Goal: Task Accomplishment & Management: Complete application form

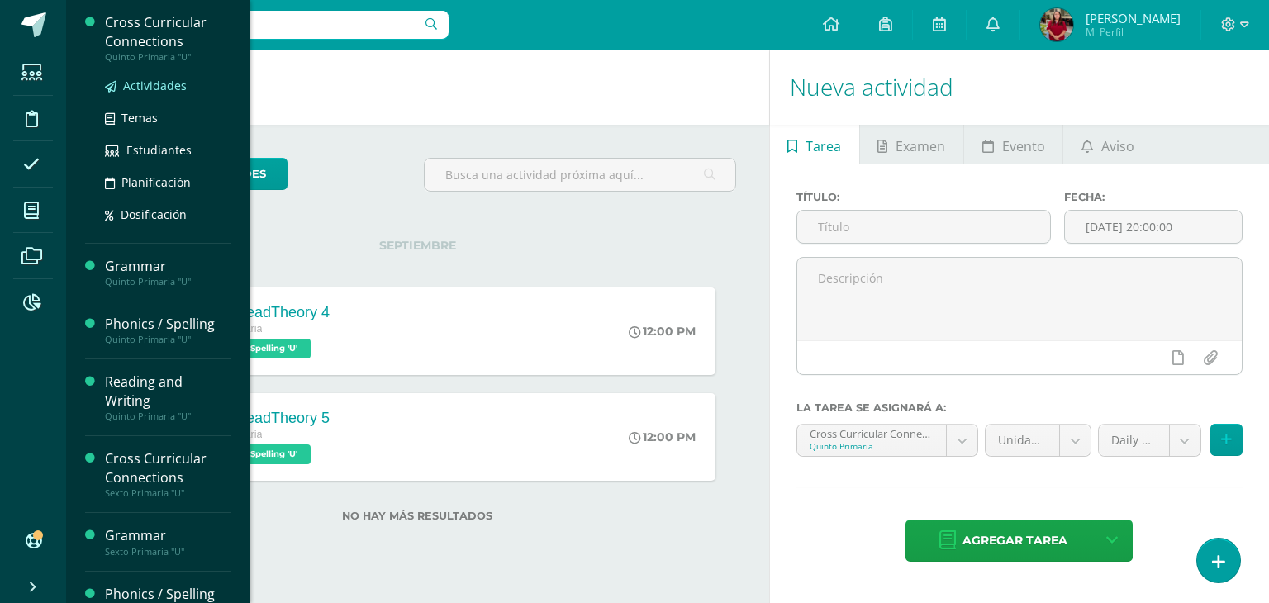
click at [164, 90] on span "Actividades" at bounding box center [155, 86] width 64 height 16
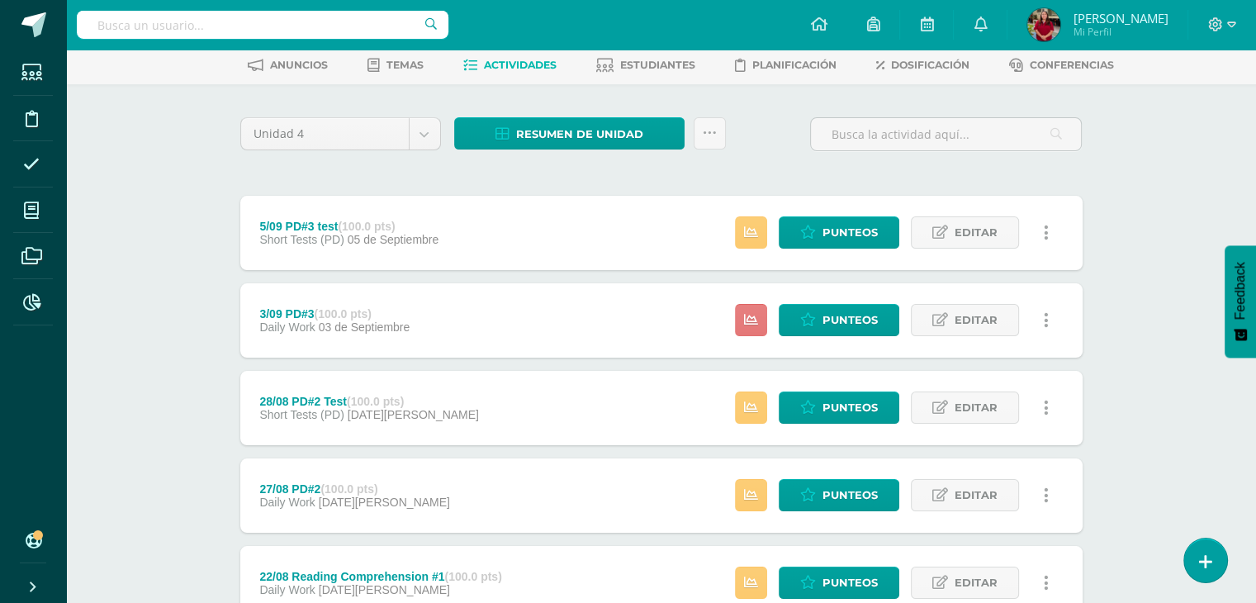
click at [759, 315] on link at bounding box center [751, 320] width 32 height 32
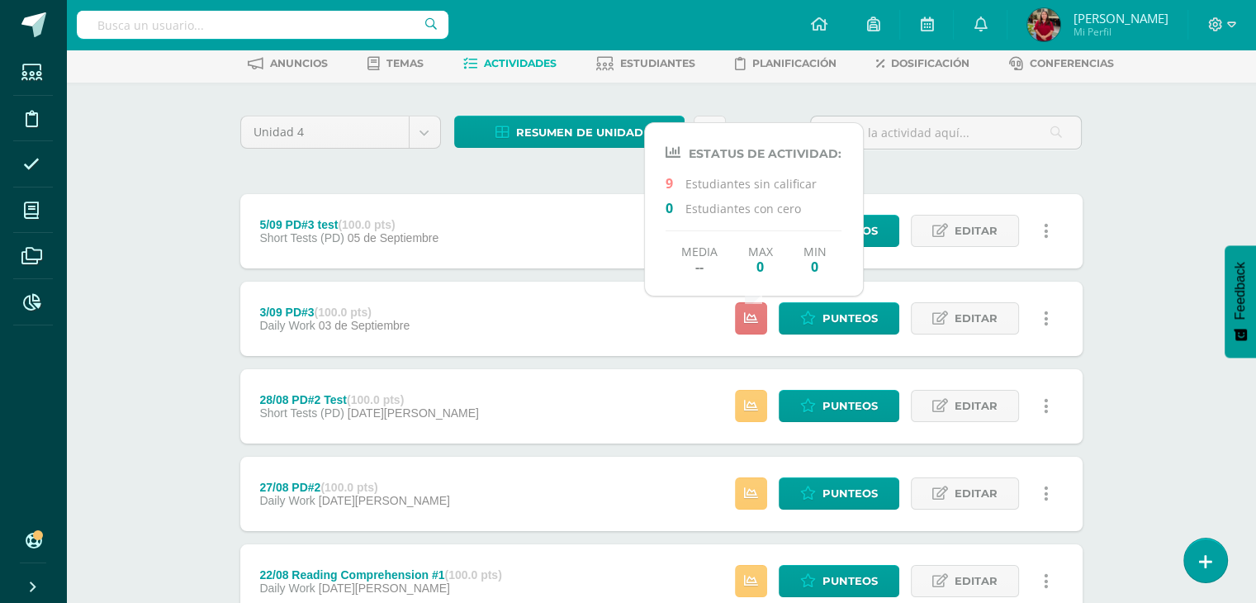
scroll to position [82, 0]
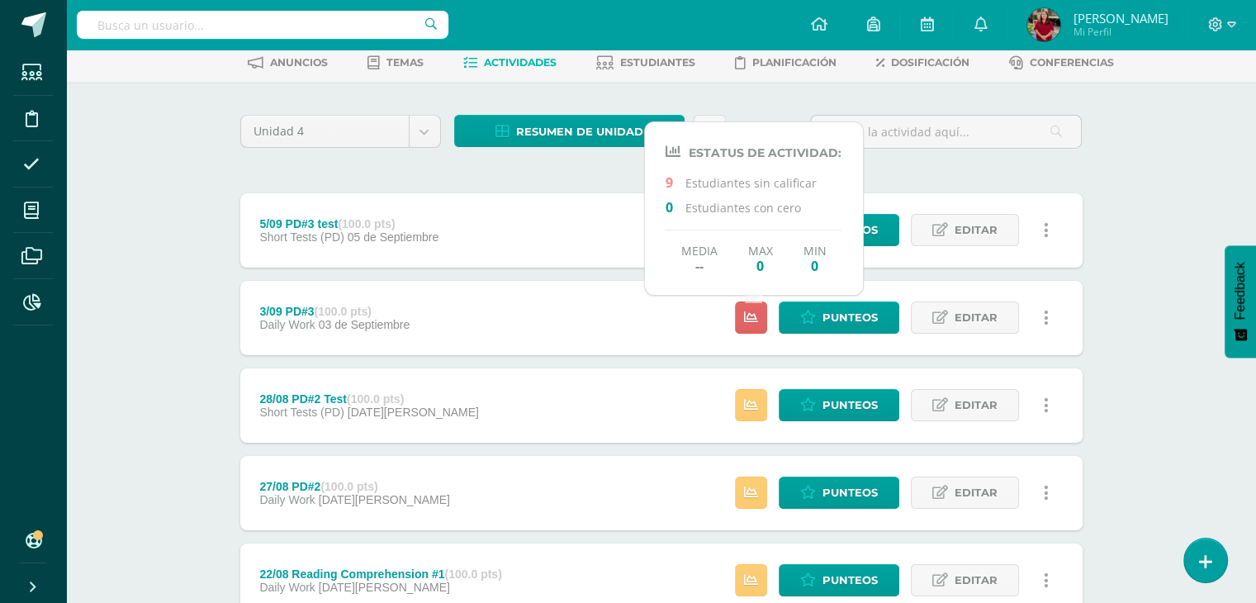
click at [95, 302] on div "Cross Curricular Connections Quinto Primaria "U" Herramientas Detalle de asiste…" at bounding box center [661, 435] width 1190 height 935
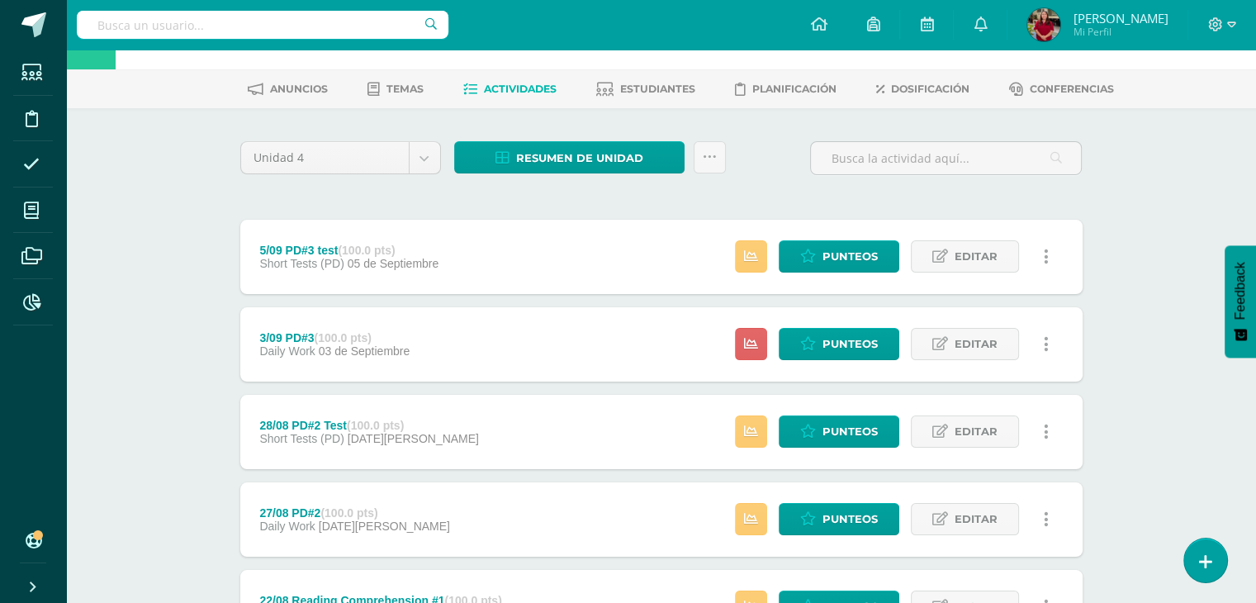
scroll to position [55, 0]
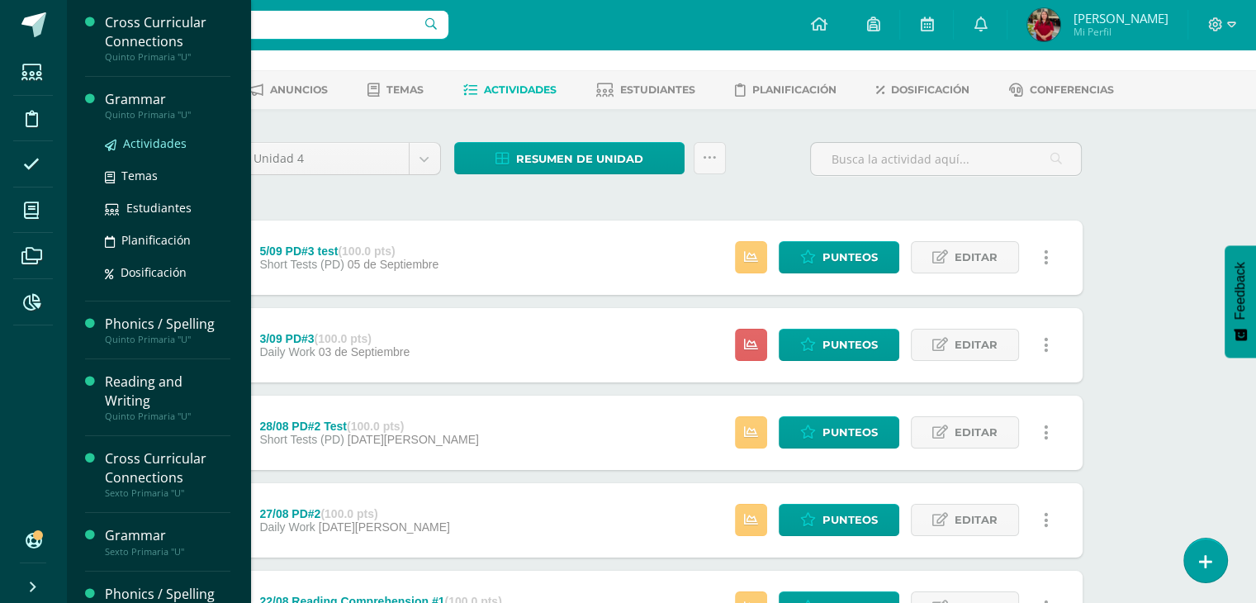
click at [159, 135] on span "Actividades" at bounding box center [155, 143] width 64 height 16
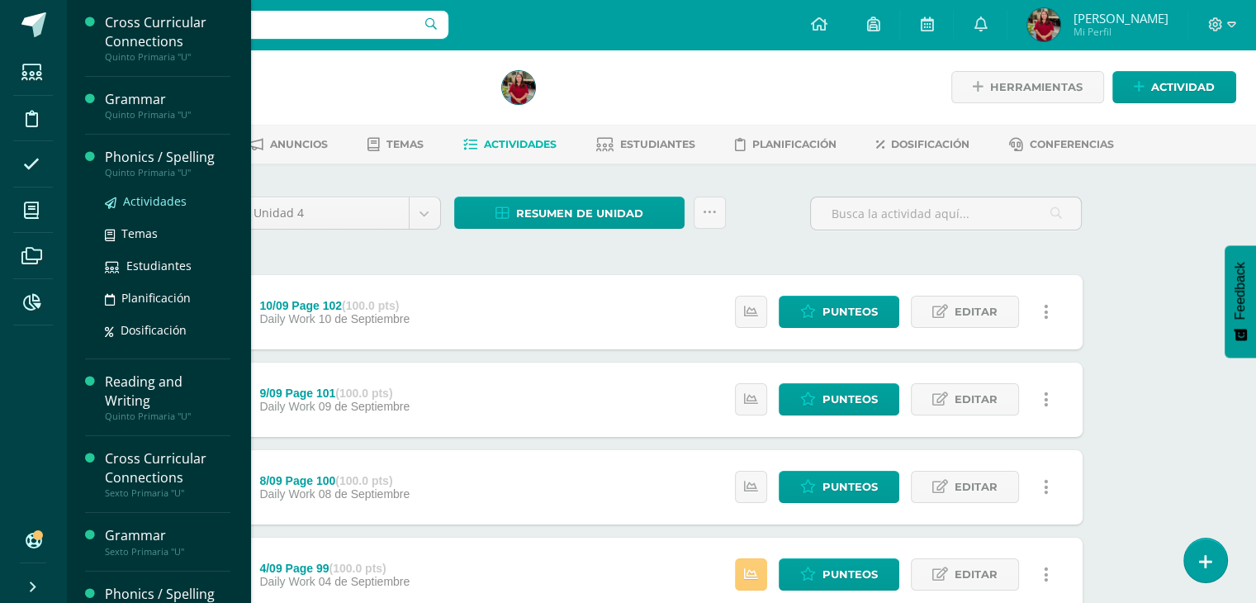
click at [126, 202] on span "Actividades" at bounding box center [155, 201] width 64 height 16
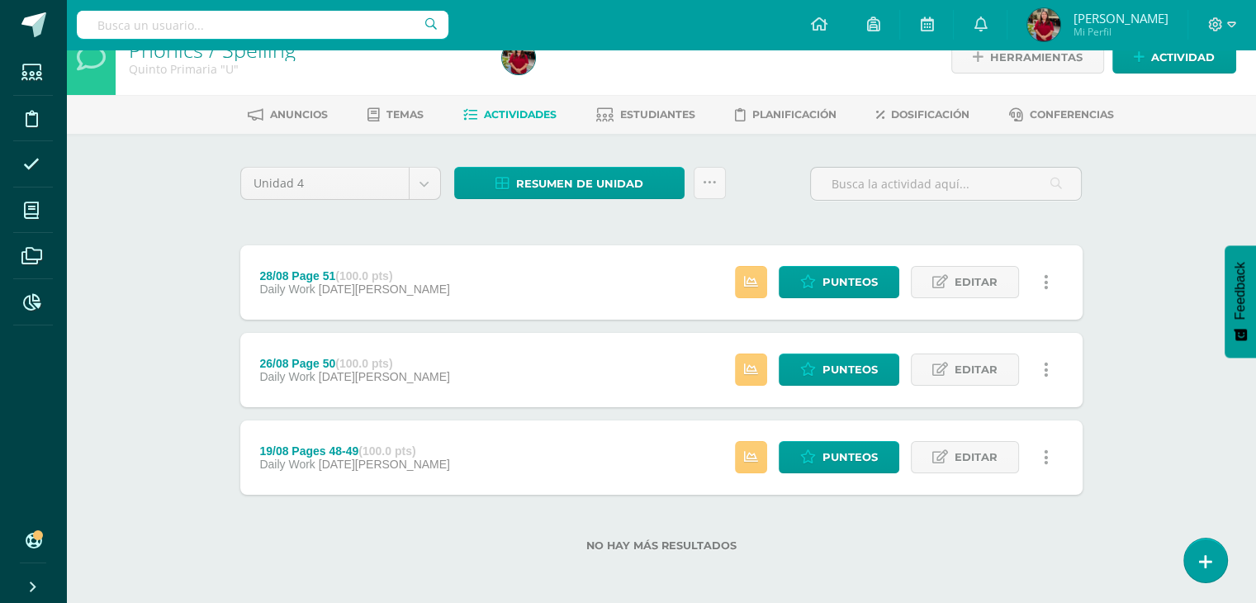
scroll to position [31, 0]
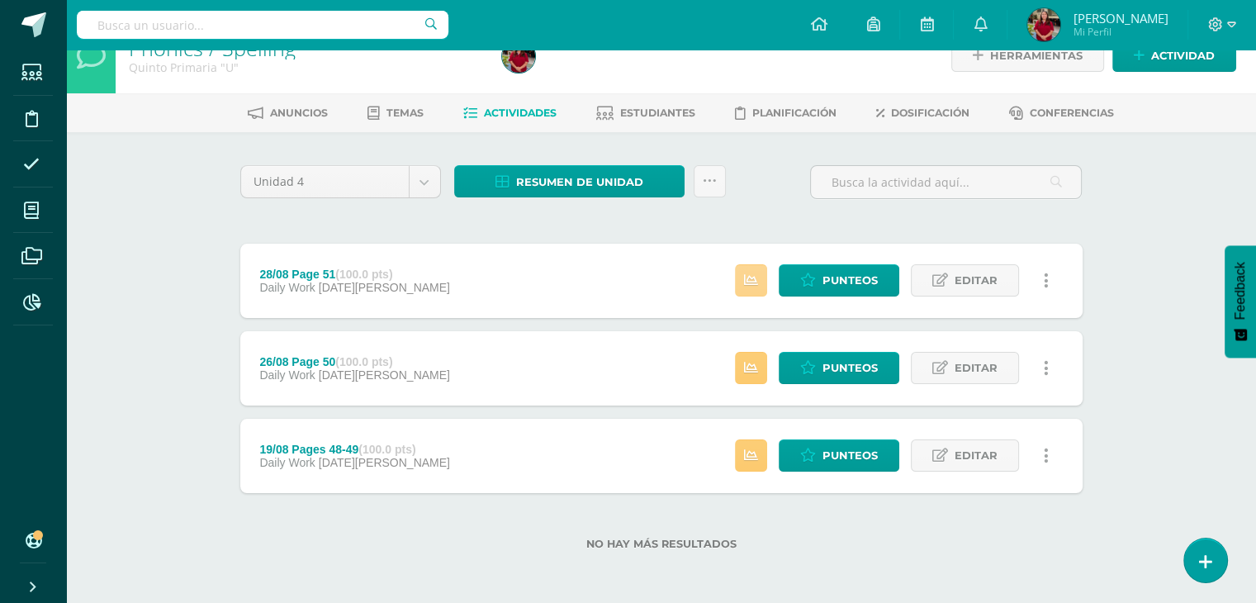
click at [750, 277] on icon at bounding box center [751, 280] width 14 height 14
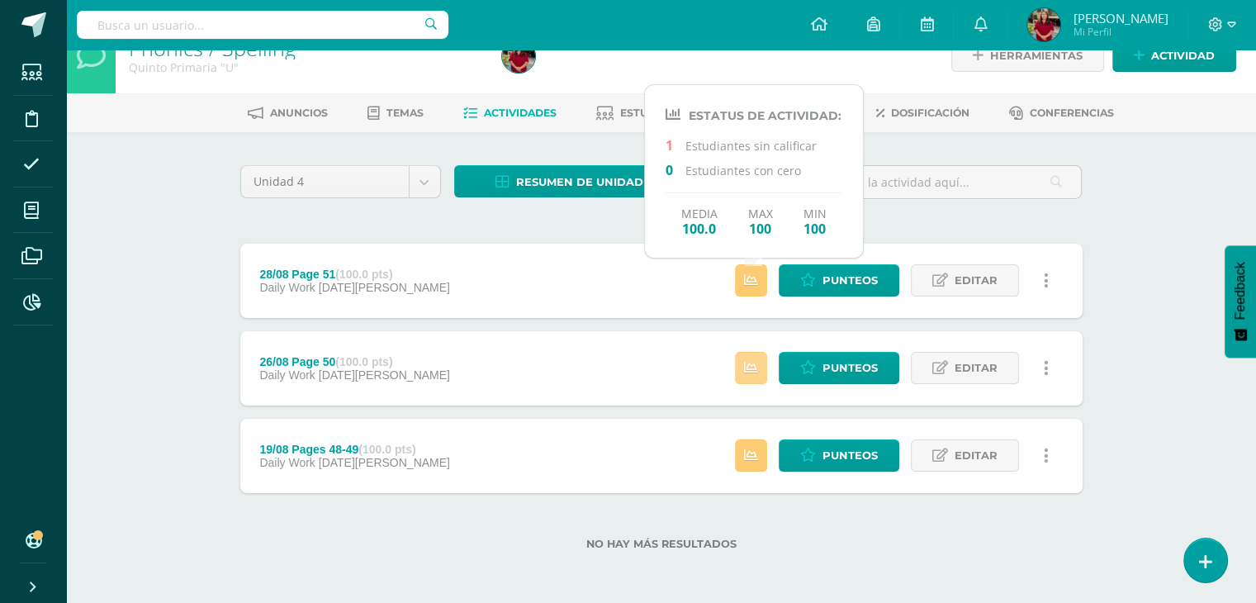
click at [750, 355] on link at bounding box center [751, 368] width 32 height 32
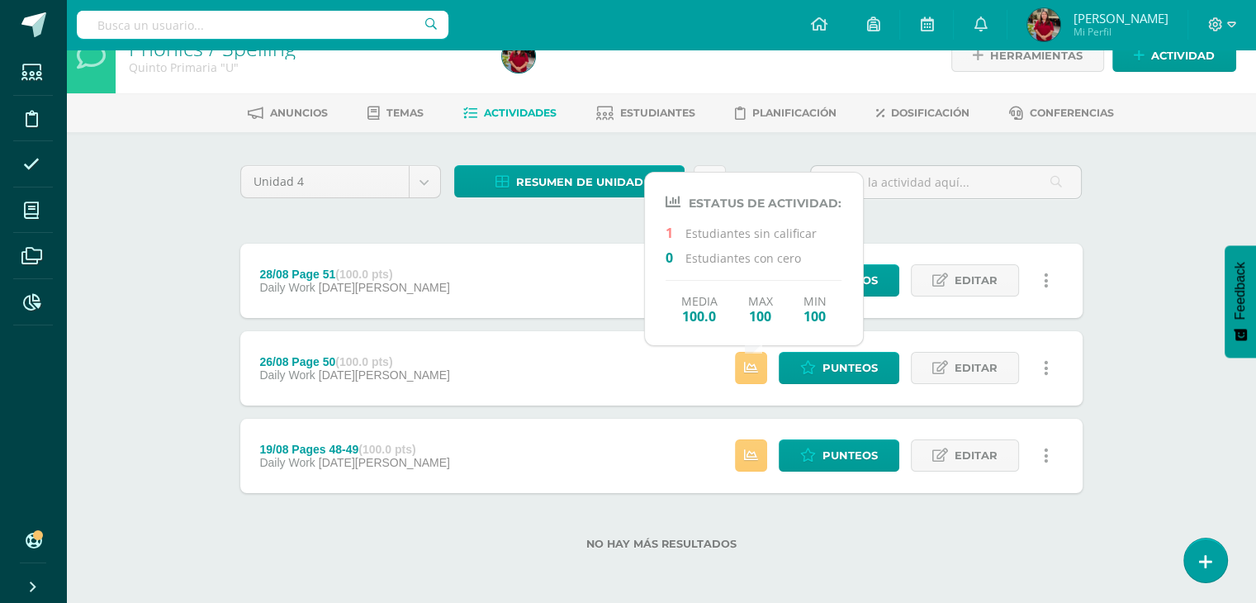
click at [1103, 225] on div "Unidad 4 Unidad 1 Unidad 2 Unidad 3 Unidad 4 Resumen de unidad Descargar como H…" at bounding box center [661, 367] width 908 height 471
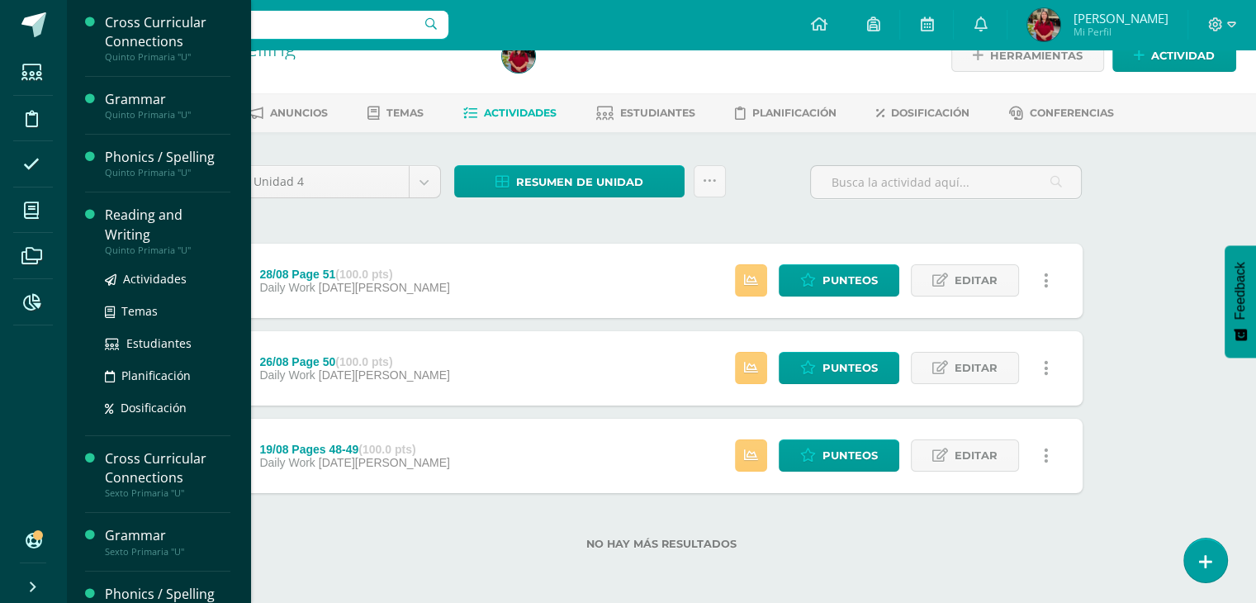
click at [146, 267] on div "Actividades Temas Estudiantes Planificación Dosificación" at bounding box center [168, 339] width 126 height 167
click at [154, 275] on span "Actividades" at bounding box center [155, 279] width 64 height 16
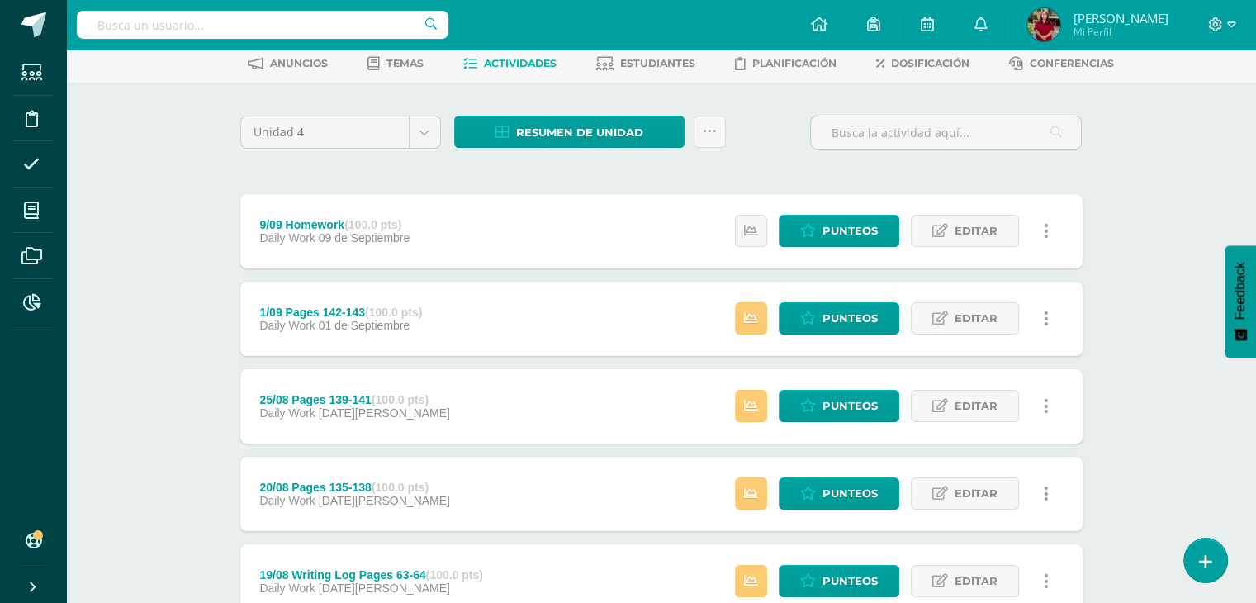
click at [248, 319] on div "1/09 Pages 142-143 (100.0 pts) Daily Work 01 de Septiembre" at bounding box center [341, 319] width 202 height 74
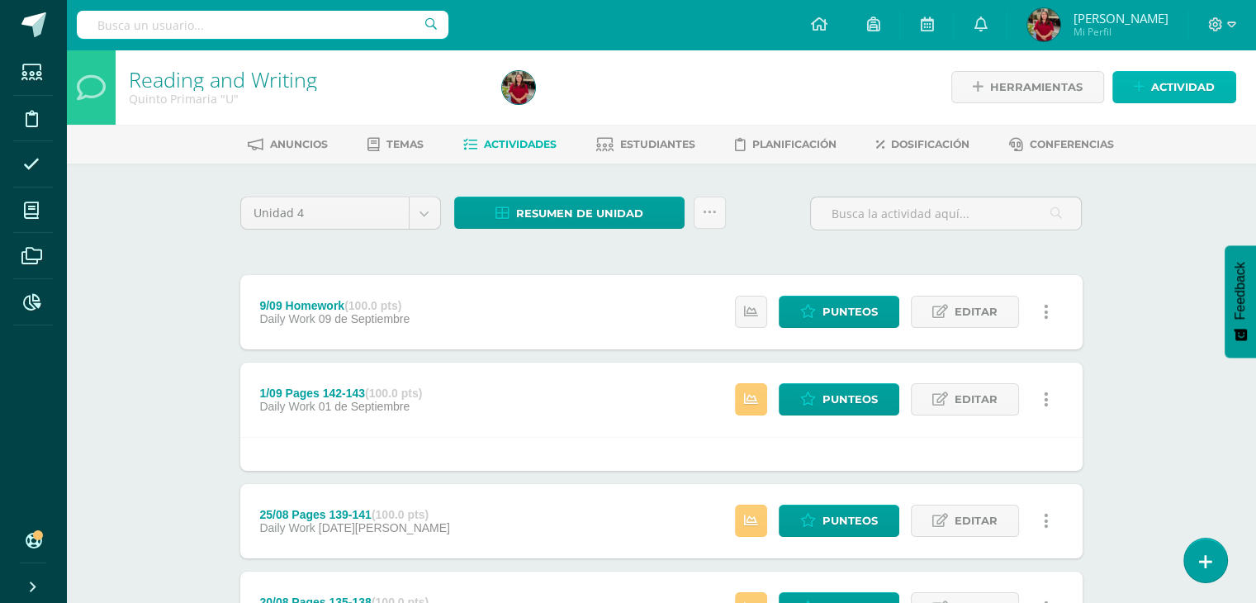
click at [1174, 102] on span "Actividad" at bounding box center [1183, 87] width 64 height 31
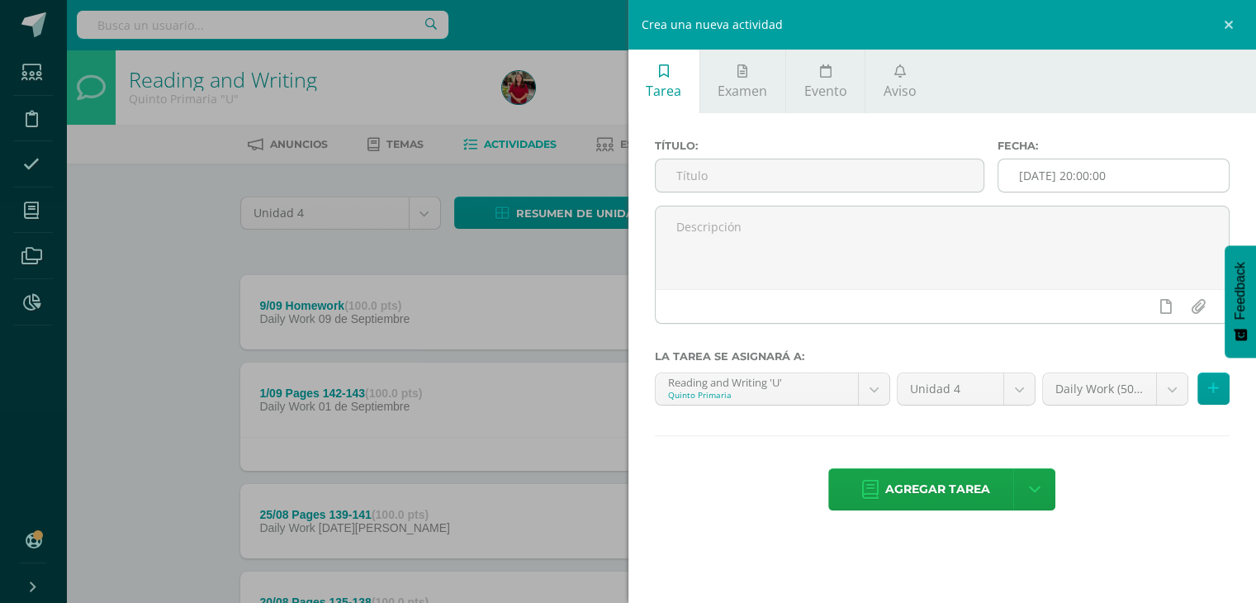
click at [1159, 168] on input "[DATE] 20:00:00" at bounding box center [1113, 175] width 230 height 32
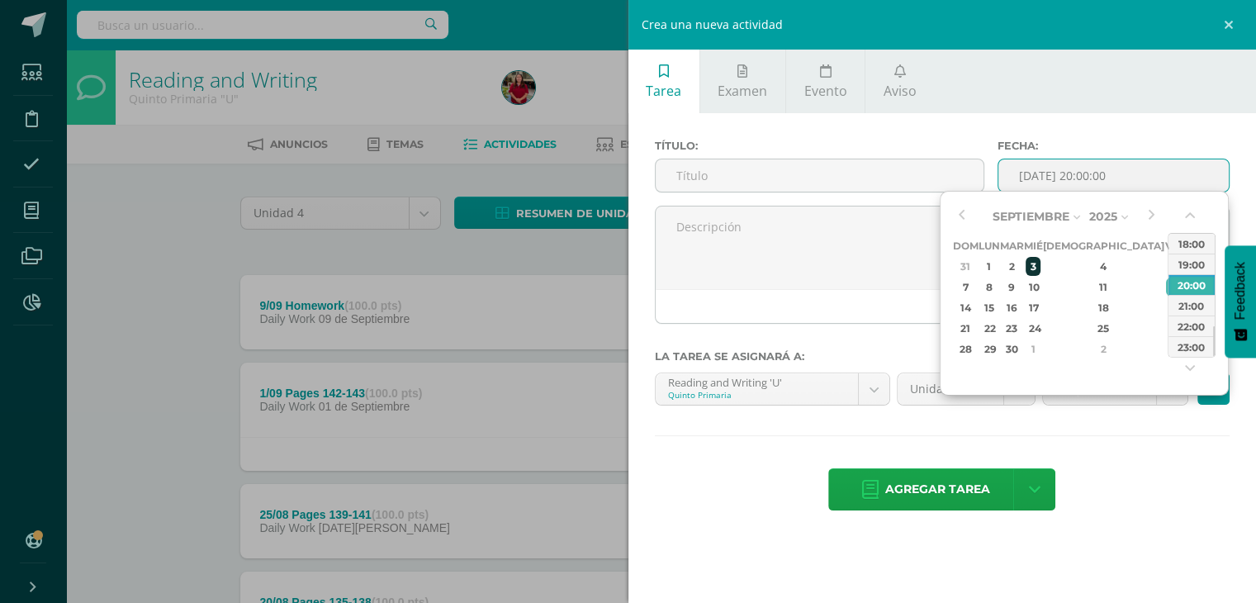
click at [1041, 263] on div "3" at bounding box center [1033, 266] width 15 height 19
type input "2025-09-03 20:00"
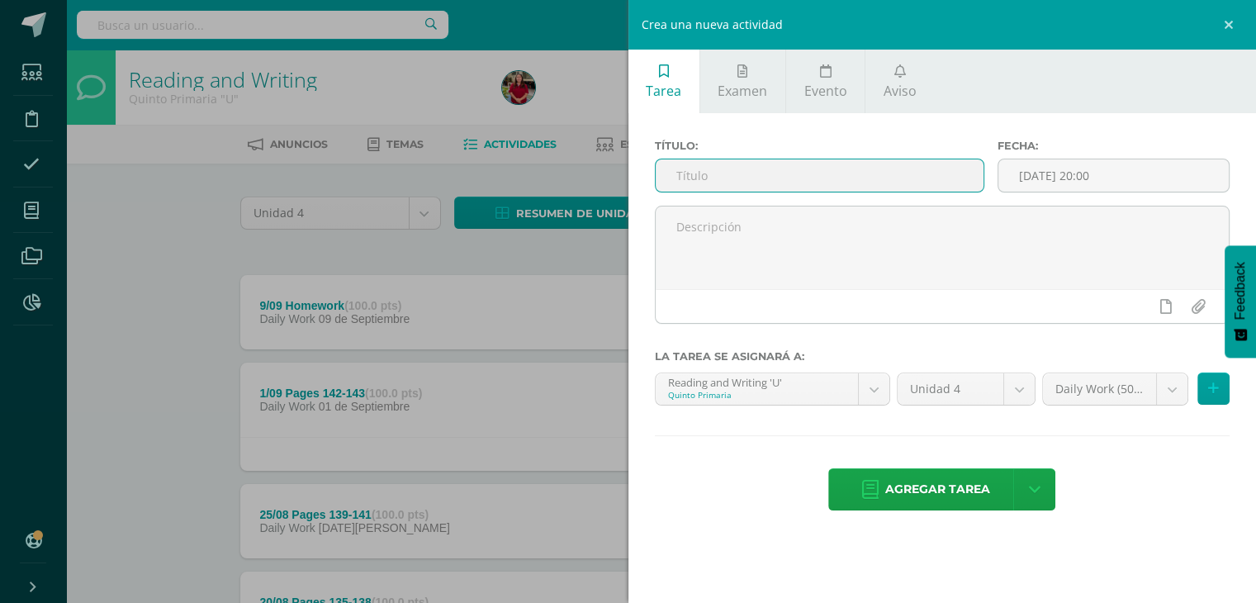
click at [719, 185] on input "text" at bounding box center [820, 175] width 329 height 32
type input "3/09 Pages 143-146"
click at [888, 491] on span "Agregar tarea" at bounding box center [937, 489] width 105 height 40
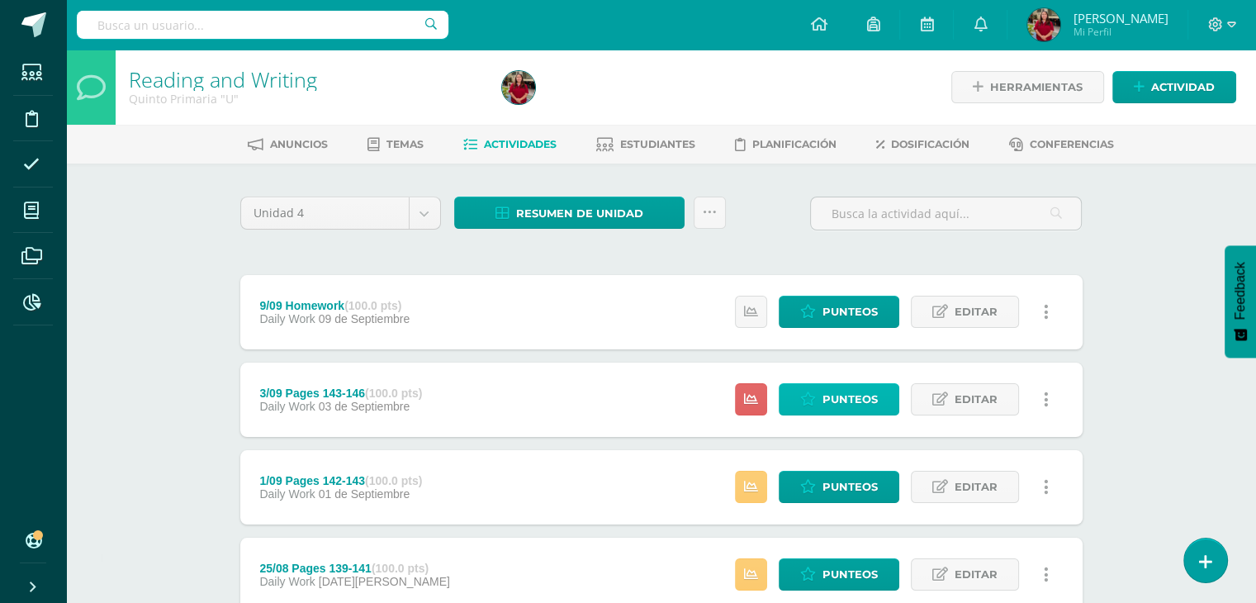
click at [813, 395] on icon at bounding box center [808, 399] width 16 height 14
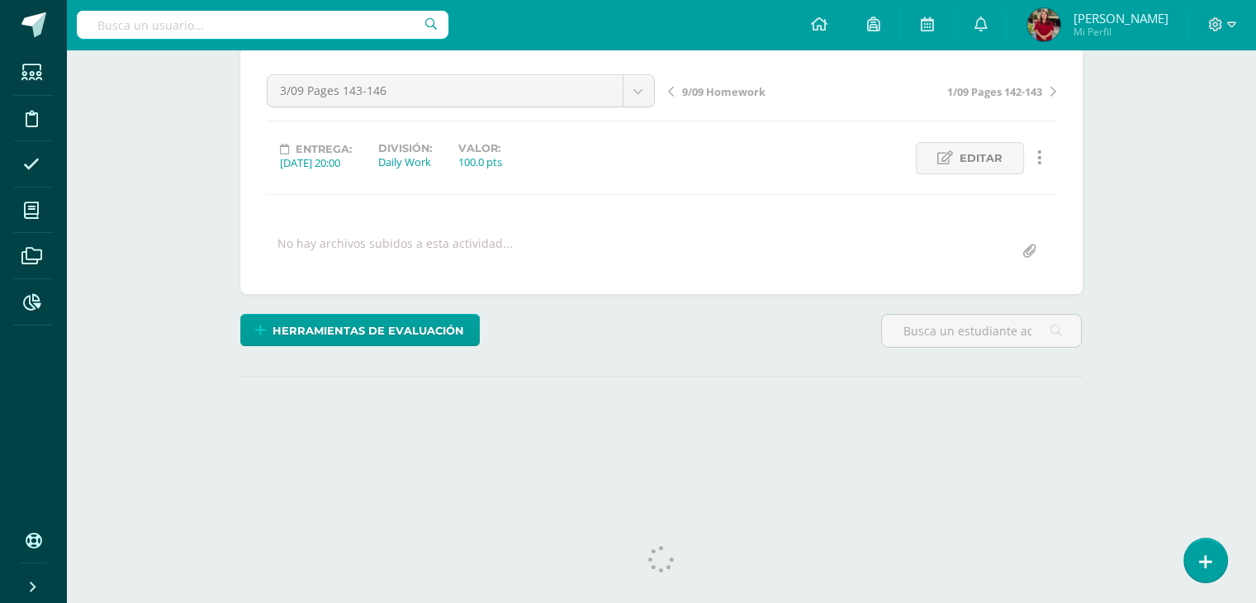
scroll to position [165, 0]
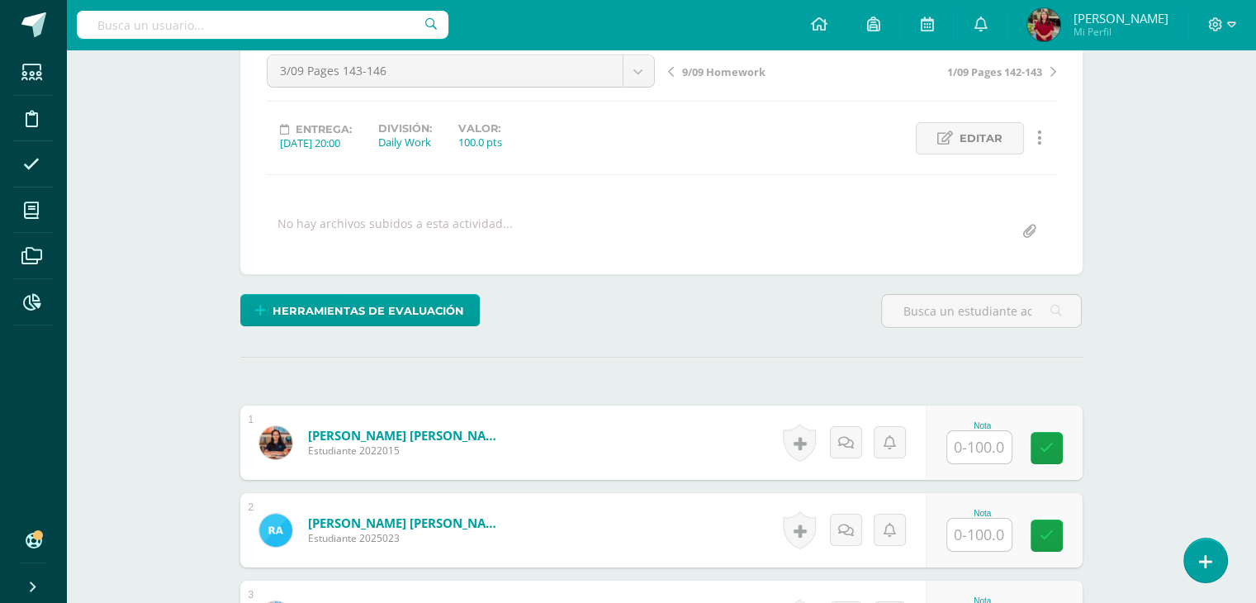
click at [975, 437] on input "text" at bounding box center [979, 447] width 64 height 32
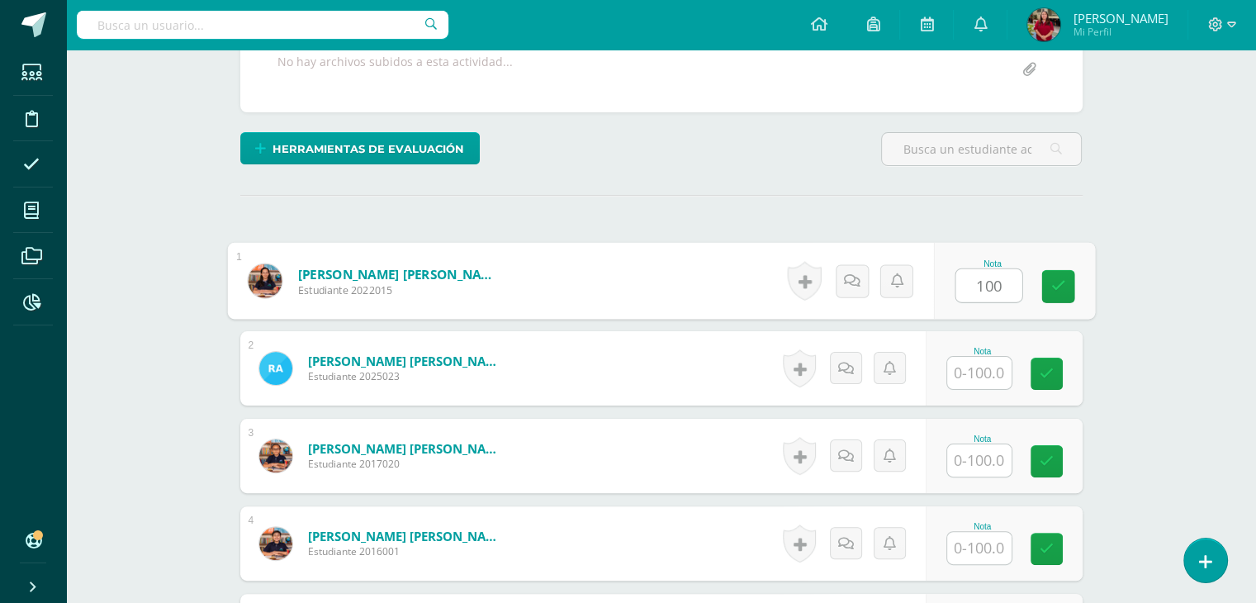
type input "100"
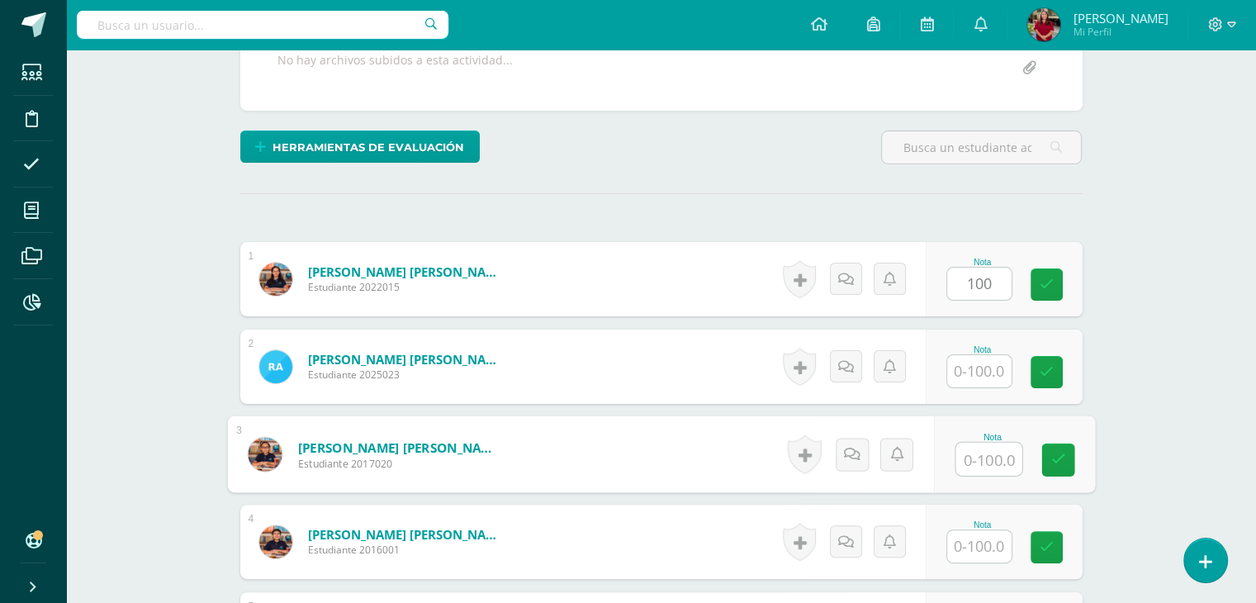
scroll to position [333, 0]
type input "100"
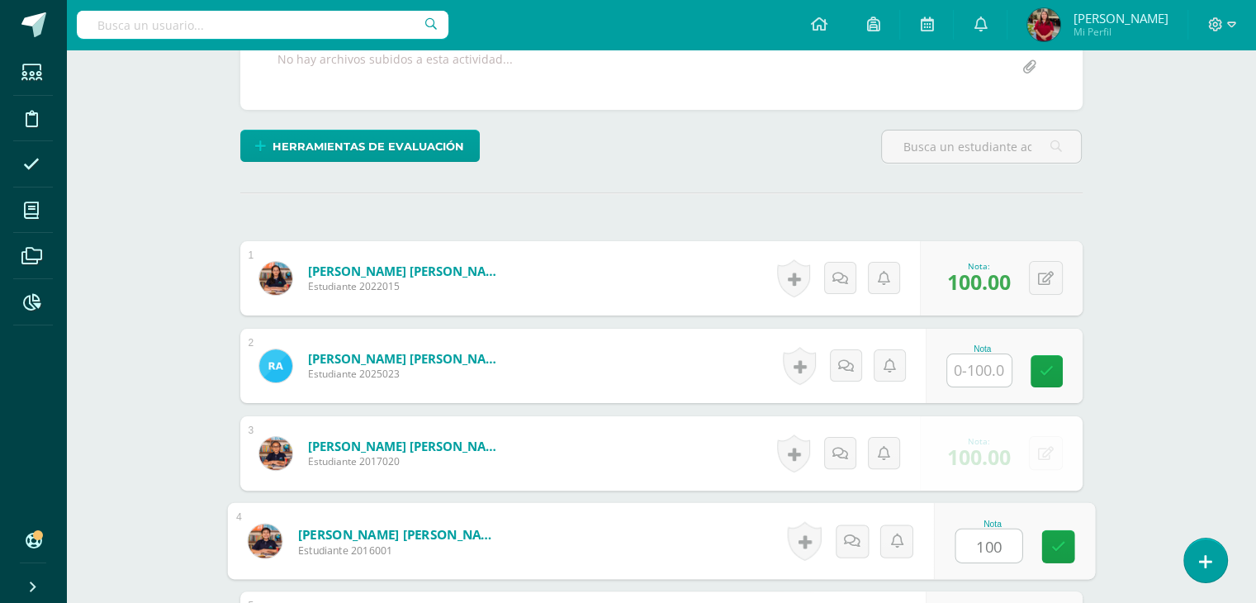
type input "100"
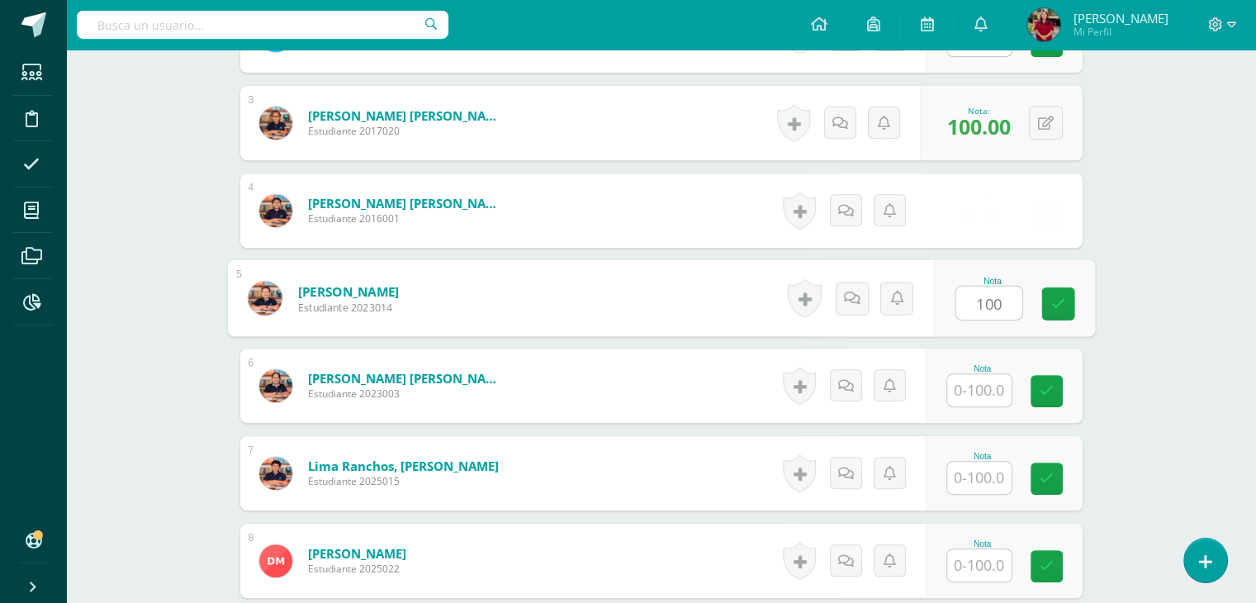
type input "100"
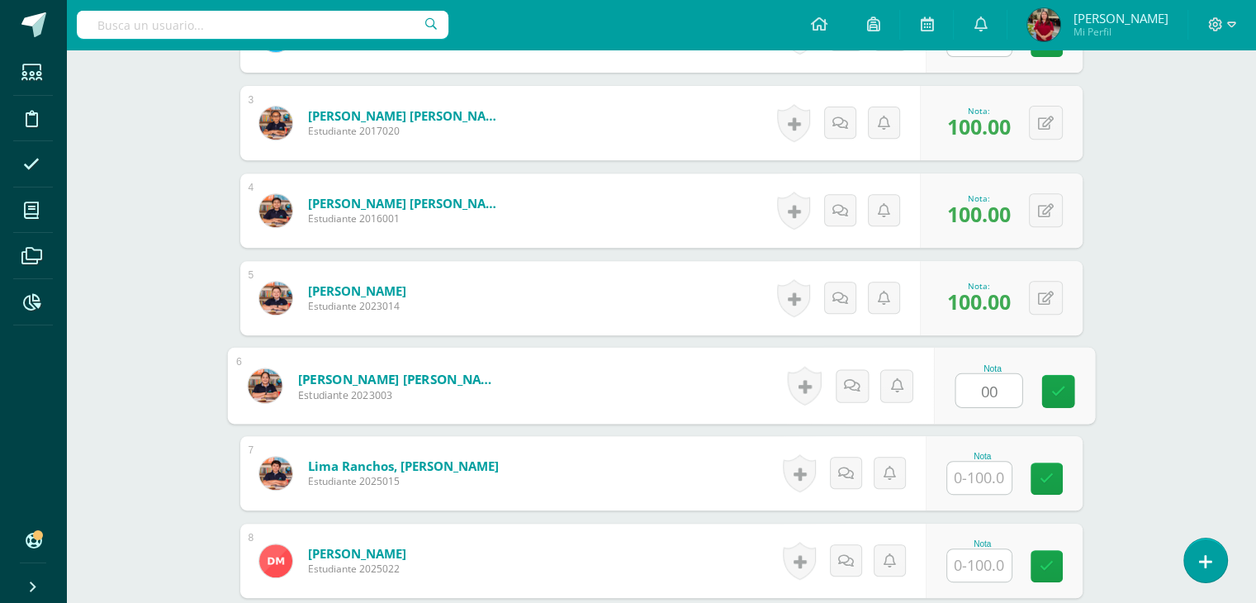
type input "0"
type input "100"
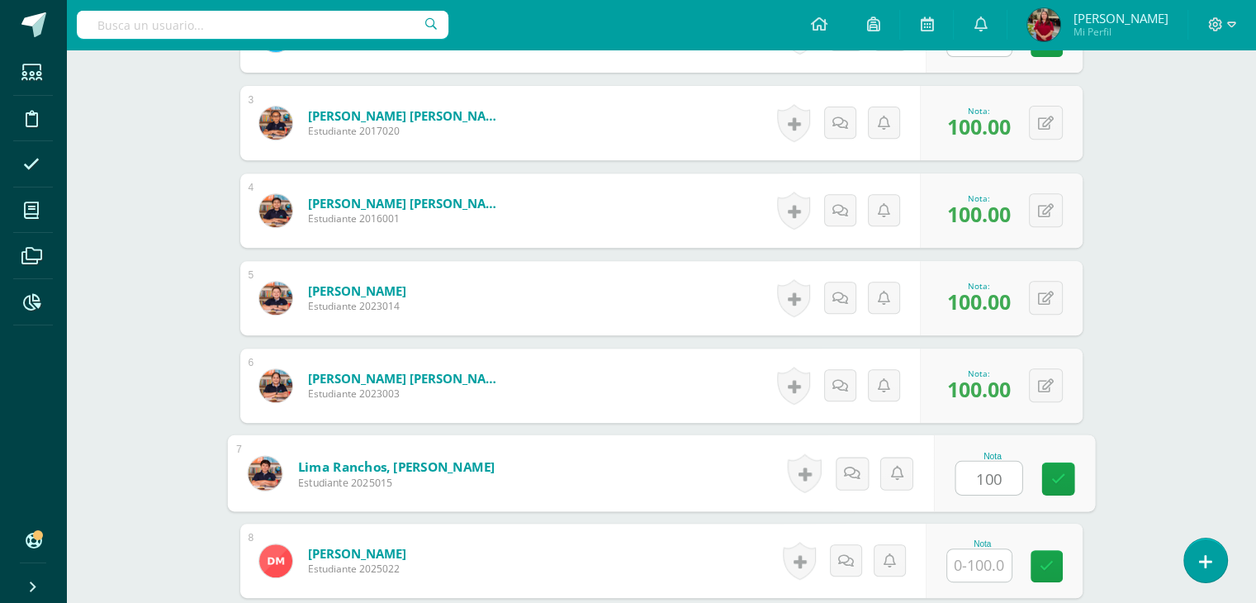
type input "100"
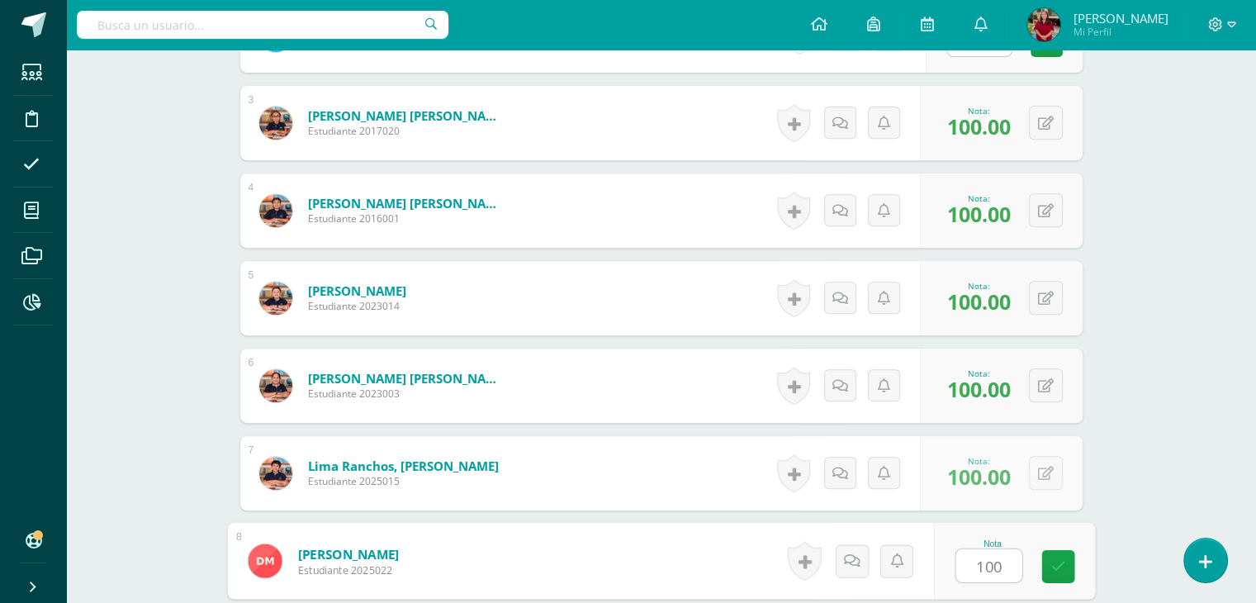
type input "100"
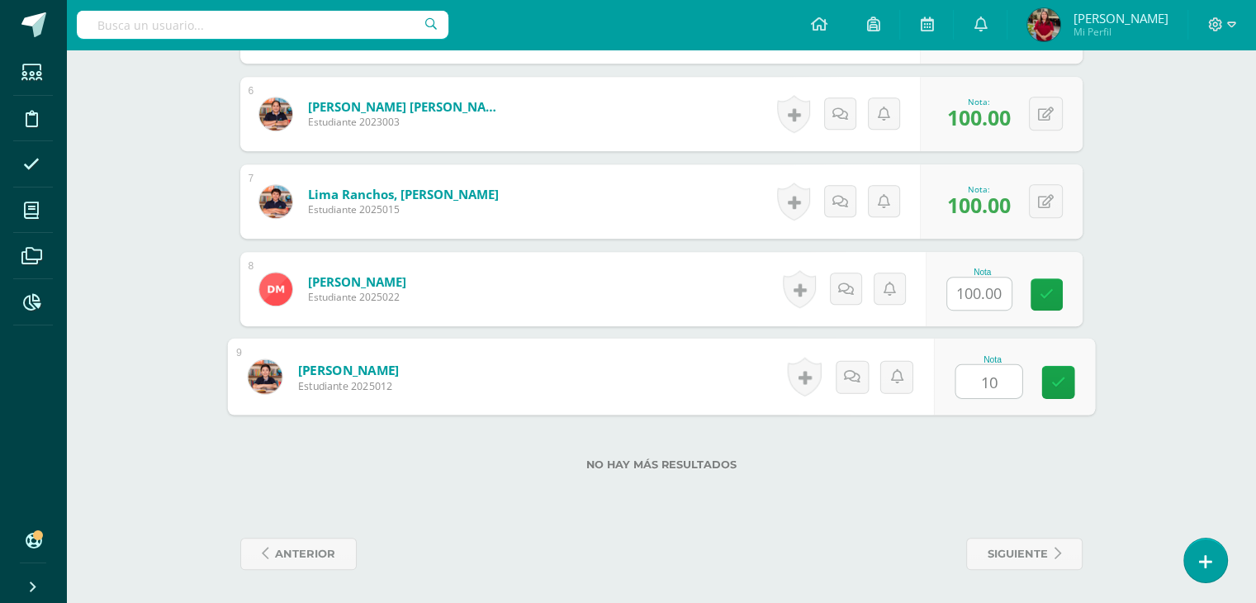
type input "100"
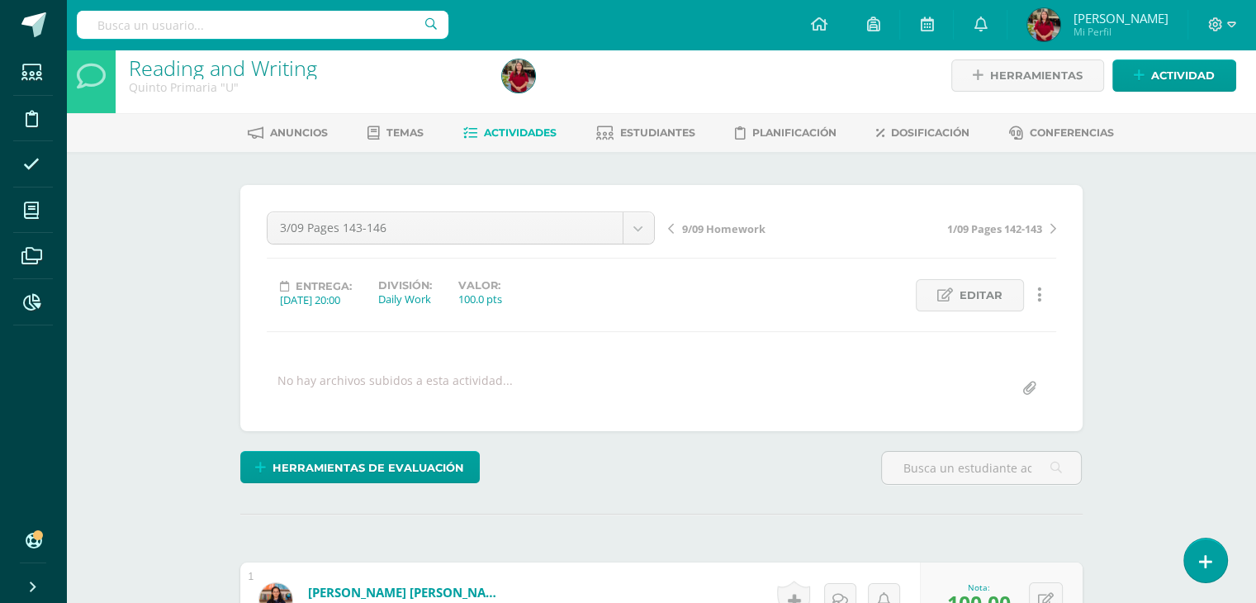
scroll to position [0, 0]
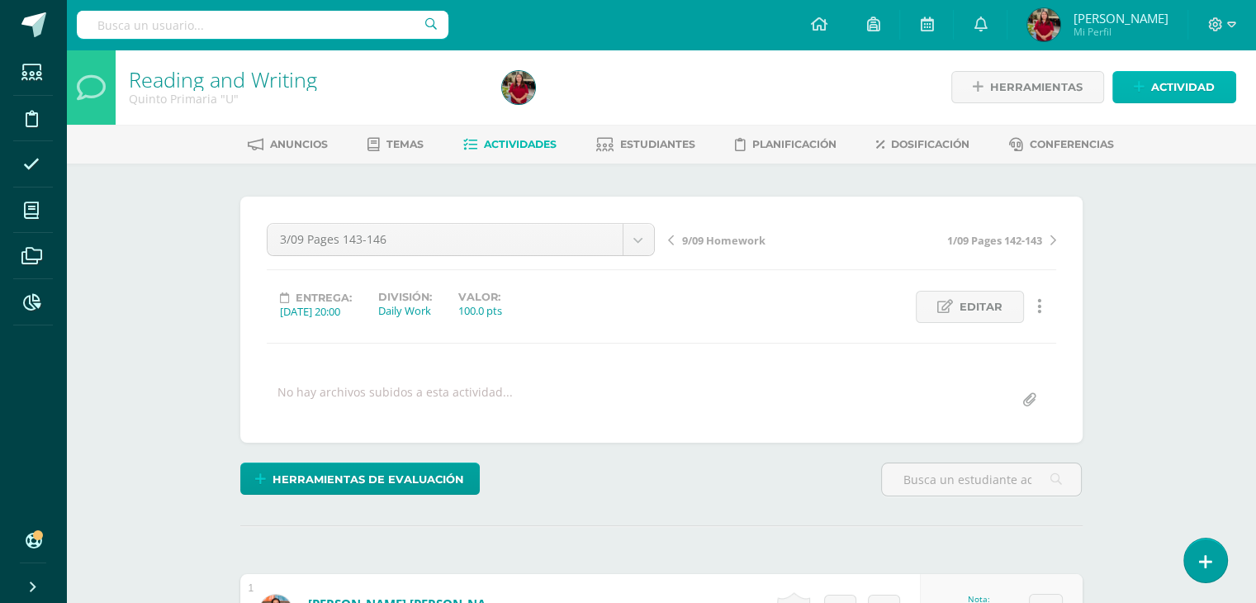
click at [1200, 84] on span "Actividad" at bounding box center [1183, 87] width 64 height 31
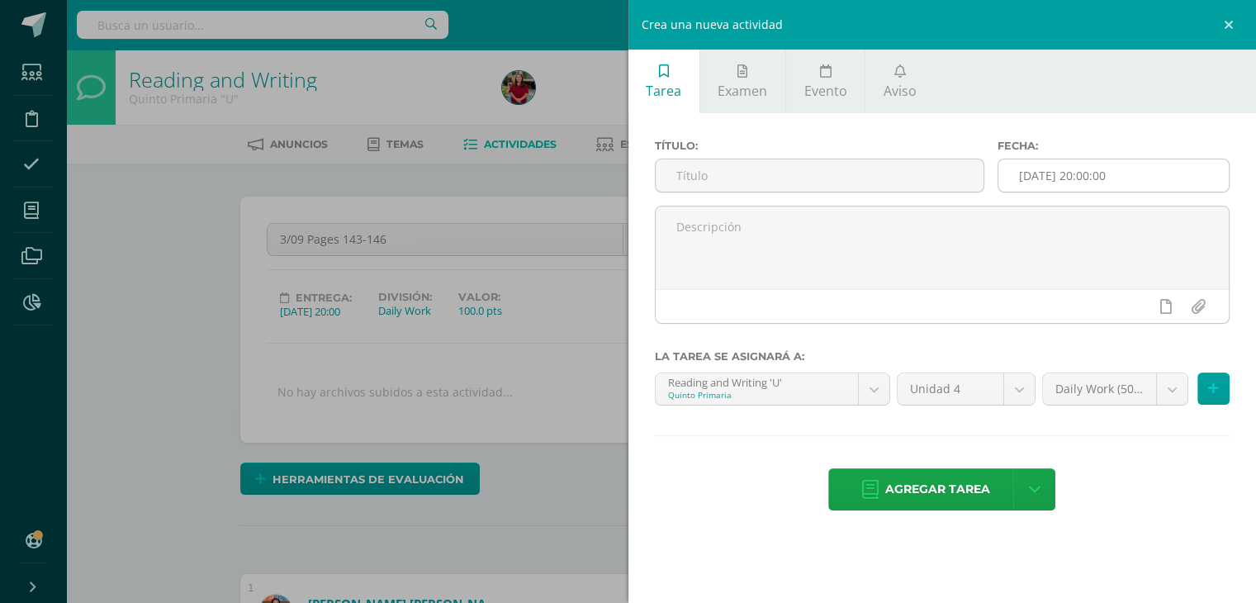
click at [1060, 171] on input "[DATE] 20:00:00" at bounding box center [1113, 175] width 230 height 32
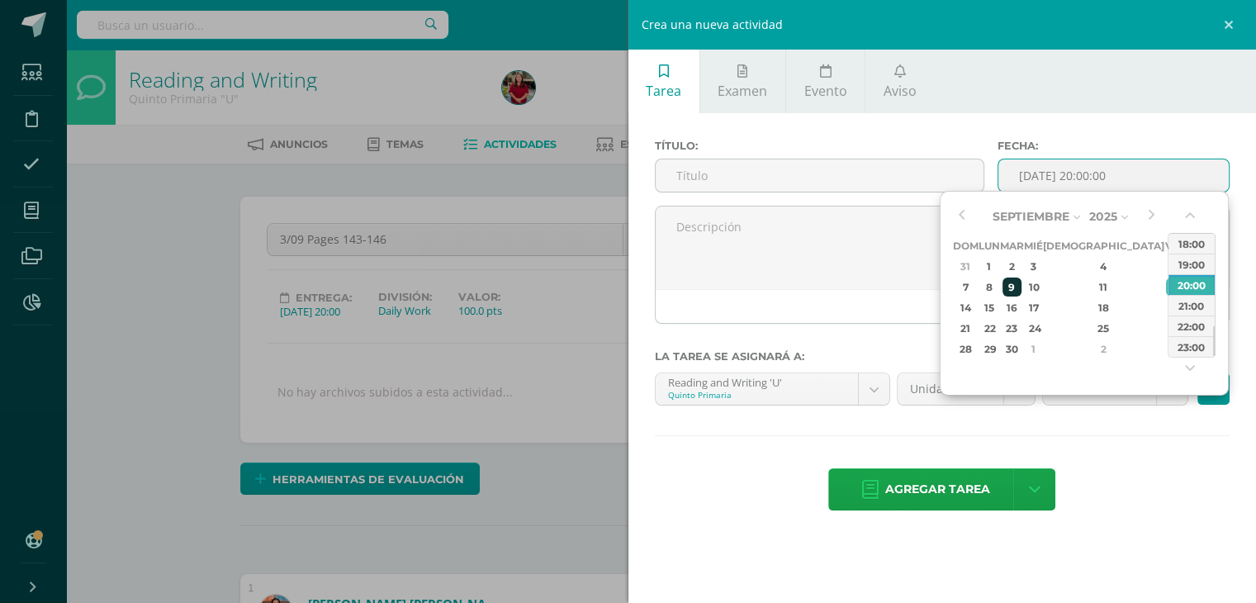
click at [1021, 285] on div "9" at bounding box center [1012, 286] width 19 height 19
type input "2025-09-09 20:00"
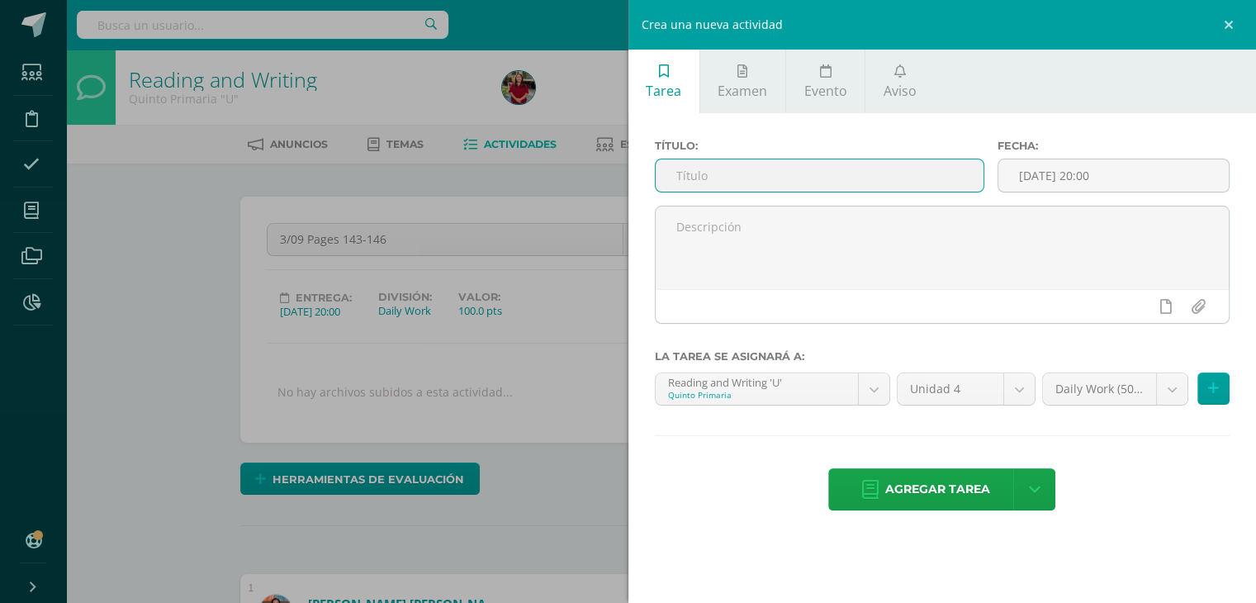
click at [808, 178] on input "text" at bounding box center [820, 175] width 329 height 32
type input "9/09 Pages 147-149"
click at [977, 491] on span "Agregar tarea" at bounding box center [937, 489] width 105 height 40
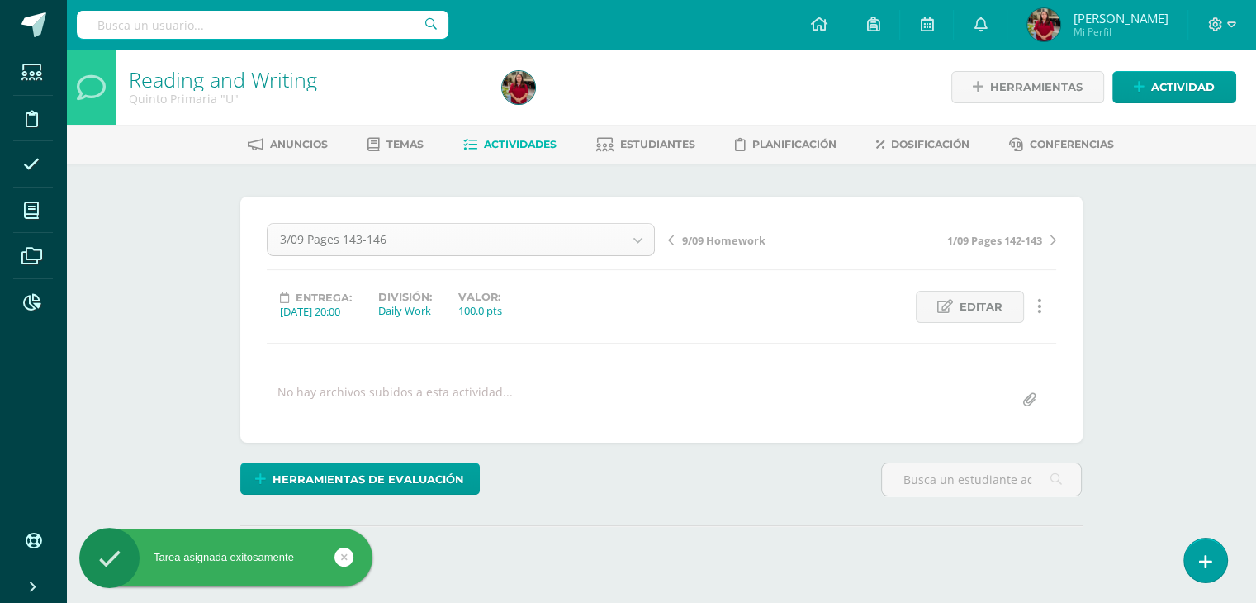
click at [545, 254] on body "Tarea asignada exitosamente Estudiantes Disciplina Asistencia Mis cursos Archiv…" at bounding box center [628, 327] width 1256 height 654
select select "/dashboard/teacher/grade-activity/220252/"
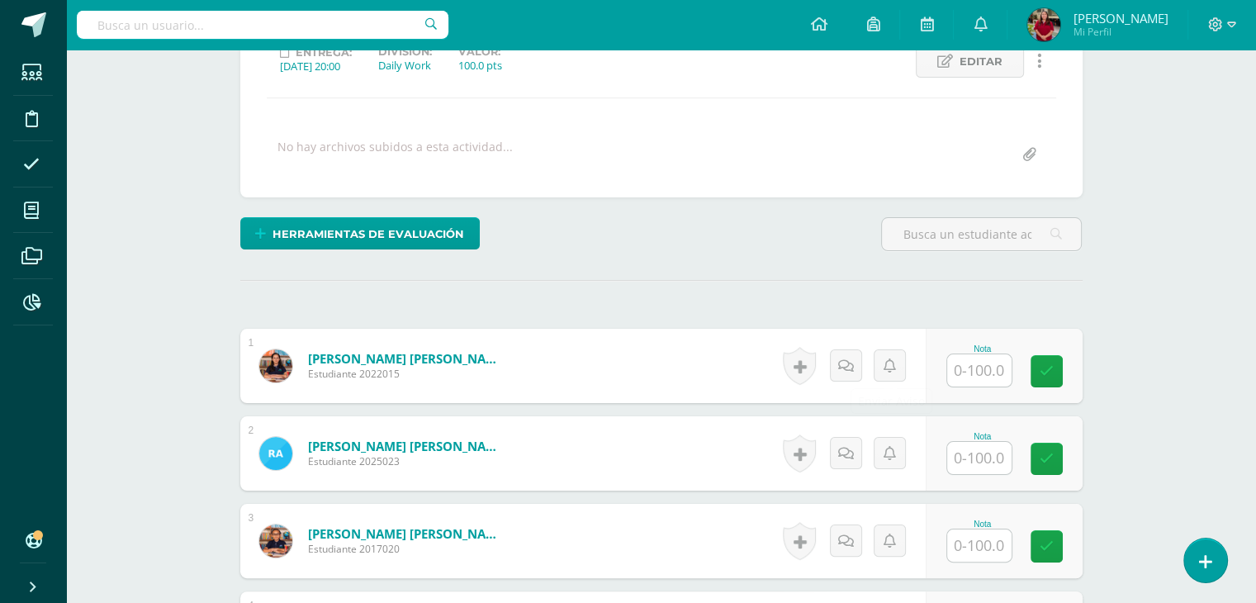
scroll to position [246, 0]
click at [975, 347] on div "Nota" at bounding box center [982, 348] width 73 height 9
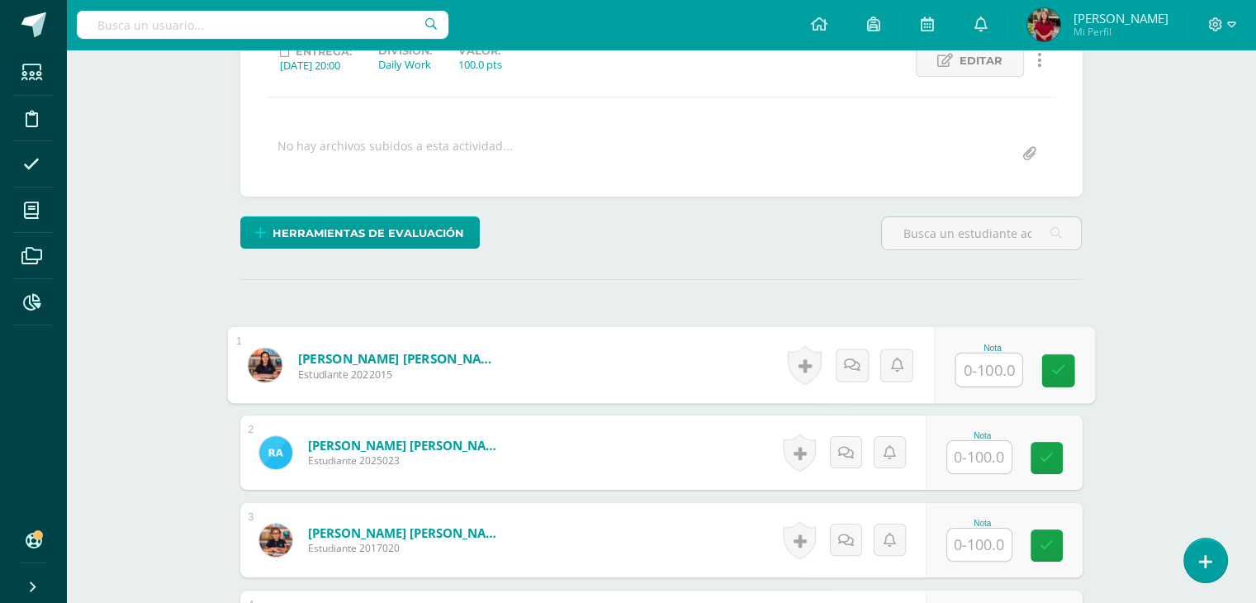
click at [975, 356] on input "text" at bounding box center [989, 369] width 66 height 33
type input "100"
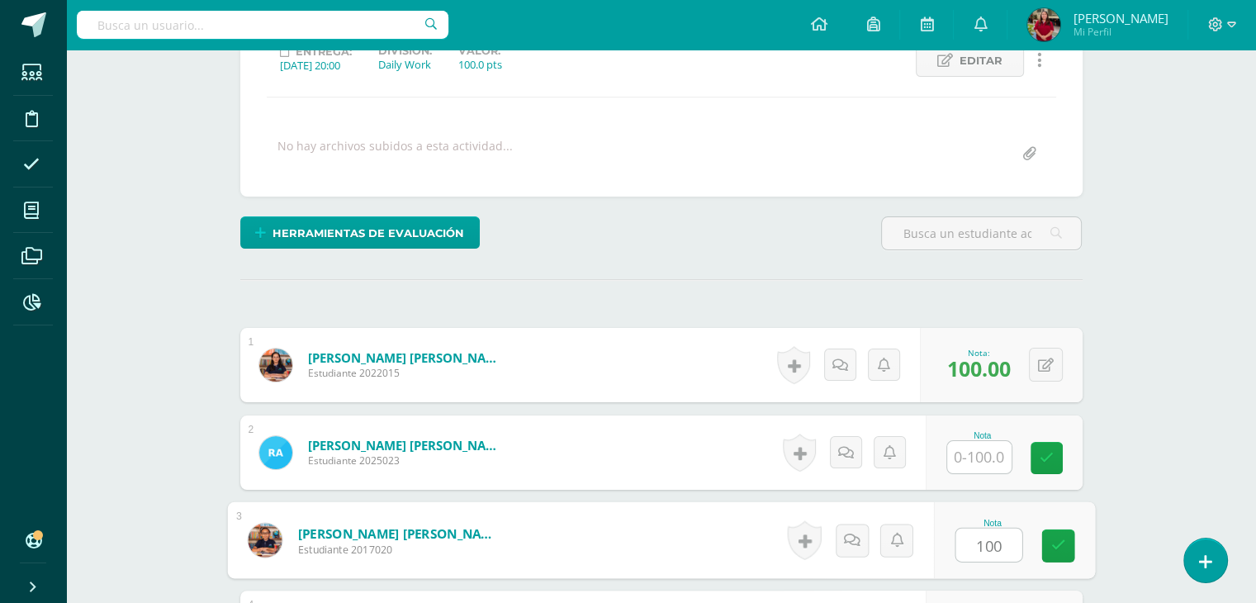
type input "100"
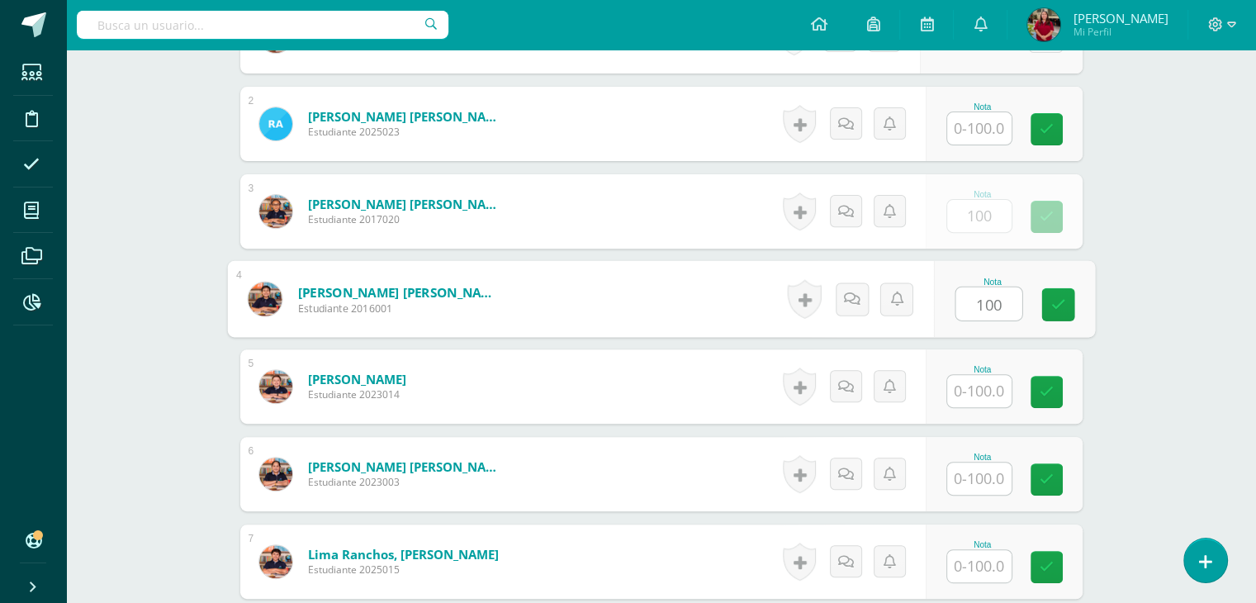
type input "100"
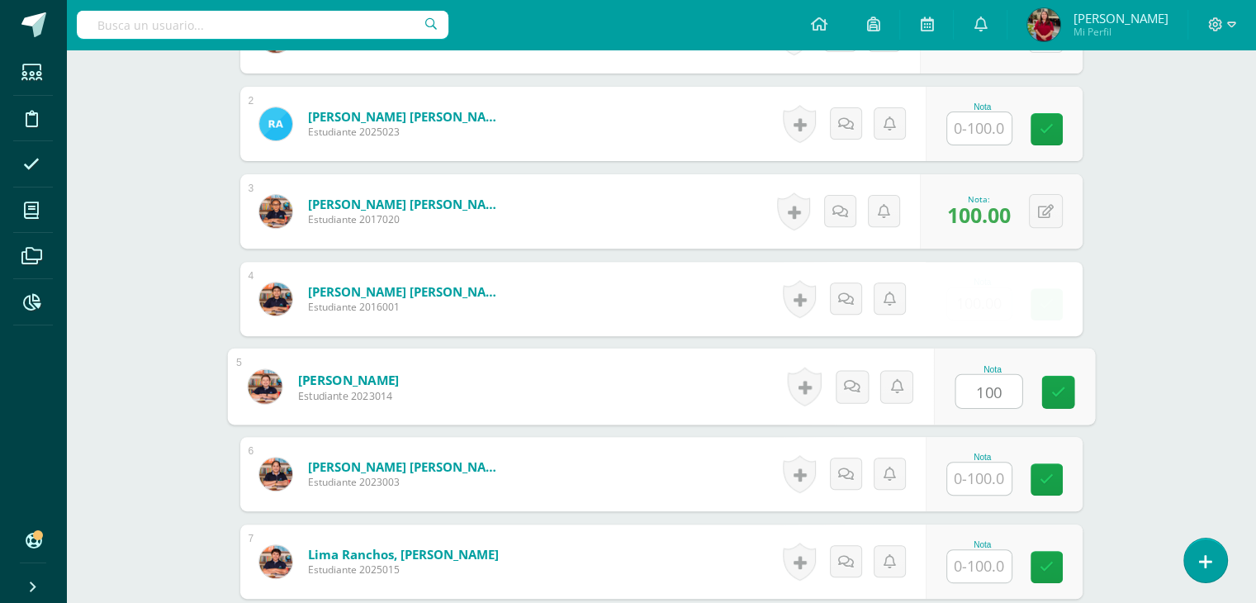
type input "100"
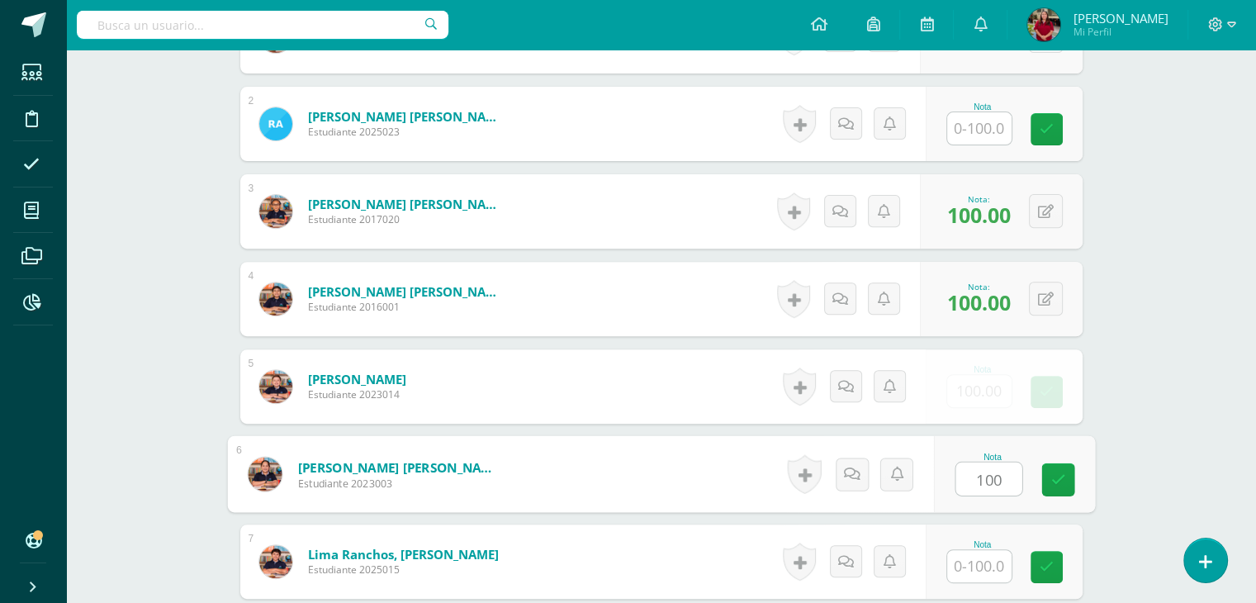
type input "100"
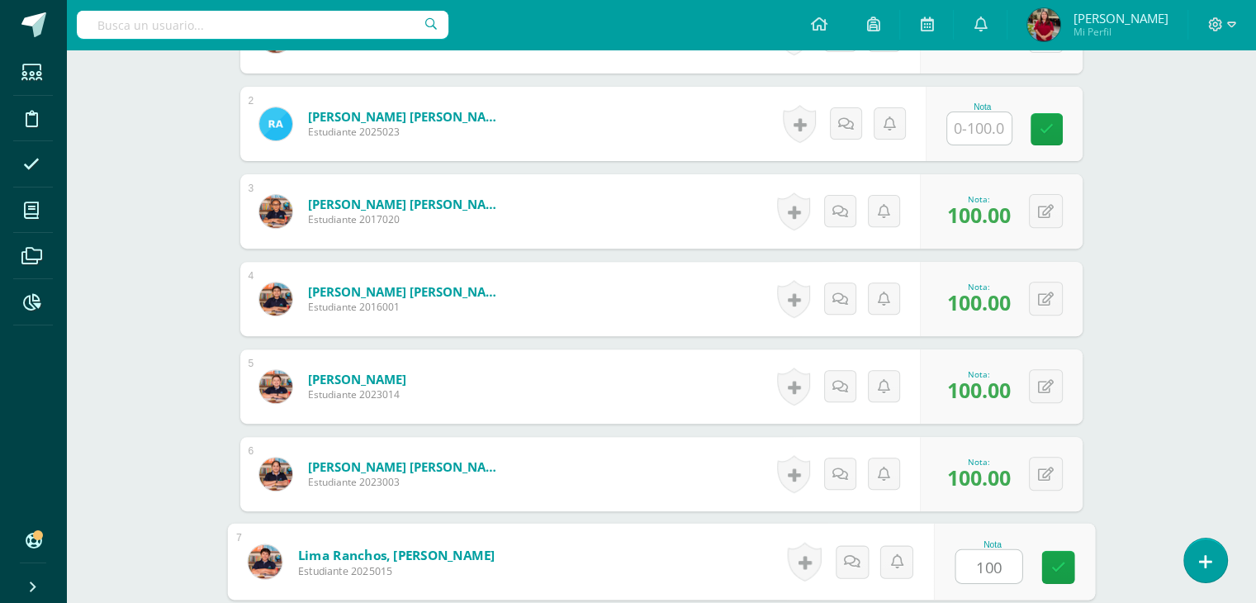
type input "100"
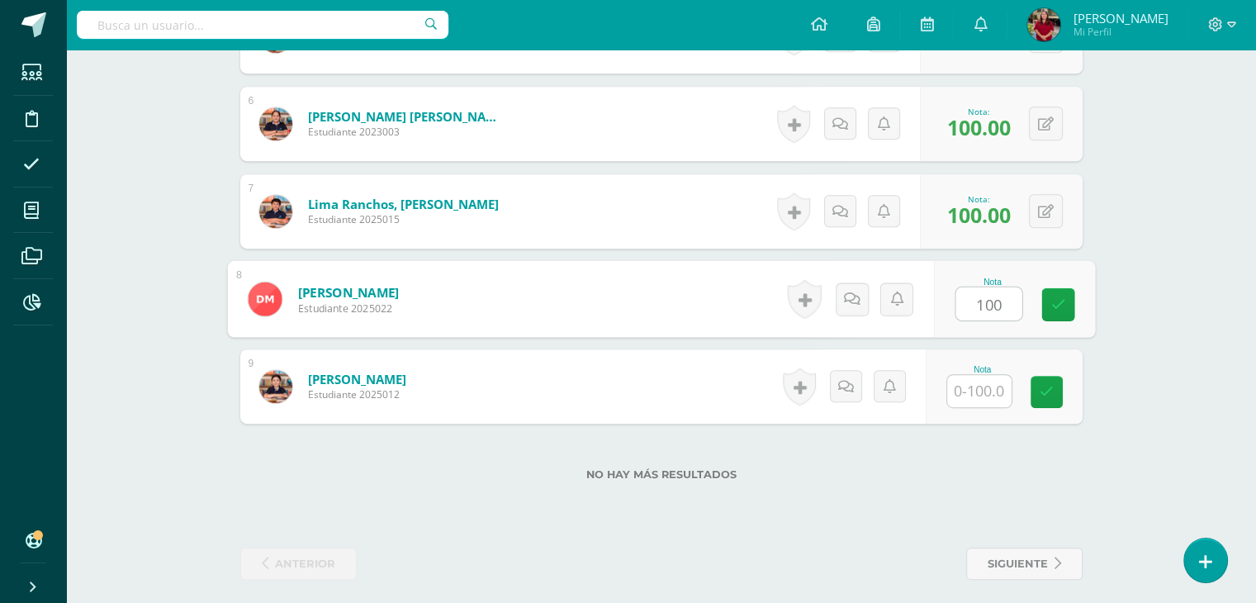
type input "100"
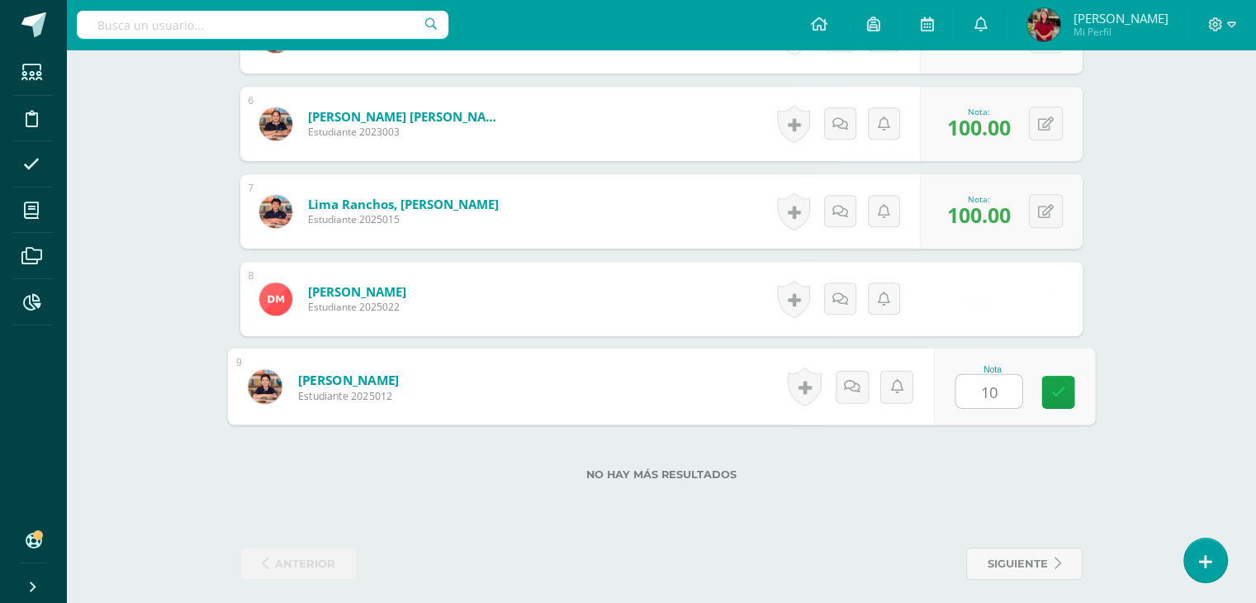
type input "100"
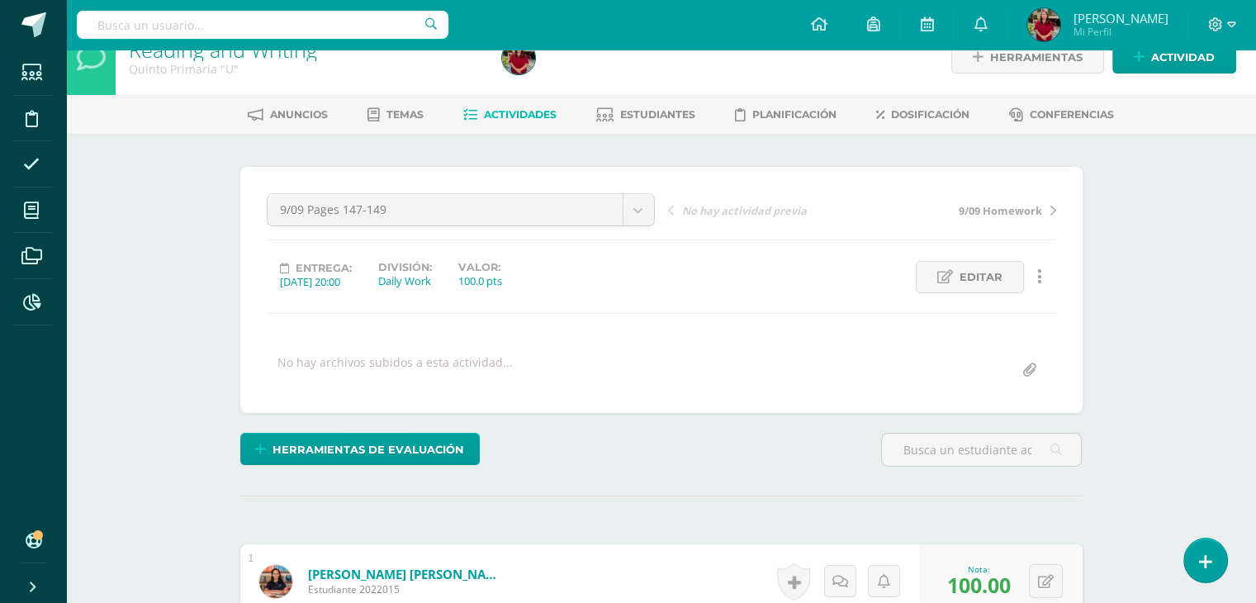
scroll to position [0, 0]
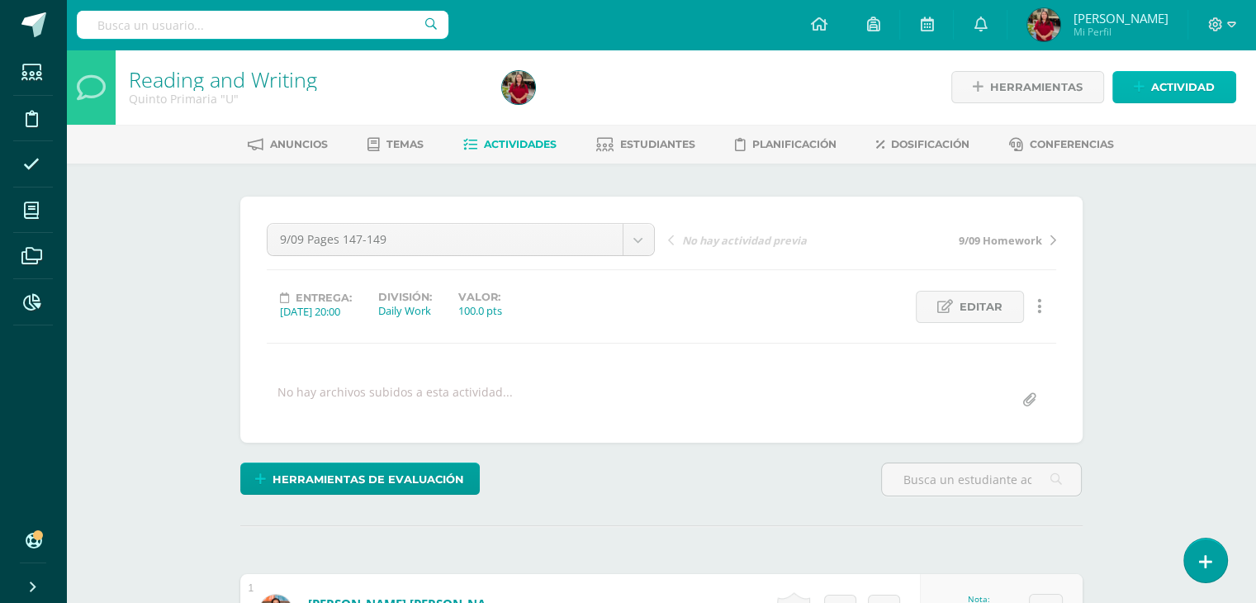
click at [1162, 98] on span "Actividad" at bounding box center [1183, 87] width 64 height 31
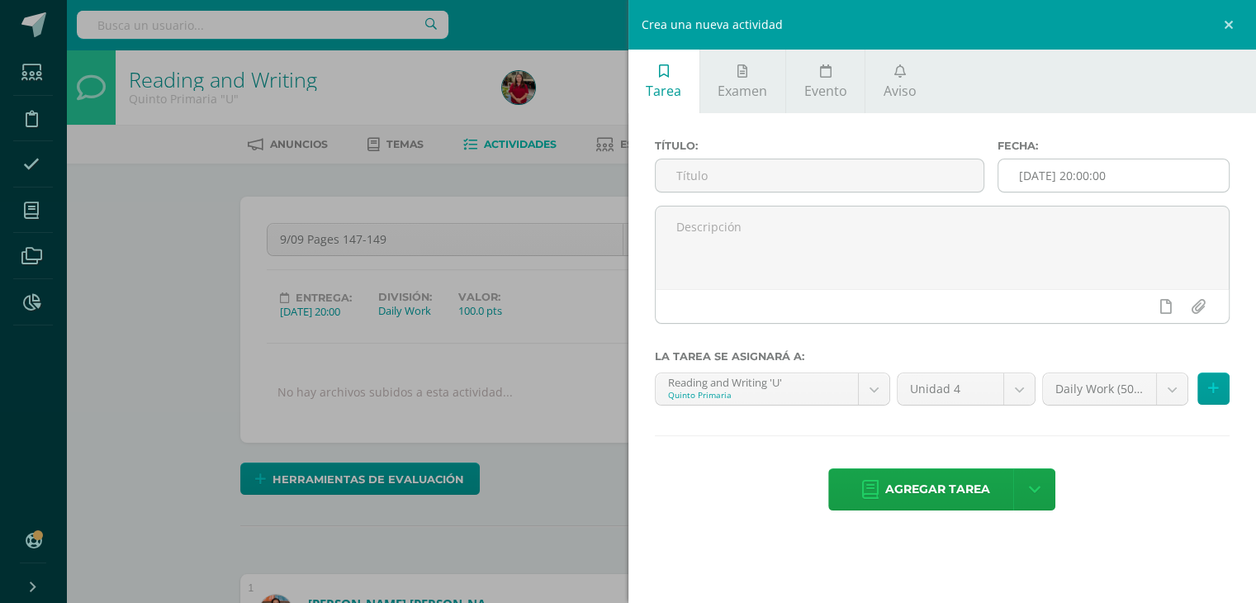
click at [1064, 160] on input "[DATE] 20:00:00" at bounding box center [1113, 175] width 230 height 32
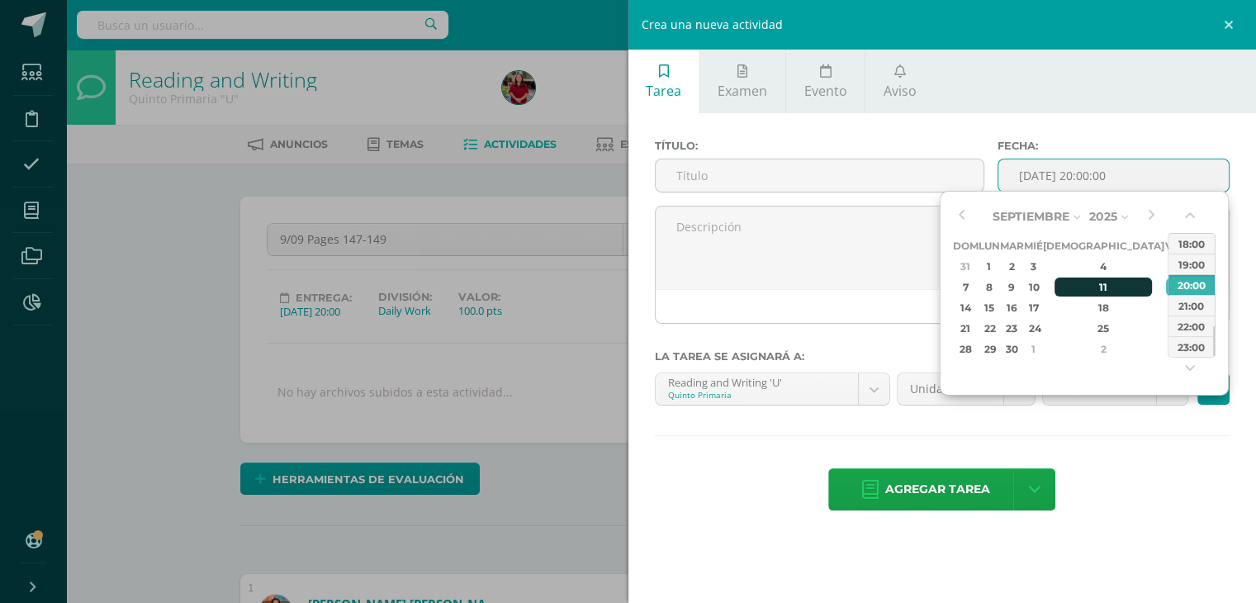
click at [1080, 285] on div "11" at bounding box center [1103, 286] width 97 height 19
type input "2025-09-11 20:00"
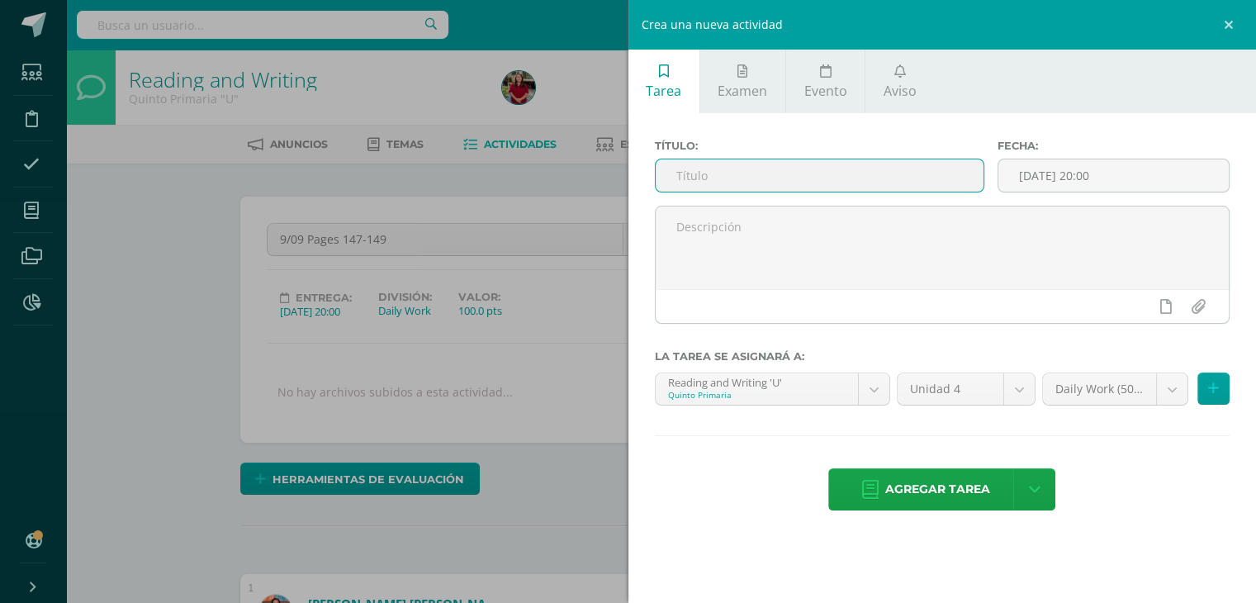
click at [826, 162] on input "text" at bounding box center [820, 175] width 329 height 32
type input "11/09 Pages 150-151"
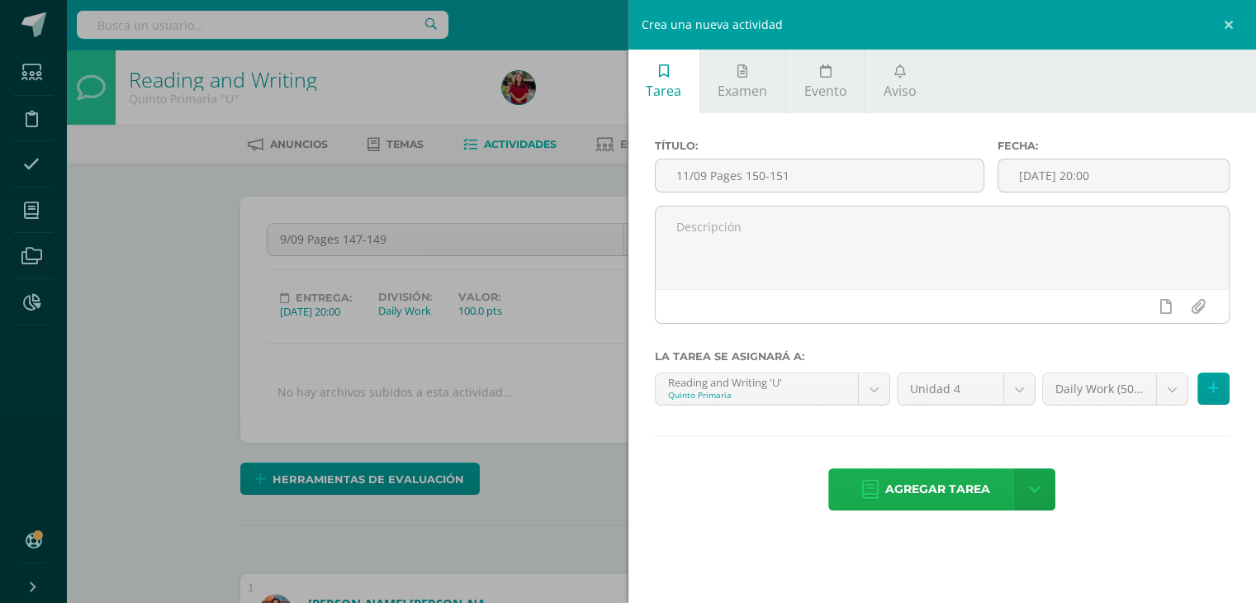
click at [921, 486] on span "Agregar tarea" at bounding box center [937, 489] width 105 height 40
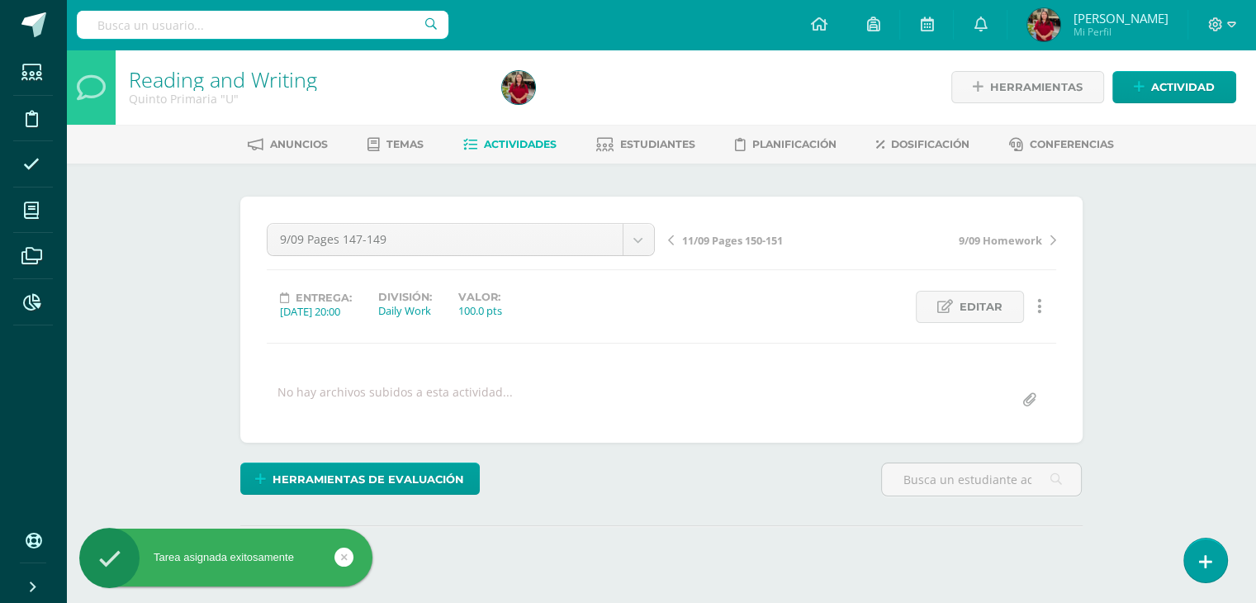
click at [714, 247] on div "11/09 Pages 150-151 9/09 Homework" at bounding box center [862, 246] width 401 height 46
click at [704, 239] on span "11/09 Pages 150-151" at bounding box center [732, 240] width 101 height 15
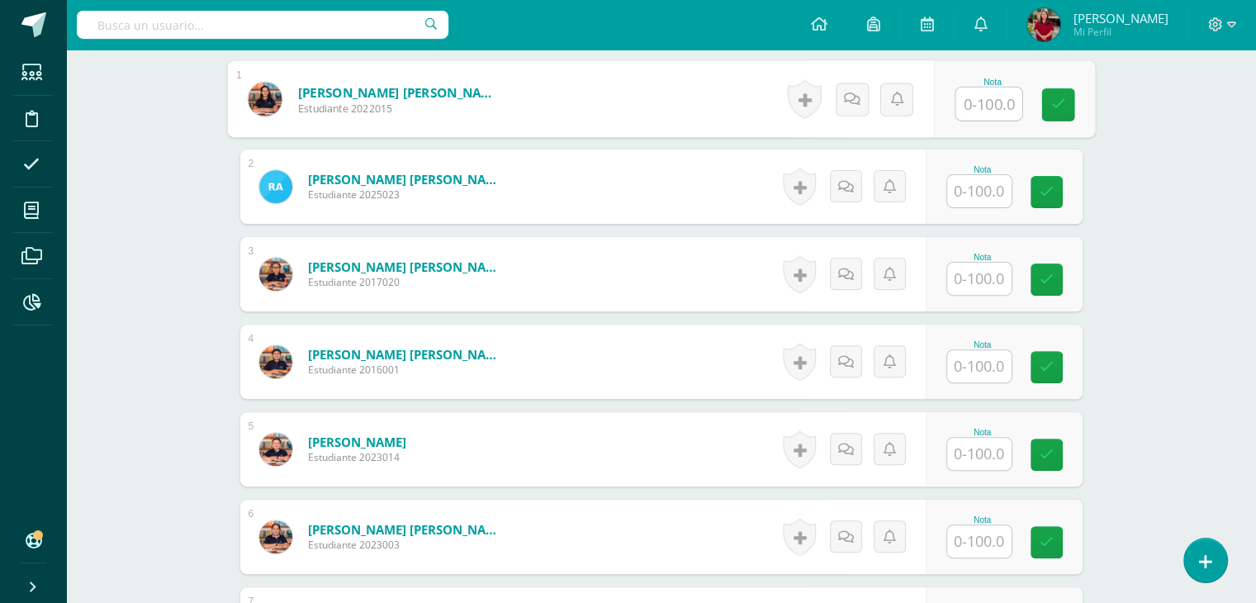
scroll to position [513, 0]
click at [975, 105] on input "text" at bounding box center [989, 103] width 66 height 33
type input "100"
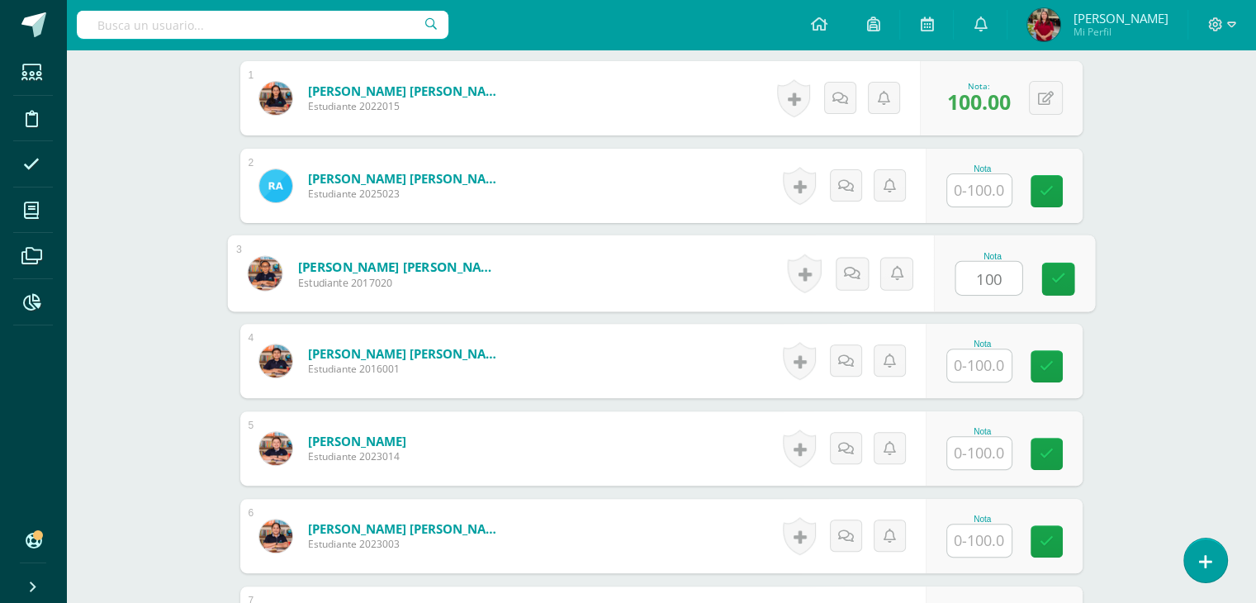
type input "100"
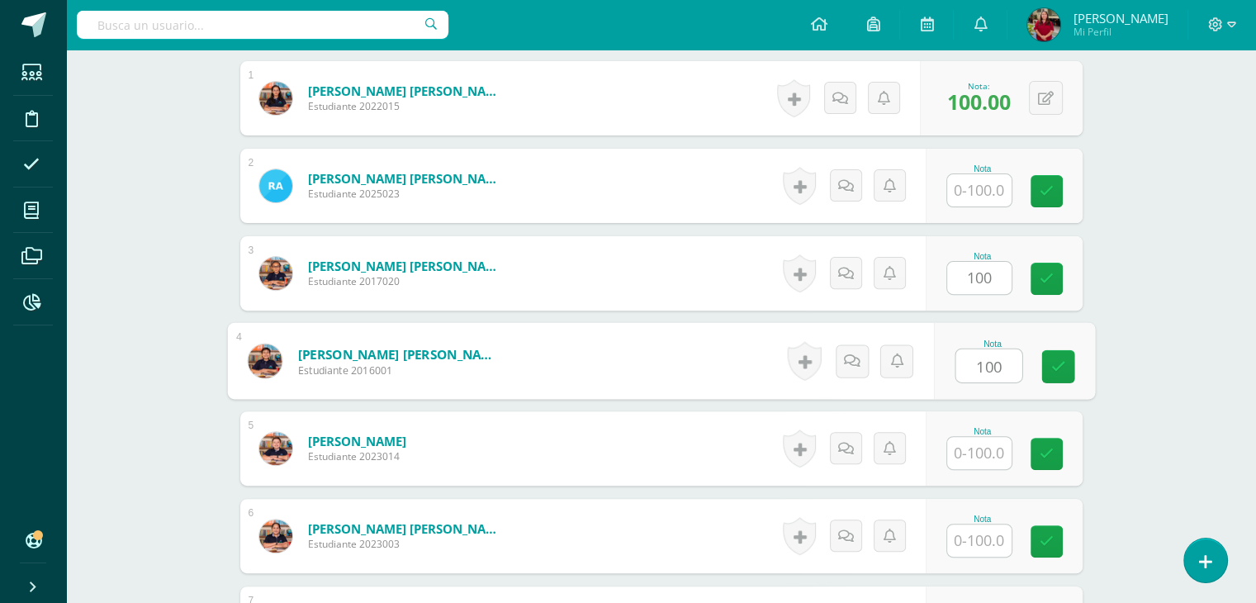
type input "100"
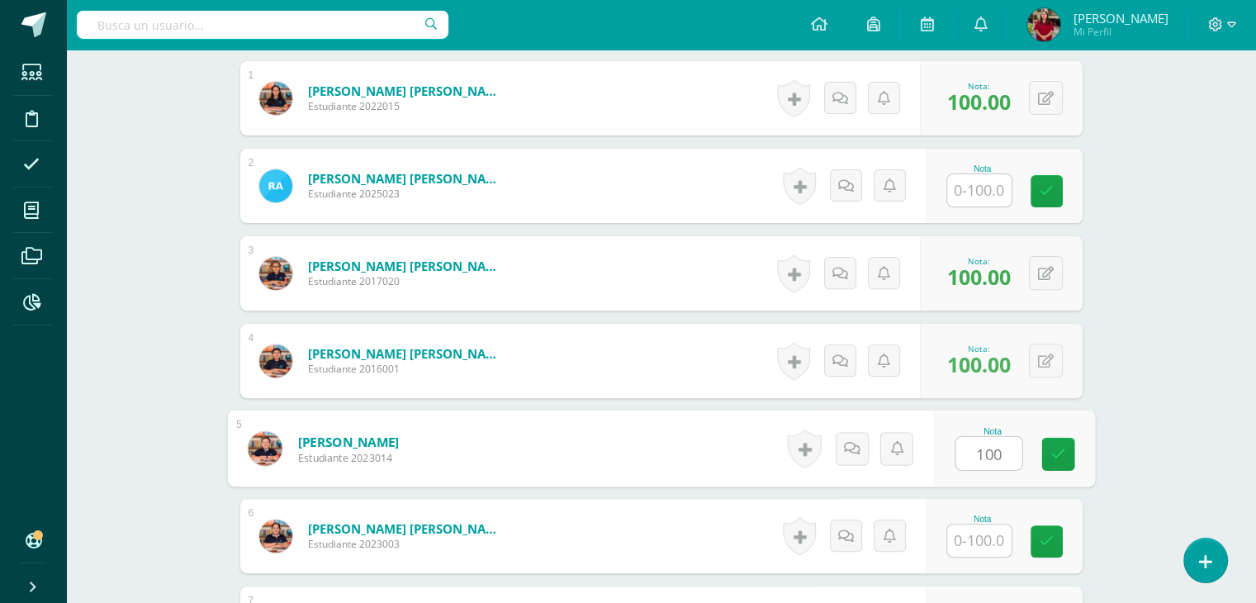
type input "100"
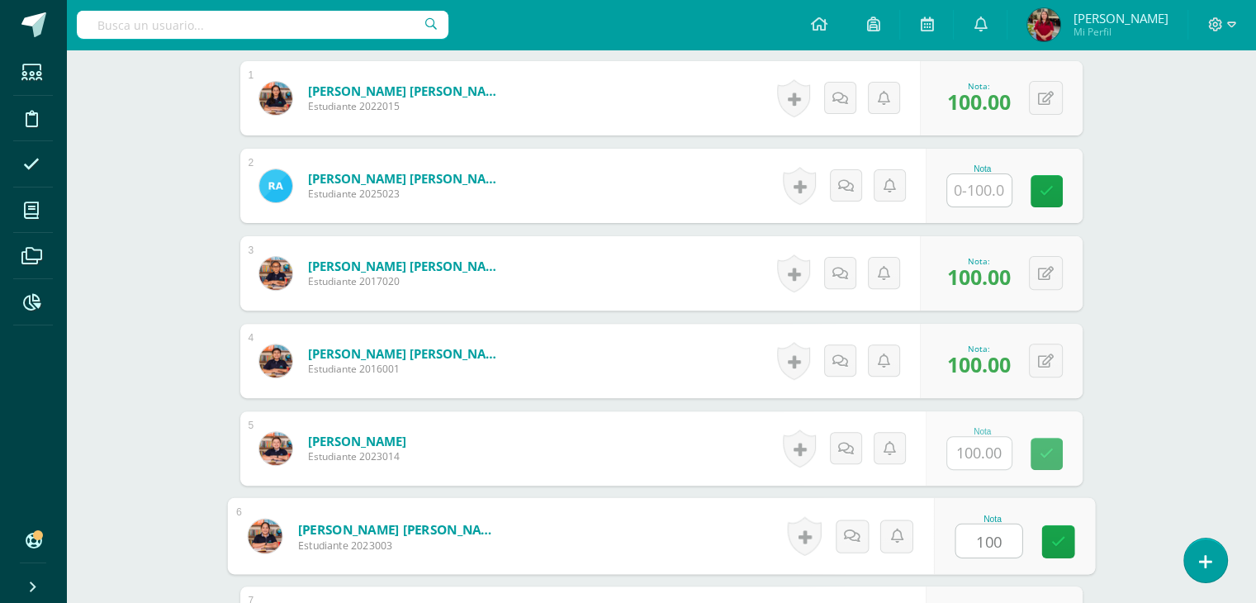
type input "100"
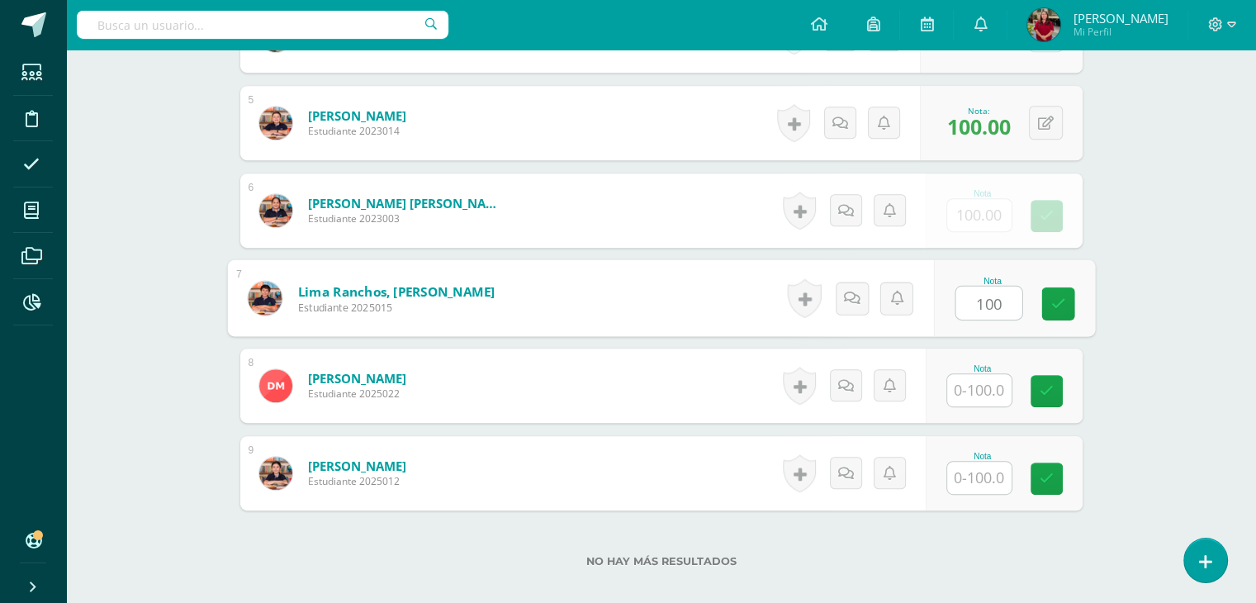
type input "100"
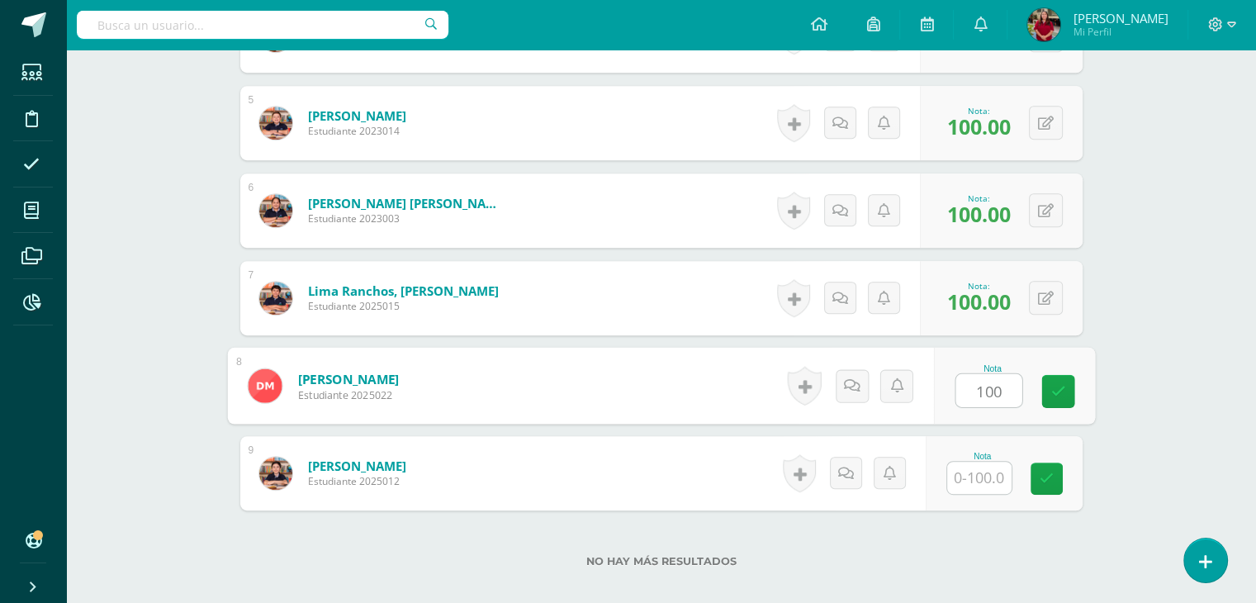
type input "100"
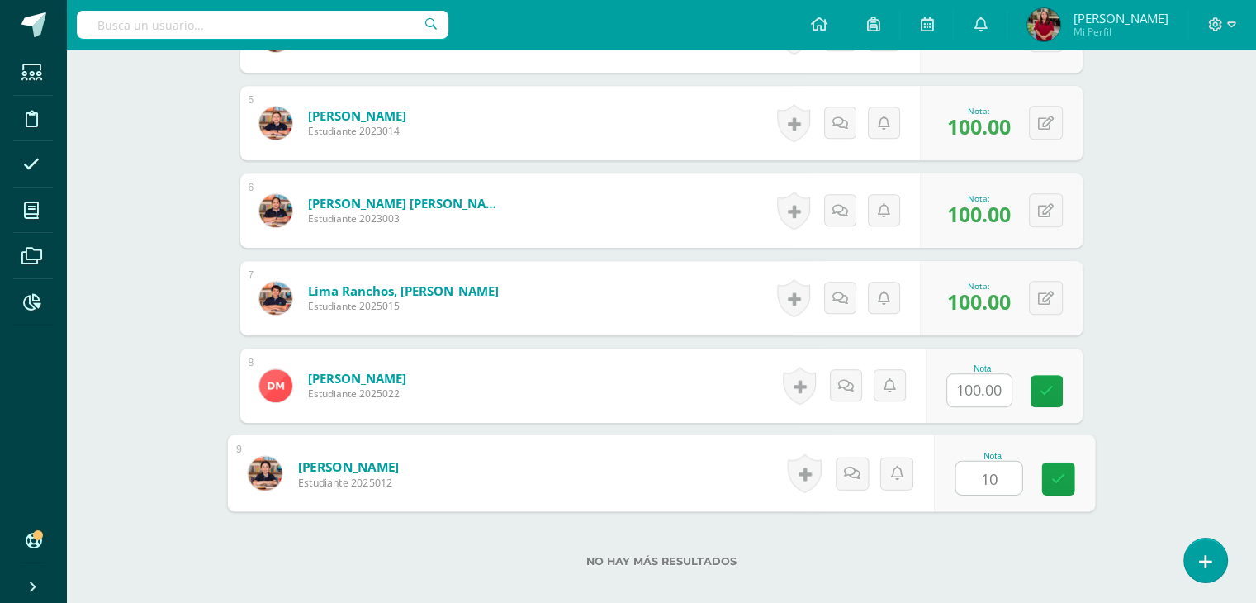
type input "100"
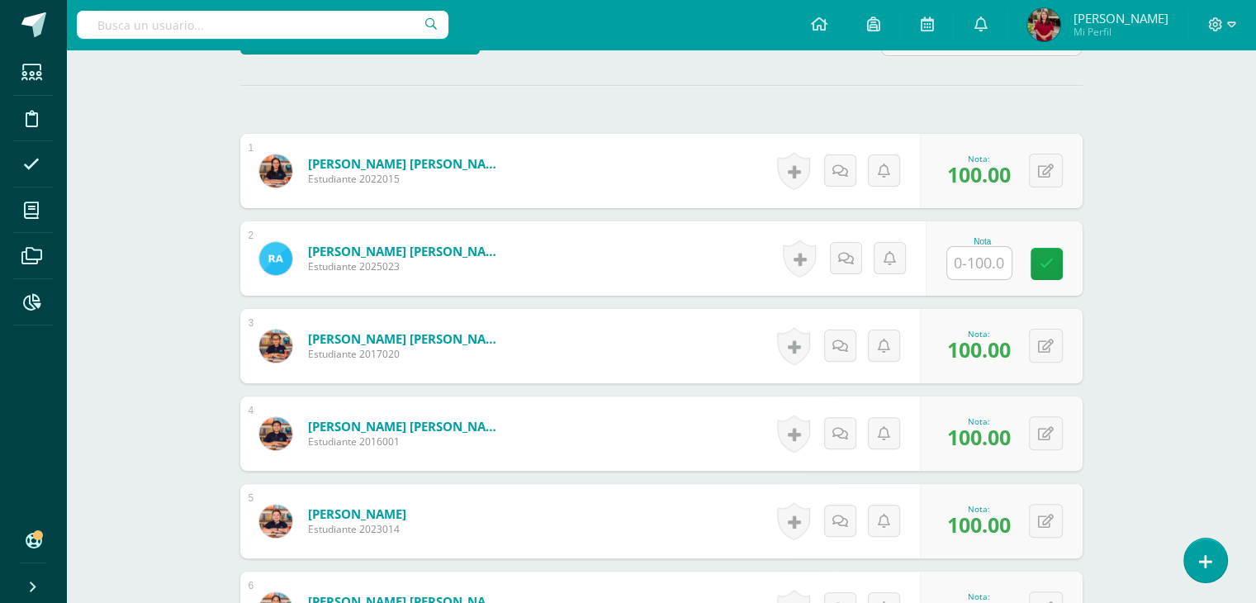
scroll to position [413, 0]
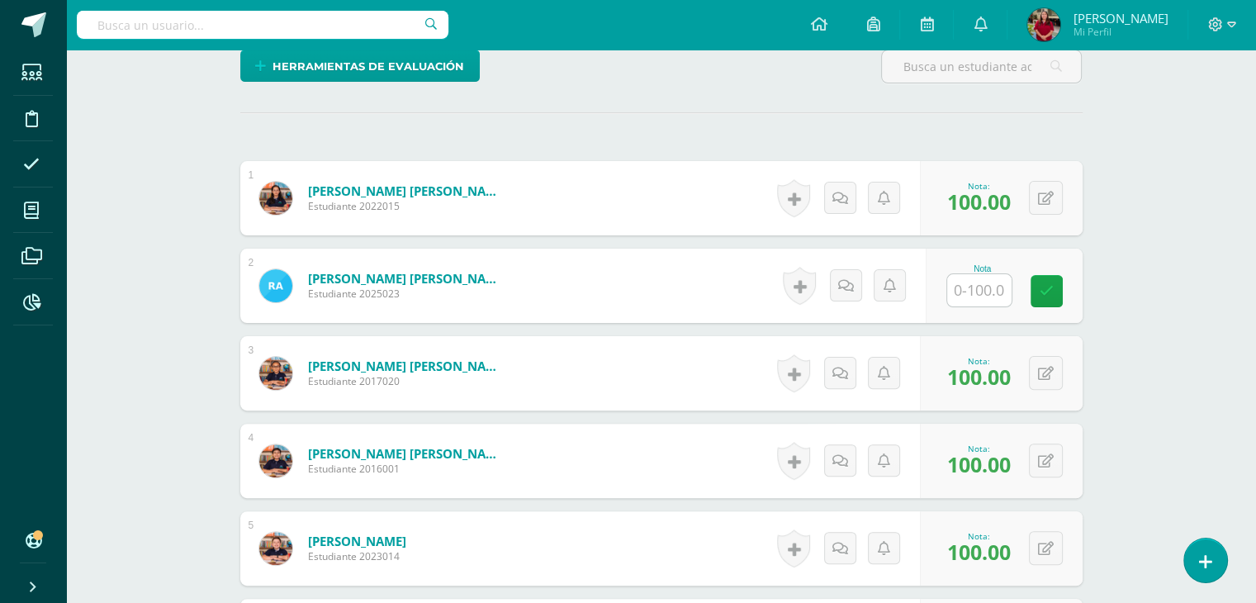
click at [982, 294] on input "text" at bounding box center [979, 290] width 64 height 32
type input "100"
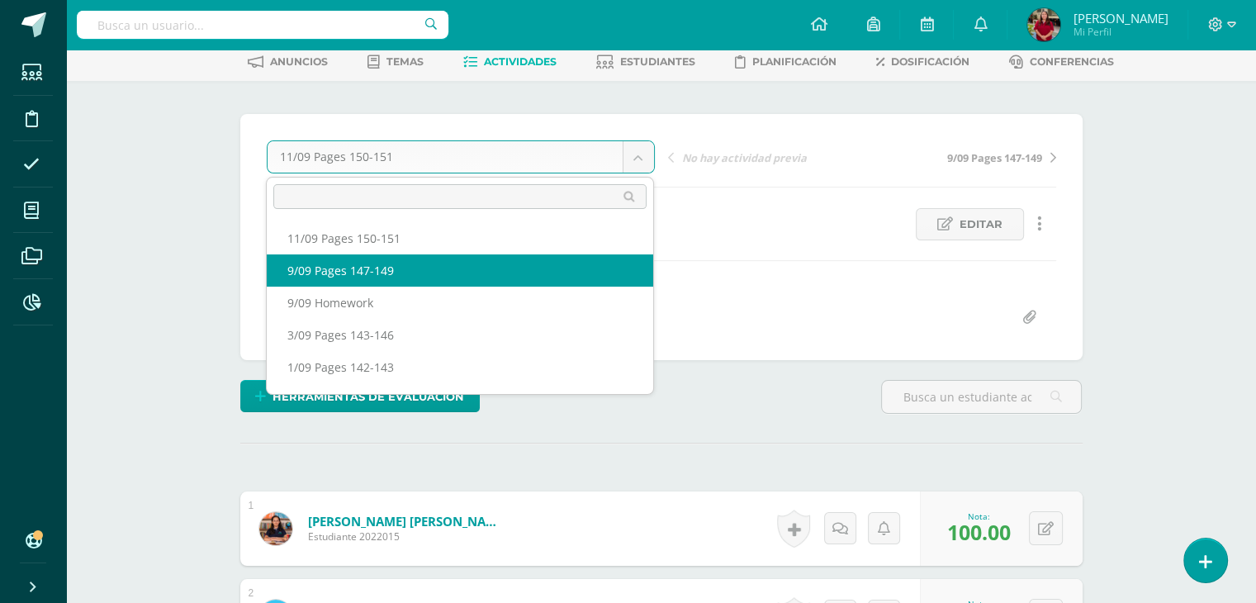
select select "/dashboard/teacher/grade-activity/220252/"
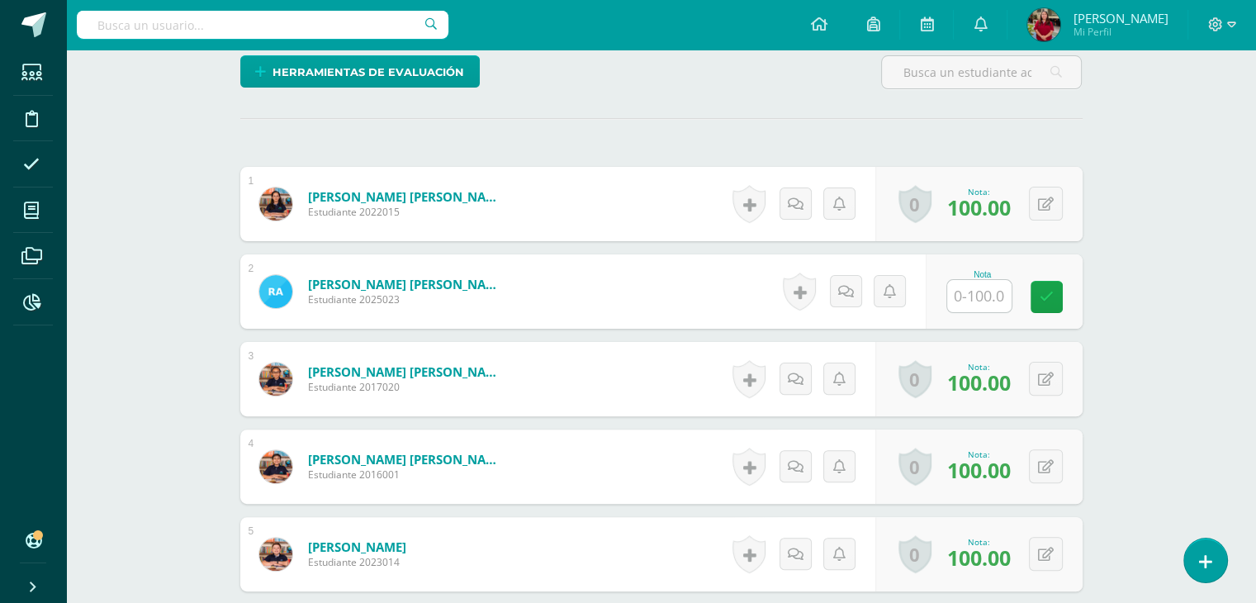
click at [997, 318] on div "Nota" at bounding box center [1004, 291] width 157 height 74
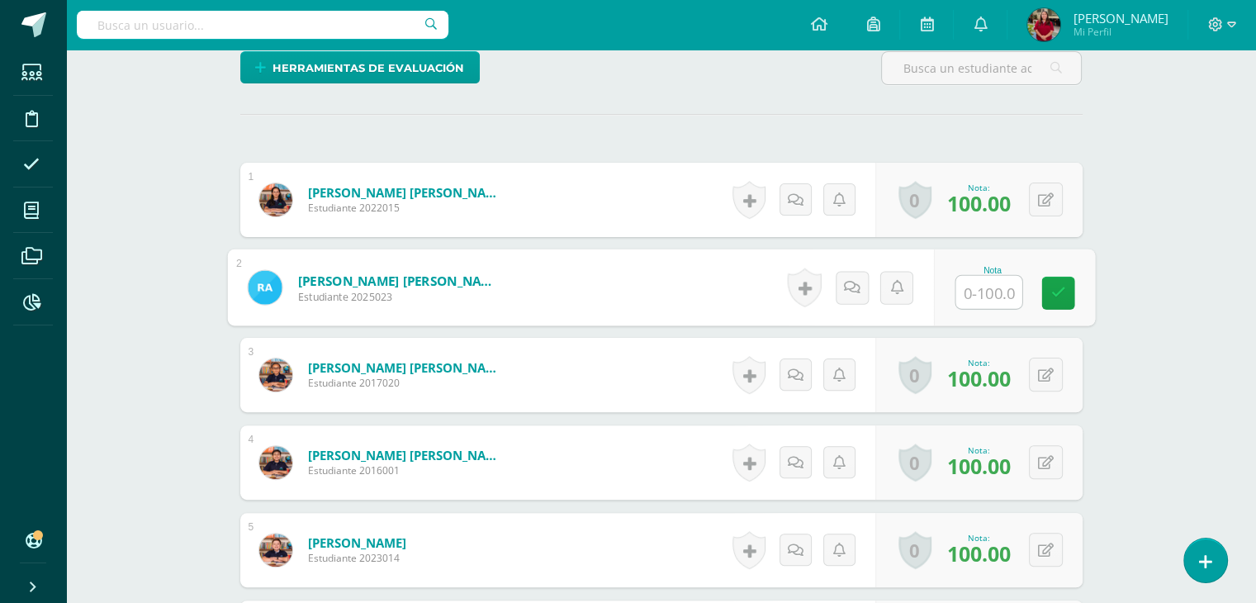
click at [989, 300] on input "text" at bounding box center [989, 292] width 66 height 33
type input "100"
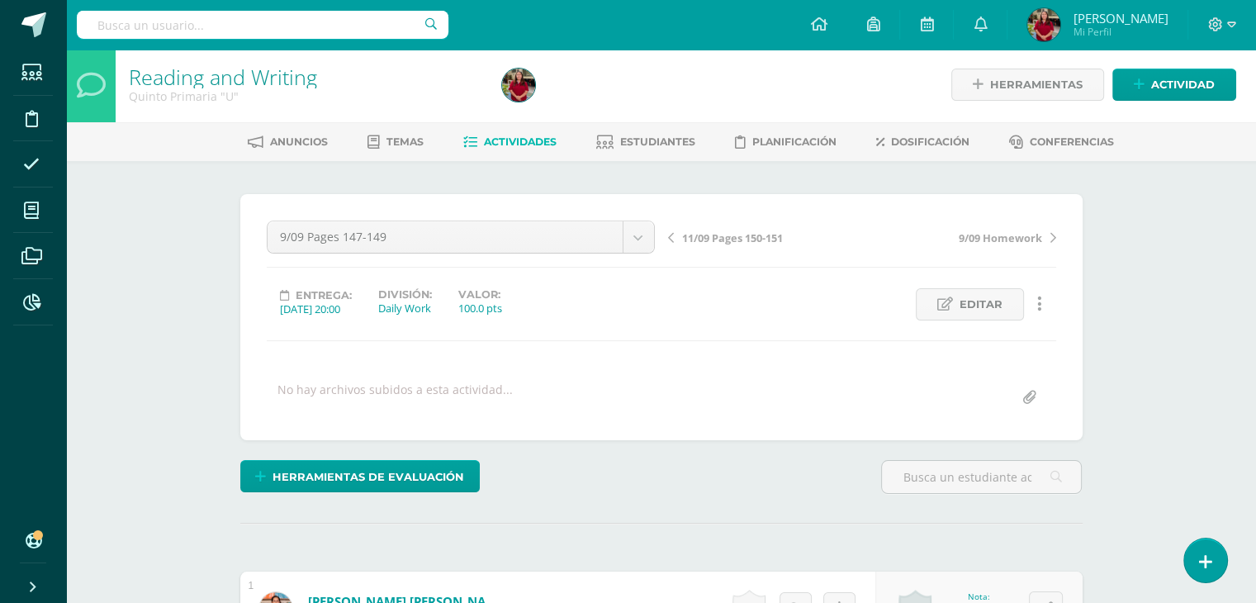
scroll to position [0, 0]
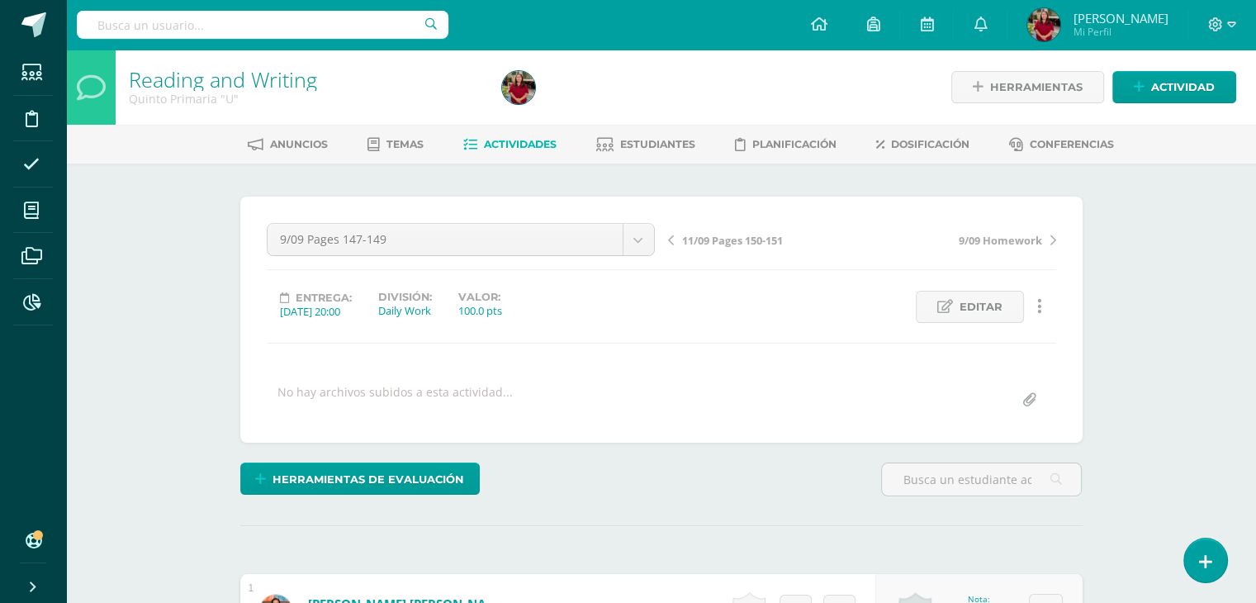
click at [529, 202] on div "9/09 Pages 147-149 11/09 Pages 150-151 9/09 Pages 147-149 9/09 Homework 3/09 Pa…" at bounding box center [661, 320] width 842 height 246
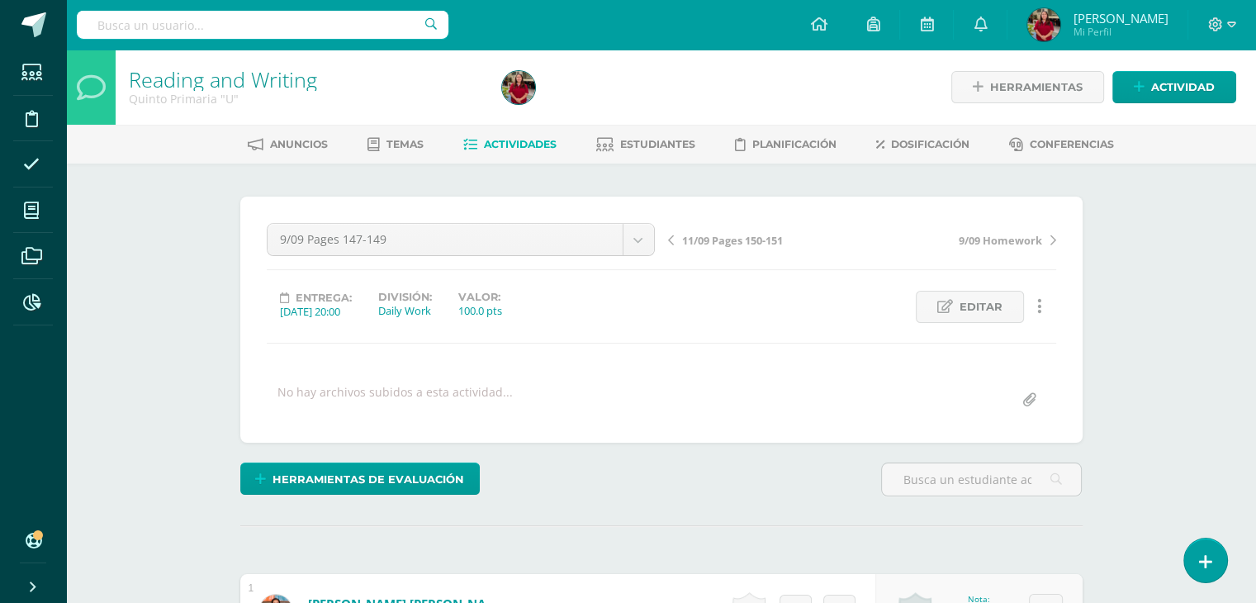
click at [691, 236] on span "11/09 Pages 150-151" at bounding box center [732, 240] width 101 height 15
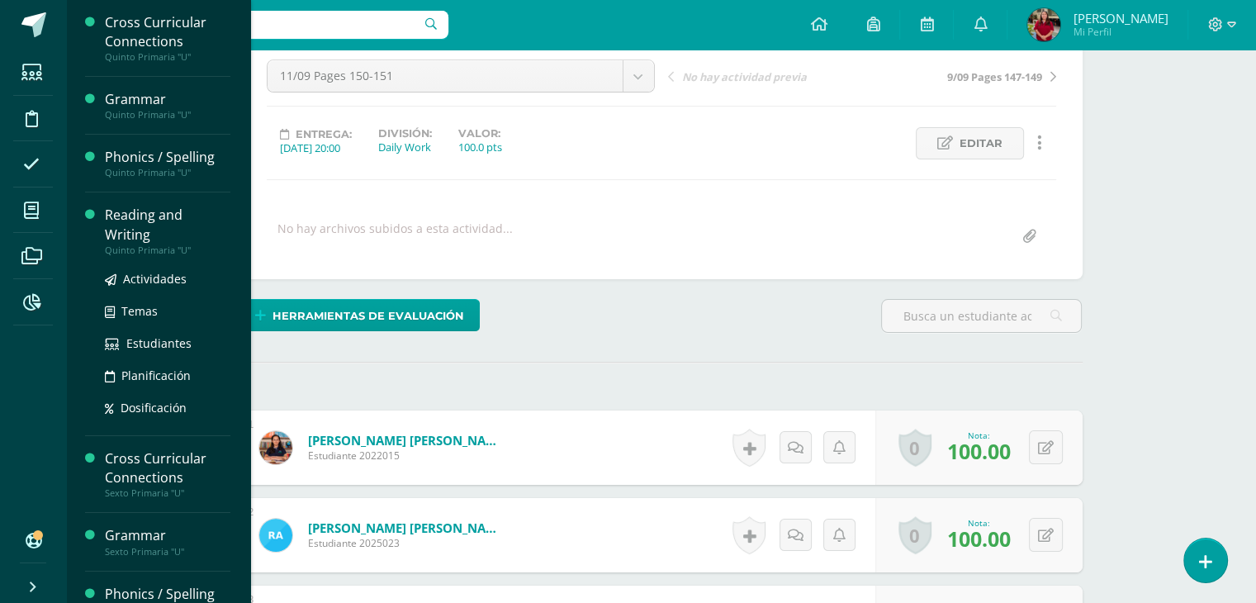
scroll to position [164, 0]
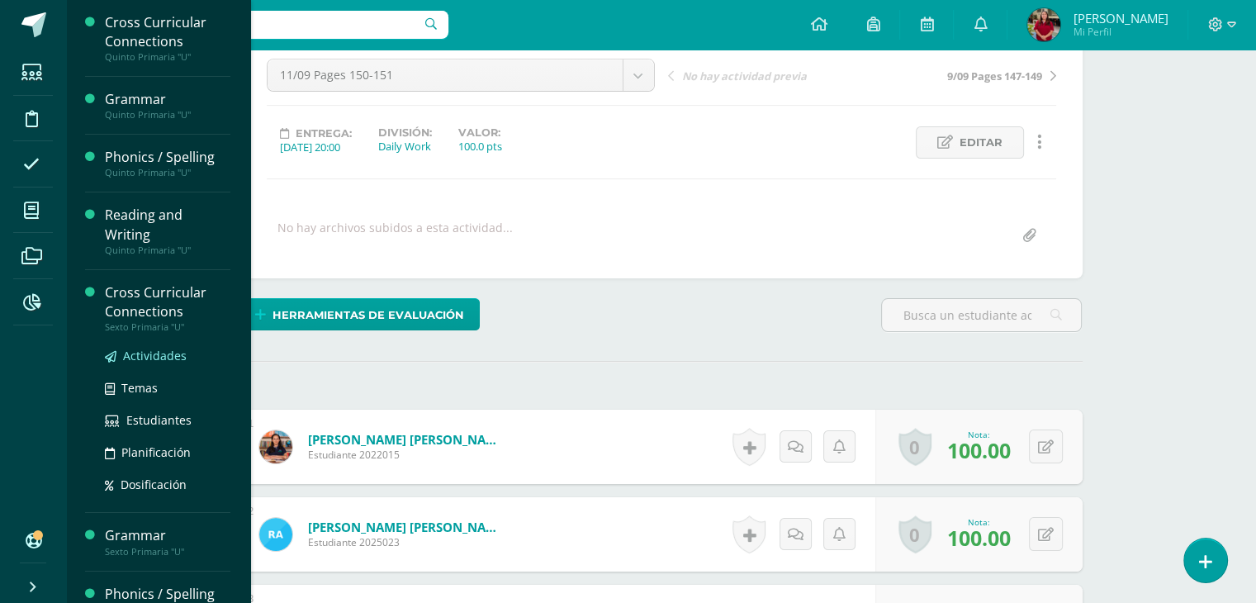
click at [178, 348] on span "Actividades" at bounding box center [155, 356] width 64 height 16
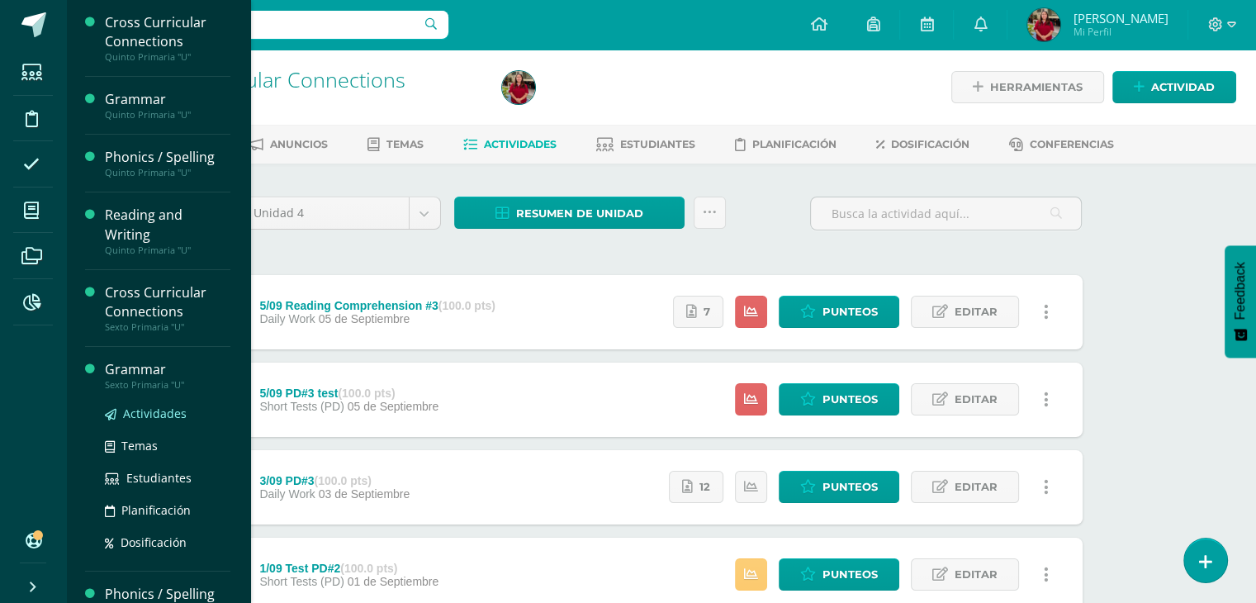
click at [143, 415] on span "Actividades" at bounding box center [155, 414] width 64 height 16
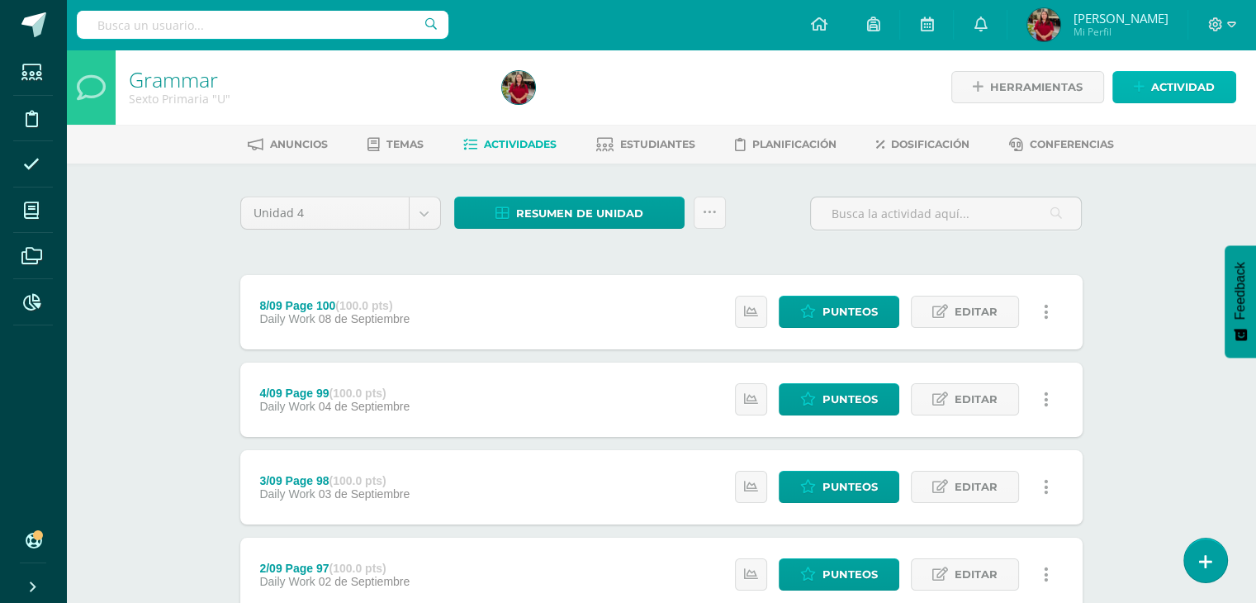
click at [1163, 96] on span "Actividad" at bounding box center [1183, 87] width 64 height 31
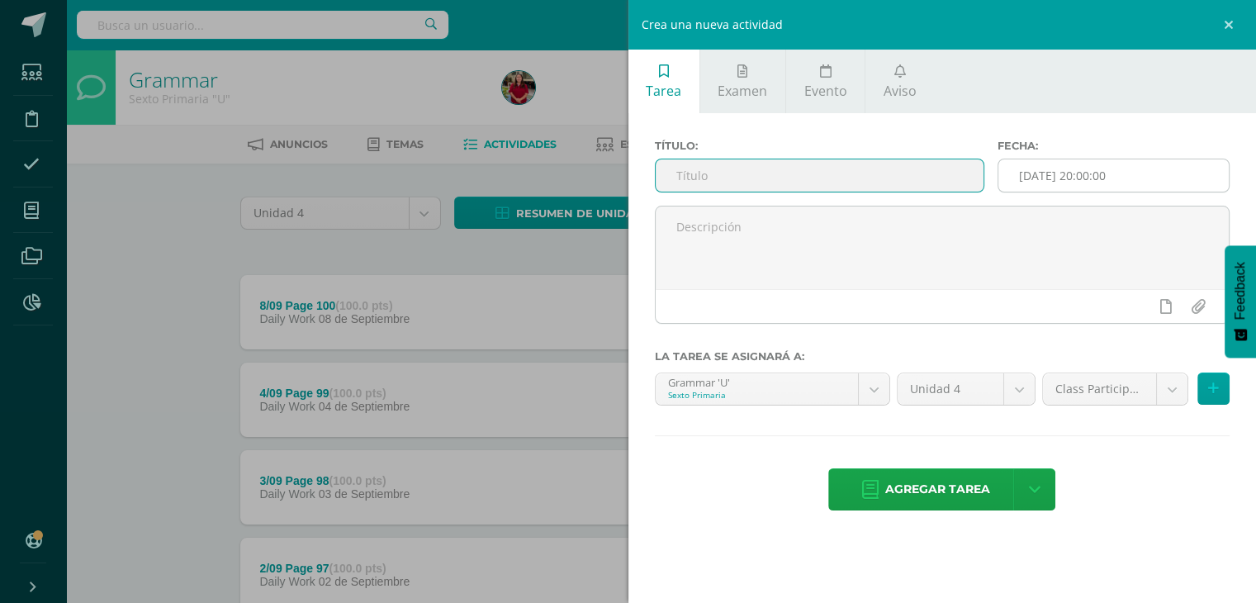
drag, startPoint x: 925, startPoint y: 178, endPoint x: 1074, endPoint y: 178, distance: 148.7
click at [926, 178] on input "text" at bounding box center [820, 175] width 329 height 32
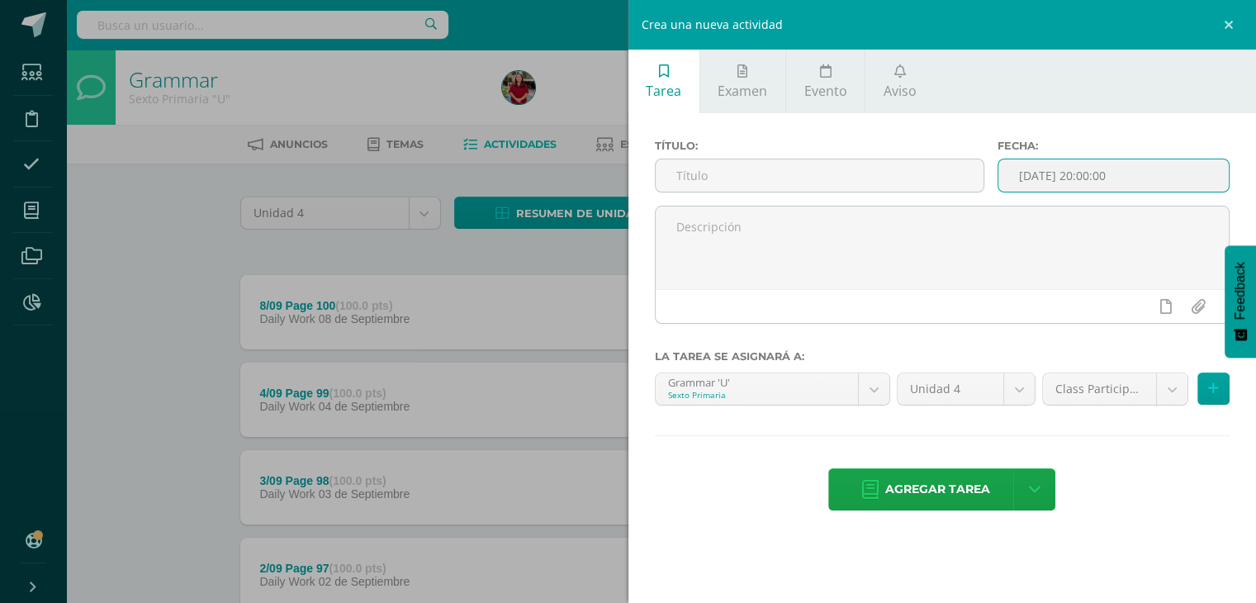
click at [1090, 177] on input "[DATE] 20:00:00" at bounding box center [1113, 175] width 230 height 32
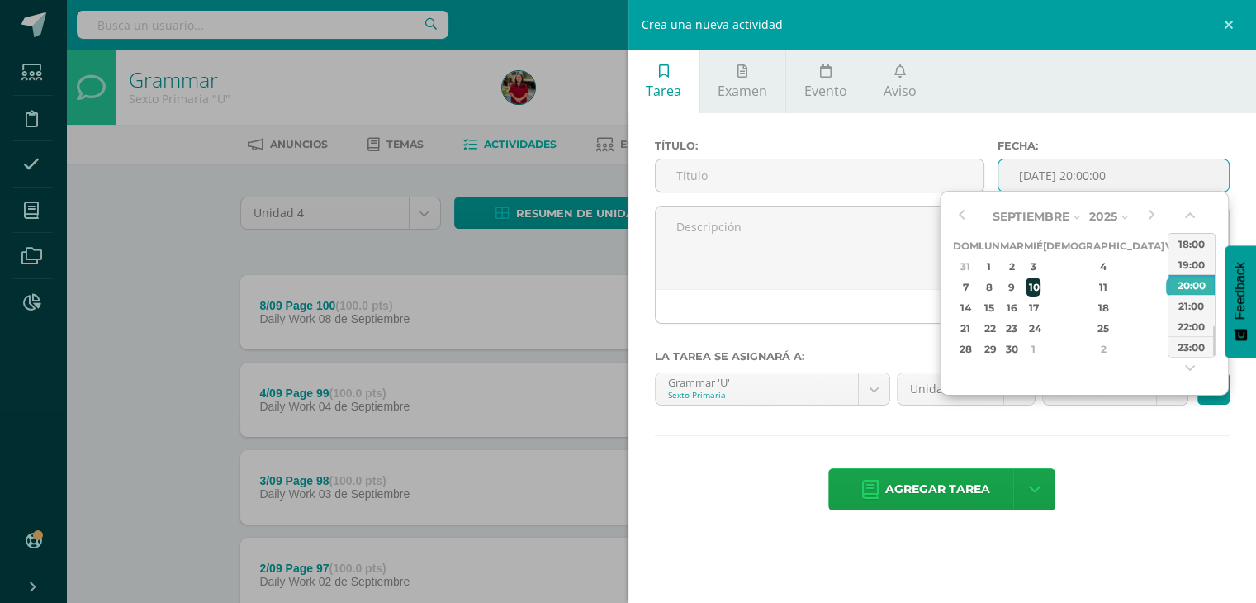
click at [1041, 290] on div "10" at bounding box center [1033, 286] width 15 height 19
type input "2025-09-10 20:00"
click at [729, 183] on input "text" at bounding box center [820, 175] width 329 height 32
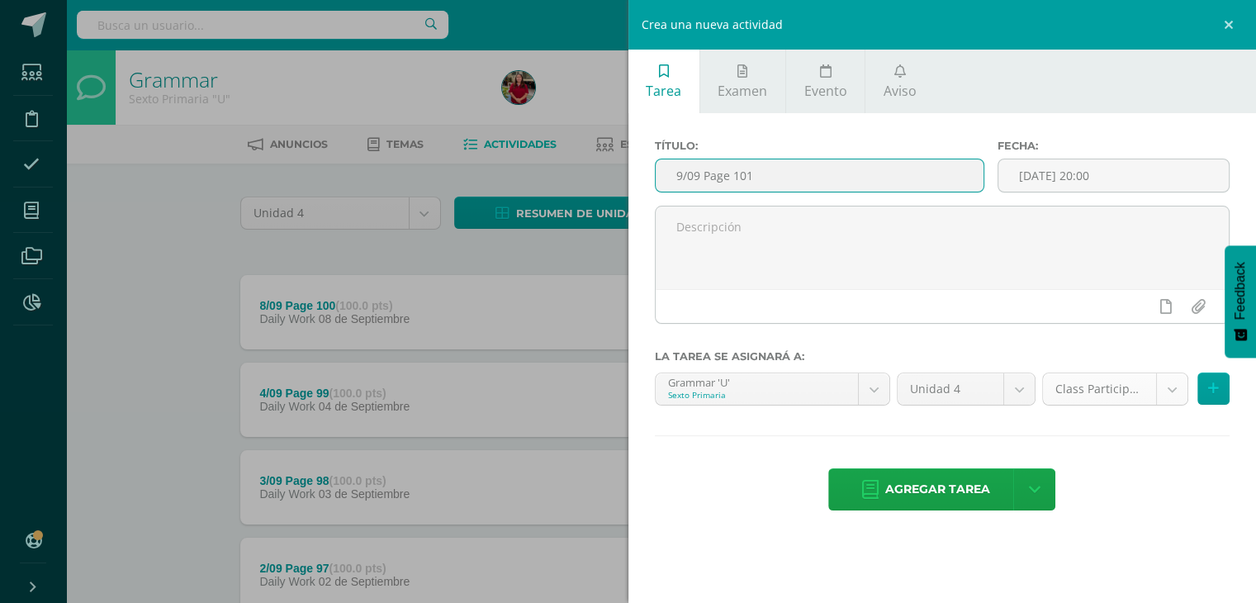
type input "9/09 Page 101"
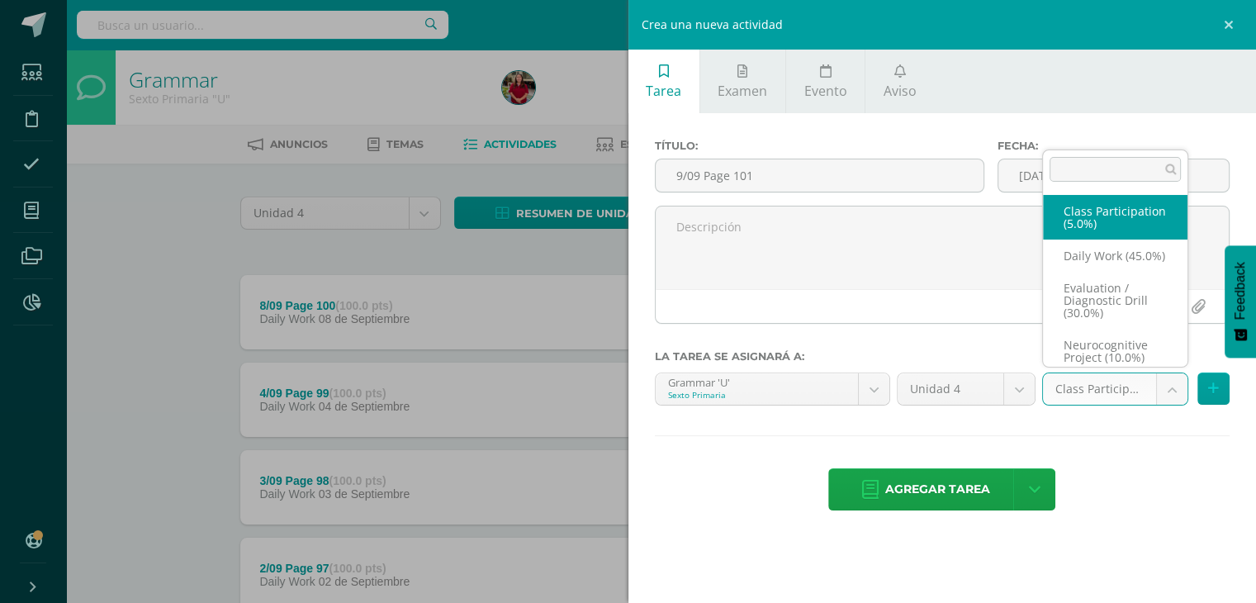
scroll to position [31, 0]
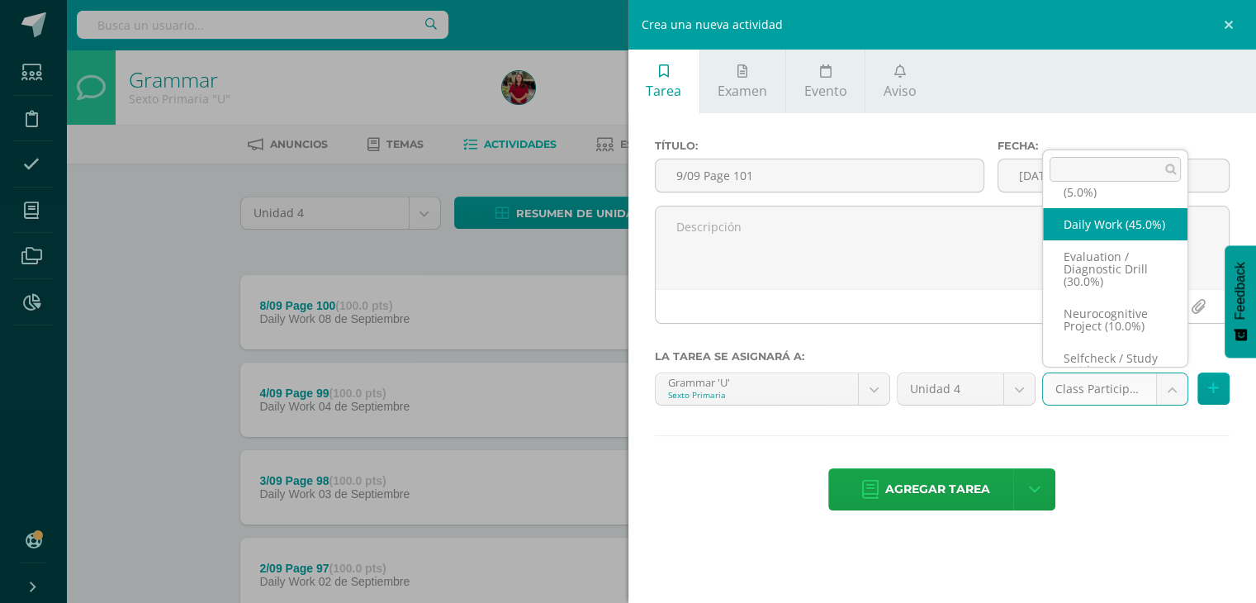
select select "205902"
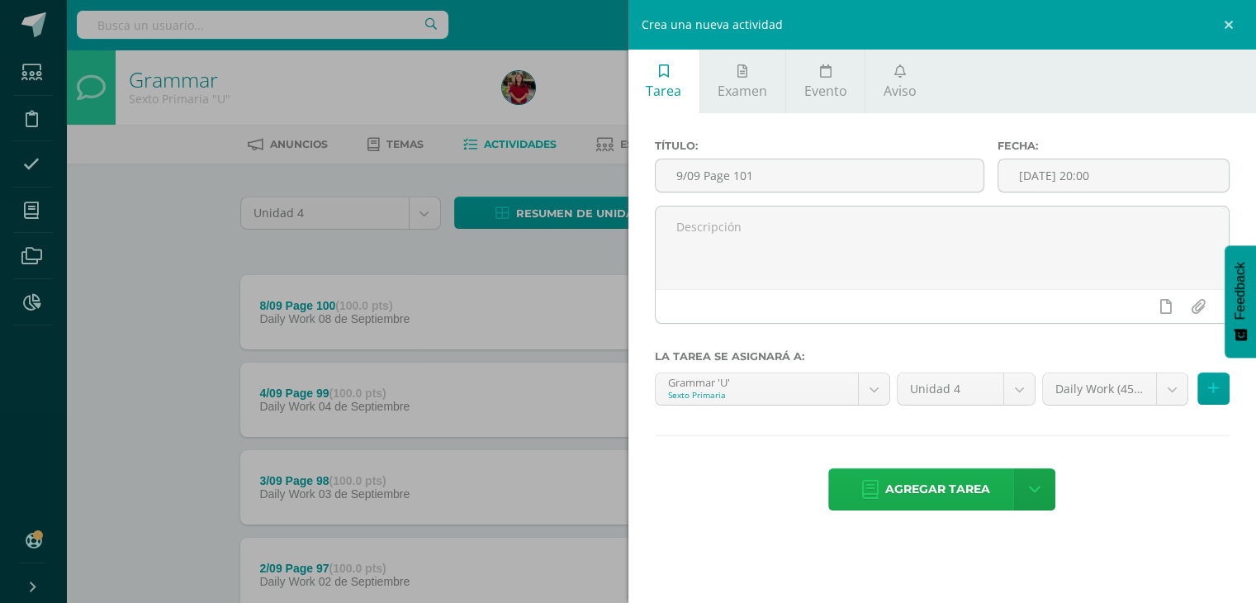
click at [951, 480] on span "Agregar tarea" at bounding box center [937, 489] width 105 height 40
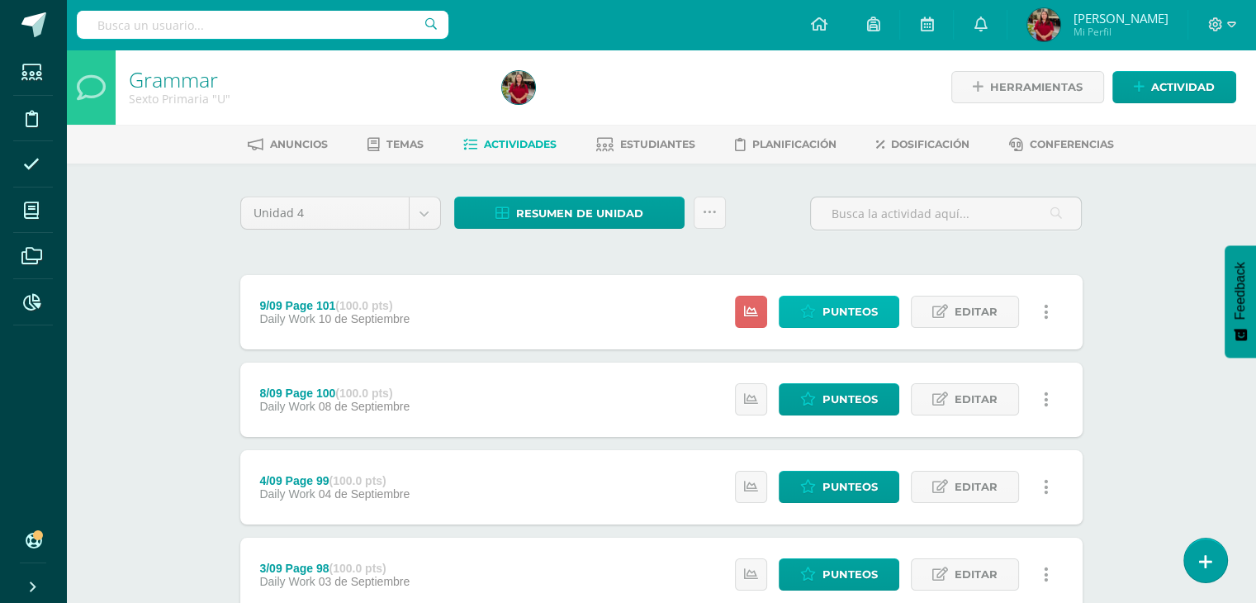
click at [825, 318] on span "Punteos" at bounding box center [850, 311] width 55 height 31
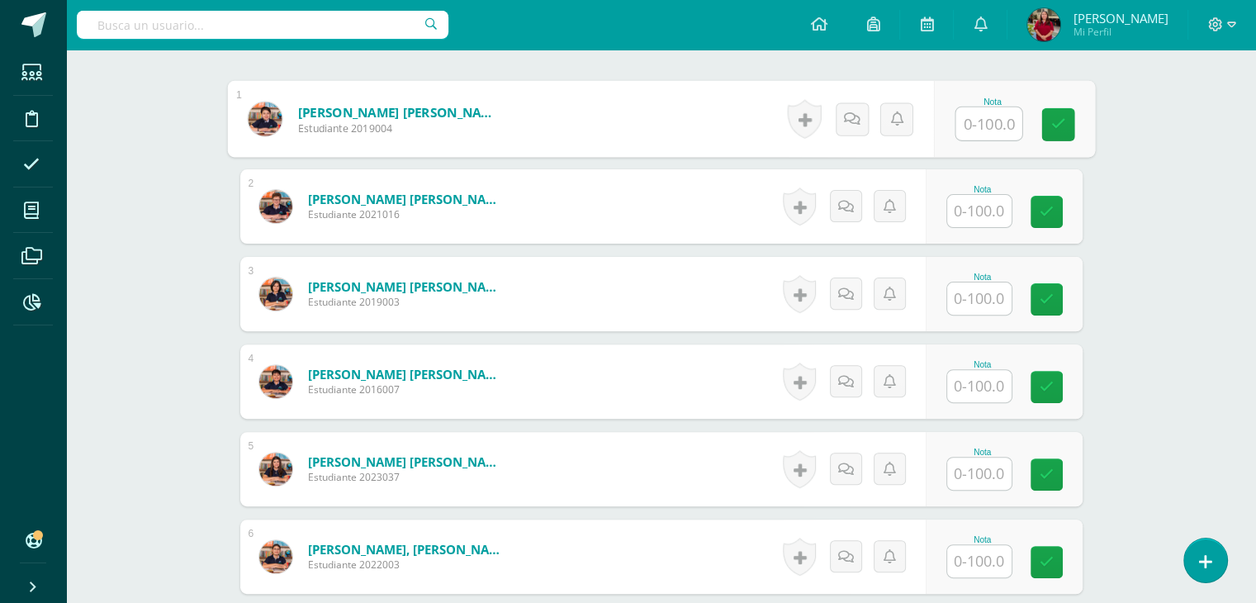
click at [998, 125] on input "text" at bounding box center [989, 123] width 66 height 33
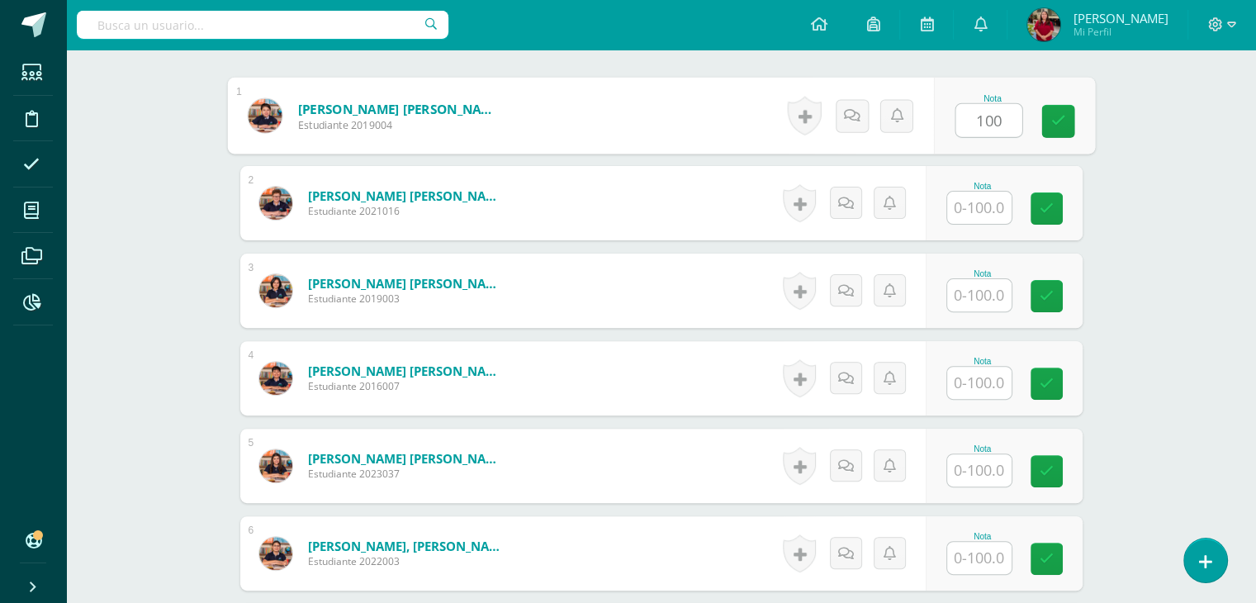
scroll to position [496, 0]
type input "100"
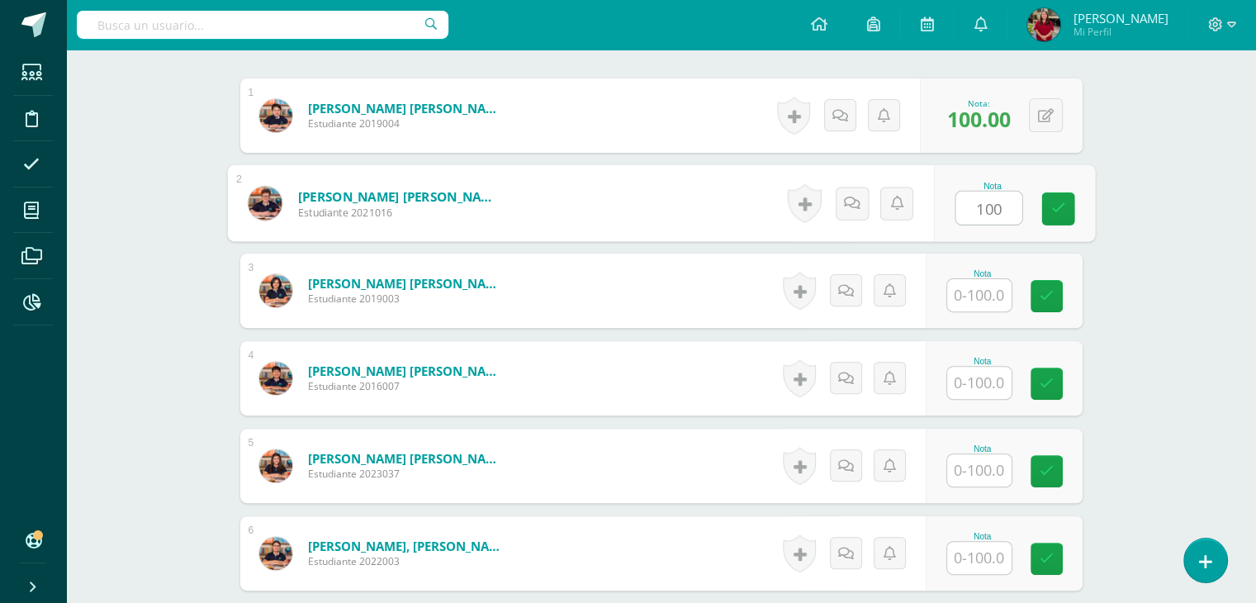
type input "100"
type input "1"
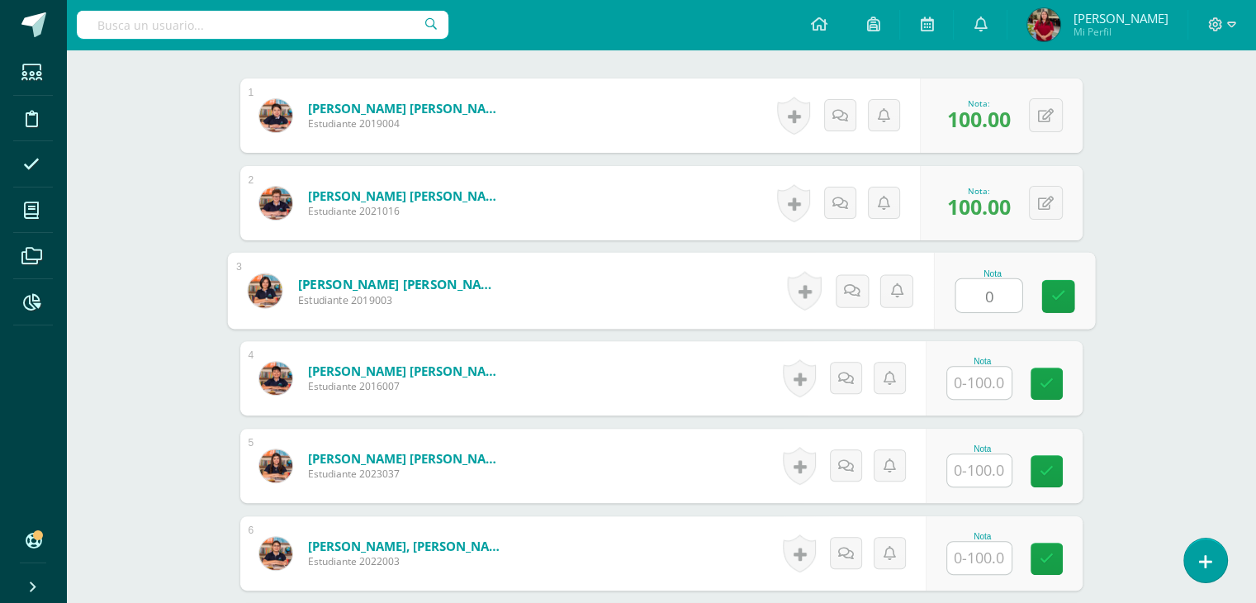
type input "0"
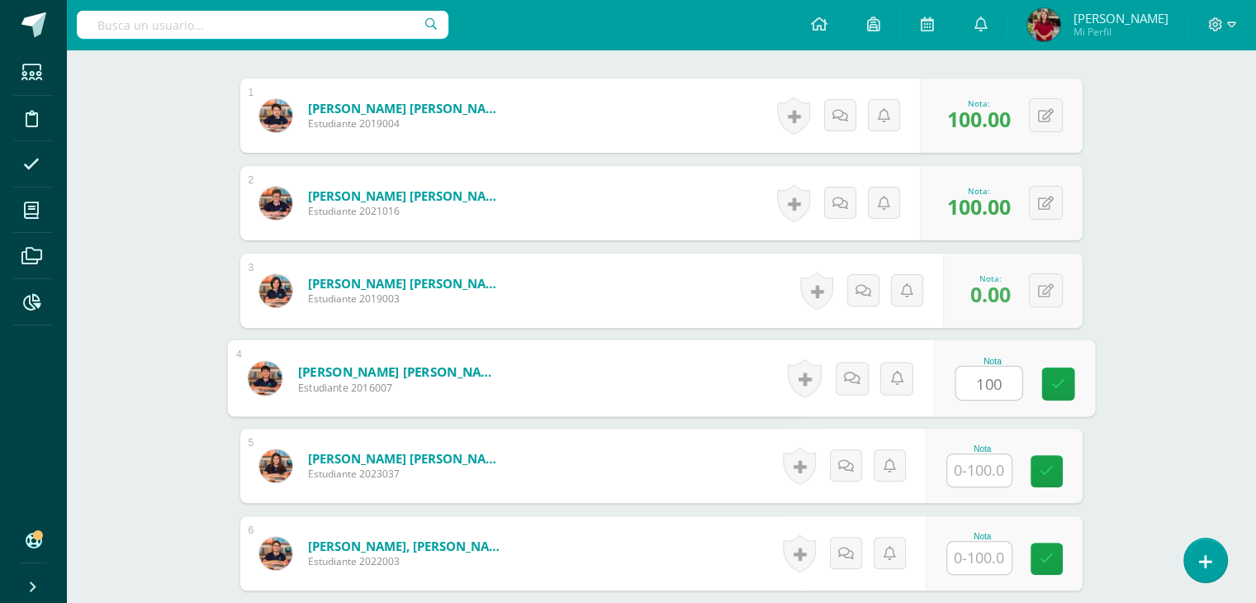
type input "100"
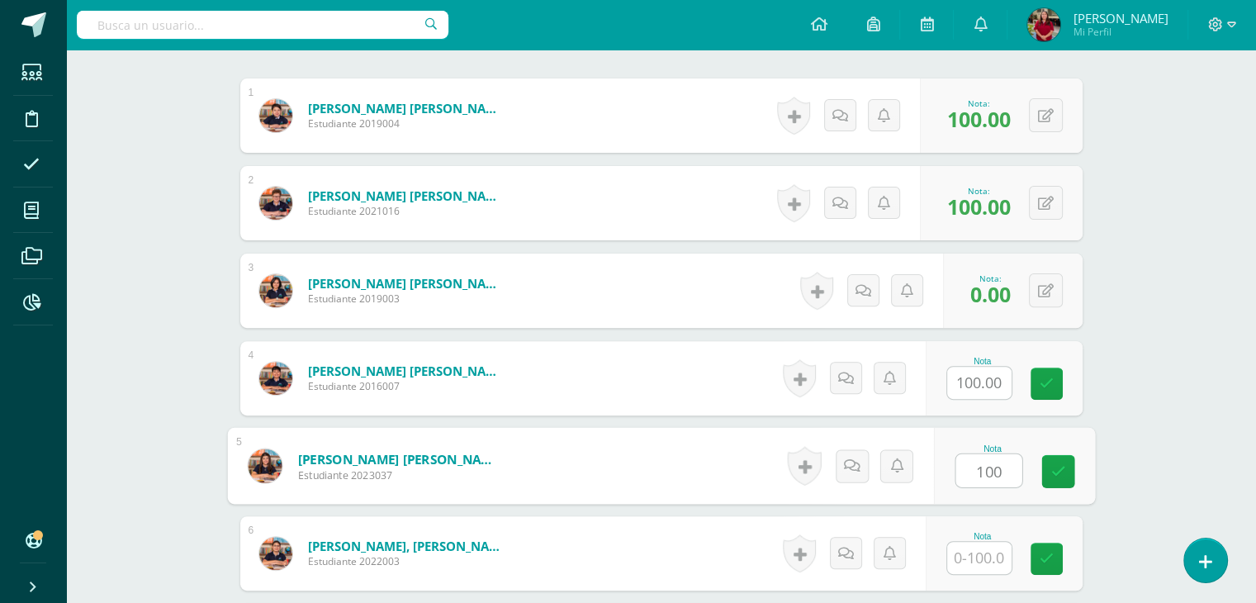
type input "100"
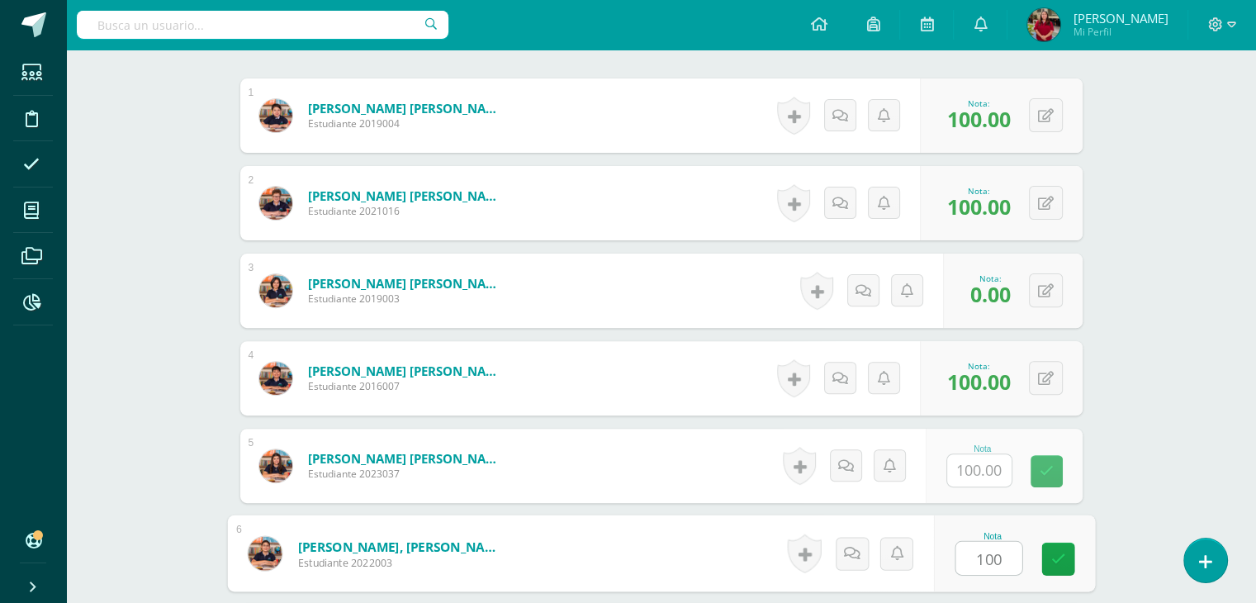
type input "100"
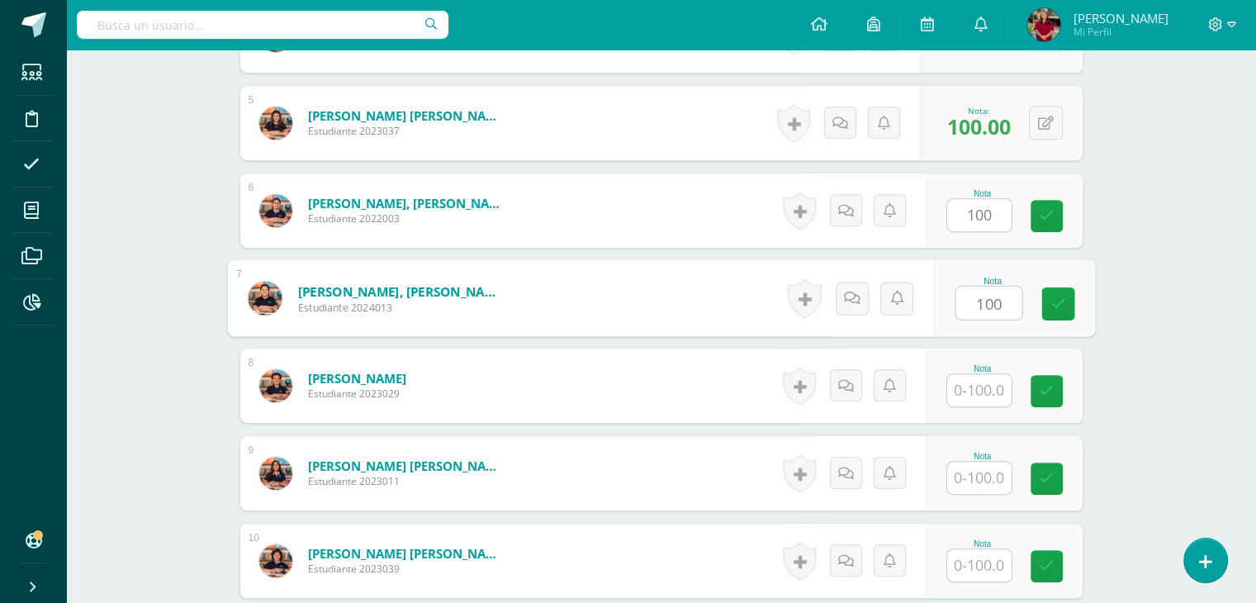
type input "100"
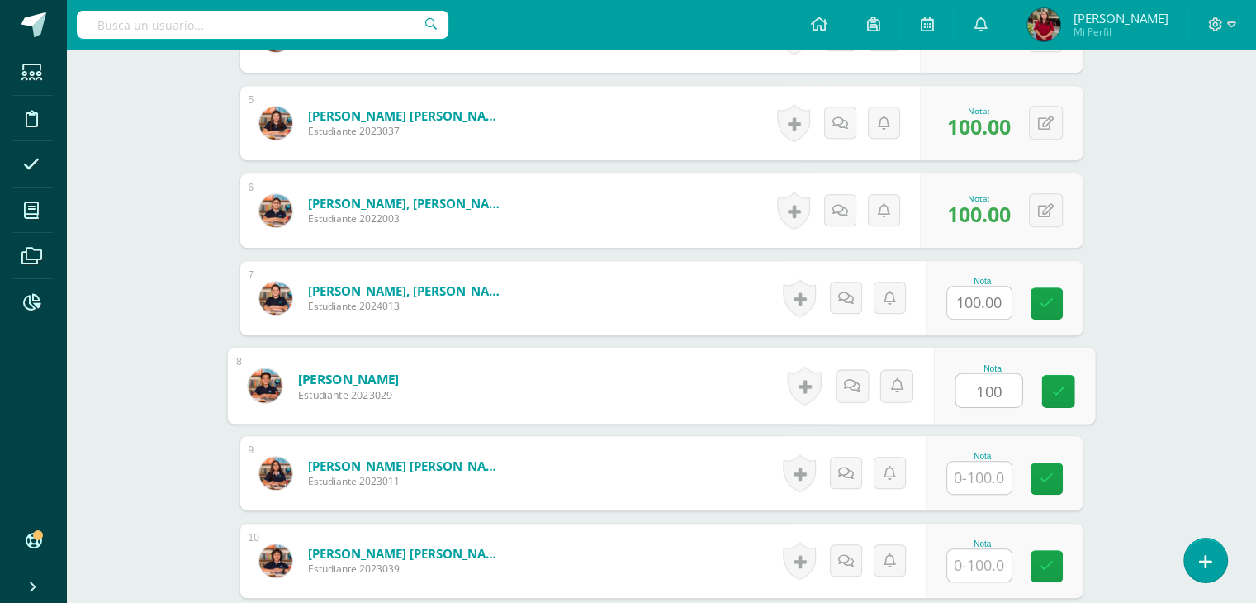
type input "100"
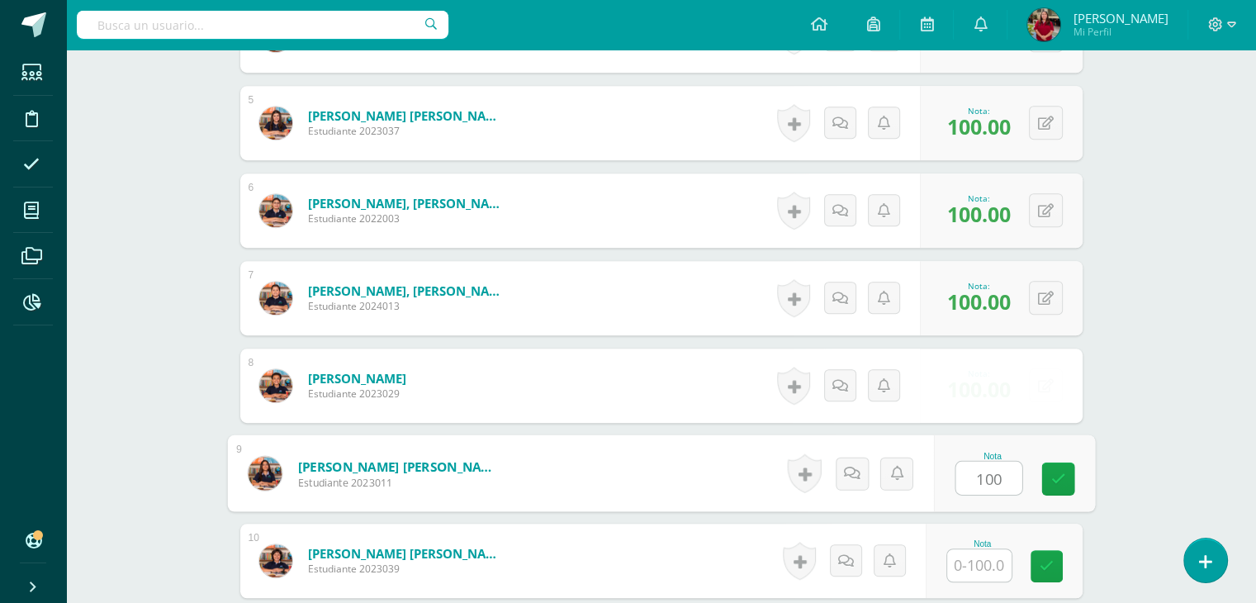
type input "100"
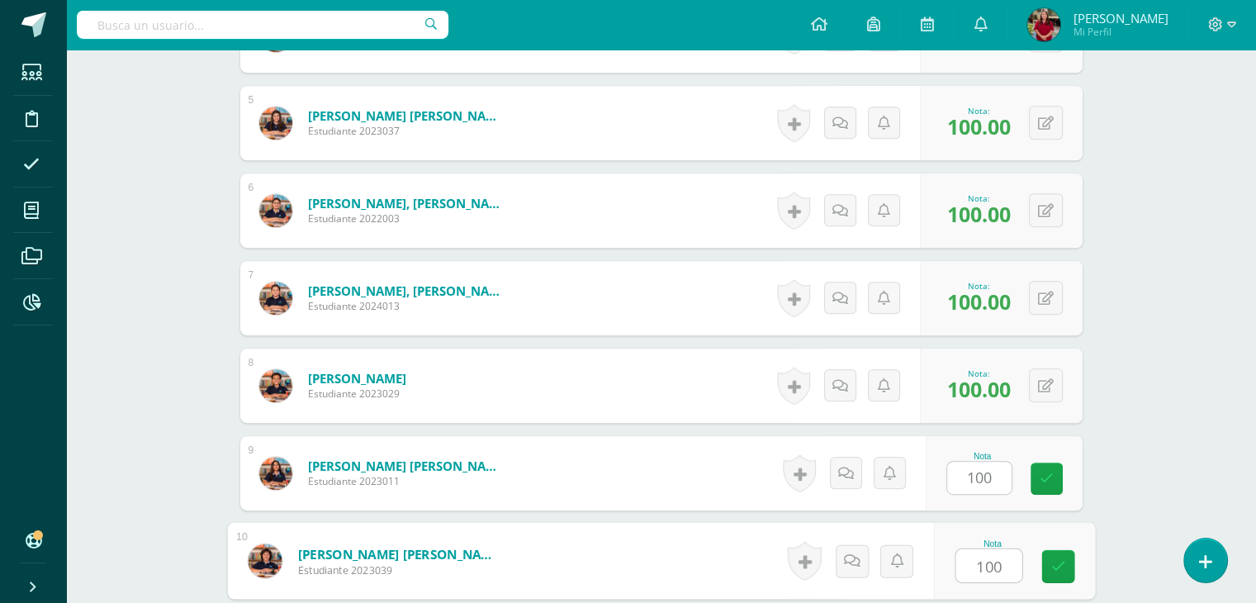
type input "100"
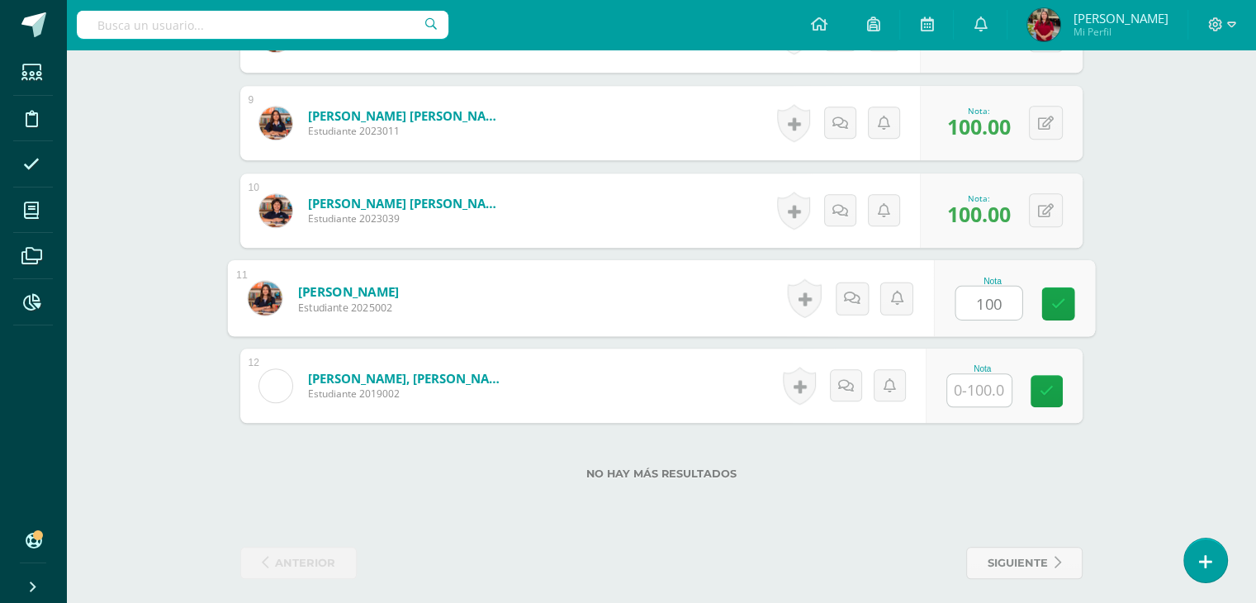
type input "100"
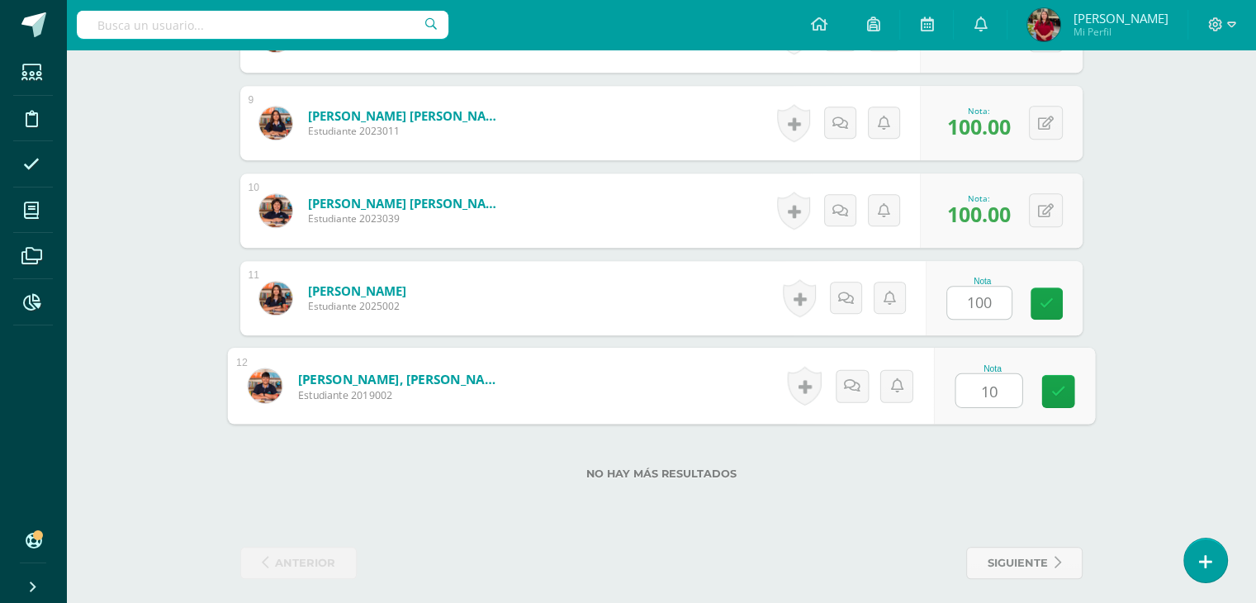
type input "100"
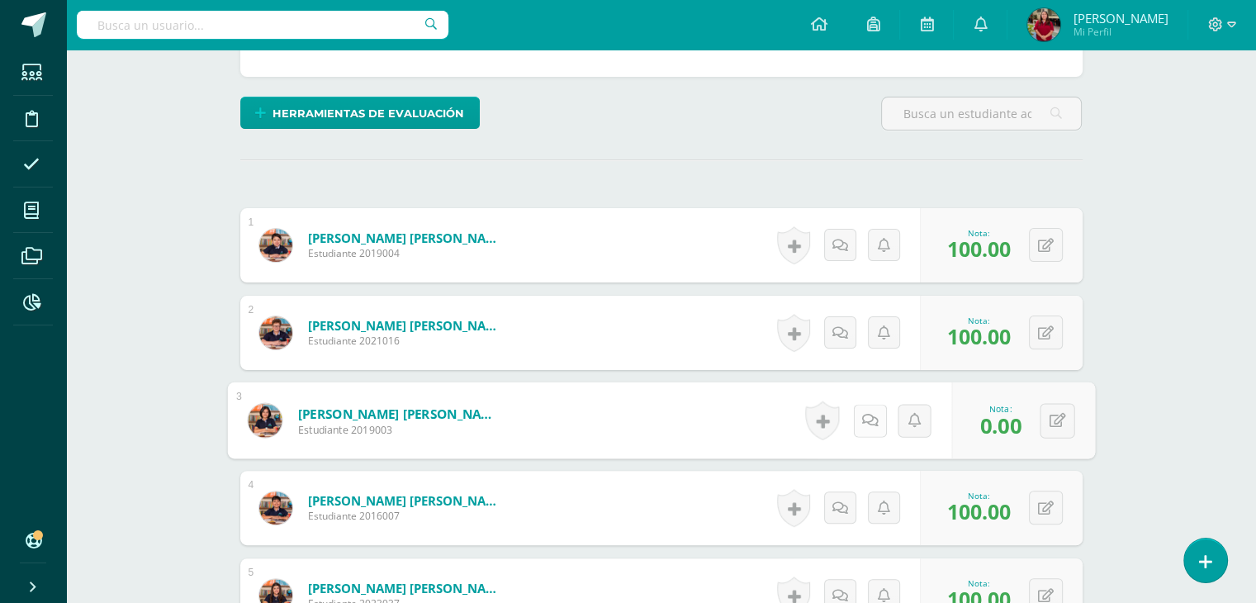
click at [861, 408] on link at bounding box center [869, 420] width 33 height 33
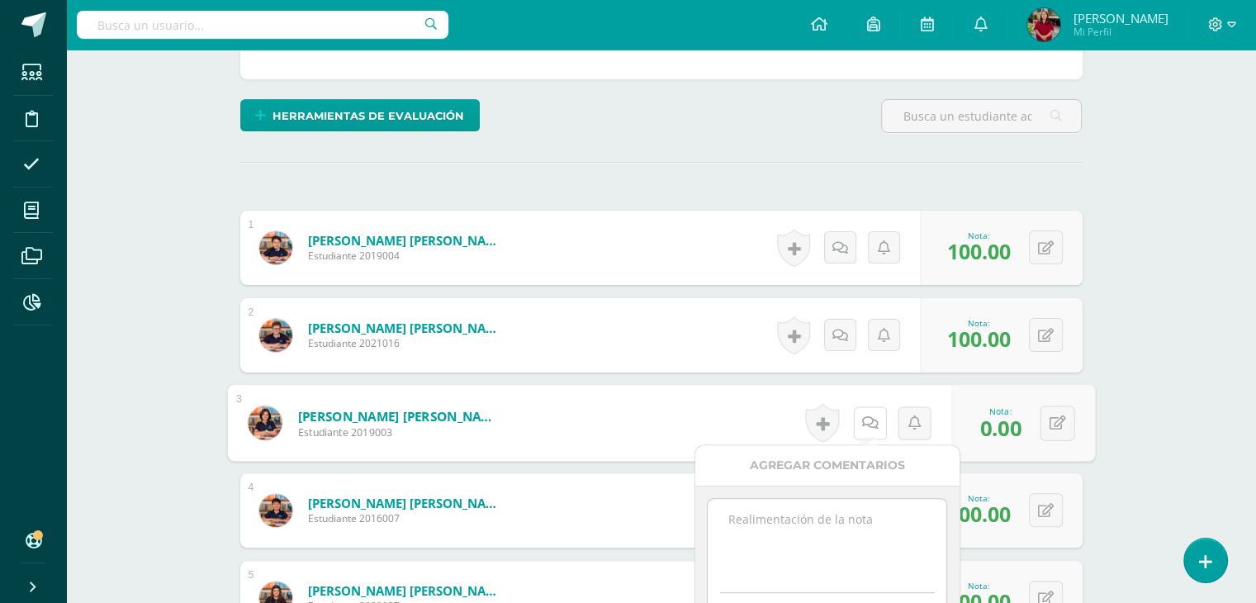
scroll to position [363, 0]
click at [795, 553] on textarea at bounding box center [827, 540] width 239 height 83
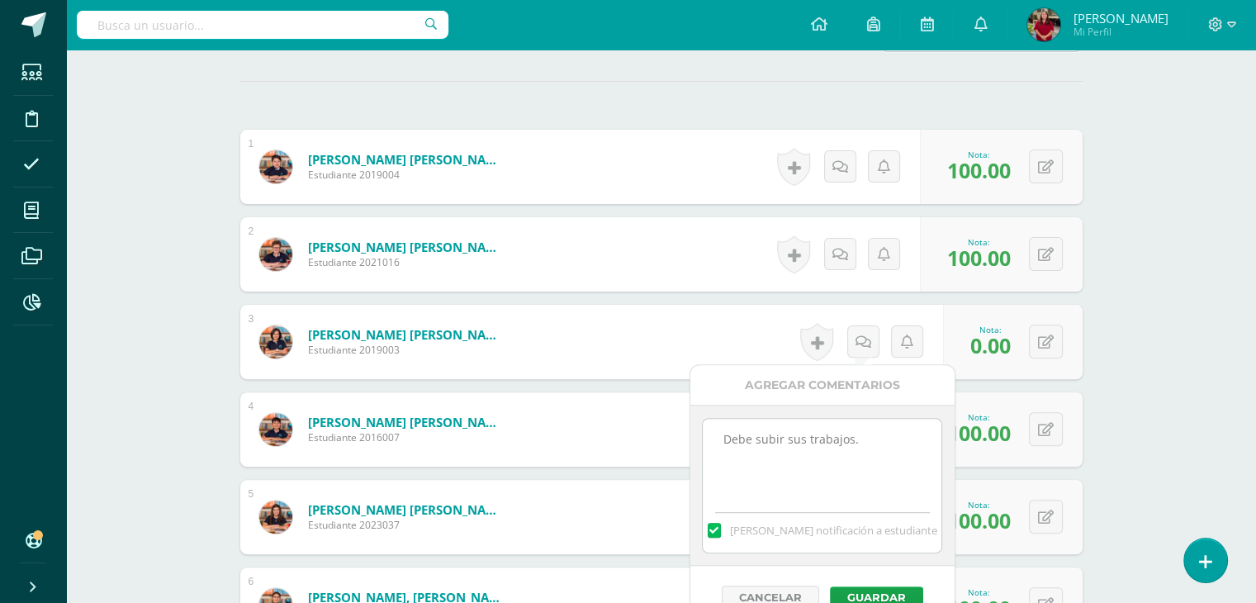
type textarea "Debe subir sus trabajos."
click at [908, 586] on button "Guardar" at bounding box center [875, 596] width 93 height 21
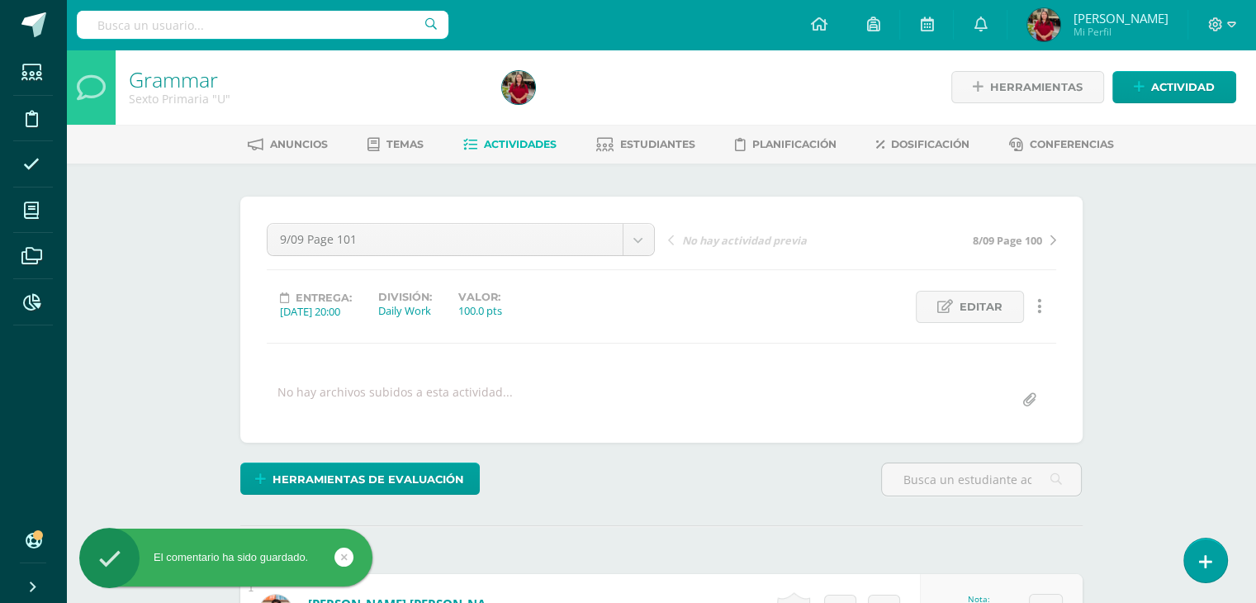
scroll to position [0, 0]
click at [951, 300] on icon at bounding box center [945, 307] width 16 height 14
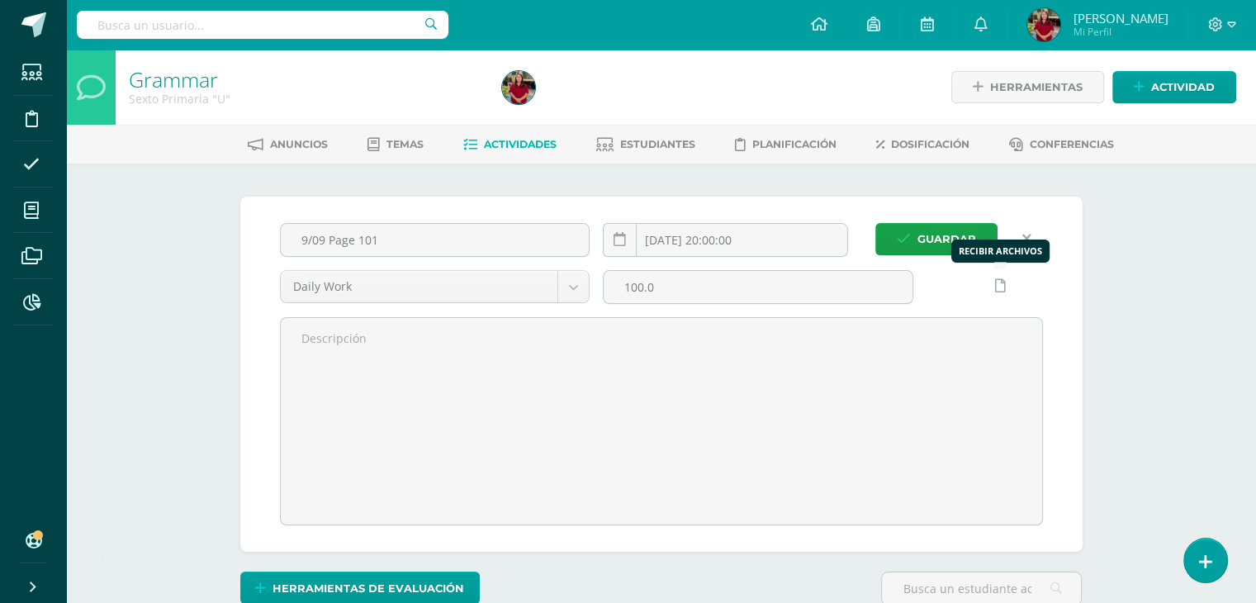
click at [992, 282] on link at bounding box center [1000, 286] width 32 height 32
click at [974, 291] on icon at bounding box center [968, 286] width 14 height 14
click at [946, 235] on span "Guardar" at bounding box center [947, 239] width 59 height 31
click at [947, 249] on span "Guardar" at bounding box center [947, 239] width 59 height 31
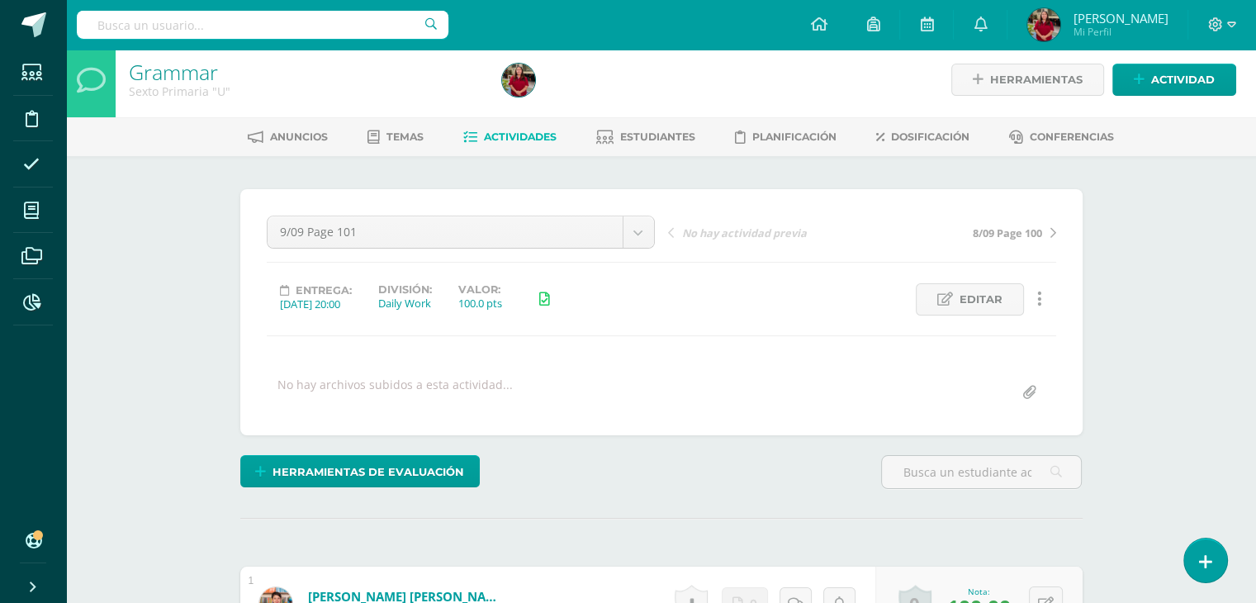
click at [1166, 59] on div "Herramientas Detalle de asistencias Actividad" at bounding box center [1056, 79] width 360 height 75
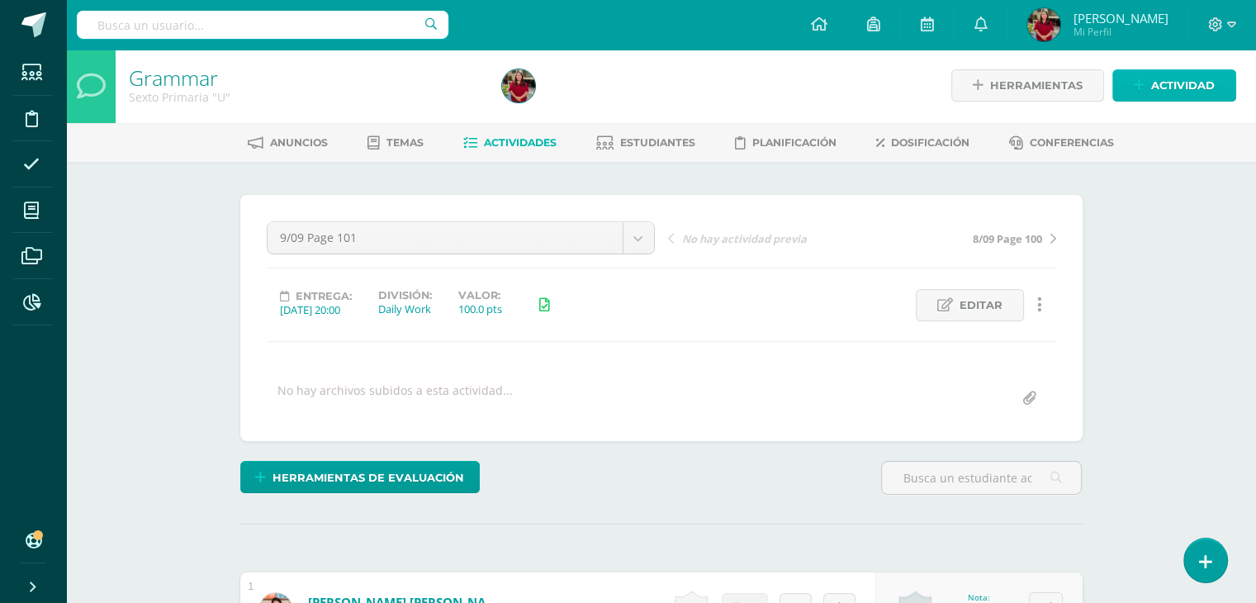
scroll to position [1, 0]
click at [1156, 88] on span "Actividad" at bounding box center [1183, 86] width 64 height 31
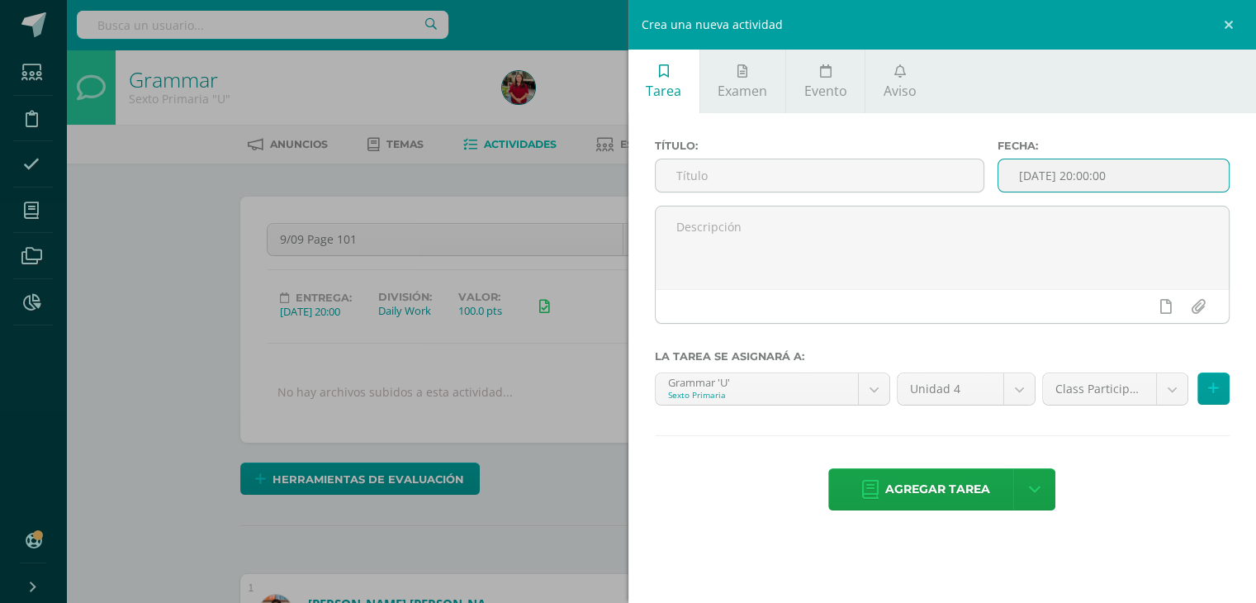
click at [1024, 172] on input "[DATE] 20:00:00" at bounding box center [1113, 175] width 230 height 32
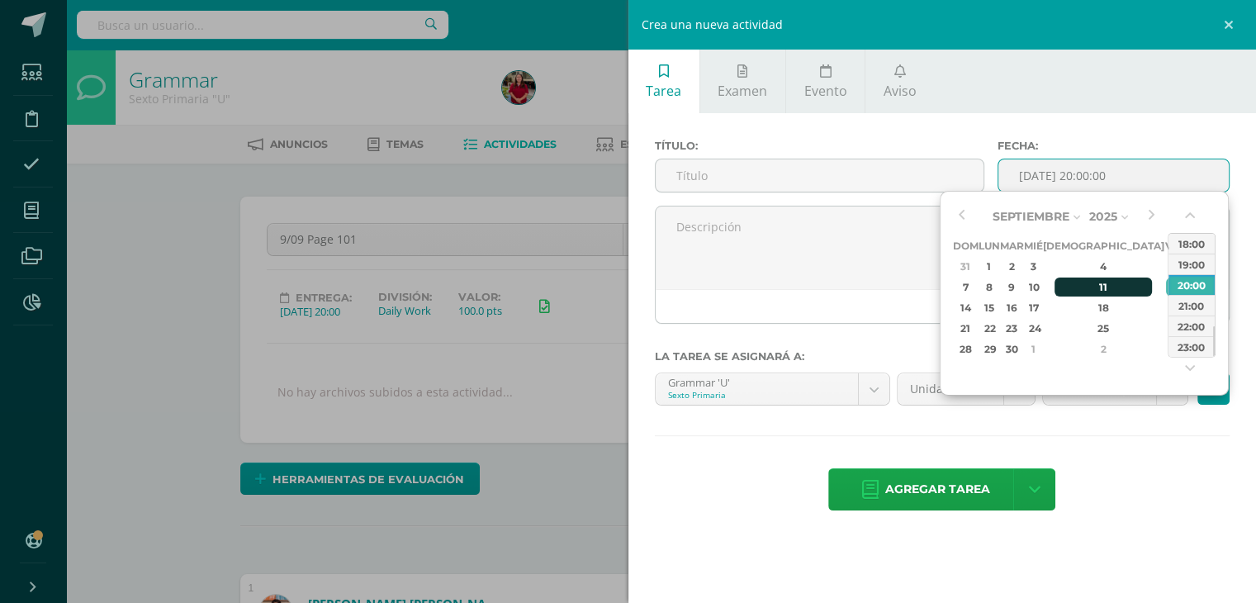
click at [1083, 289] on div "11" at bounding box center [1103, 286] width 97 height 19
type input "[DATE] 20:00"
drag, startPoint x: 801, startPoint y: 176, endPoint x: 804, endPoint y: 185, distance: 9.4
click at [801, 178] on input "text" at bounding box center [820, 175] width 329 height 32
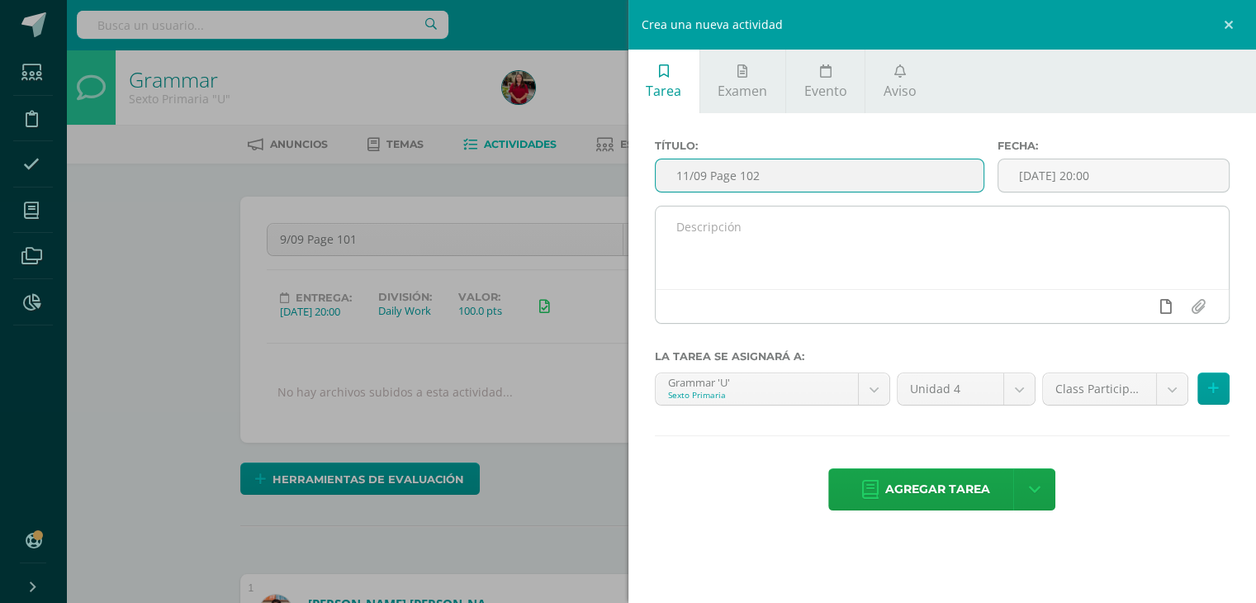
type input "11/09 Page 102"
click at [1160, 306] on link at bounding box center [1166, 306] width 32 height 31
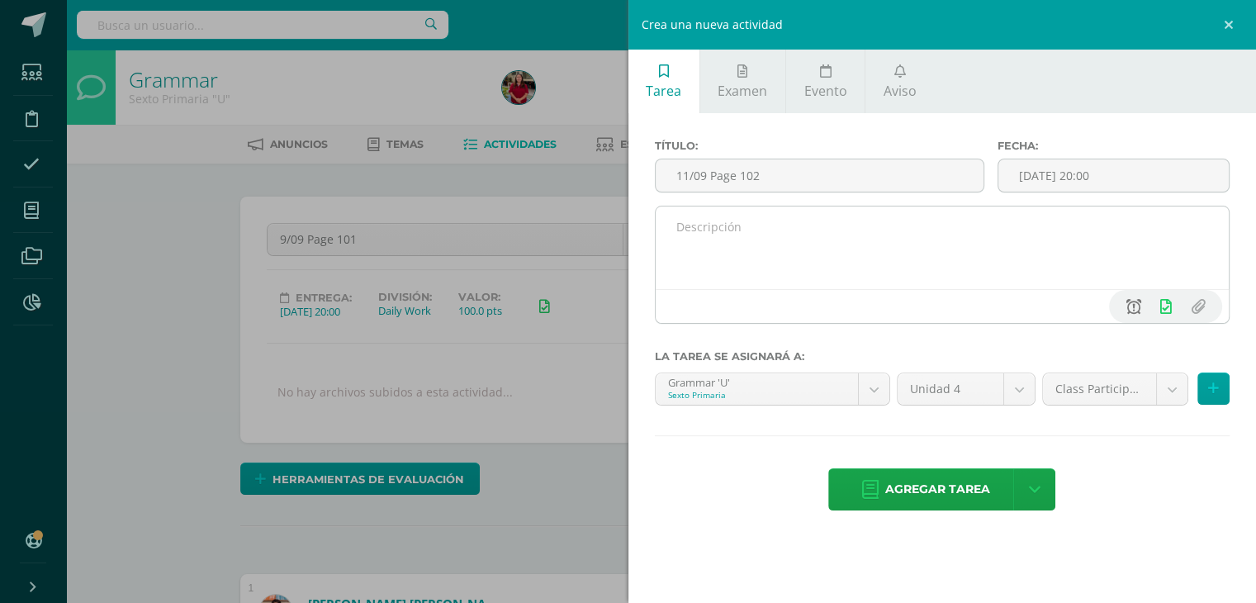
click at [1117, 315] on link at bounding box center [1133, 306] width 32 height 31
click at [1128, 316] on link at bounding box center [1133, 306] width 32 height 31
click at [1131, 315] on link at bounding box center [1133, 306] width 32 height 31
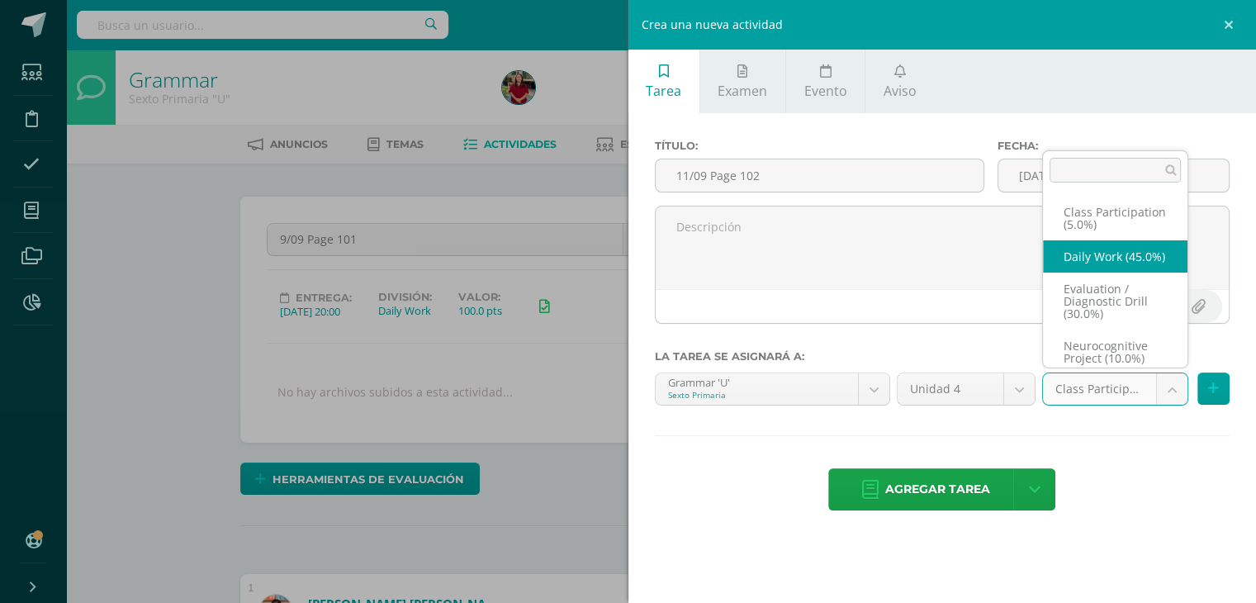
select select "205902"
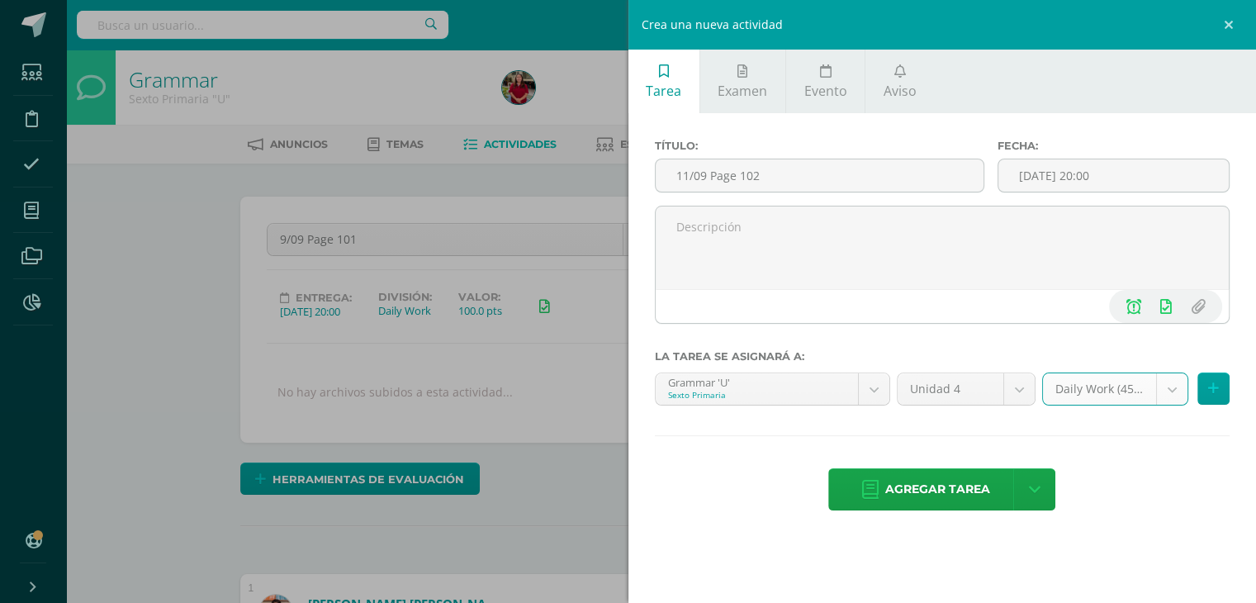
click at [923, 515] on div "Título: 11/09 Page 102 Fecha: 2025-09-11 20:00 La tarea se asignará a: Grammar …" at bounding box center [942, 326] width 628 height 427
click at [915, 496] on span "Agregar tarea" at bounding box center [937, 489] width 105 height 40
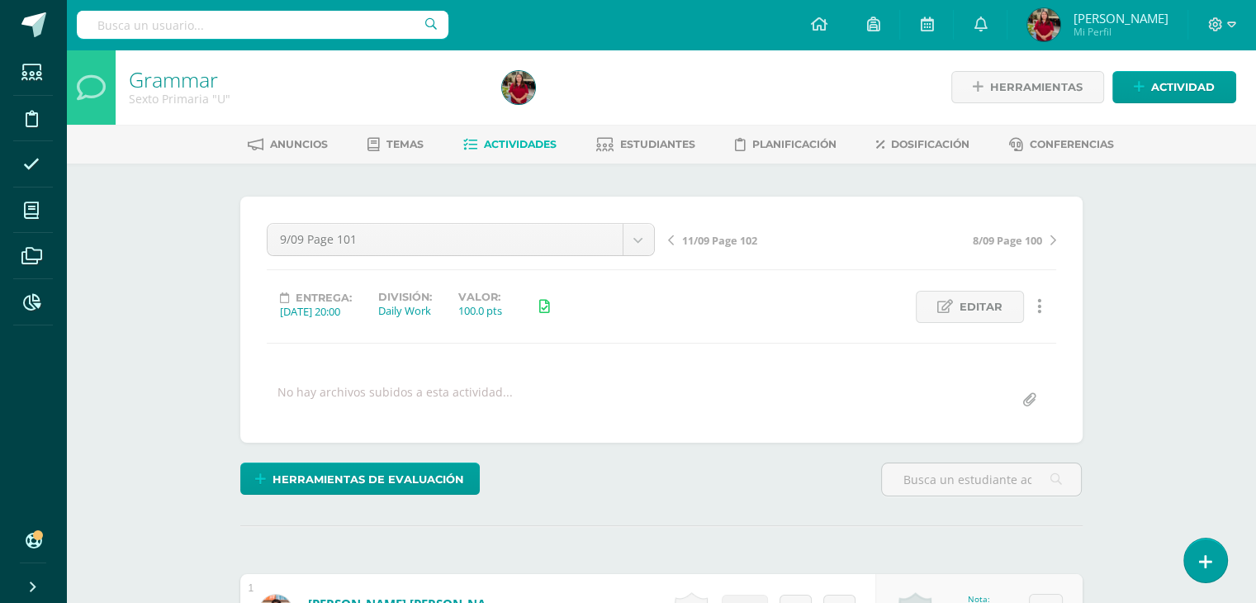
click at [762, 237] on link "11/09 Page 102" at bounding box center [765, 239] width 194 height 17
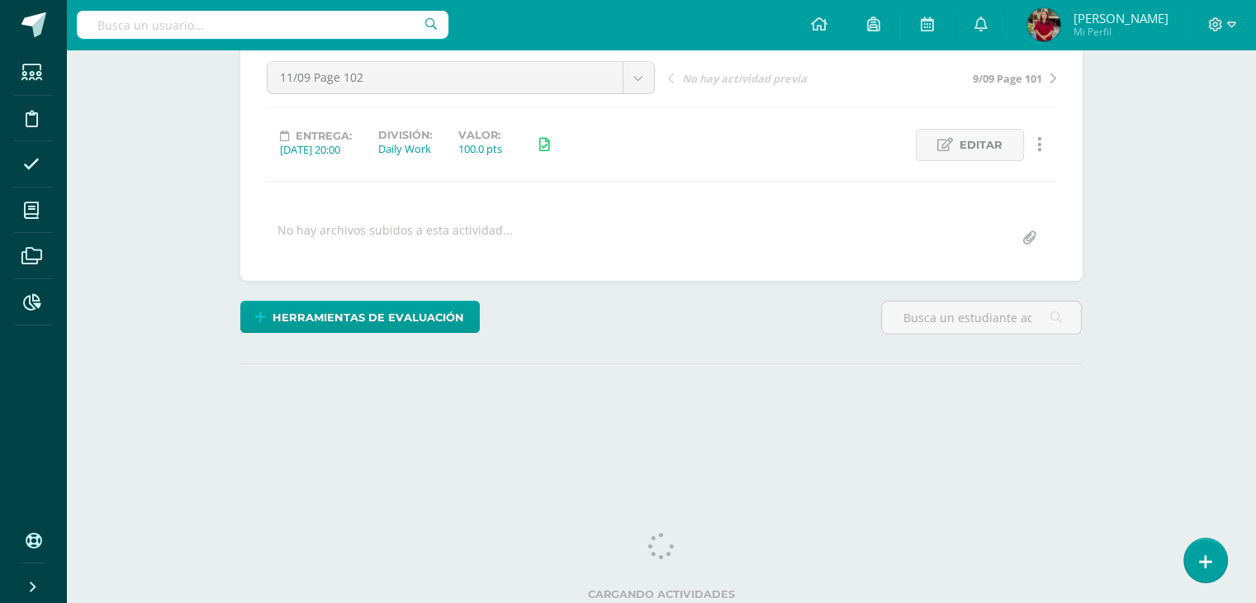
scroll to position [165, 0]
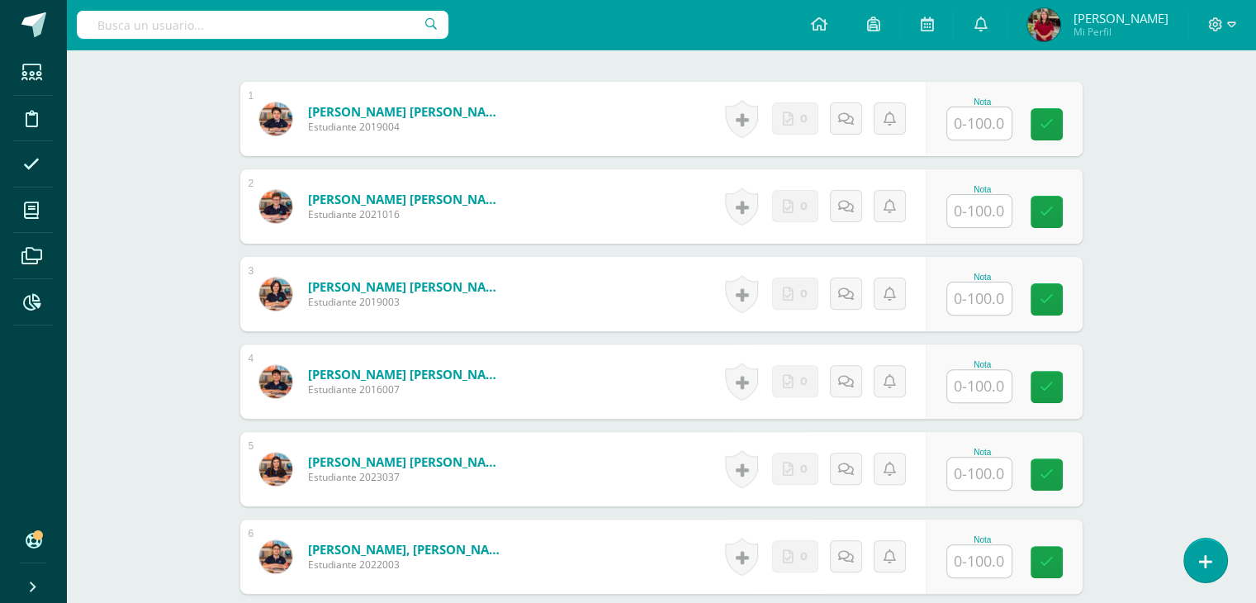
click at [989, 123] on input "text" at bounding box center [979, 123] width 64 height 32
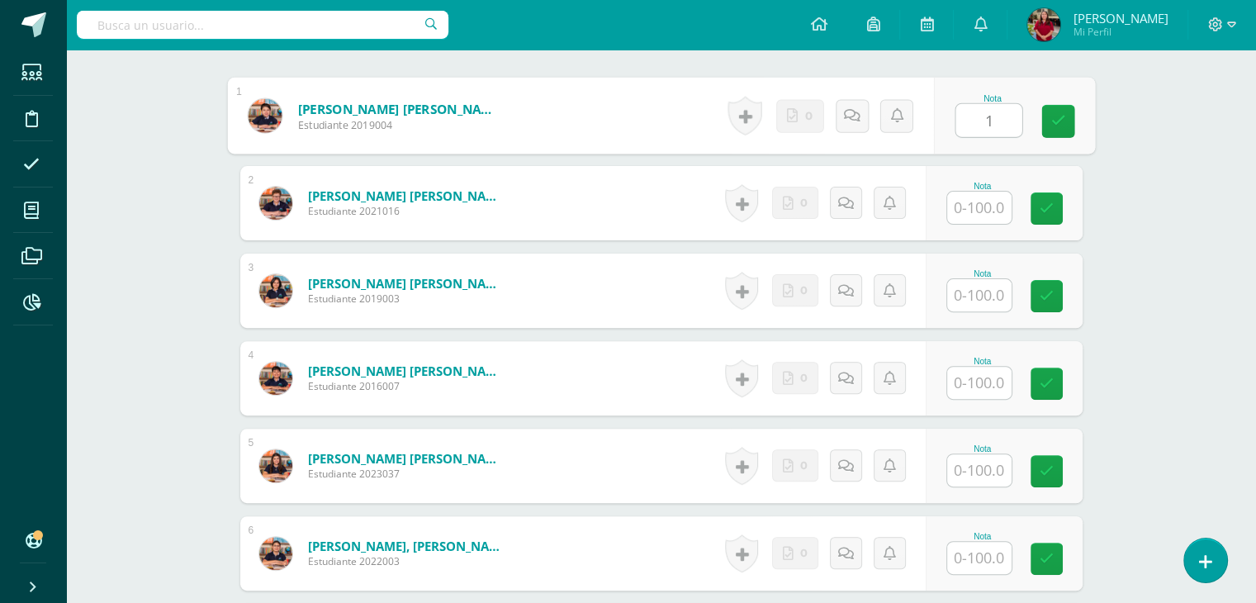
scroll to position [496, 0]
type input "100"
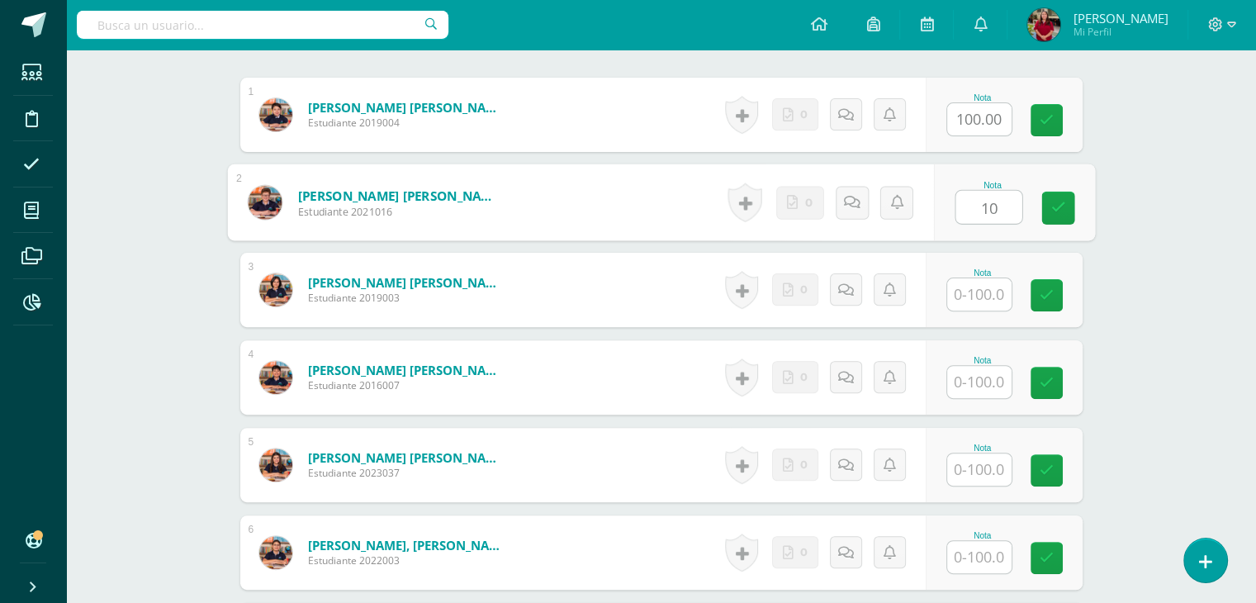
scroll to position [497, 0]
type input "100"
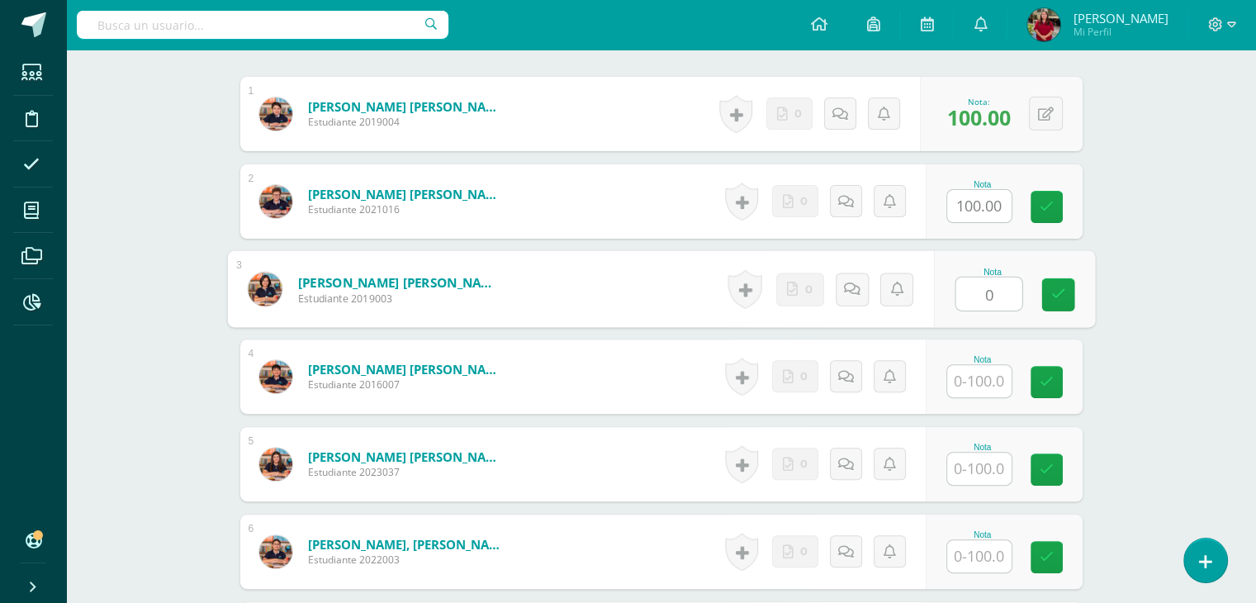
type input "0"
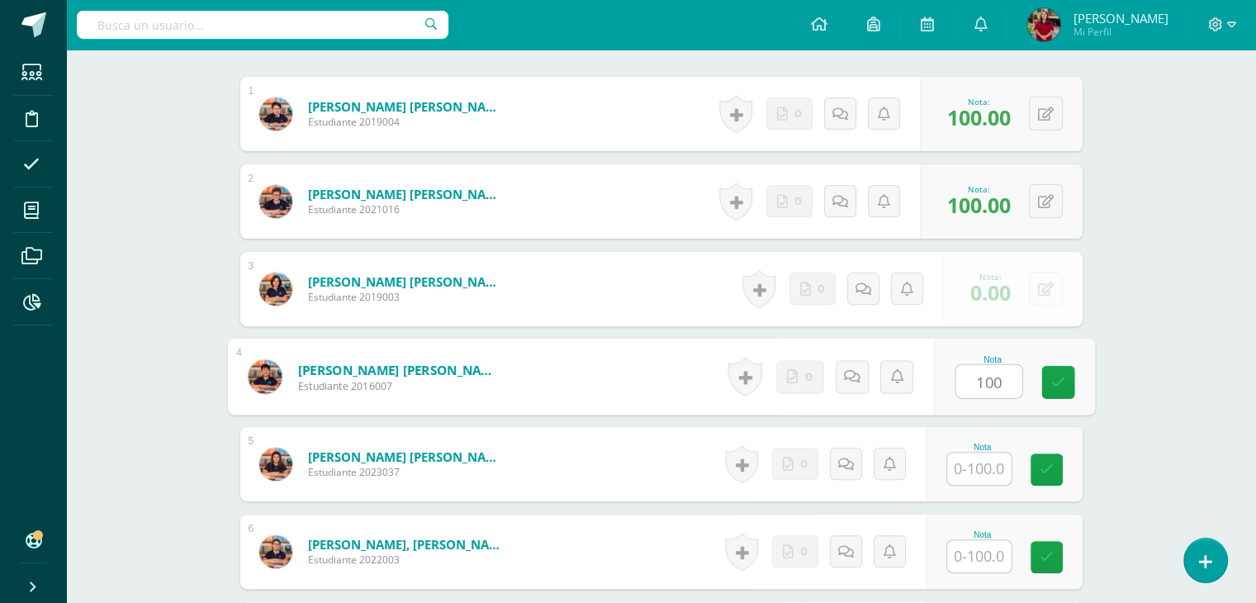
type input "100"
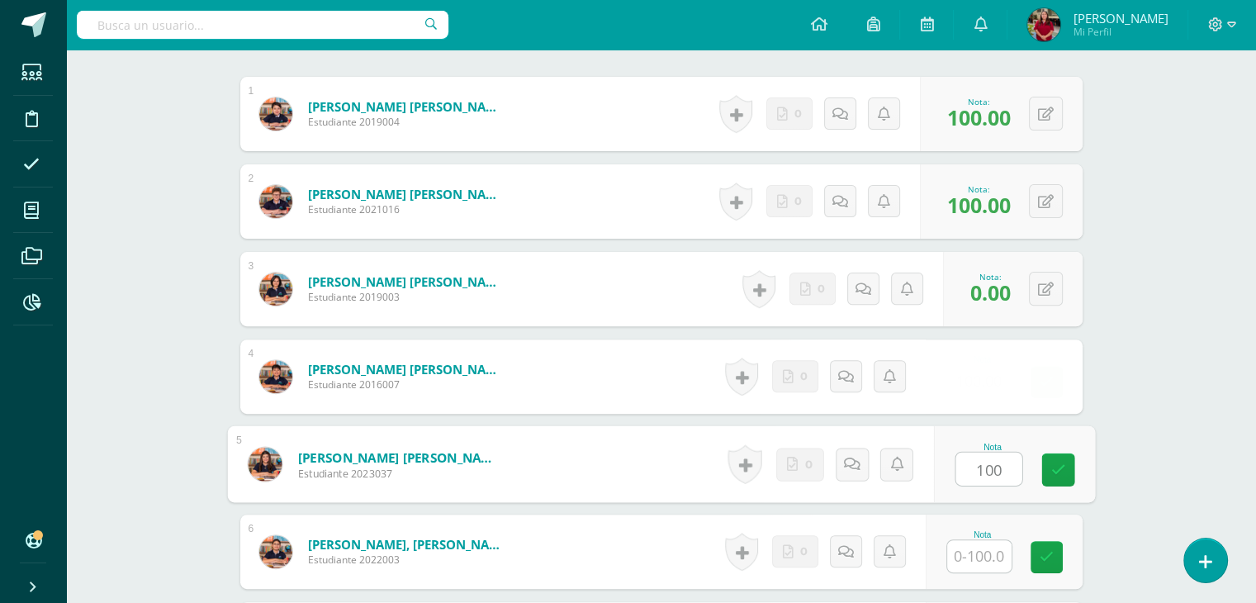
type input "100"
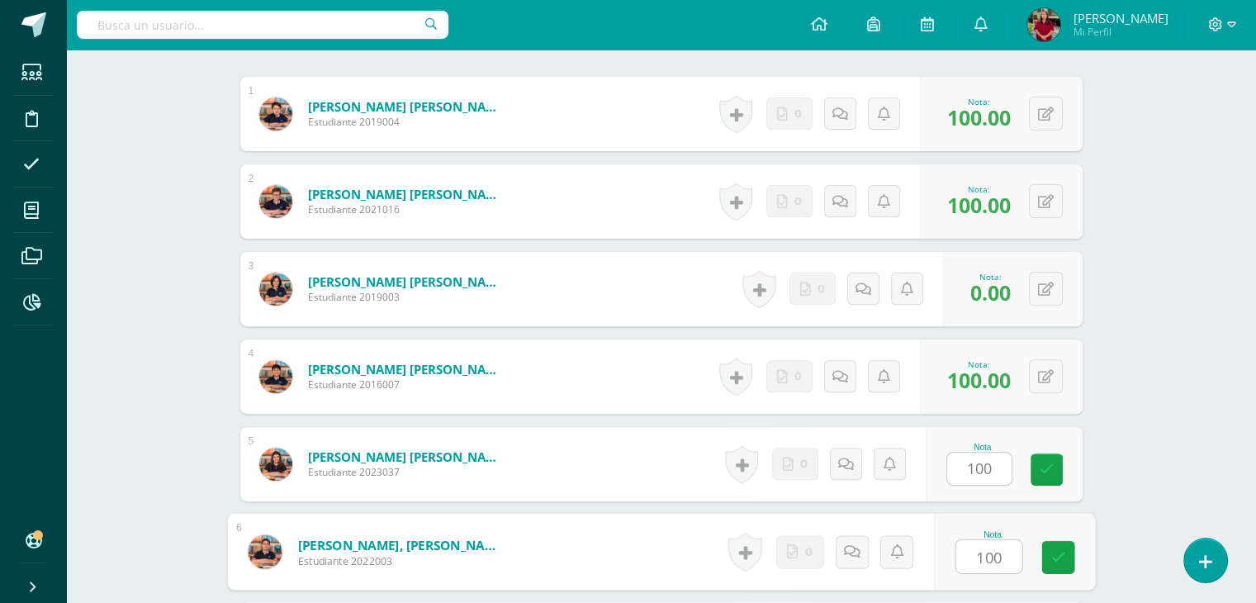
type input "100"
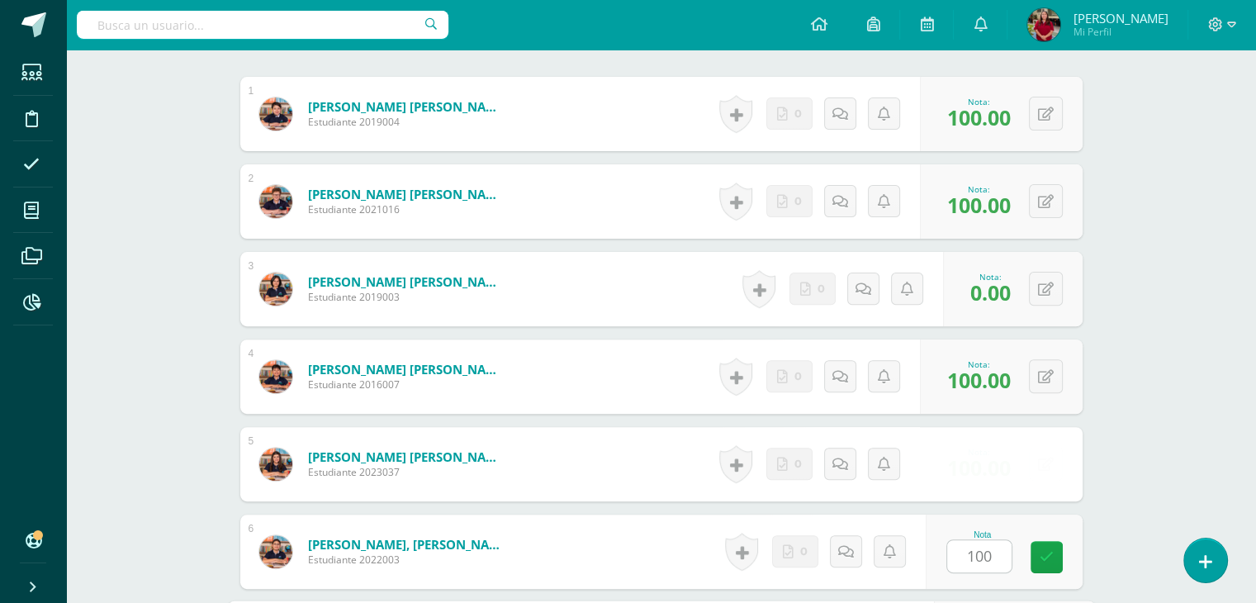
scroll to position [838, 0]
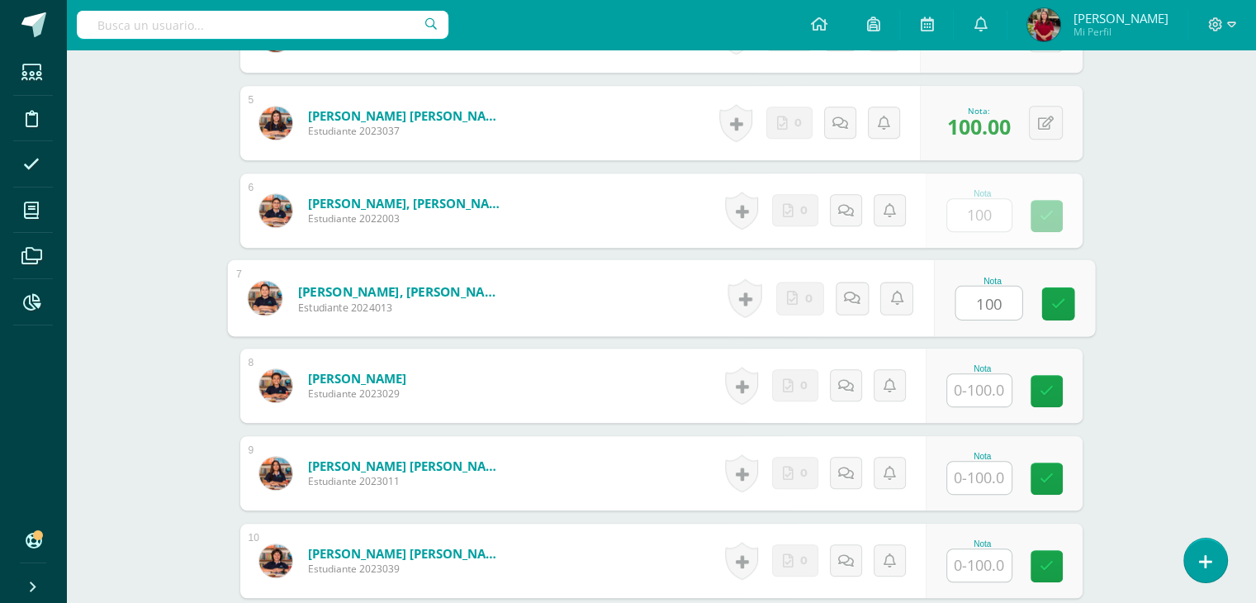
type input "100"
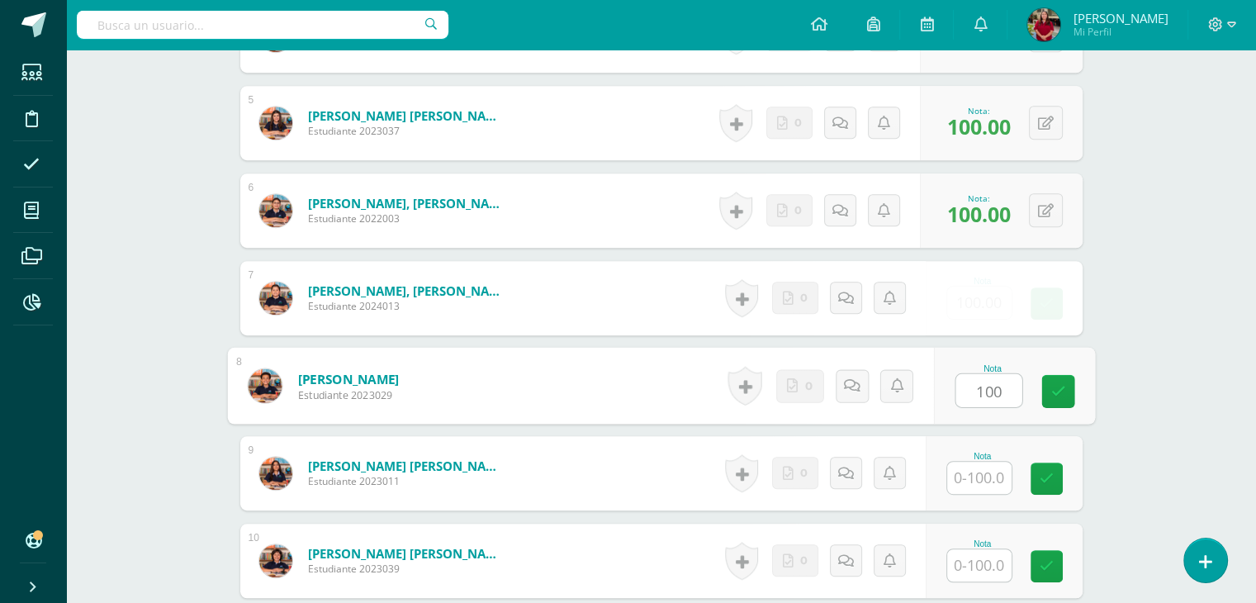
type input "100"
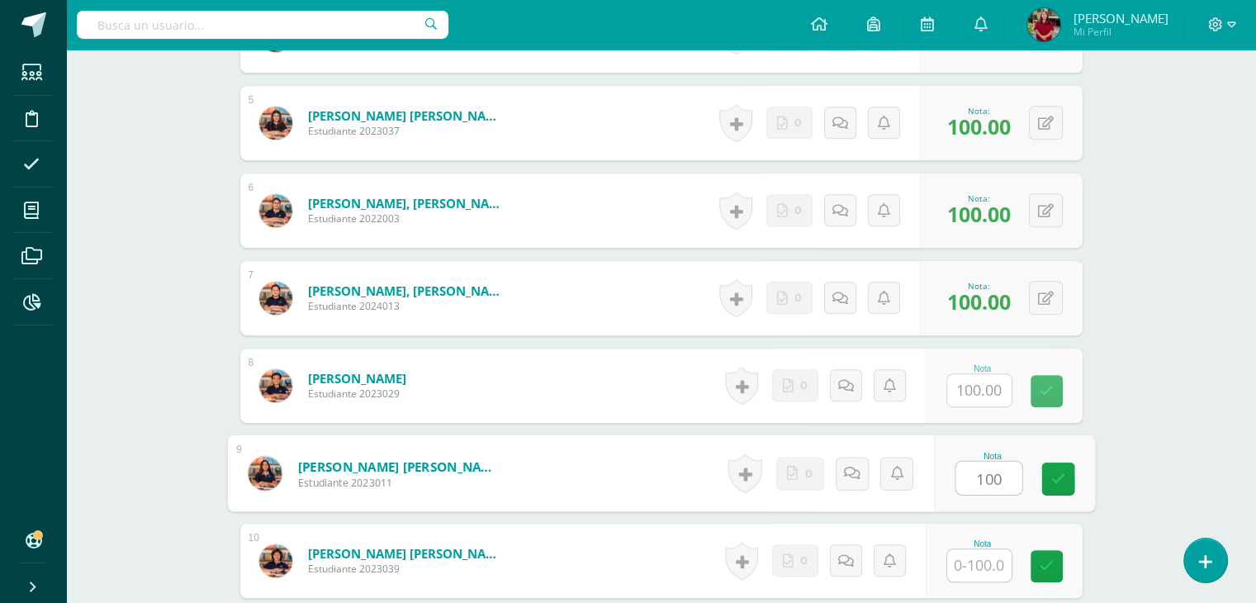
type input "100"
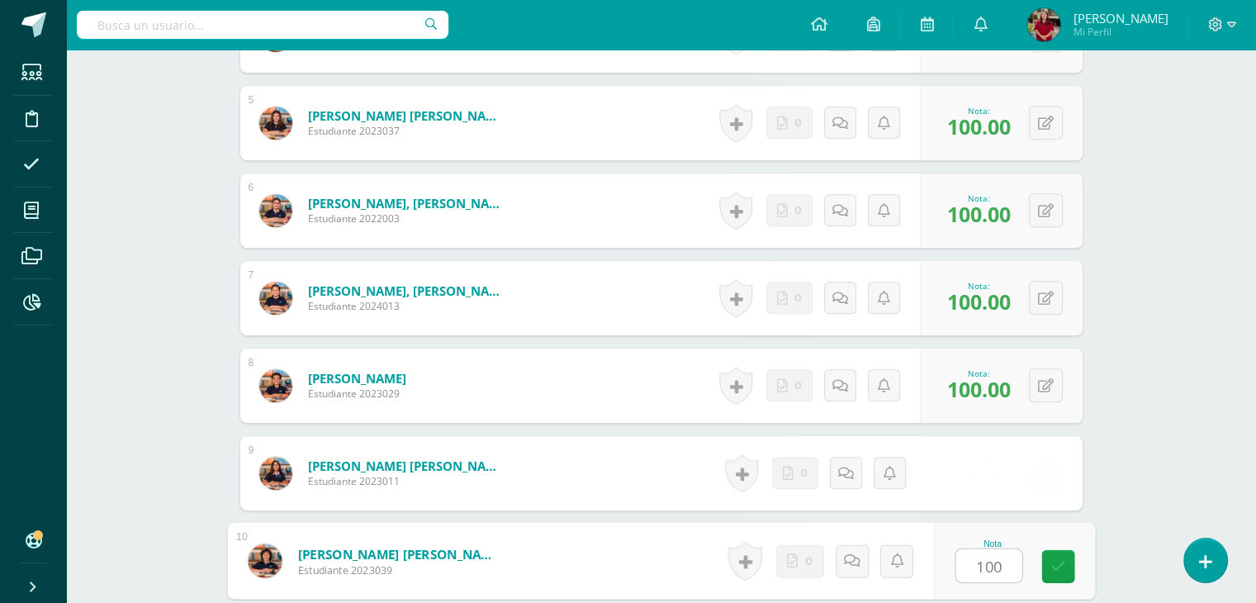
type input "100"
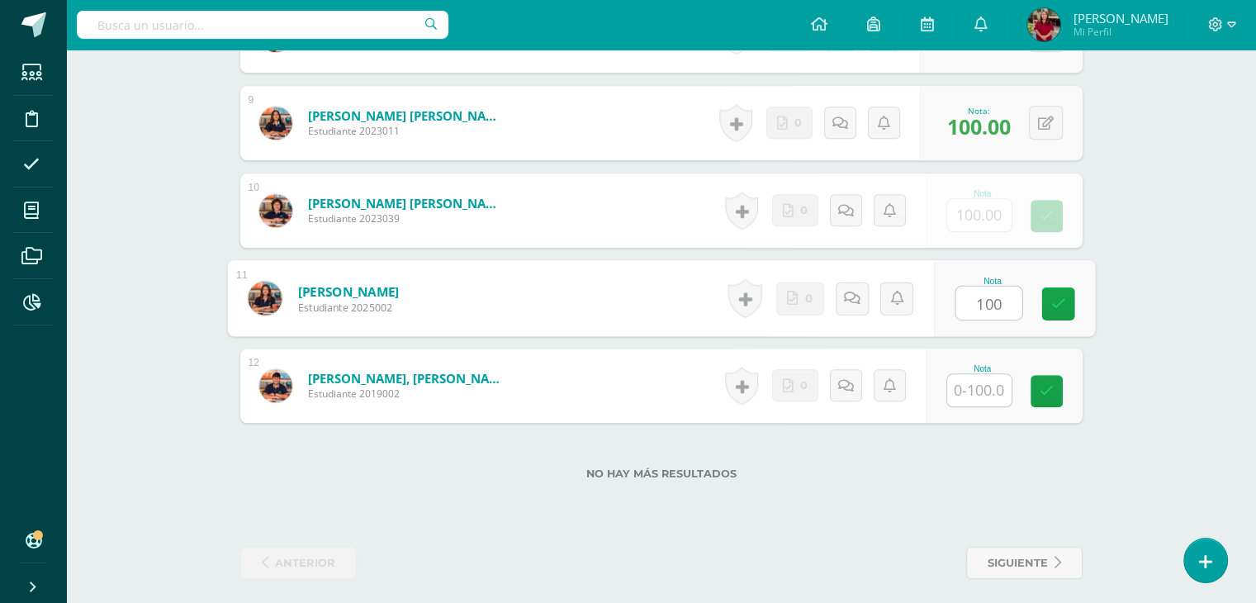
type input "100"
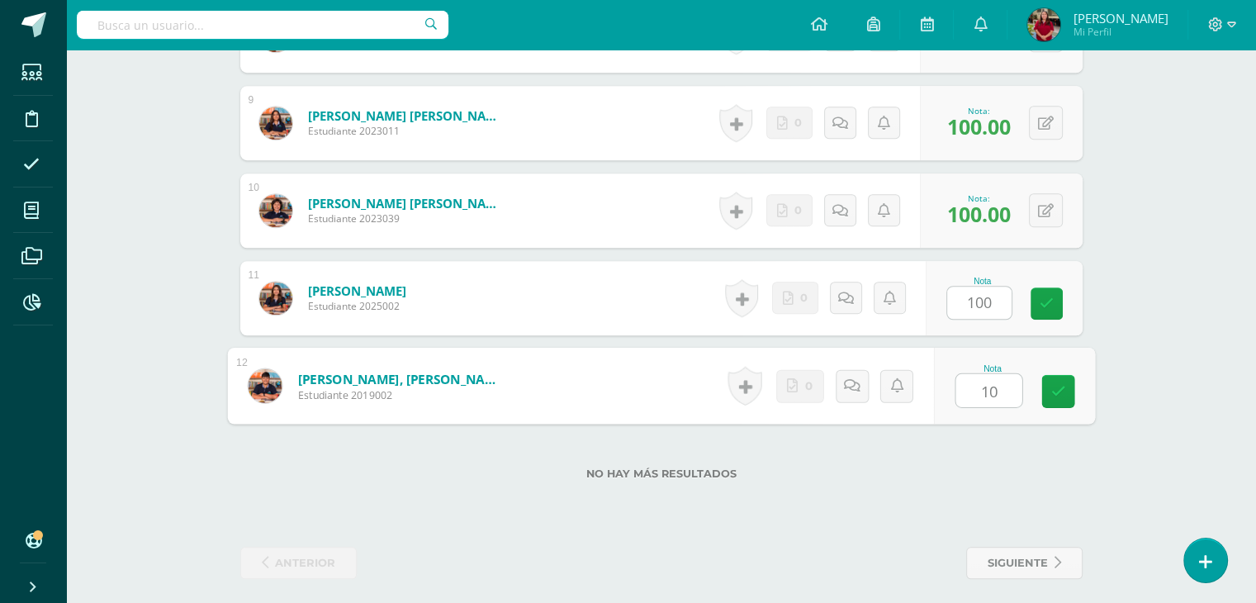
type input "100"
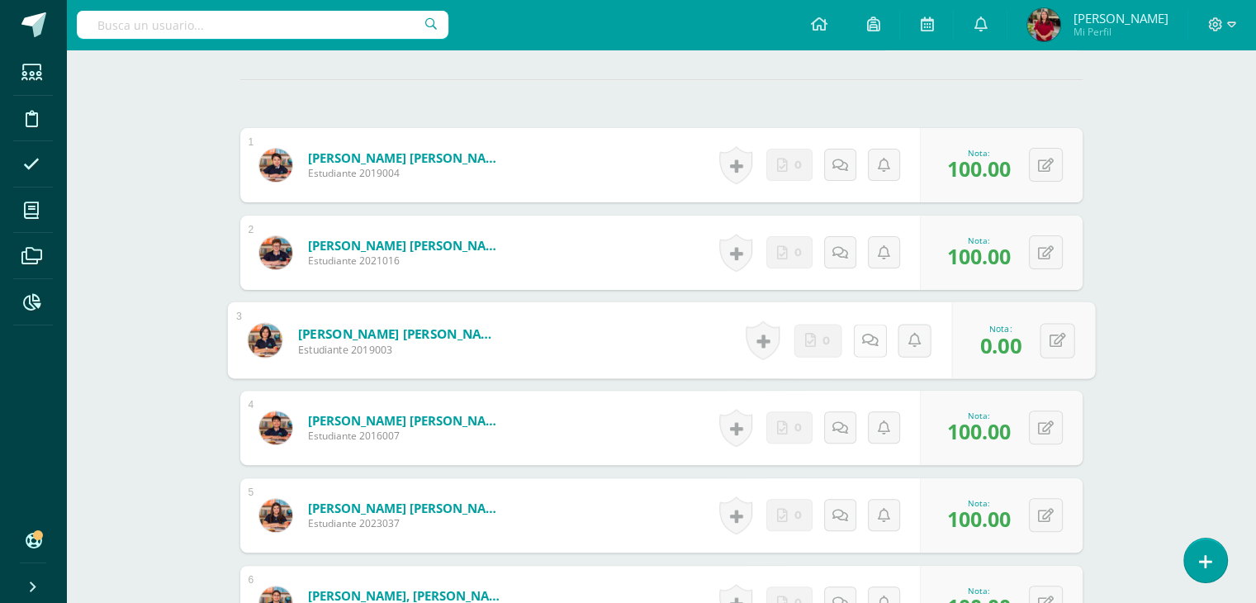
scroll to position [446, 0]
click at [869, 325] on link at bounding box center [869, 340] width 33 height 33
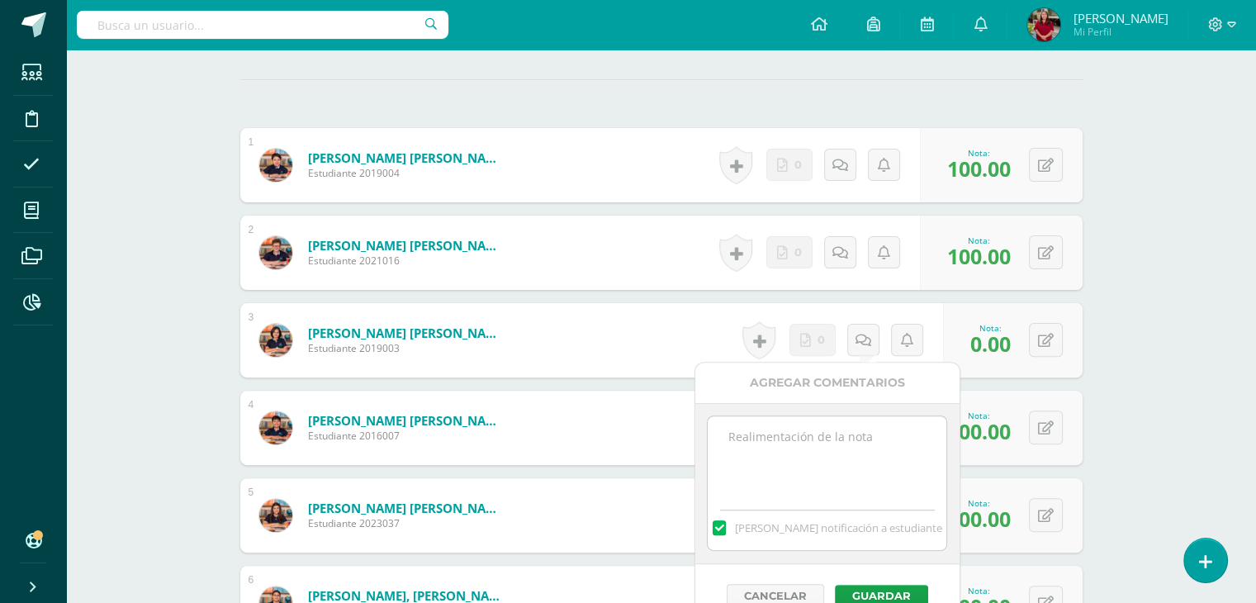
click at [785, 456] on textarea at bounding box center [827, 457] width 239 height 83
type textarea "Debe de subir sus trabajos."
click at [864, 599] on button "Guardar" at bounding box center [881, 595] width 93 height 21
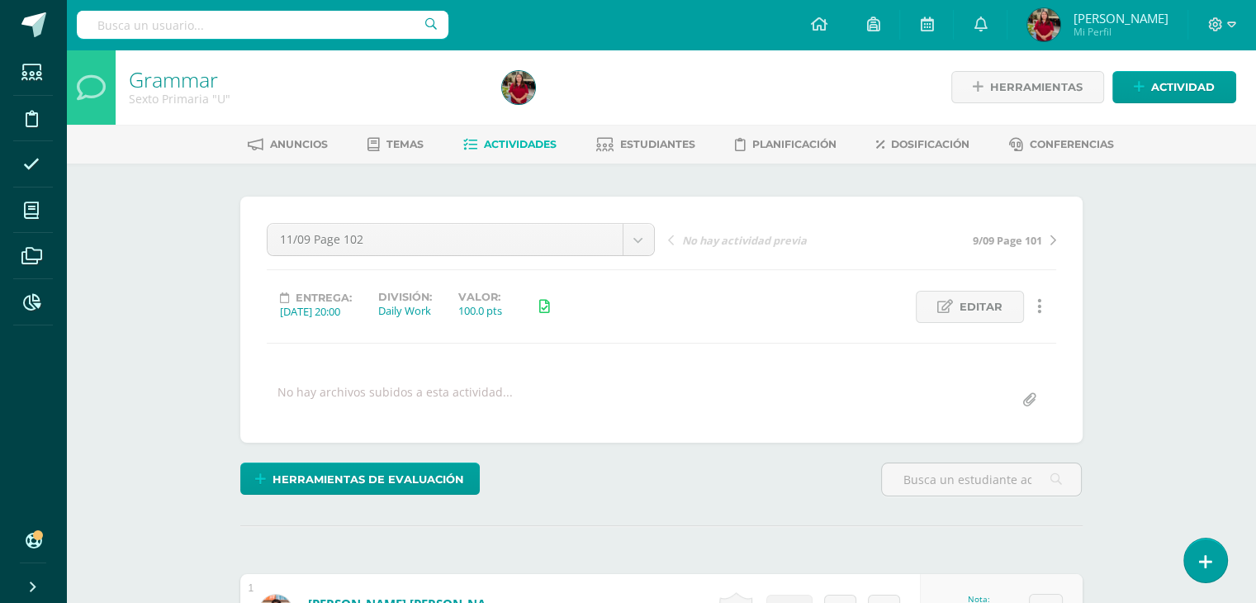
scroll to position [0, 0]
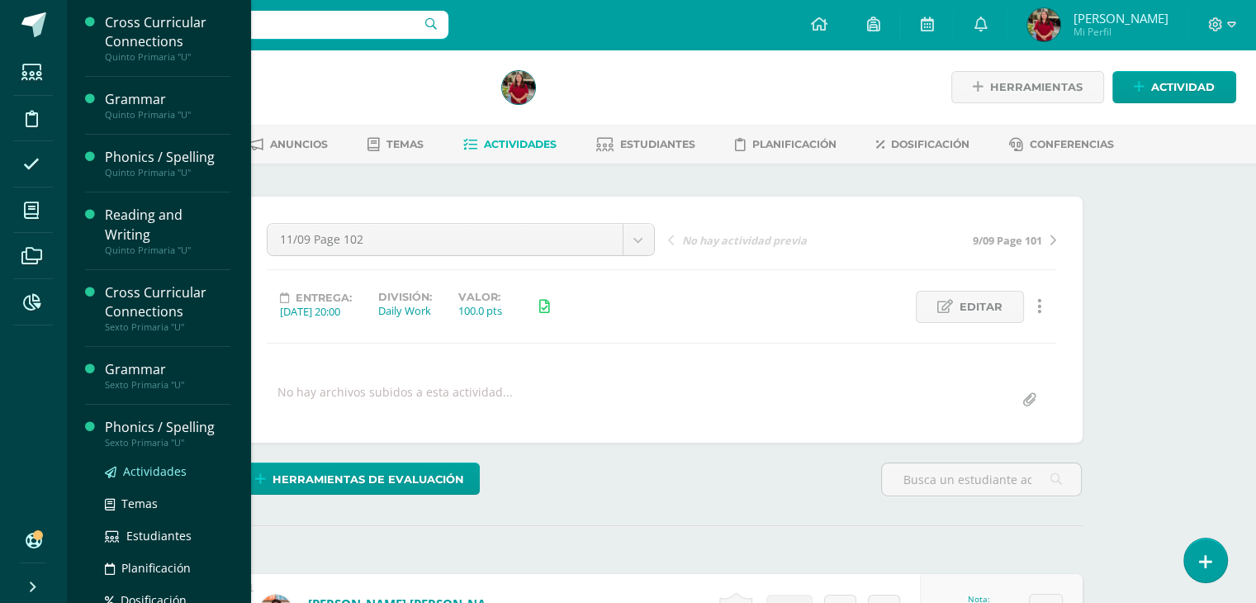
click at [135, 463] on span "Actividades" at bounding box center [155, 471] width 64 height 16
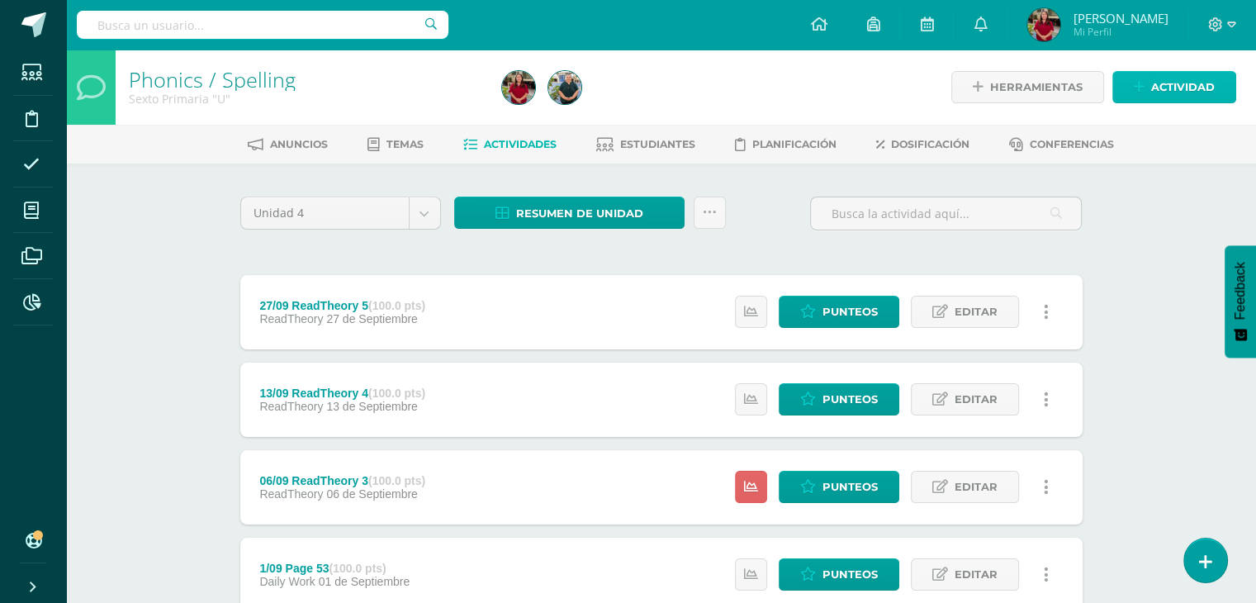
click at [1157, 83] on span "Actividad" at bounding box center [1183, 87] width 64 height 31
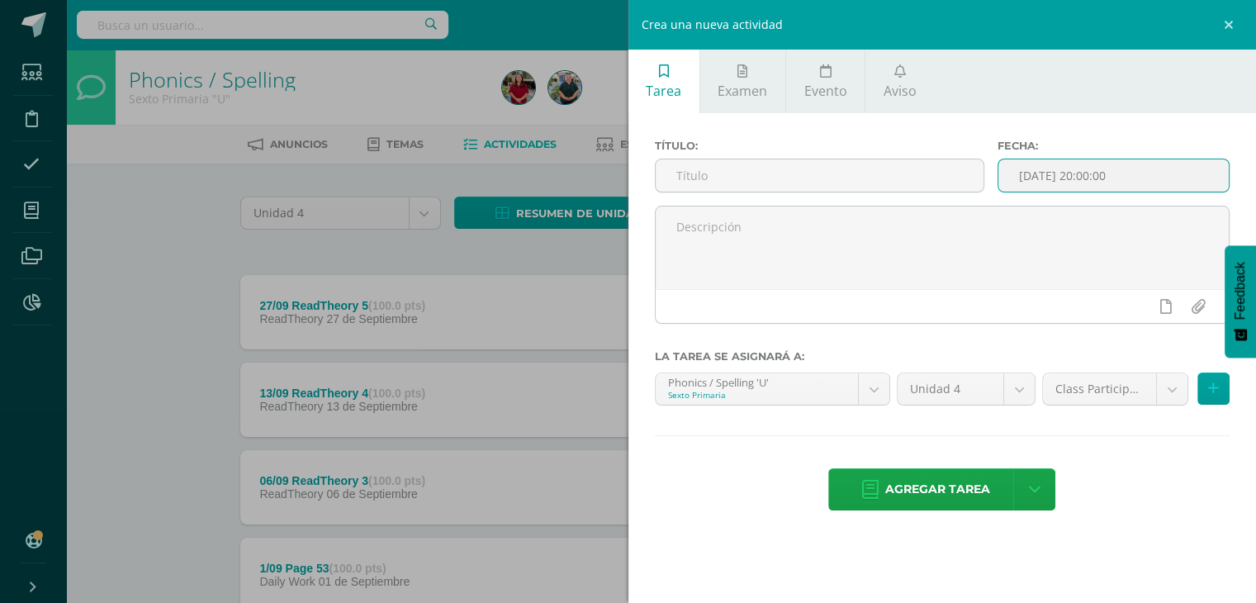
click at [1132, 169] on input "[DATE] 20:00:00" at bounding box center [1113, 175] width 230 height 32
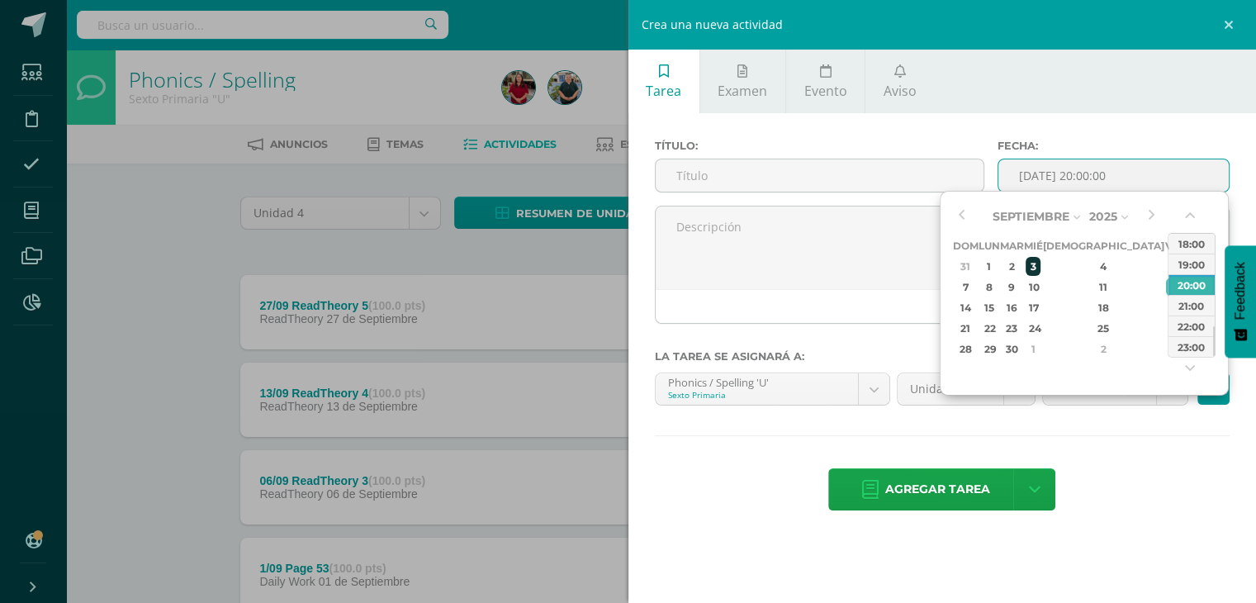
click at [1041, 267] on div "3" at bounding box center [1033, 266] width 15 height 19
type input "[DATE] 20:00"
drag, startPoint x: 873, startPoint y: 197, endPoint x: 848, endPoint y: 172, distance: 35.0
click at [871, 196] on div "Título:" at bounding box center [820, 173] width 344 height 66
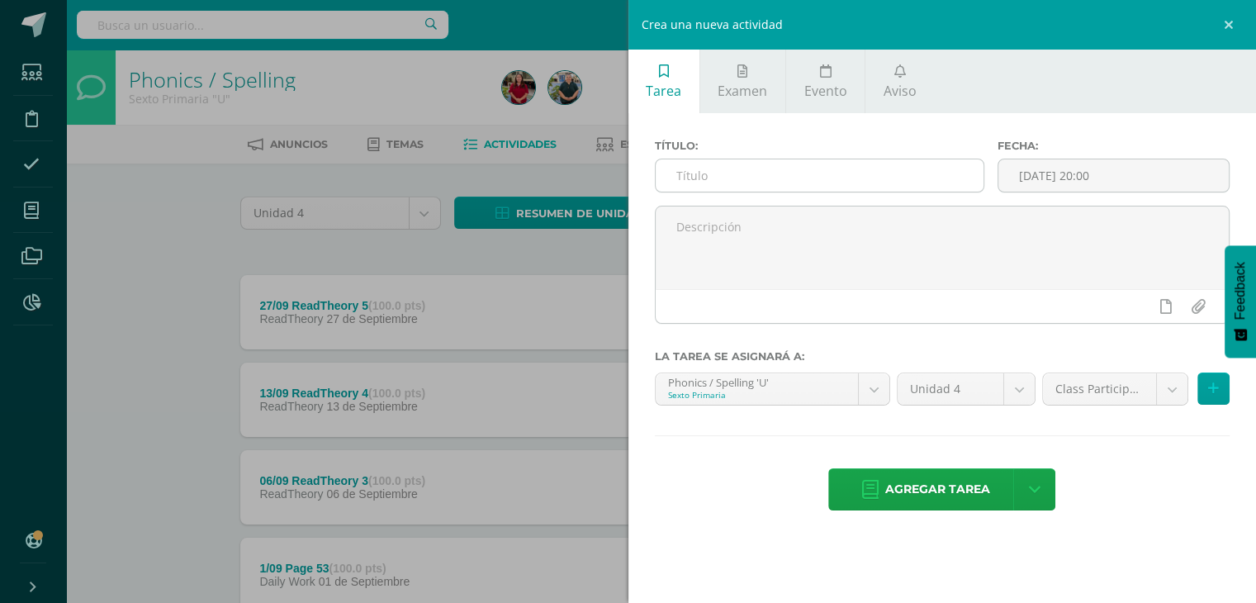
click at [848, 172] on input "text" at bounding box center [820, 175] width 329 height 32
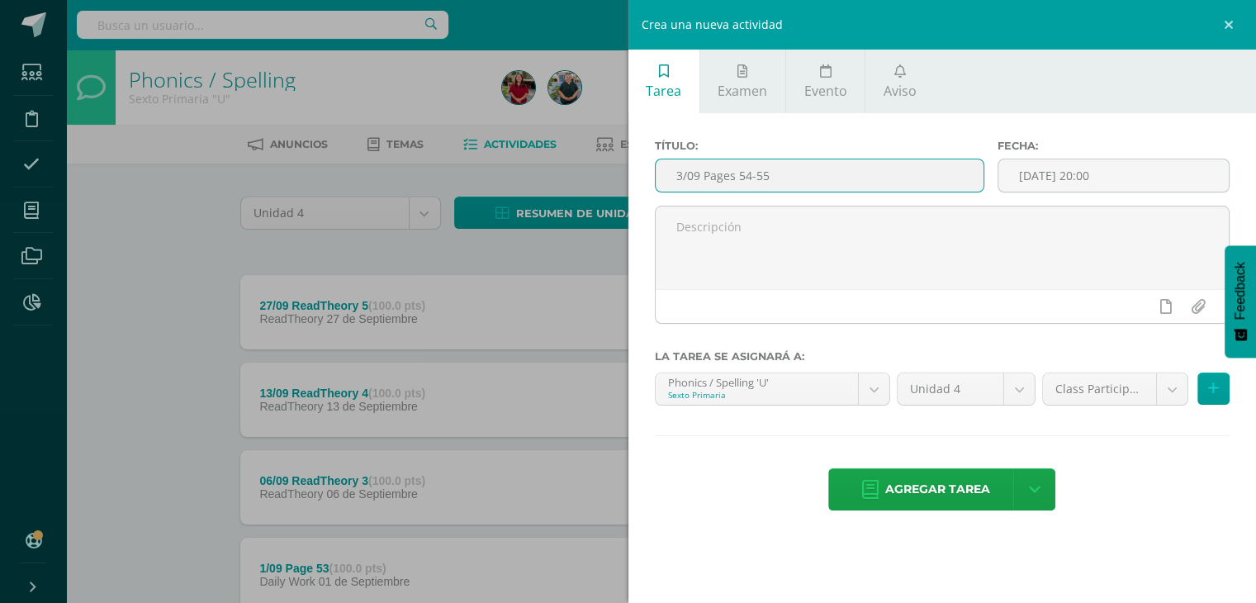
type input "3/09 Pages 54-55"
click at [1094, 404] on div "Class Participation (5.0%) Class Participation (5.0%) Daily Work (40.0%) Evalua…" at bounding box center [1136, 395] width 194 height 46
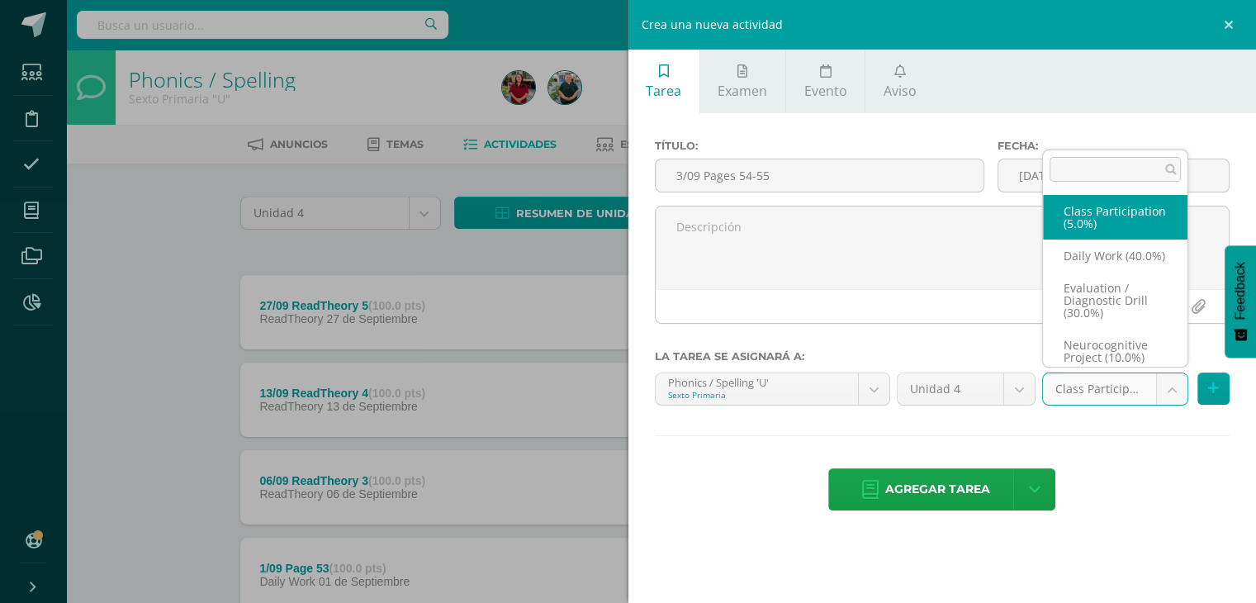
scroll to position [31, 0]
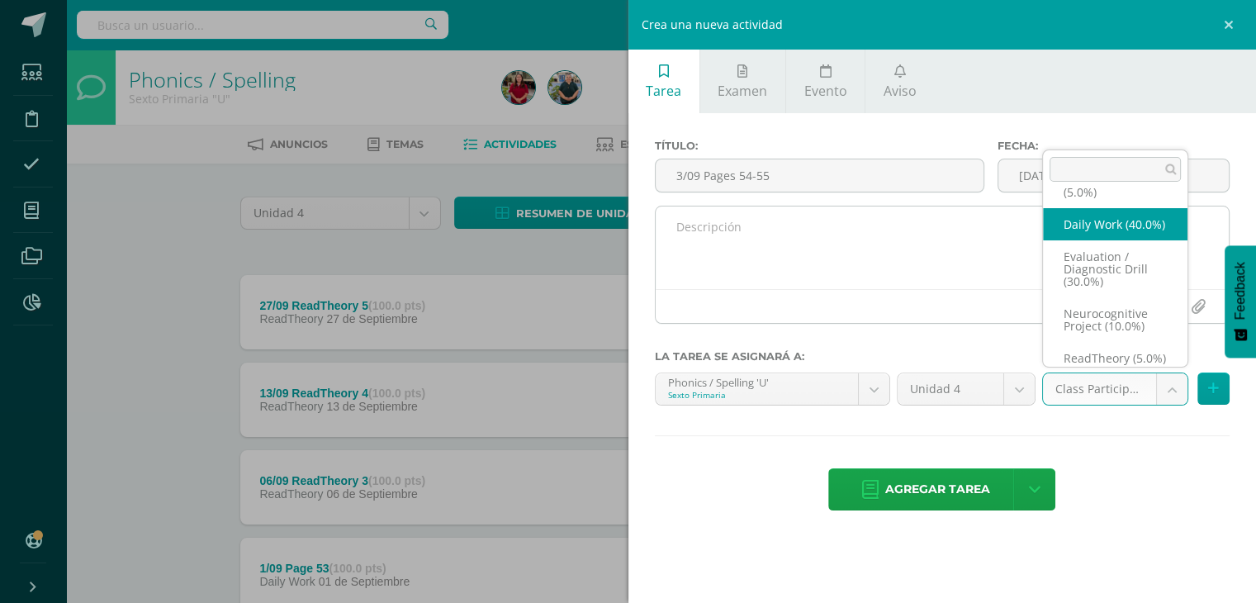
select select "205412"
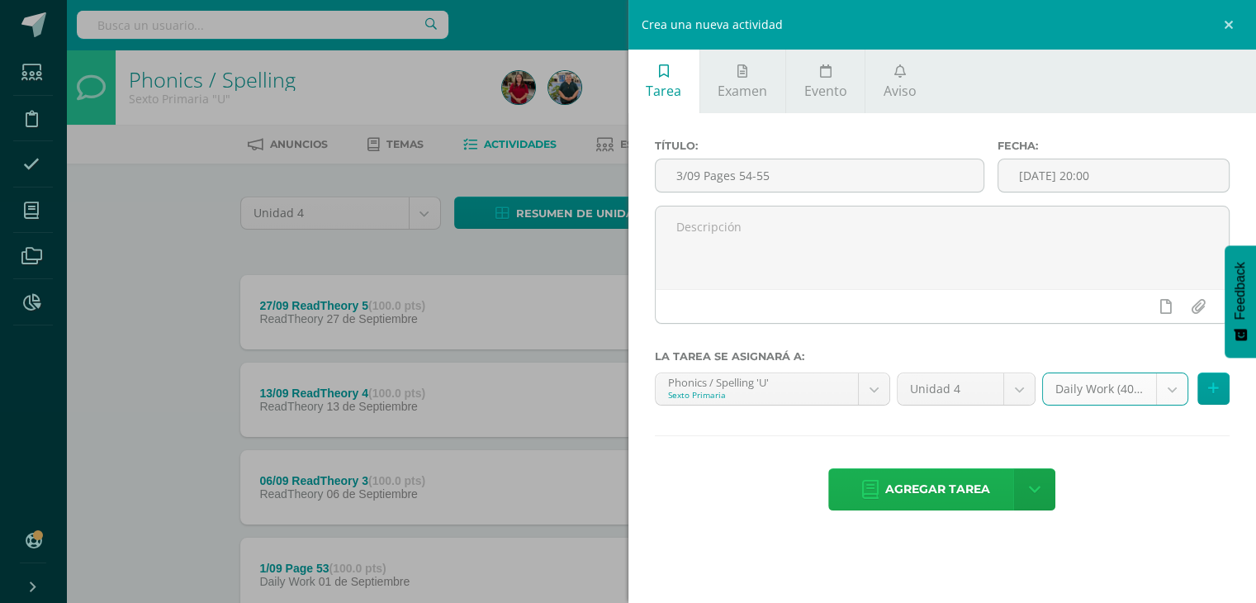
click at [924, 485] on span "Agregar tarea" at bounding box center [937, 489] width 105 height 40
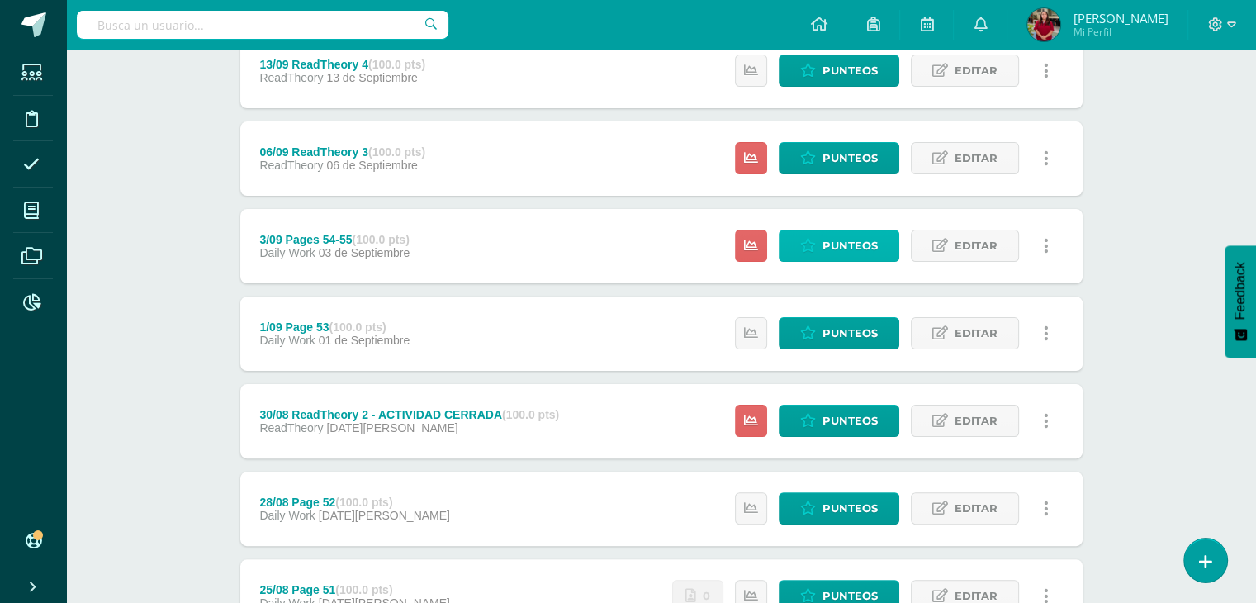
click at [823, 251] on link "Punteos" at bounding box center [839, 246] width 121 height 32
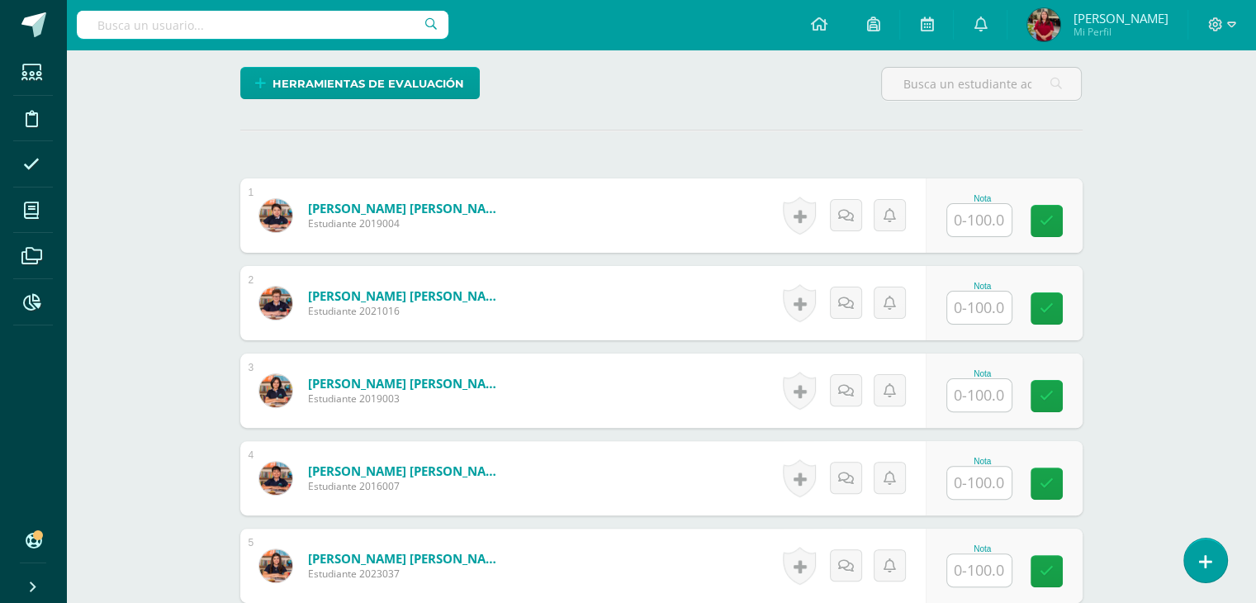
scroll to position [396, 0]
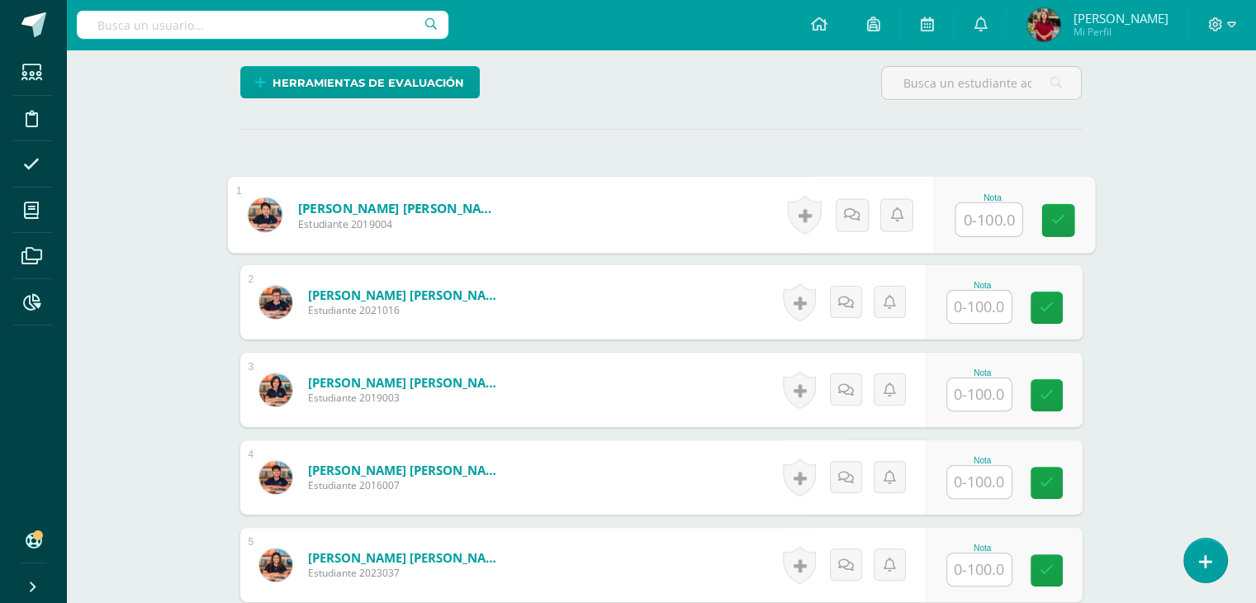
click at [991, 225] on input "text" at bounding box center [989, 219] width 66 height 33
type input "100"
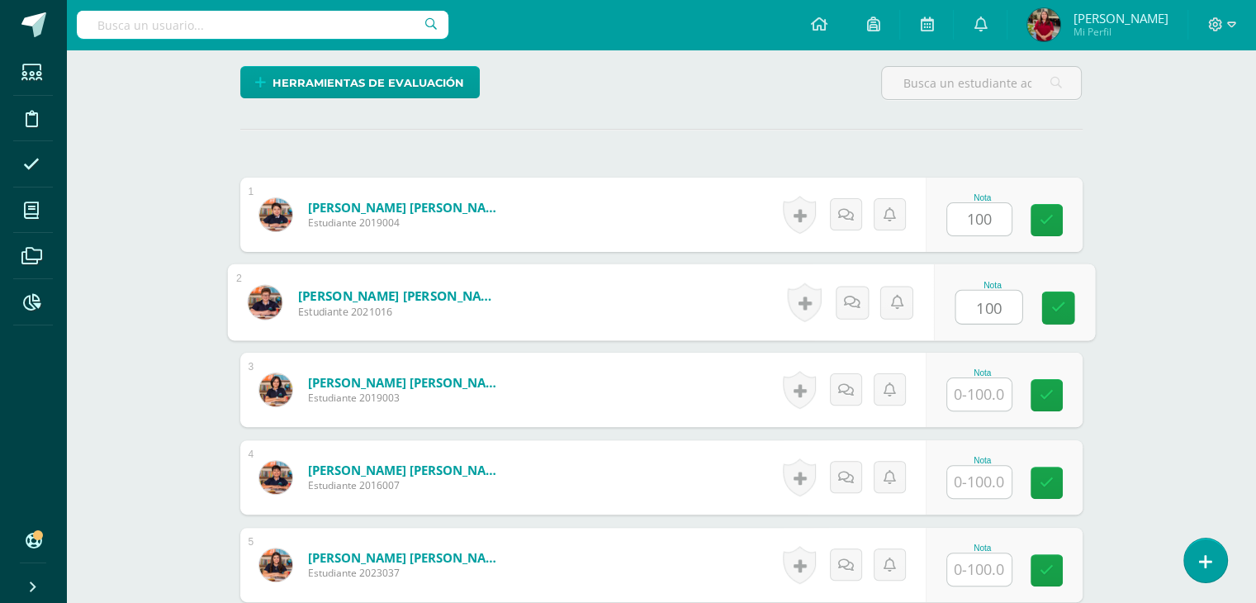
type input "100"
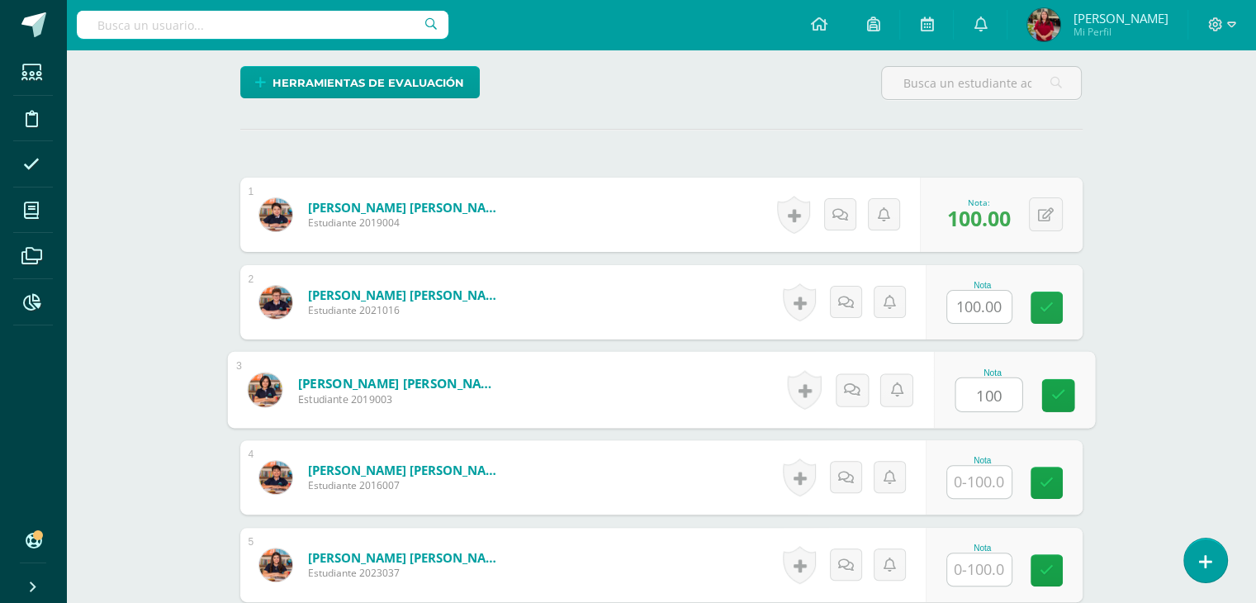
type input "100"
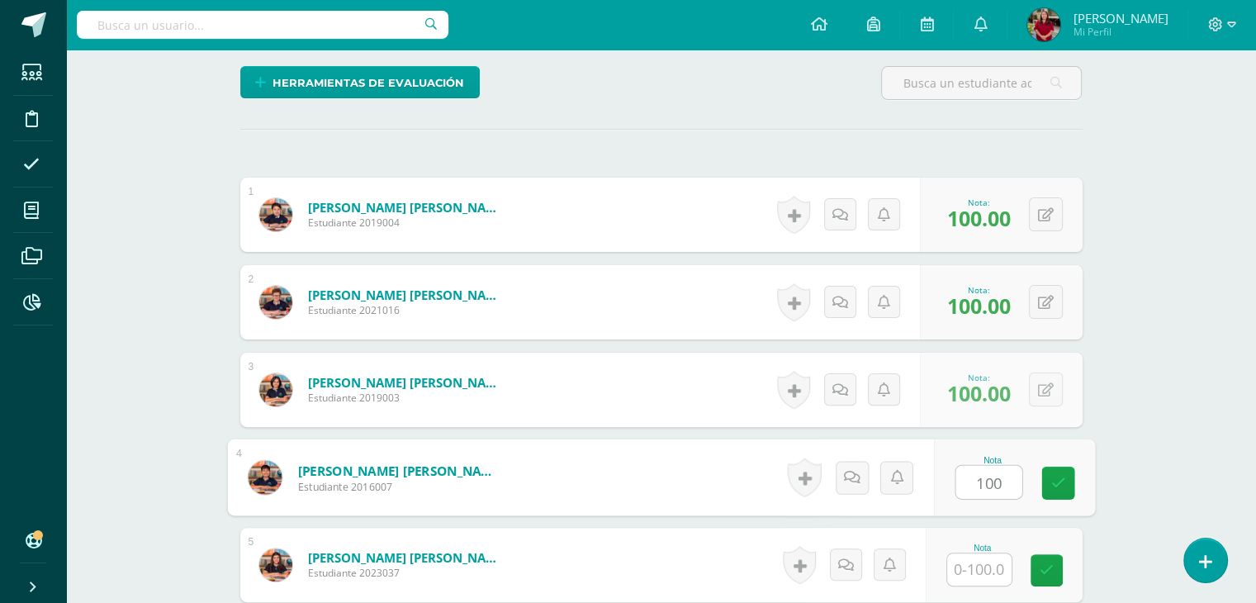
type input "100"
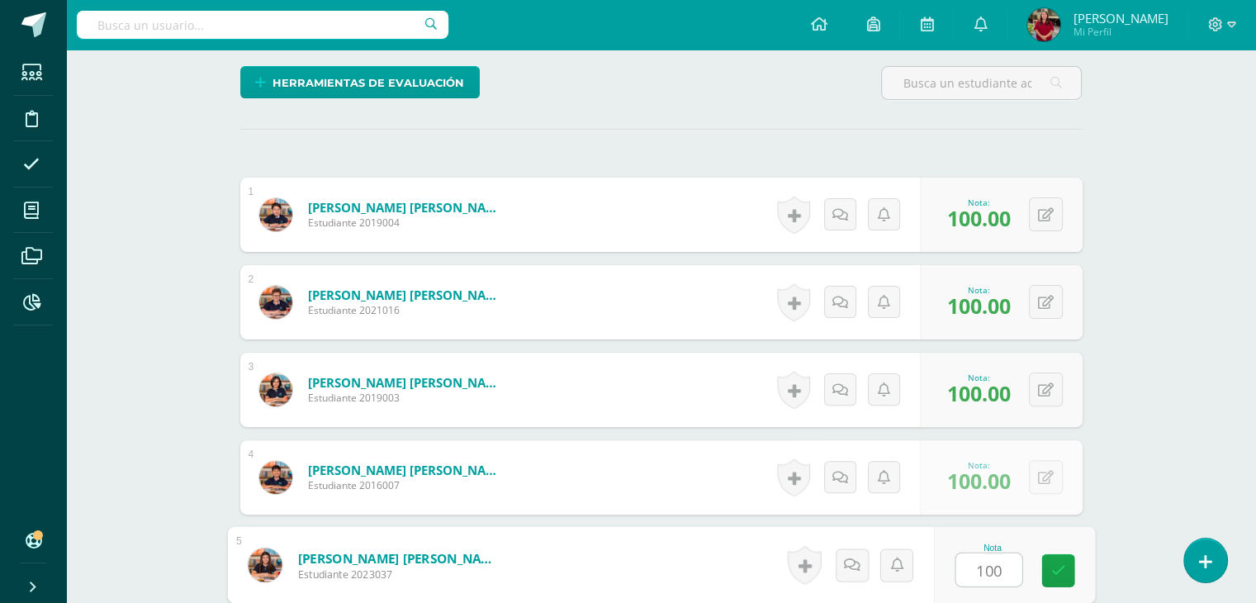
type input "100"
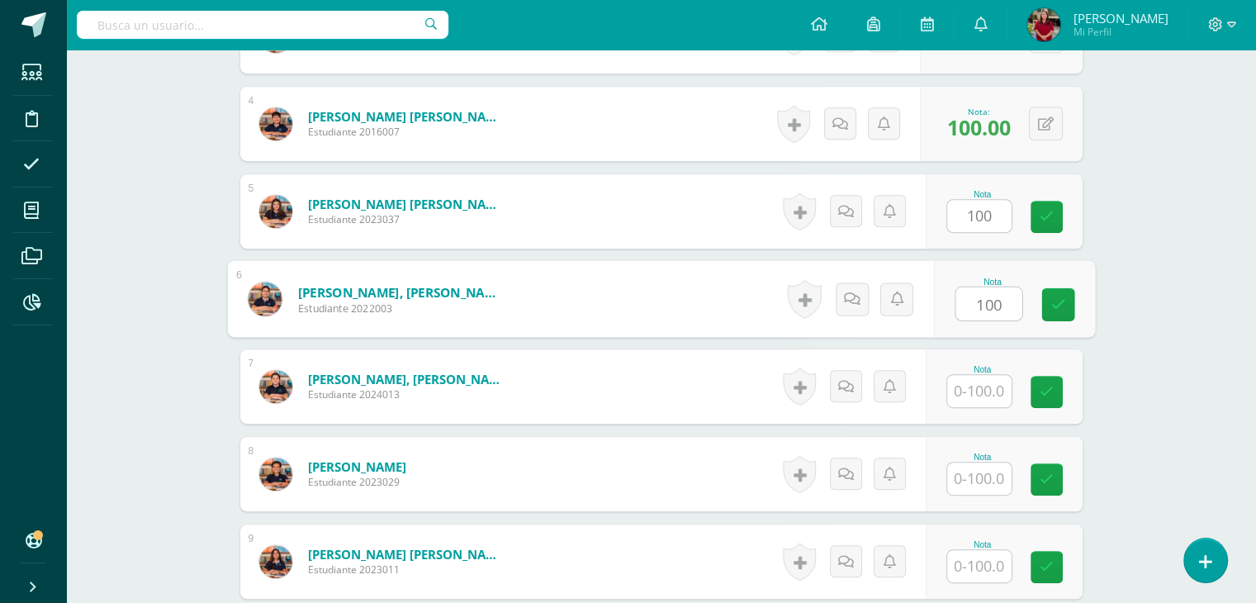
type input "100"
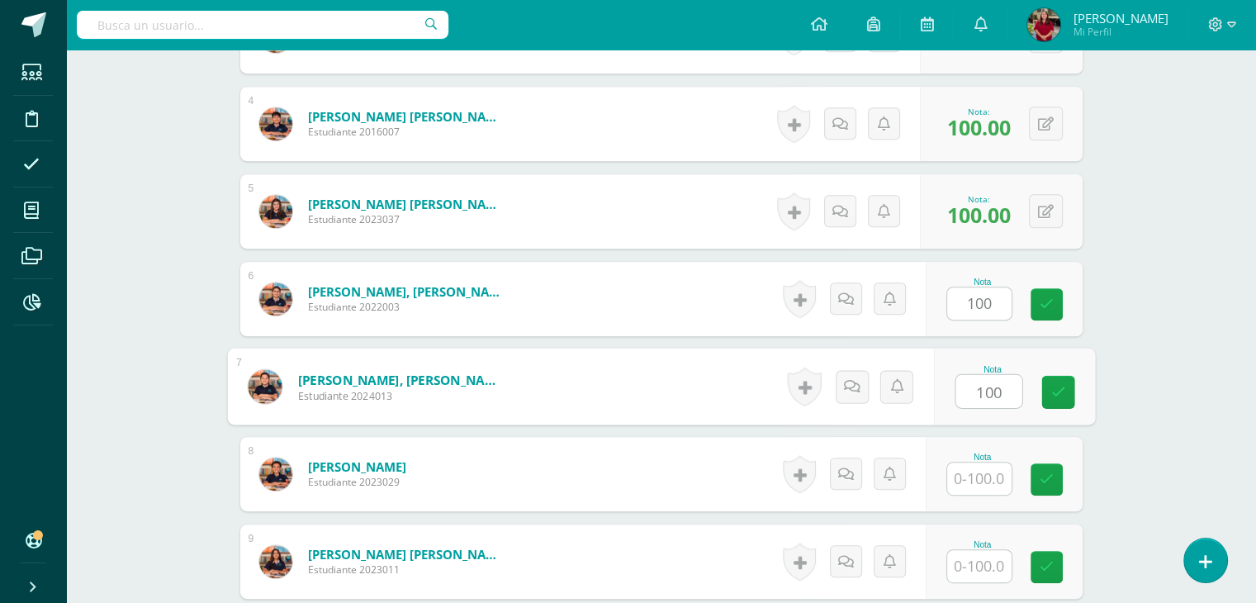
type input "100"
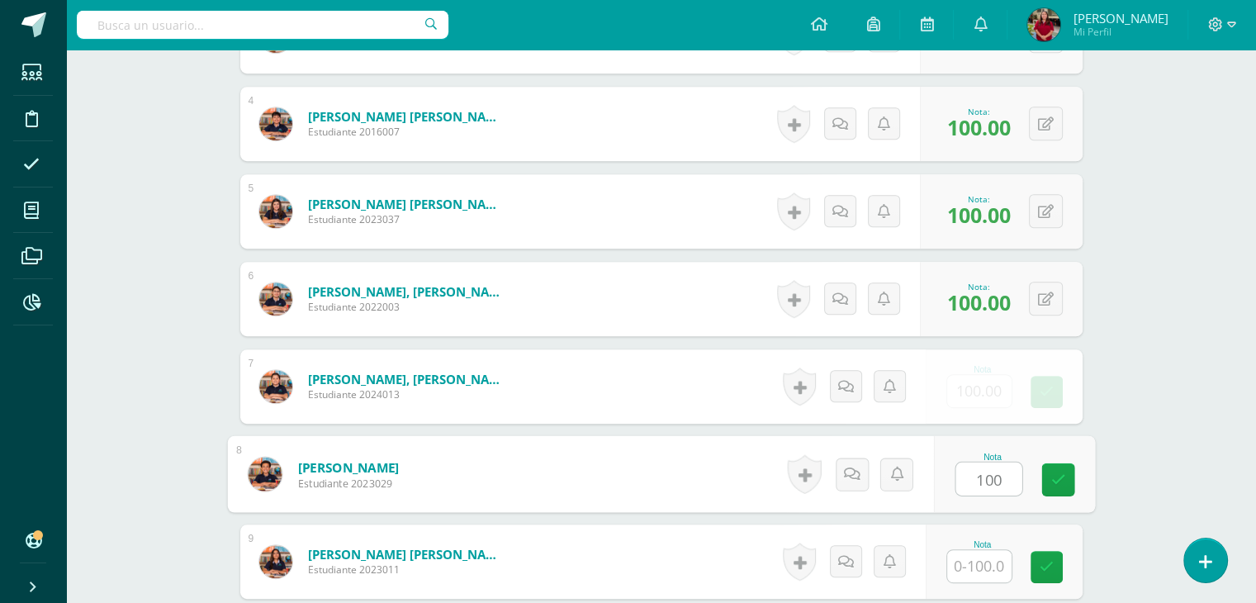
type input "100"
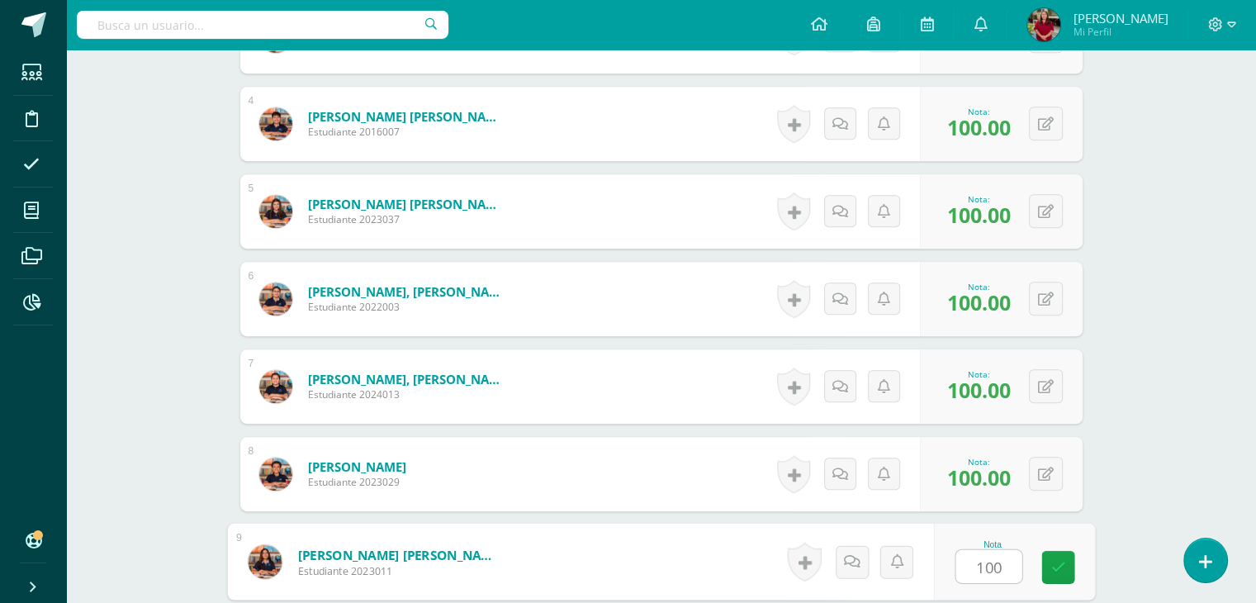
type input "100"
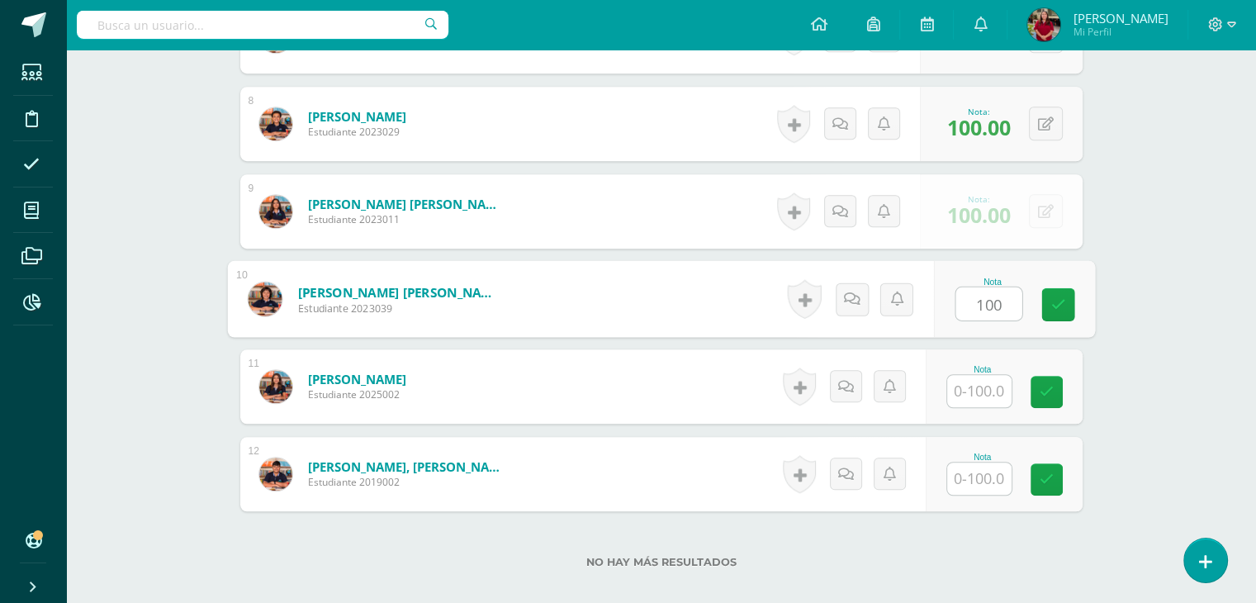
type input "100"
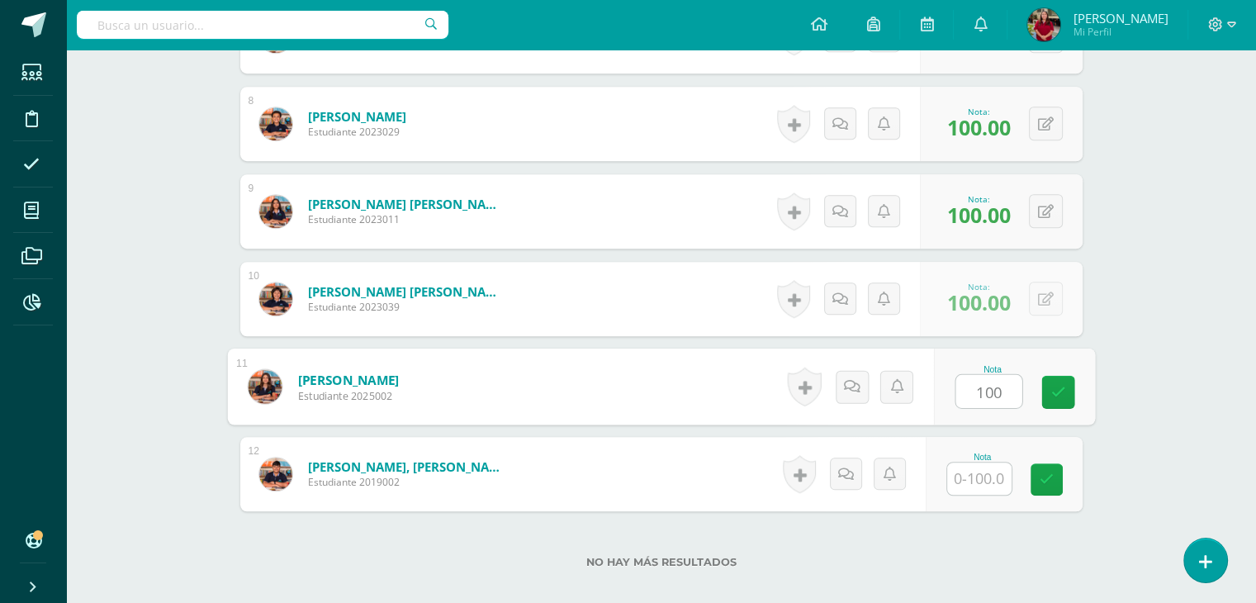
type input "100"
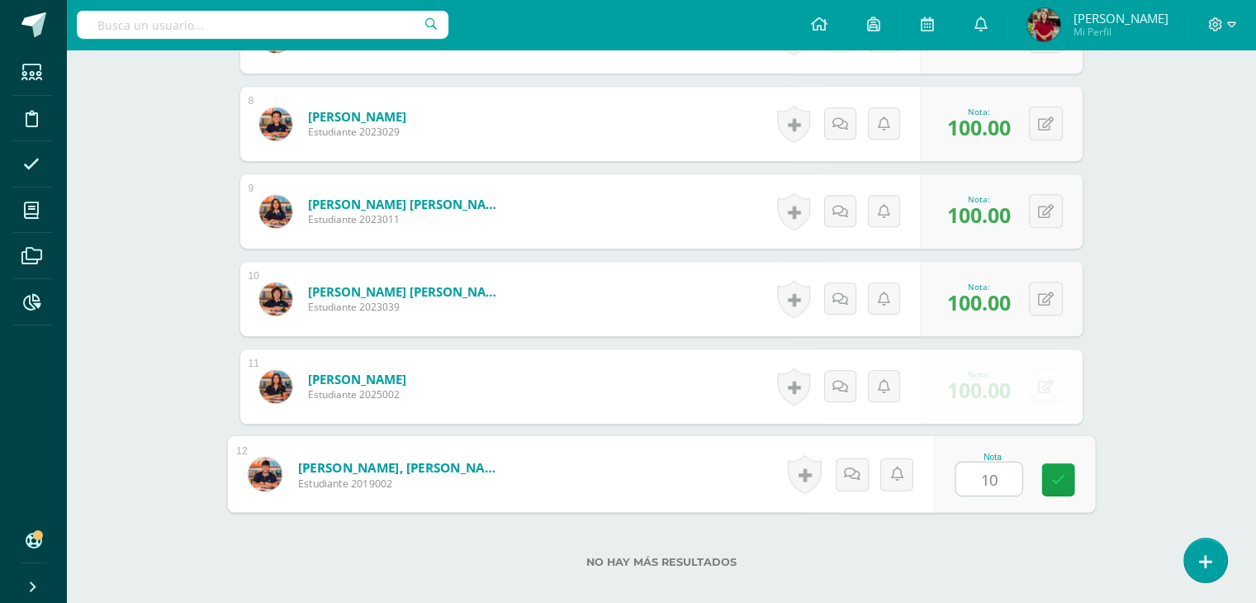
type input "100"
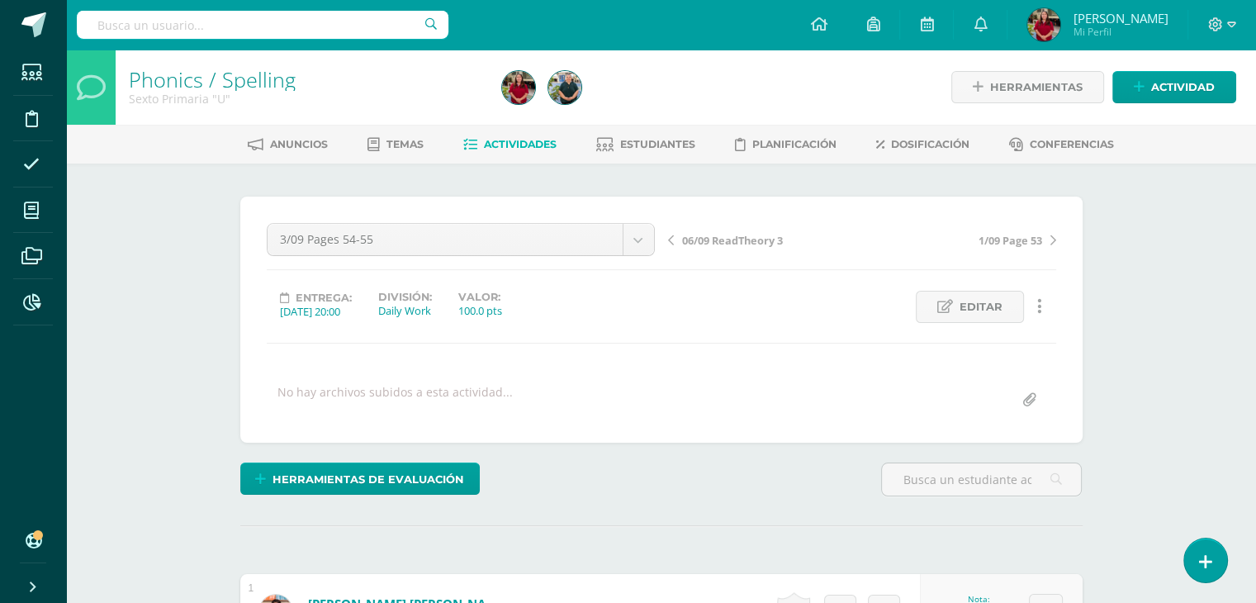
scroll to position [0, 0]
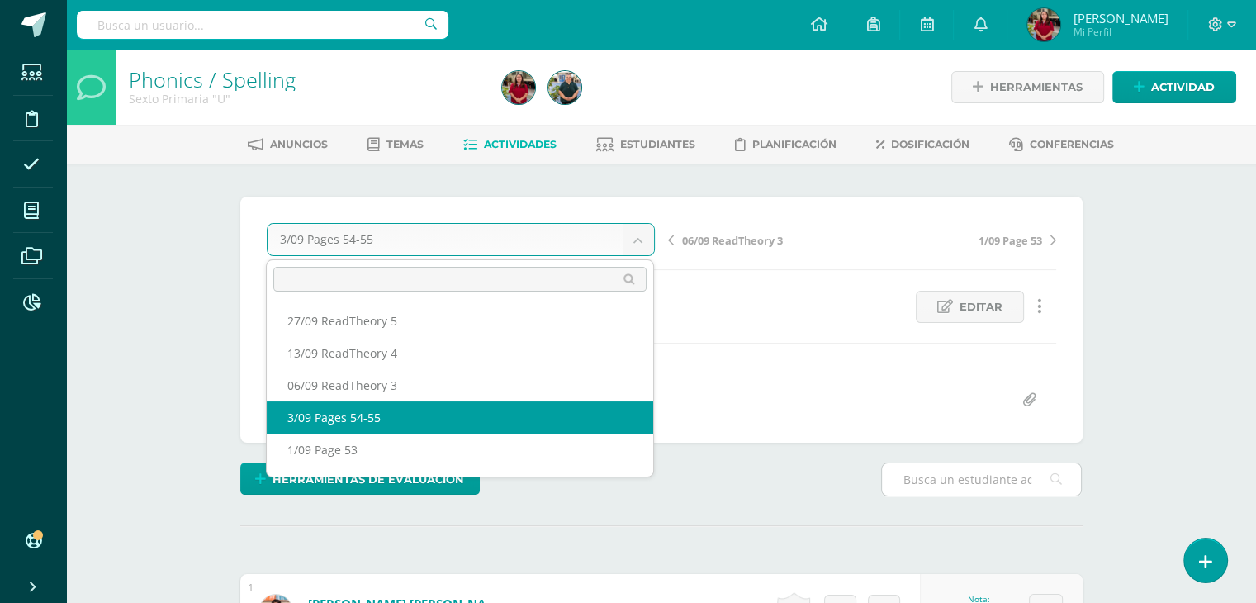
drag, startPoint x: 945, startPoint y: 334, endPoint x: 913, endPoint y: 477, distance: 145.7
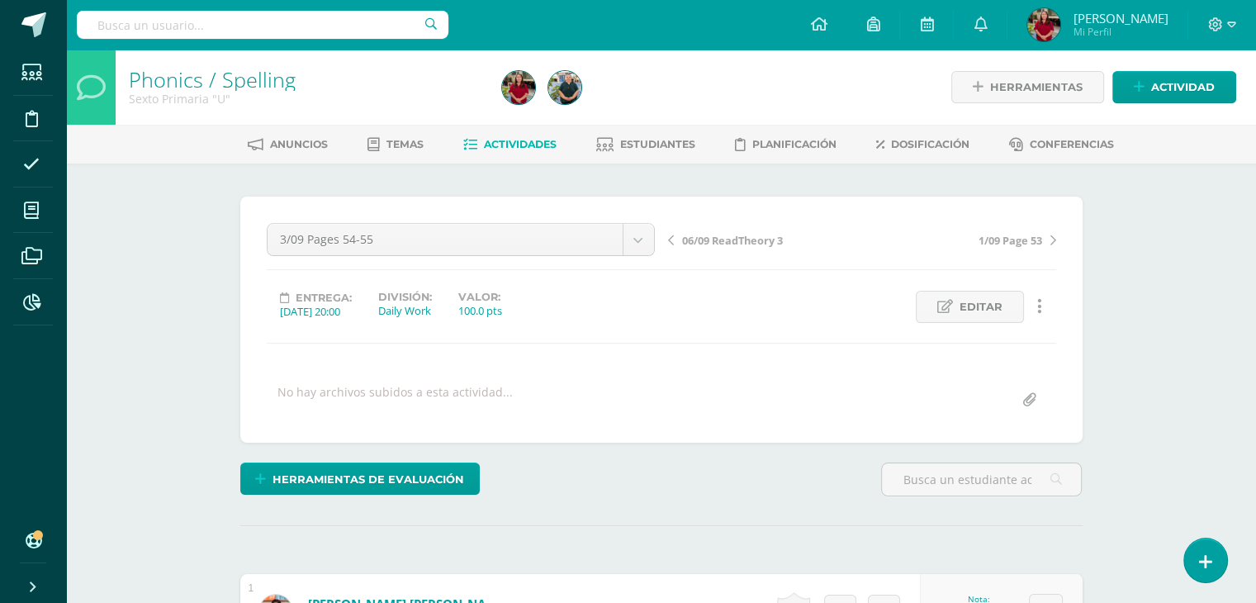
click at [1145, 109] on div "Herramientas Detalle de asistencias Actividad" at bounding box center [1056, 87] width 360 height 75
click at [1145, 107] on div "Herramientas Detalle de asistencias Actividad" at bounding box center [1056, 87] width 360 height 75
click at [1146, 97] on link "Actividad" at bounding box center [1174, 87] width 124 height 32
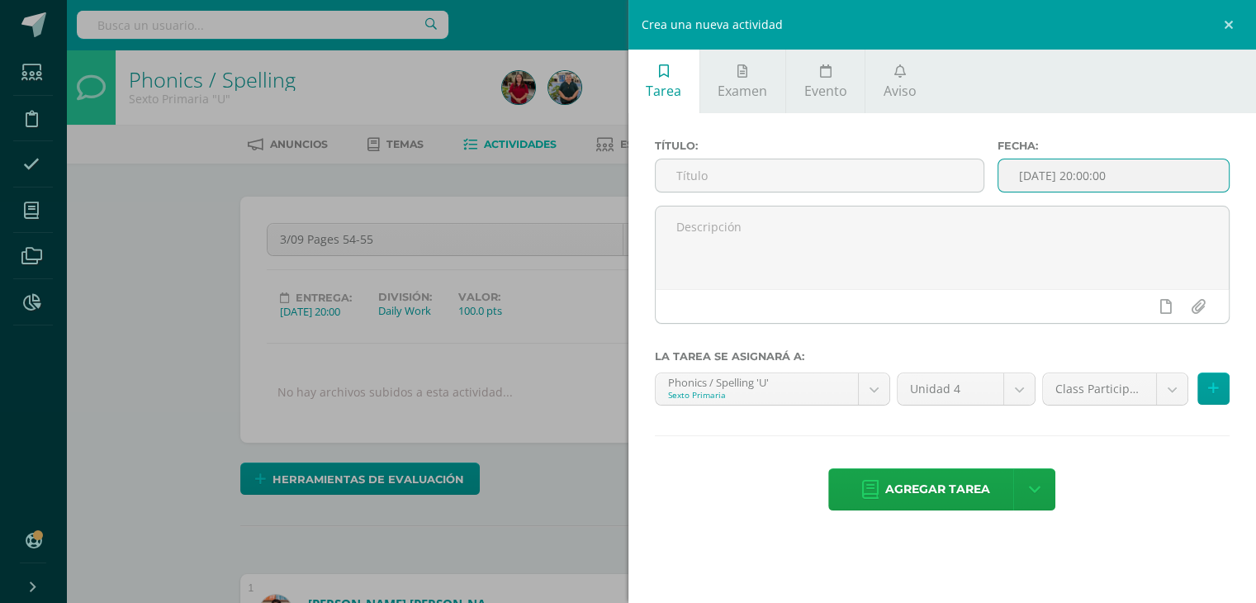
click at [1153, 176] on input "[DATE] 20:00:00" at bounding box center [1113, 175] width 230 height 32
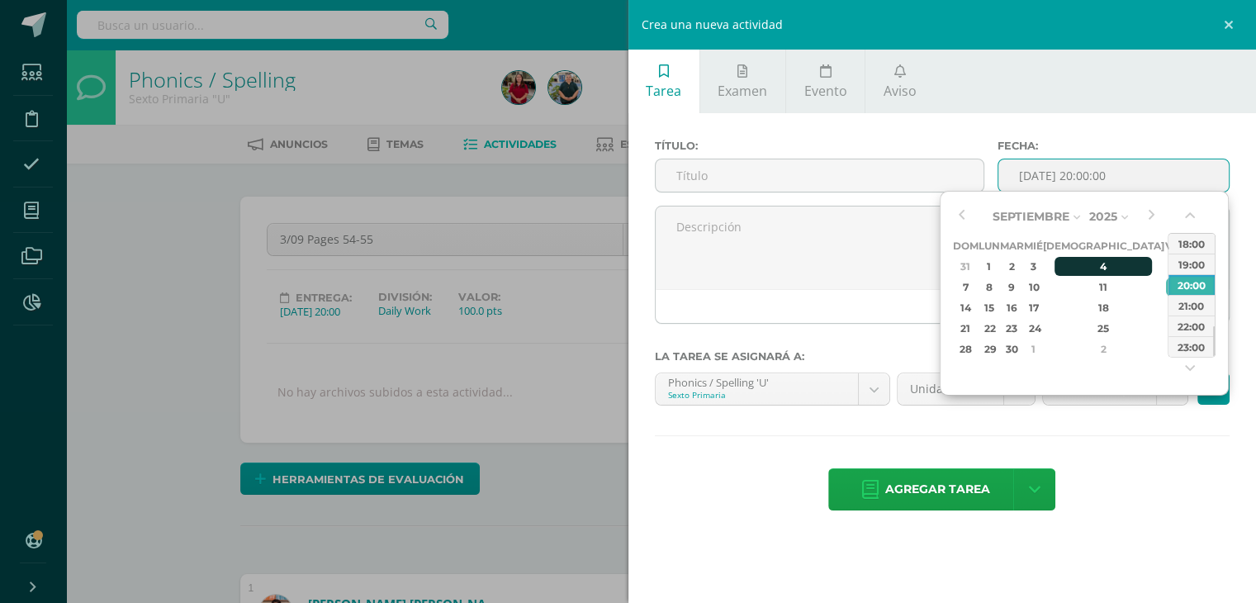
click at [1084, 268] on div "4" at bounding box center [1103, 266] width 97 height 19
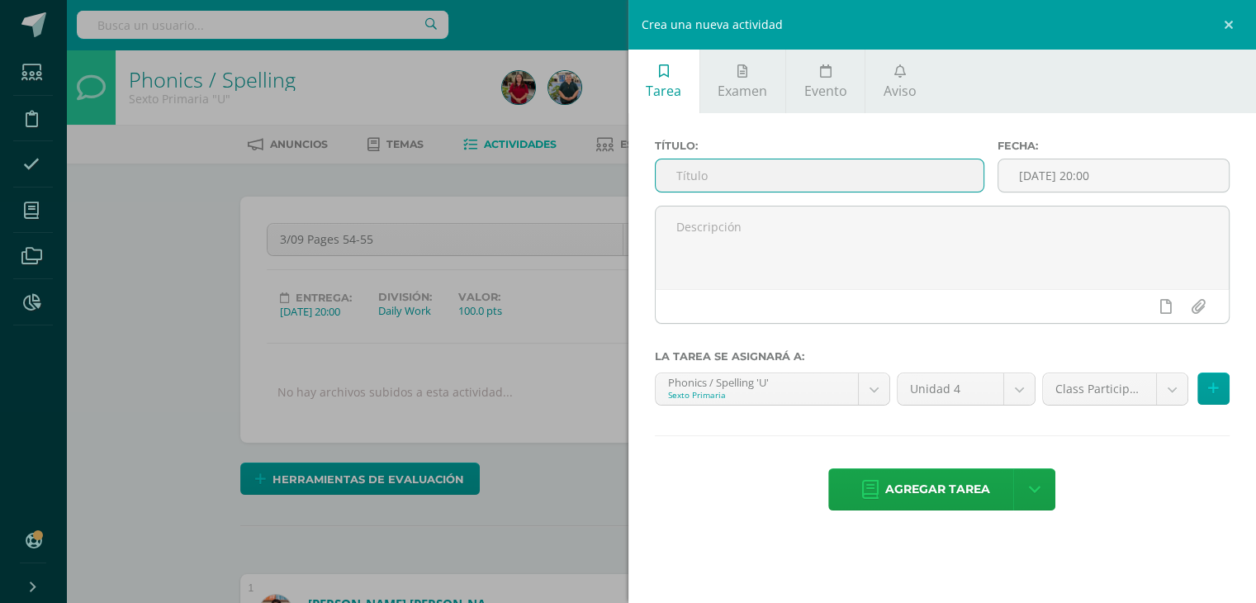
click at [770, 171] on input "text" at bounding box center [820, 175] width 329 height 32
click at [1093, 187] on input "2025-09-04 20:00" at bounding box center [1113, 175] width 230 height 32
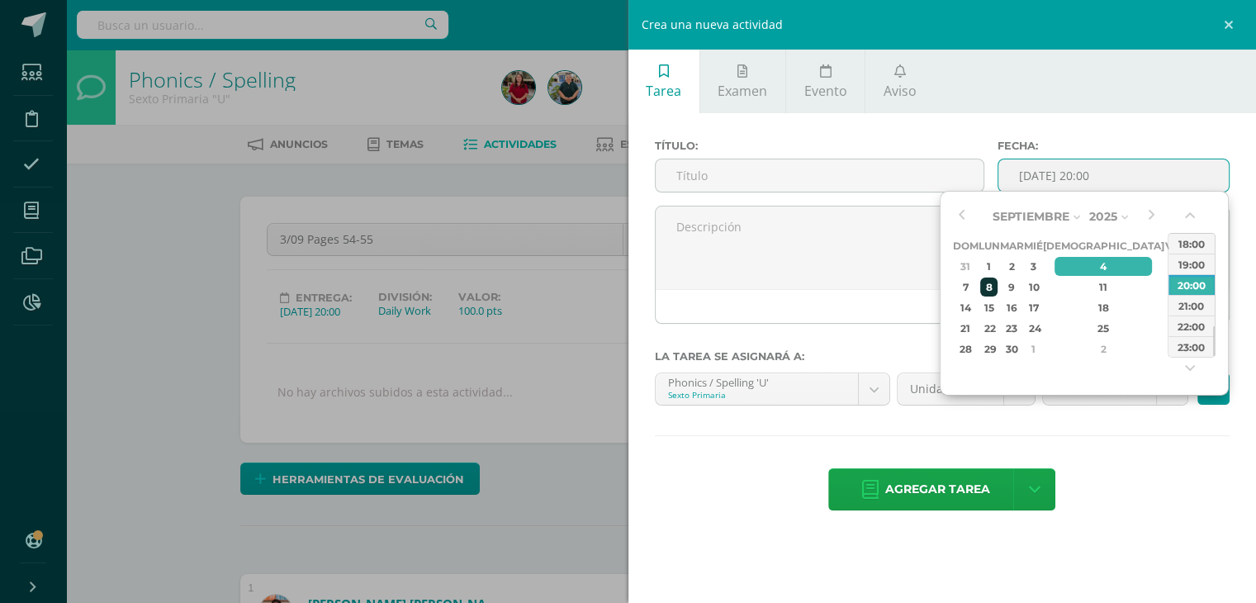
click at [998, 286] on div "8" at bounding box center [988, 286] width 17 height 19
type input "2025-09-08 20:00"
click at [793, 164] on input "text" at bounding box center [820, 175] width 329 height 32
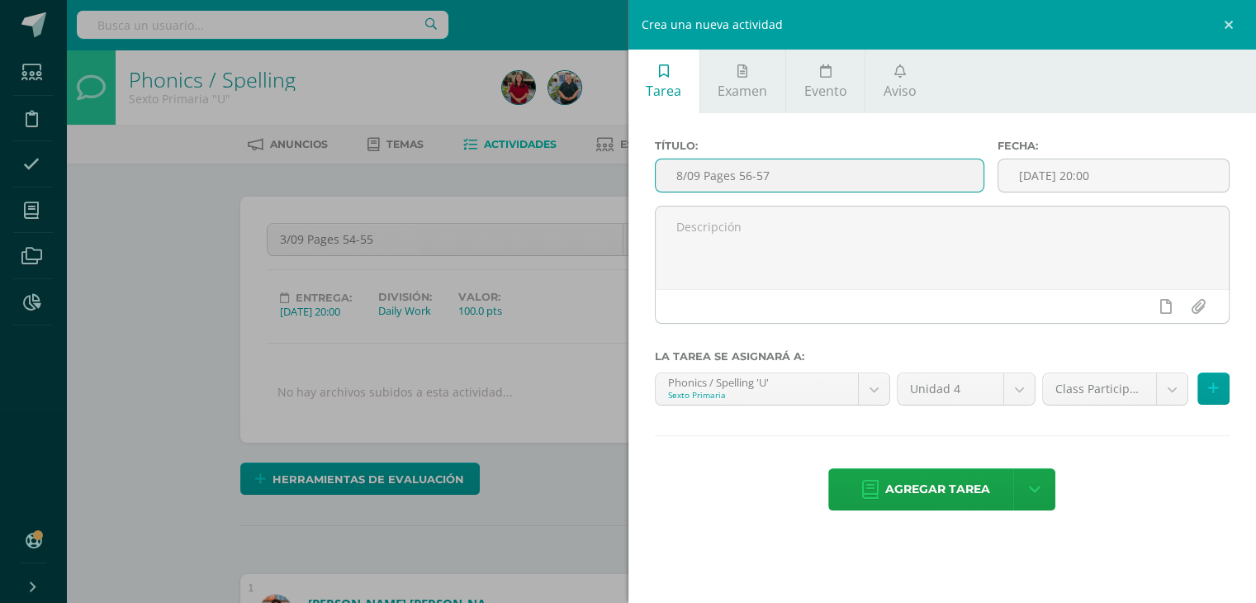
type input "8/09 Pages 56-57"
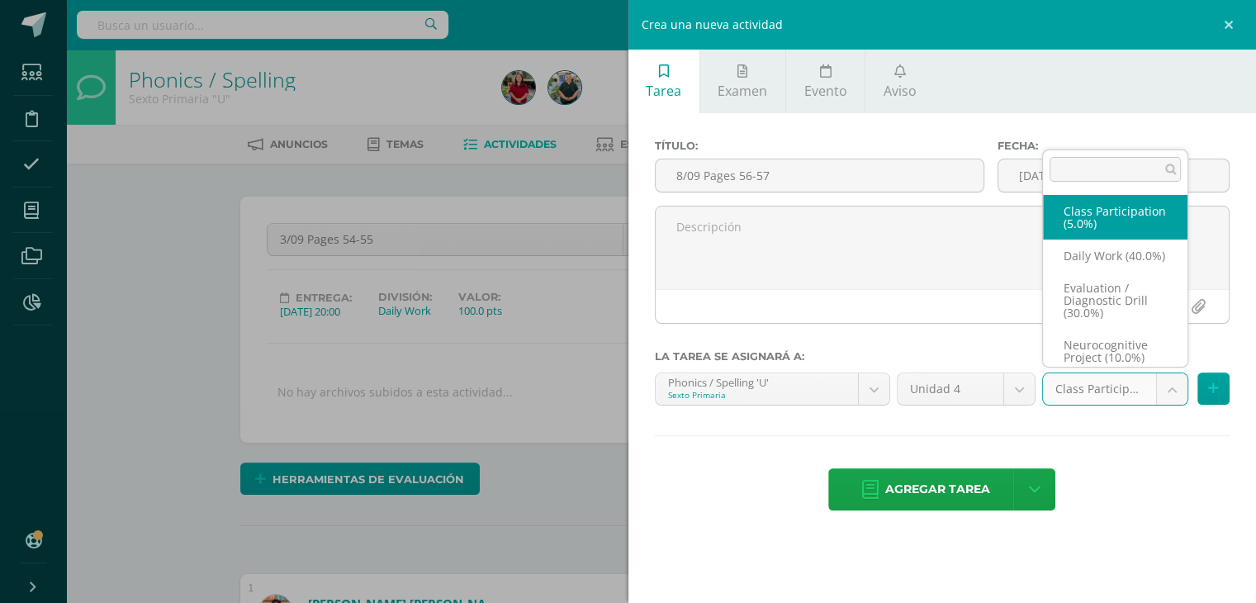
scroll to position [31, 0]
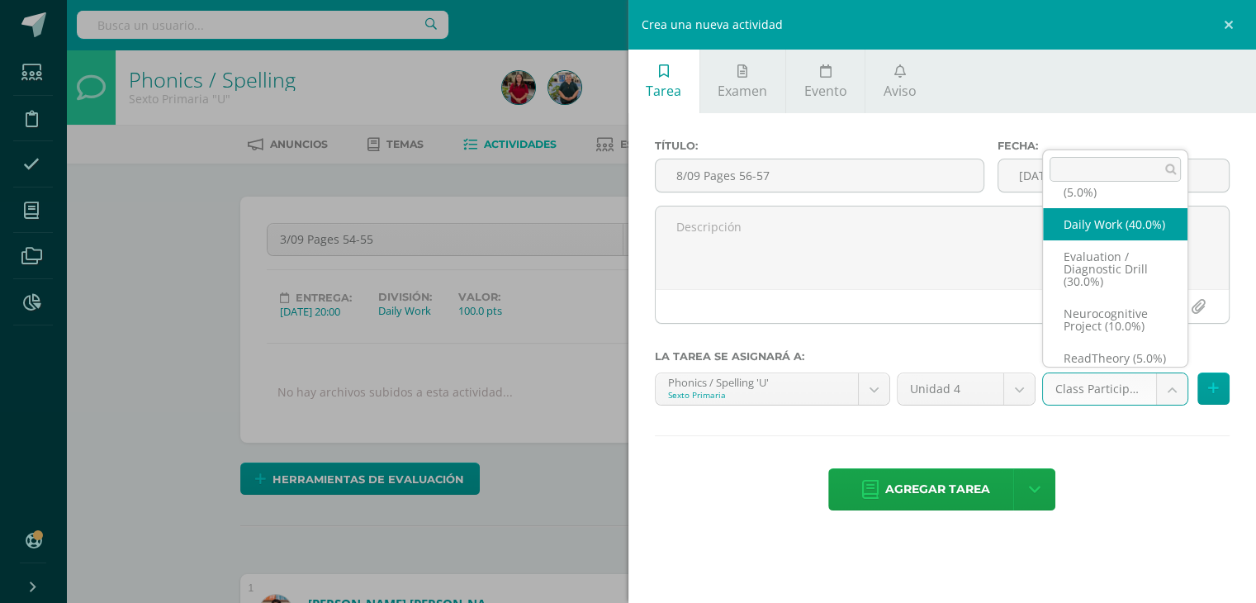
select select "205412"
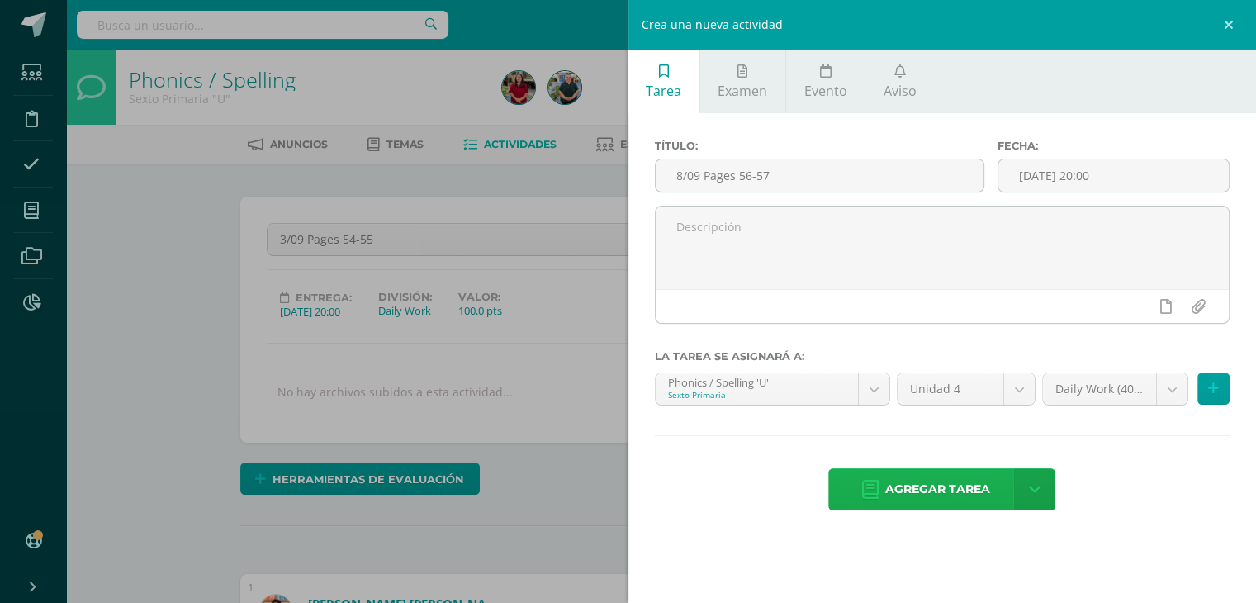
click at [946, 503] on span "Agregar tarea" at bounding box center [937, 489] width 105 height 40
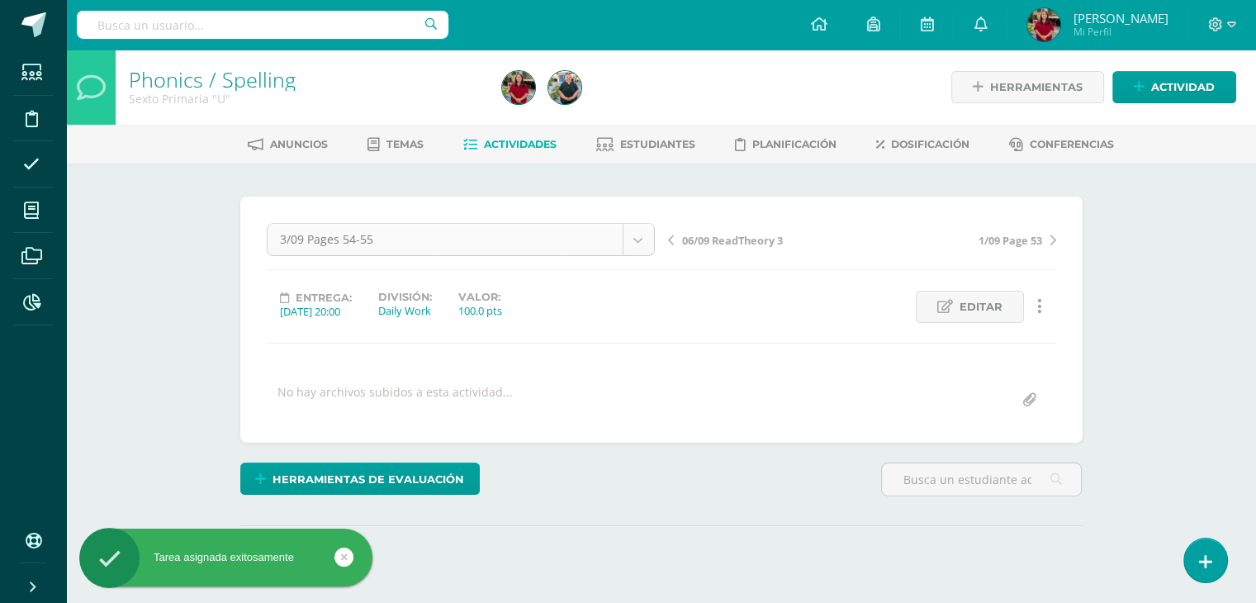
click at [277, 245] on body "Tarea asignada exitosamente Estudiantes Disciplina Asistencia Mis cursos Archiv…" at bounding box center [628, 327] width 1256 height 654
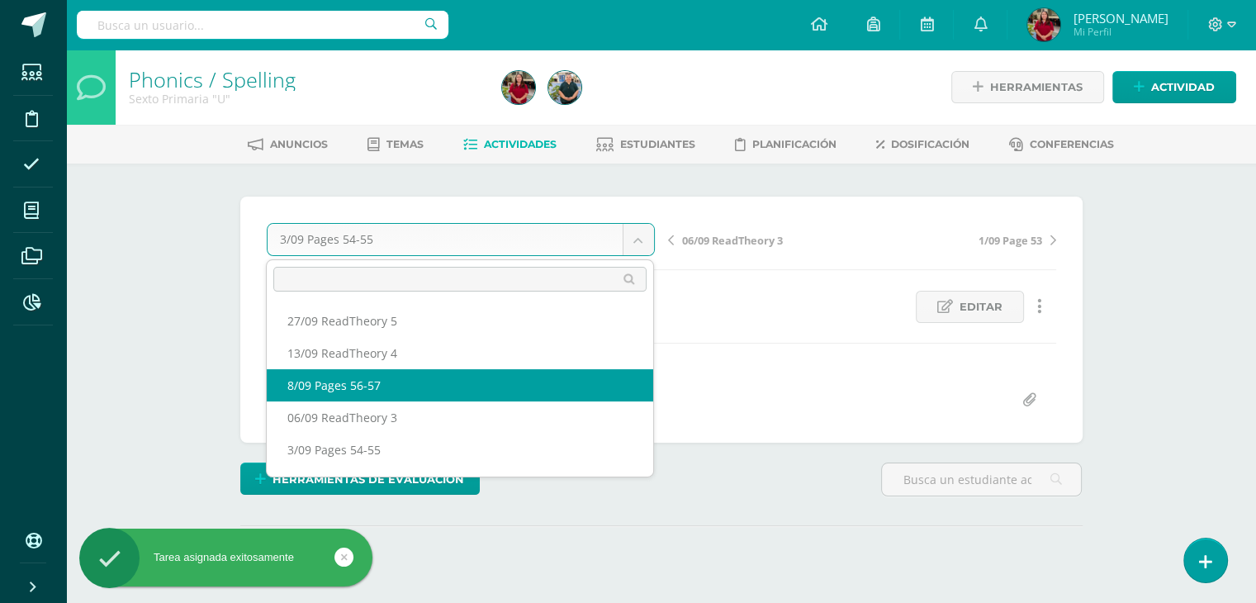
select select "/dashboard/teacher/grade-activity/220263/"
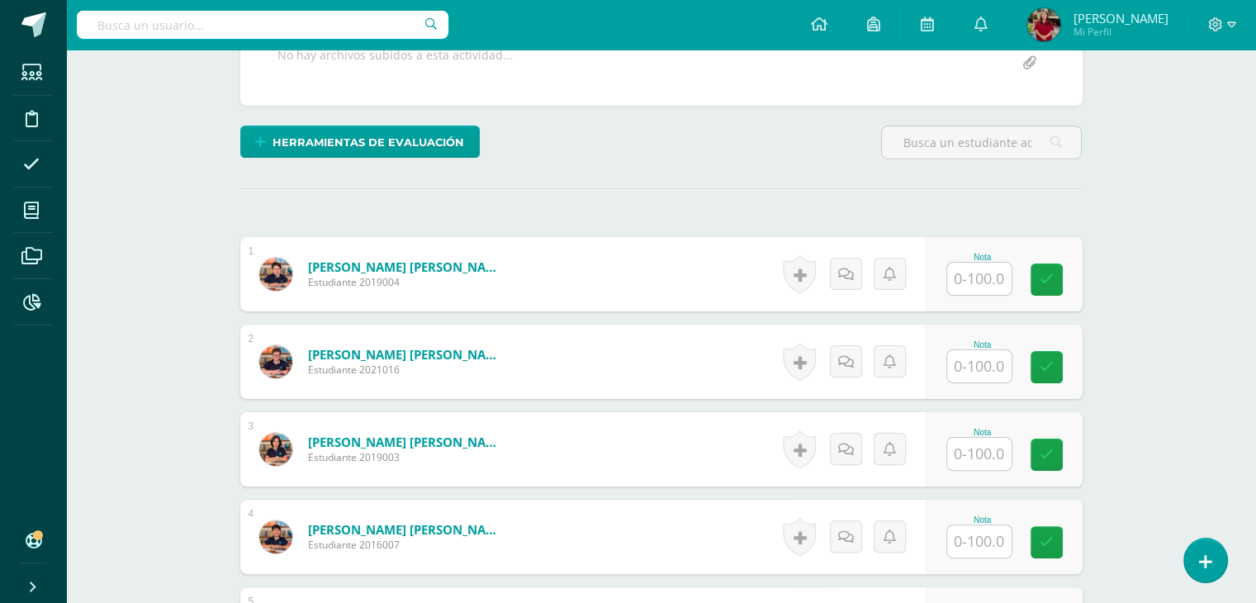
click at [976, 286] on input "text" at bounding box center [979, 279] width 64 height 32
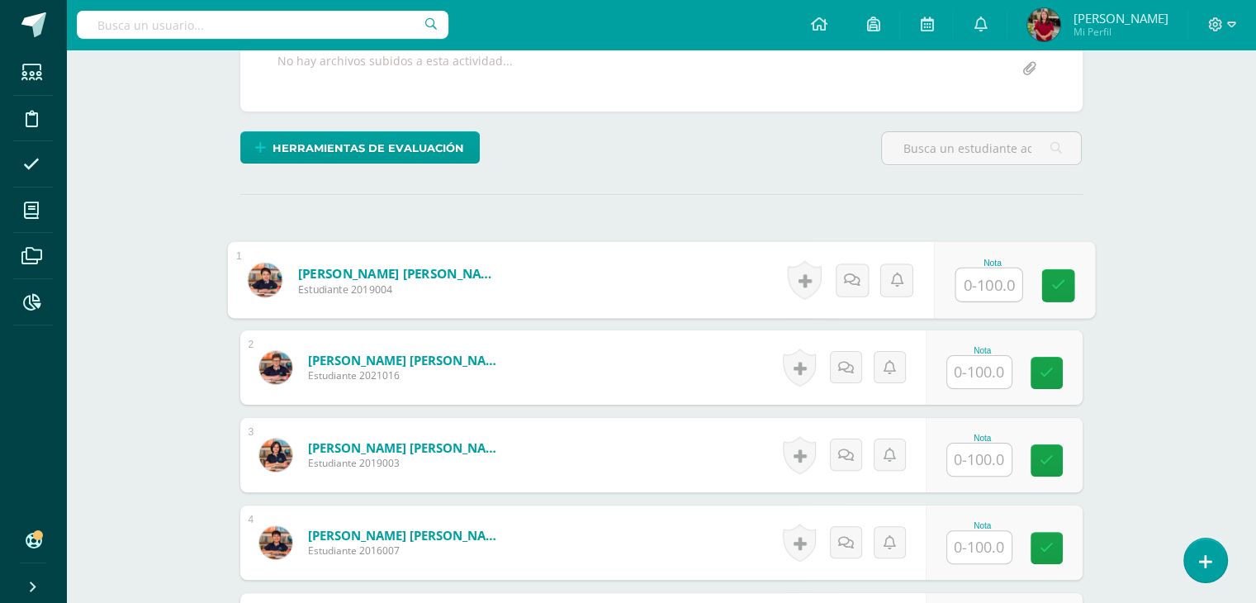
scroll to position [330, 0]
type input "100"
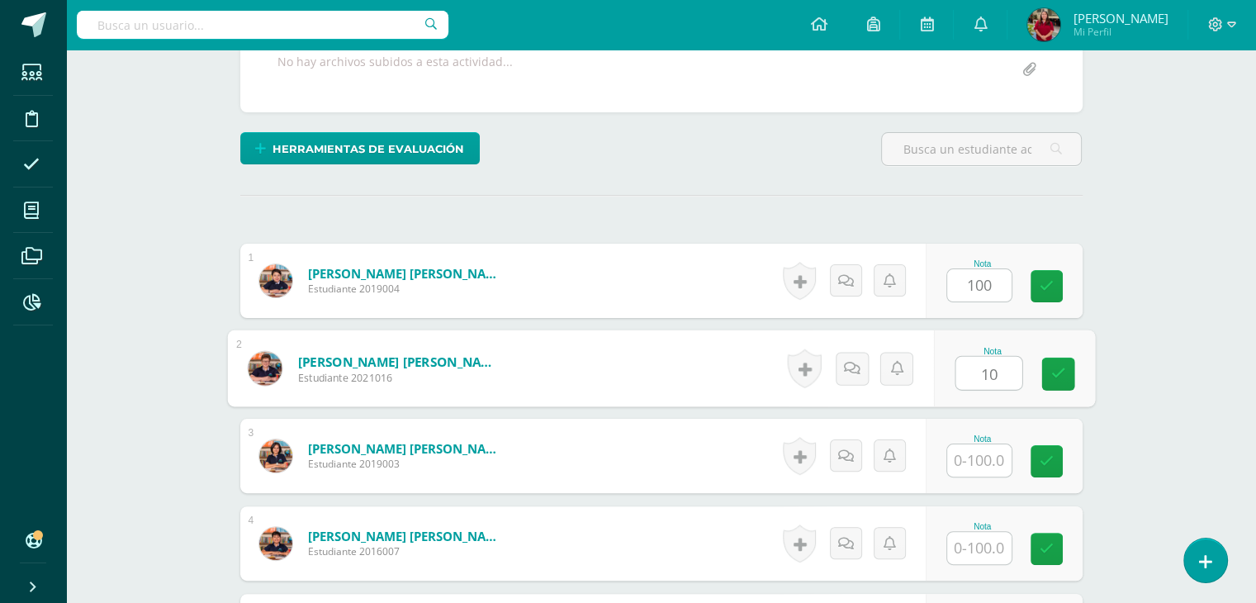
scroll to position [331, 0]
type input "100"
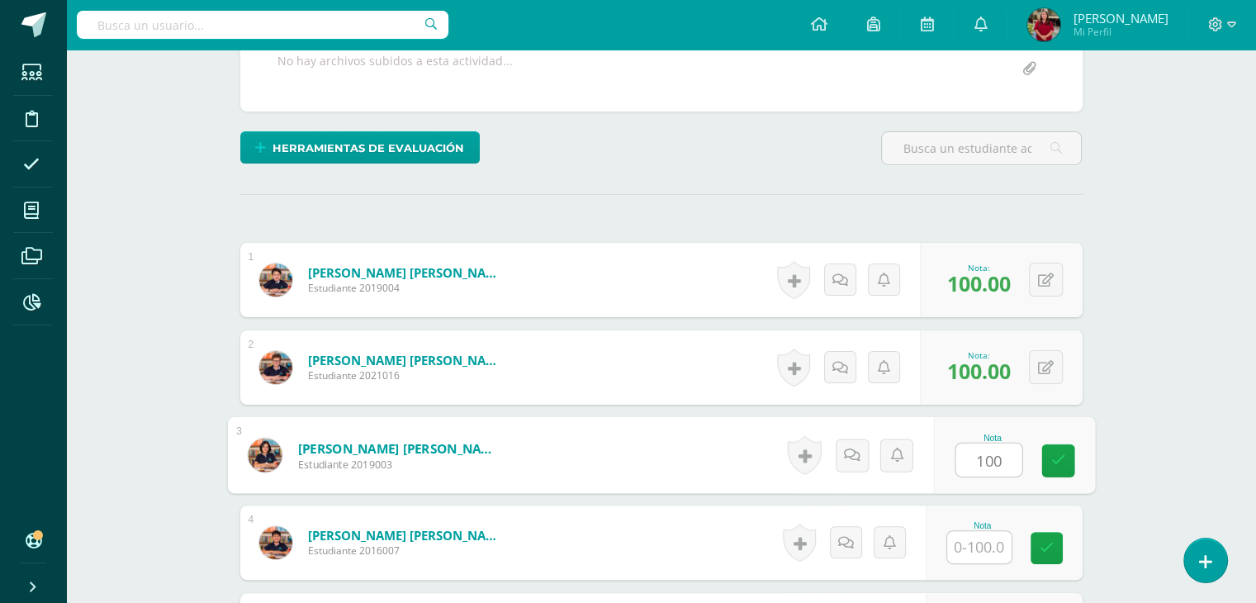
type input "100"
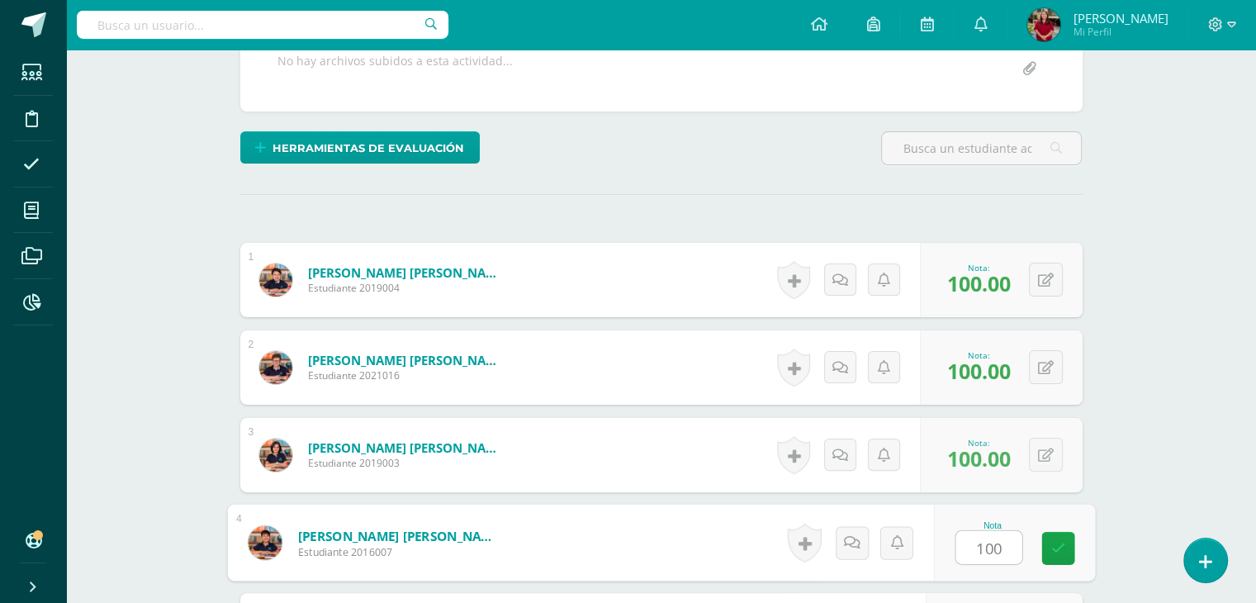
type input "100"
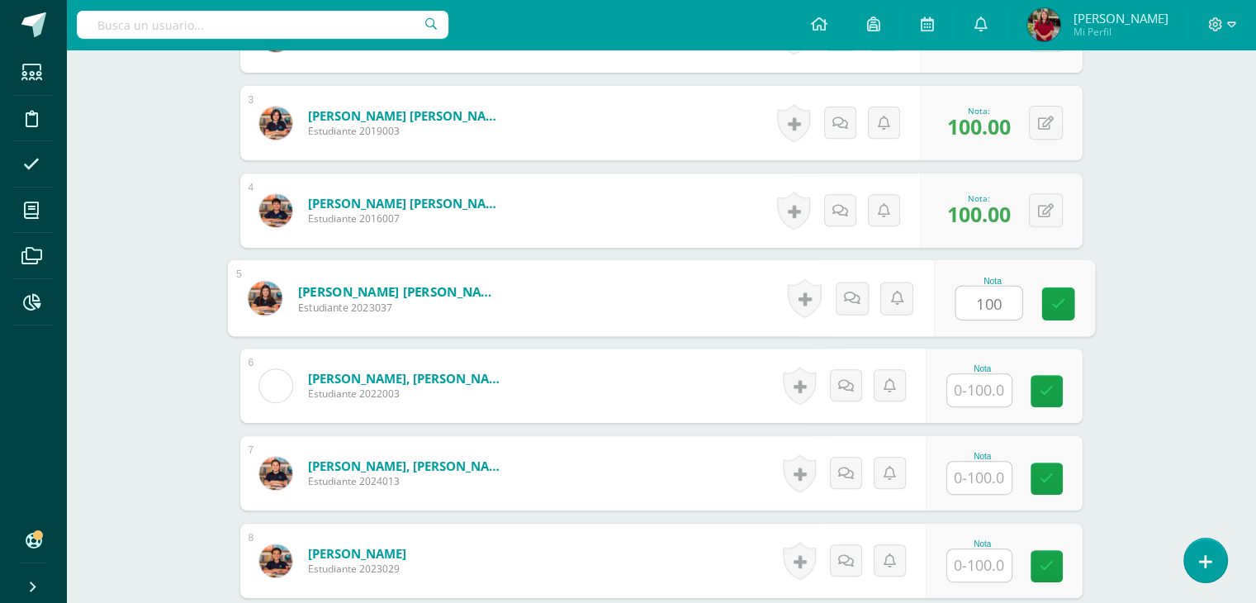
type input "100"
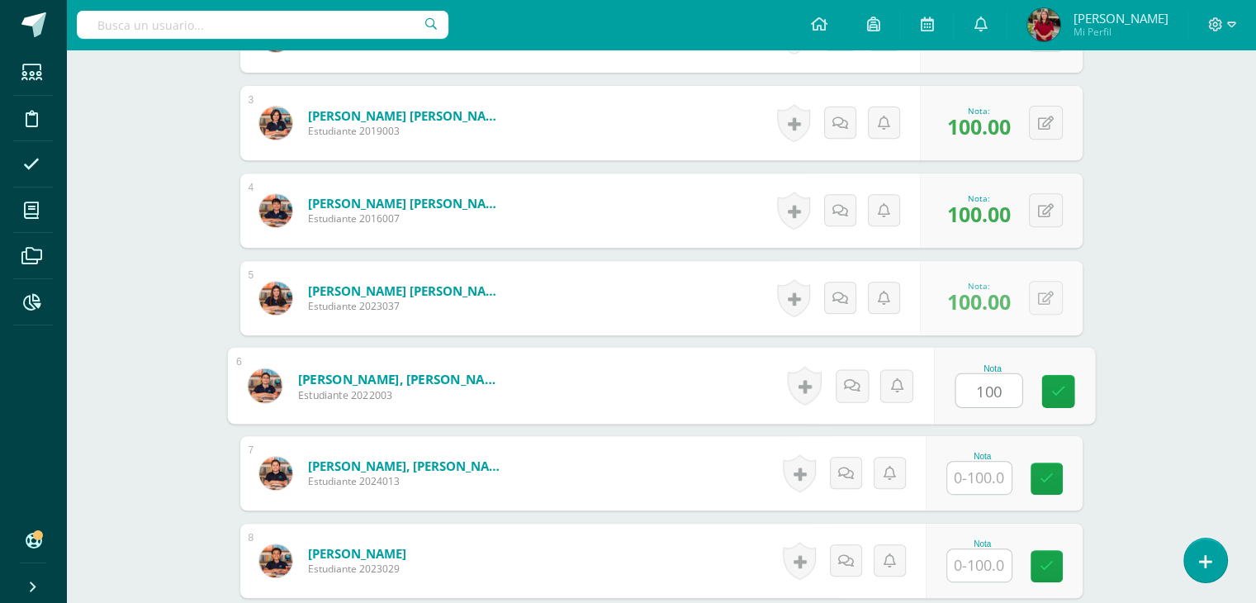
type input "100"
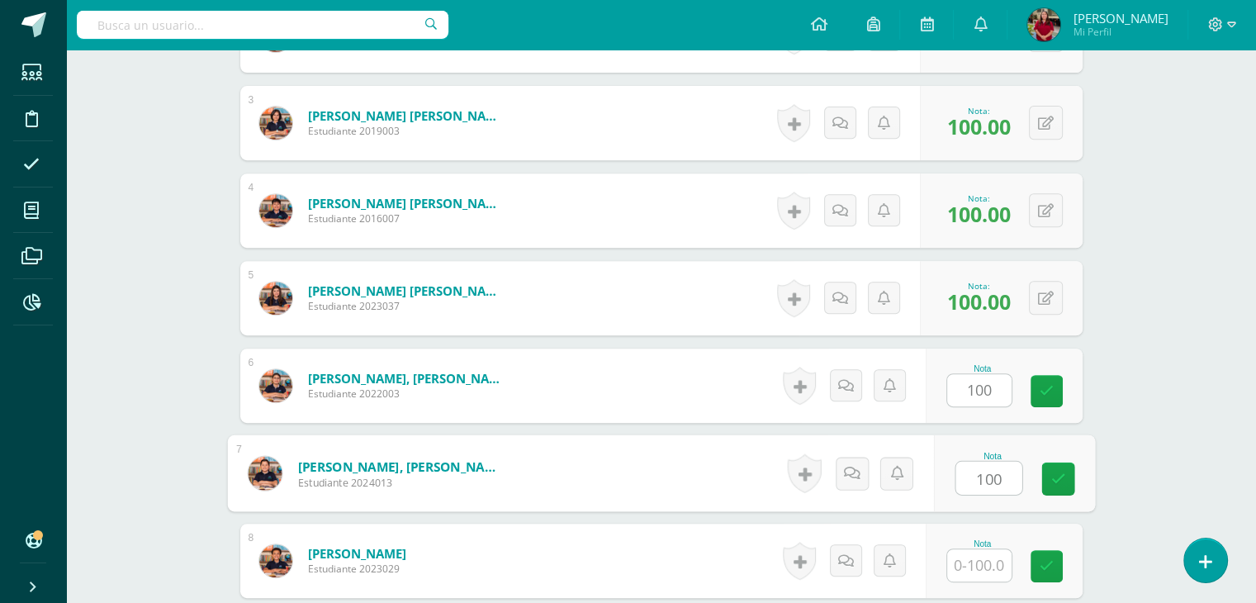
type input "100"
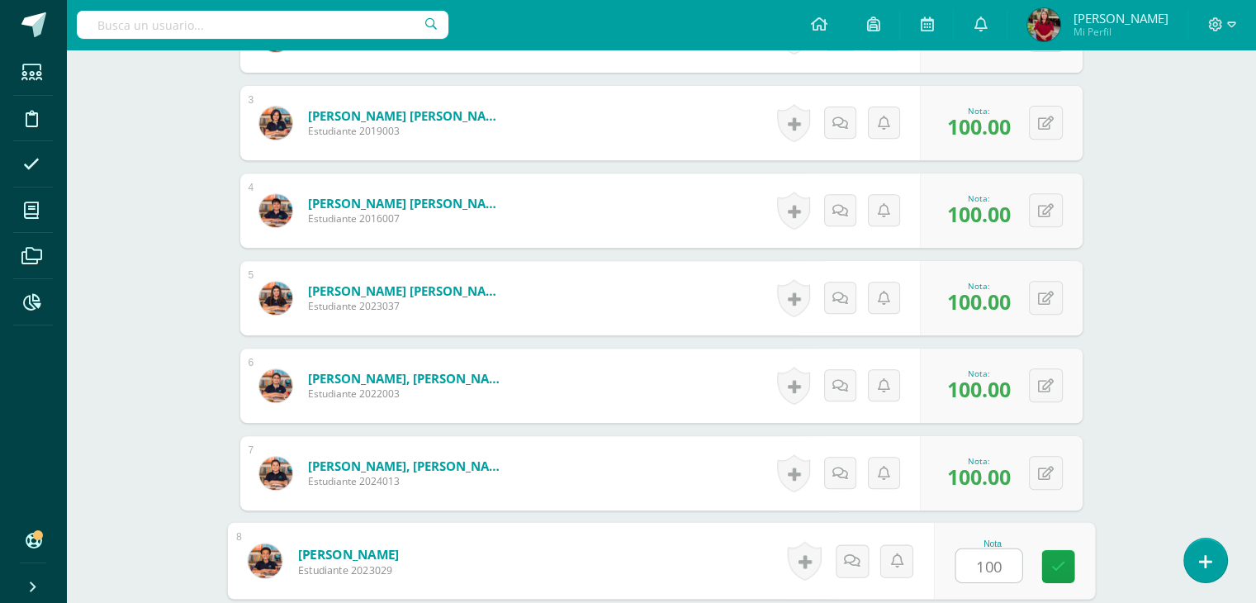
type input "100"
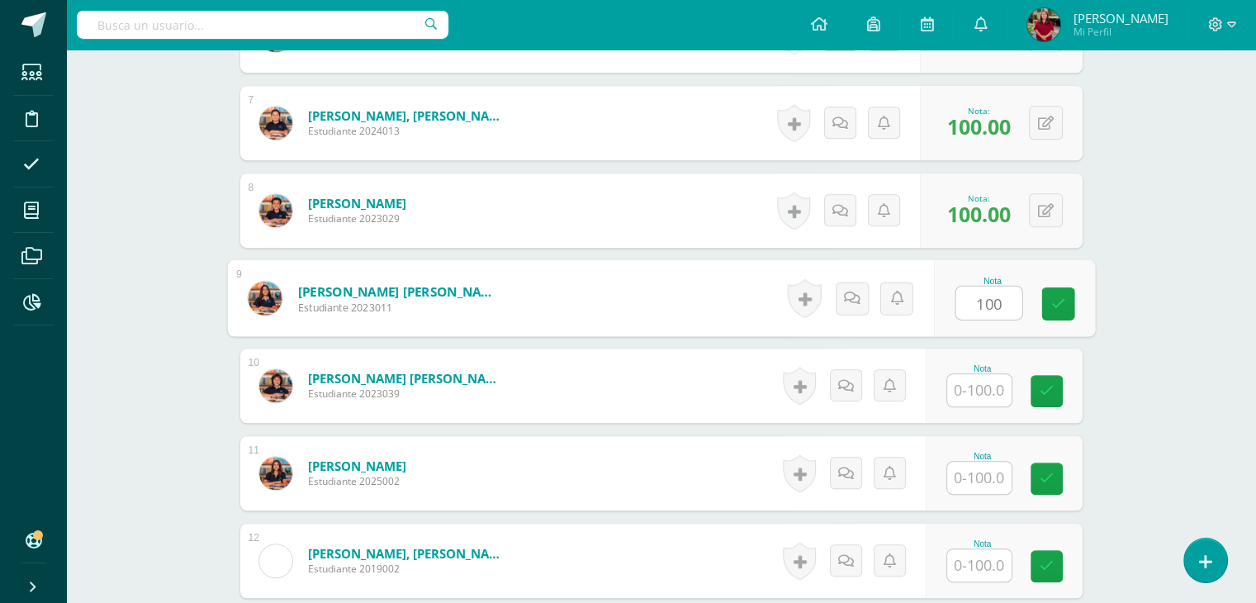
type input "100"
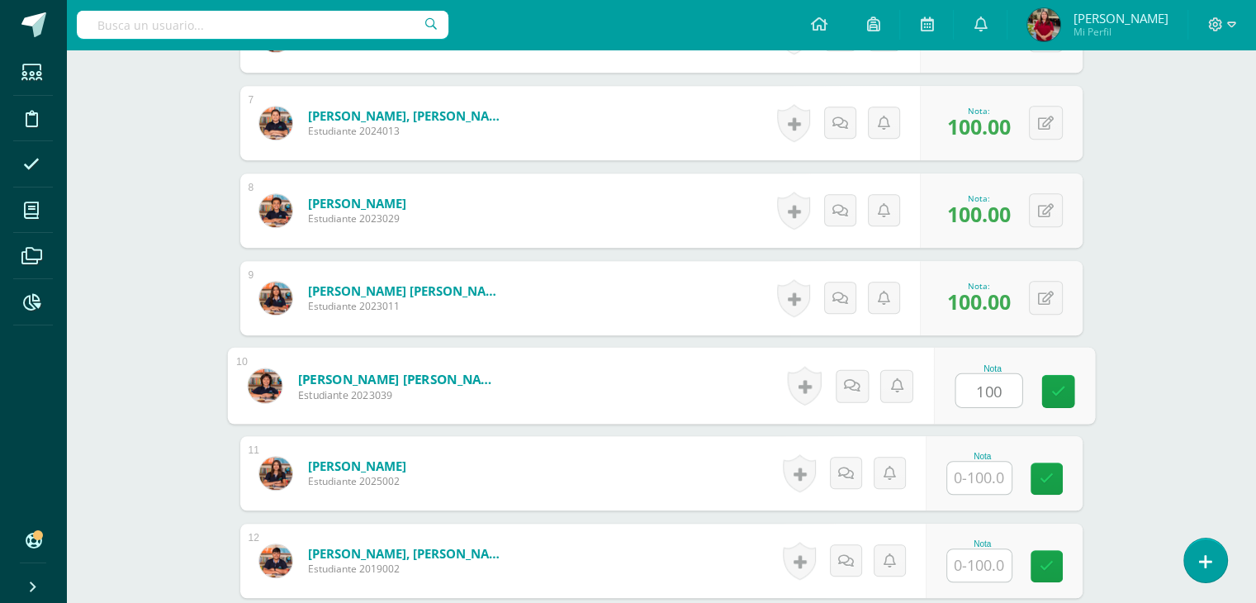
type input "100"
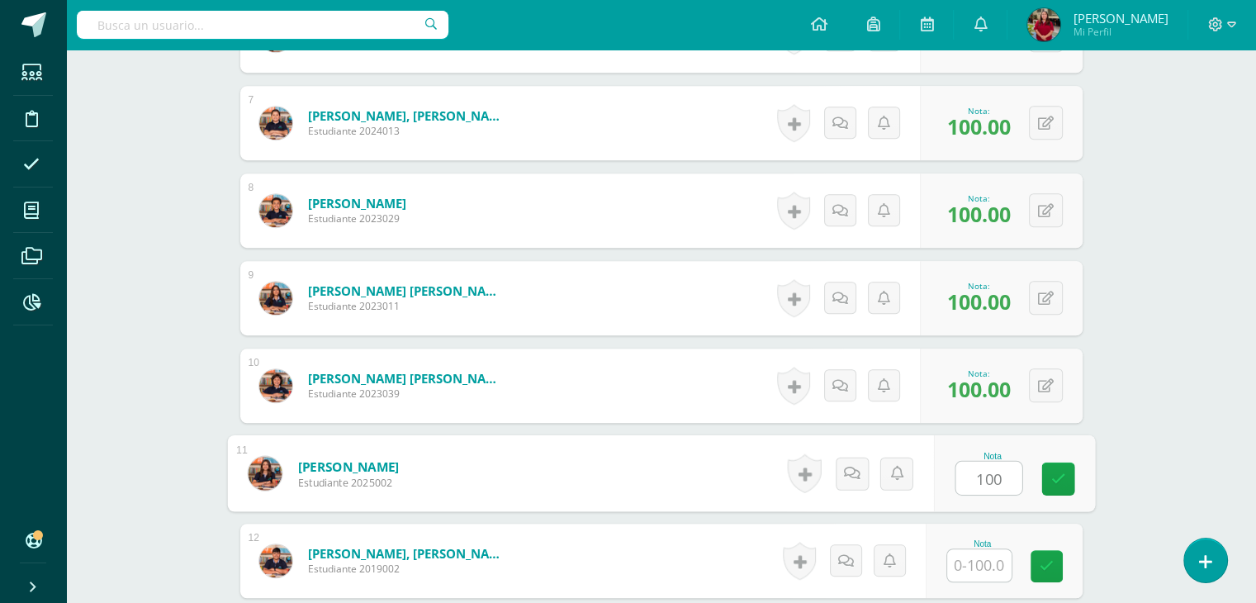
type input "100"
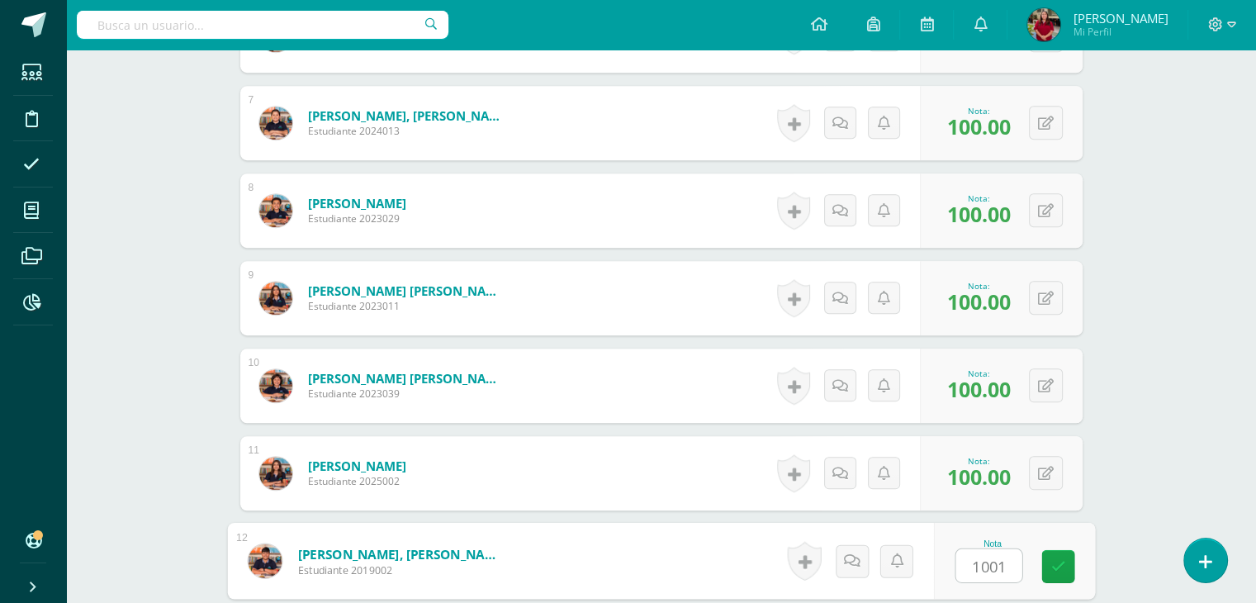
type input "10010"
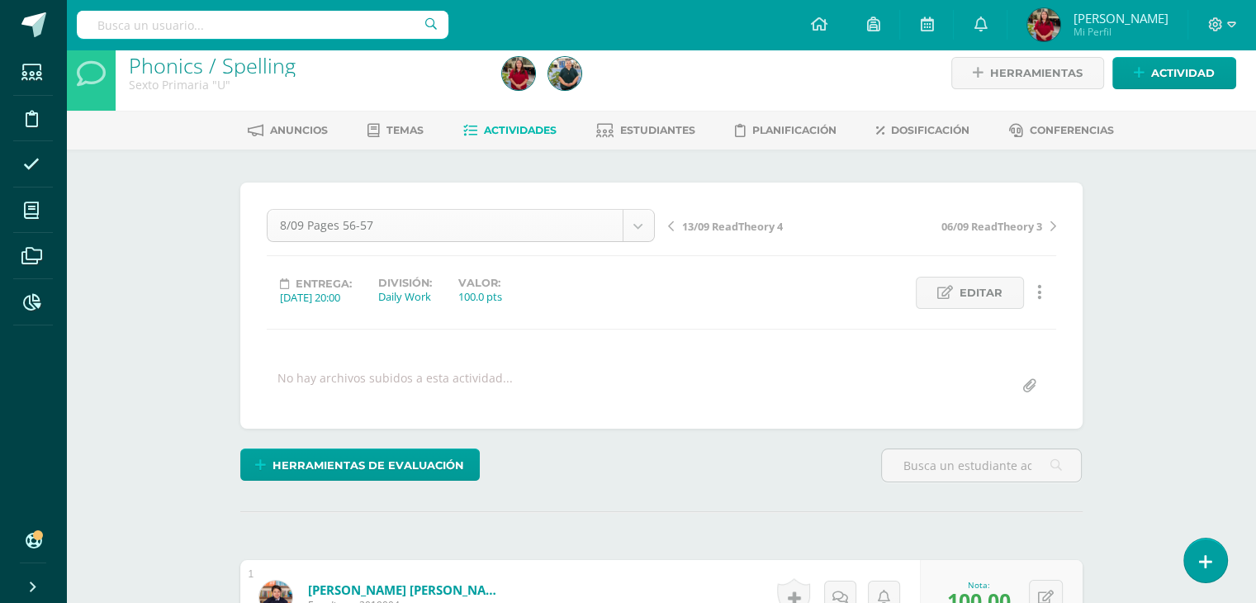
scroll to position [0, 0]
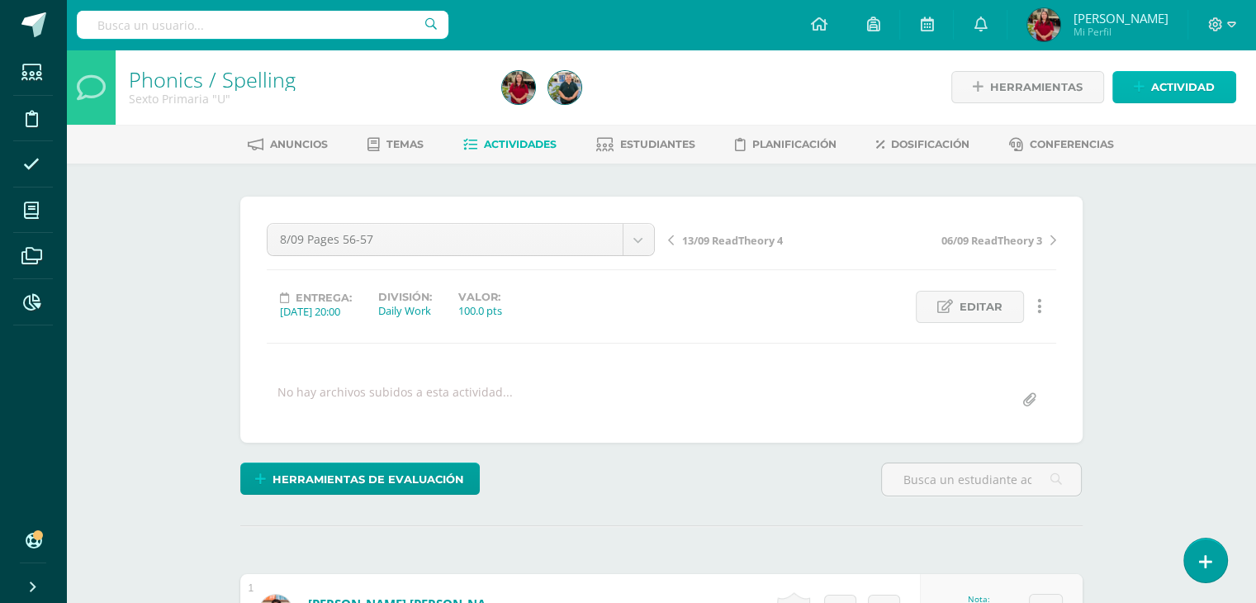
click at [1156, 82] on span "Actividad" at bounding box center [1183, 87] width 64 height 31
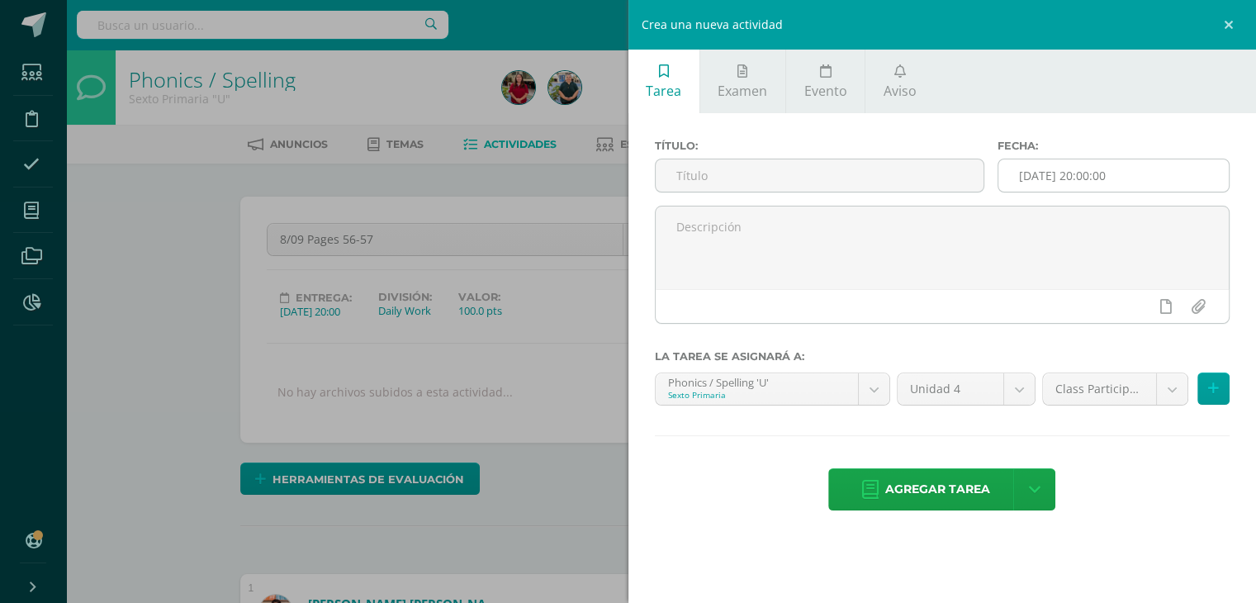
click at [1072, 164] on input "[DATE] 20:00:00" at bounding box center [1113, 175] width 230 height 32
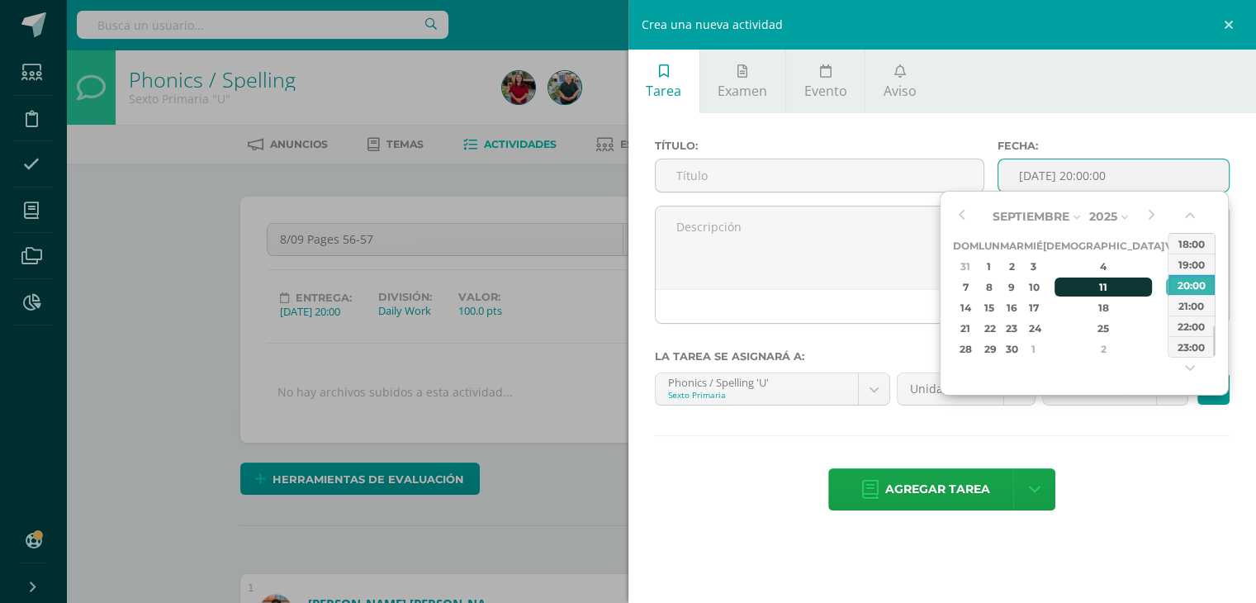
click at [1084, 283] on div "11" at bounding box center [1103, 286] width 97 height 19
type input "2025-09-11 20:00"
click at [866, 172] on input "text" at bounding box center [820, 175] width 329 height 32
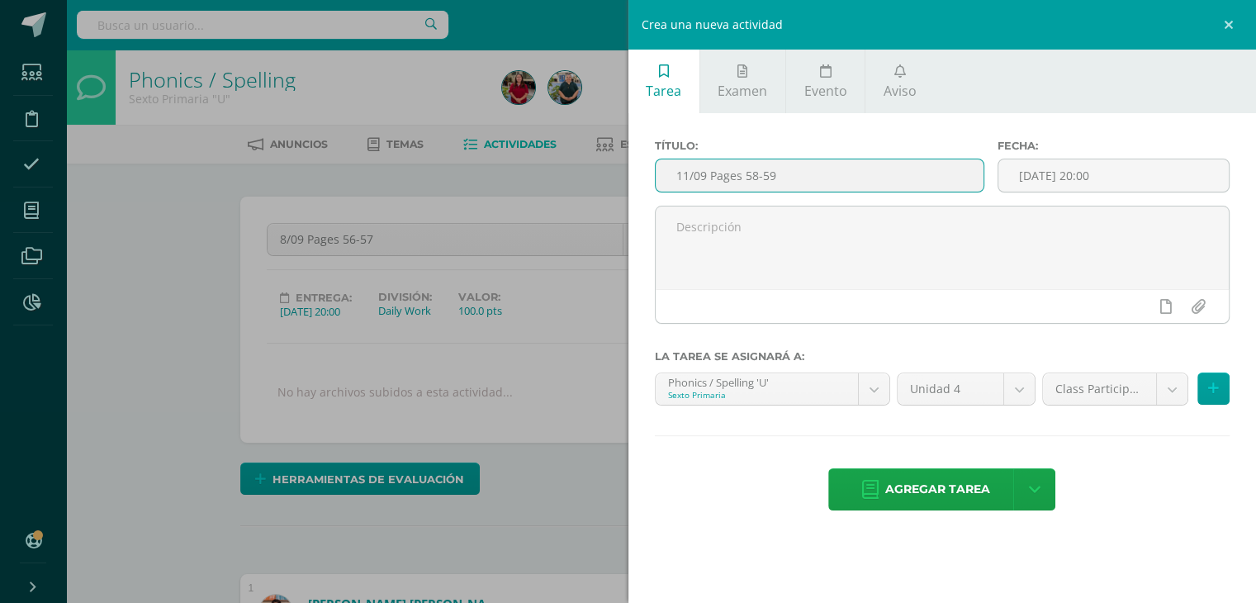
type input "11/09 Pages 58-59"
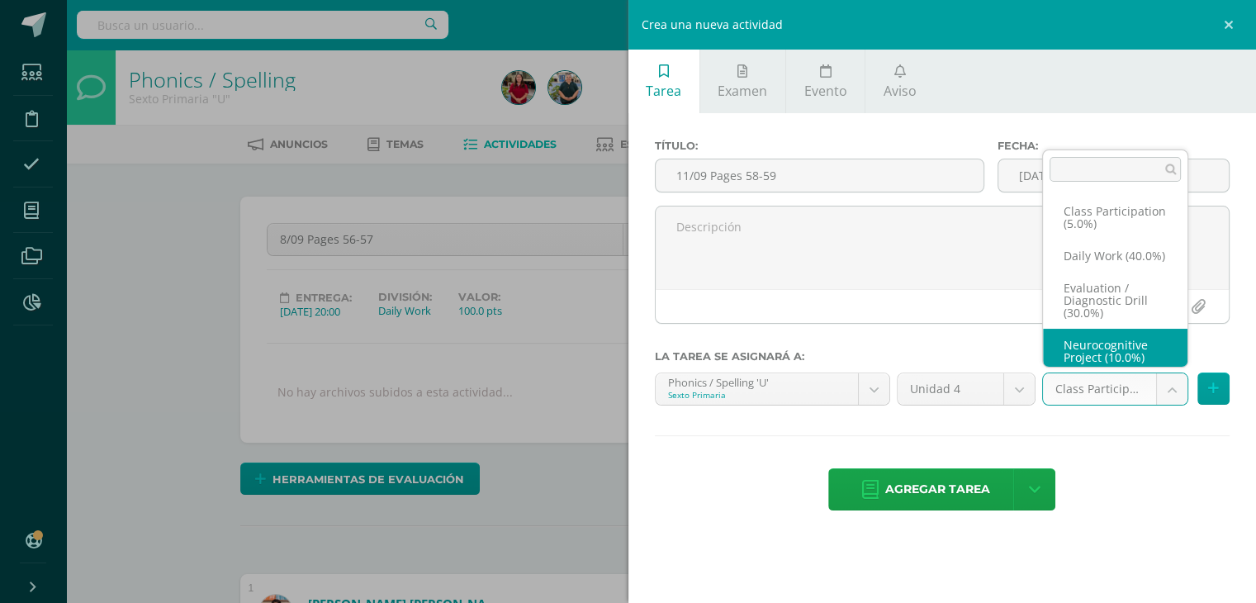
scroll to position [31, 0]
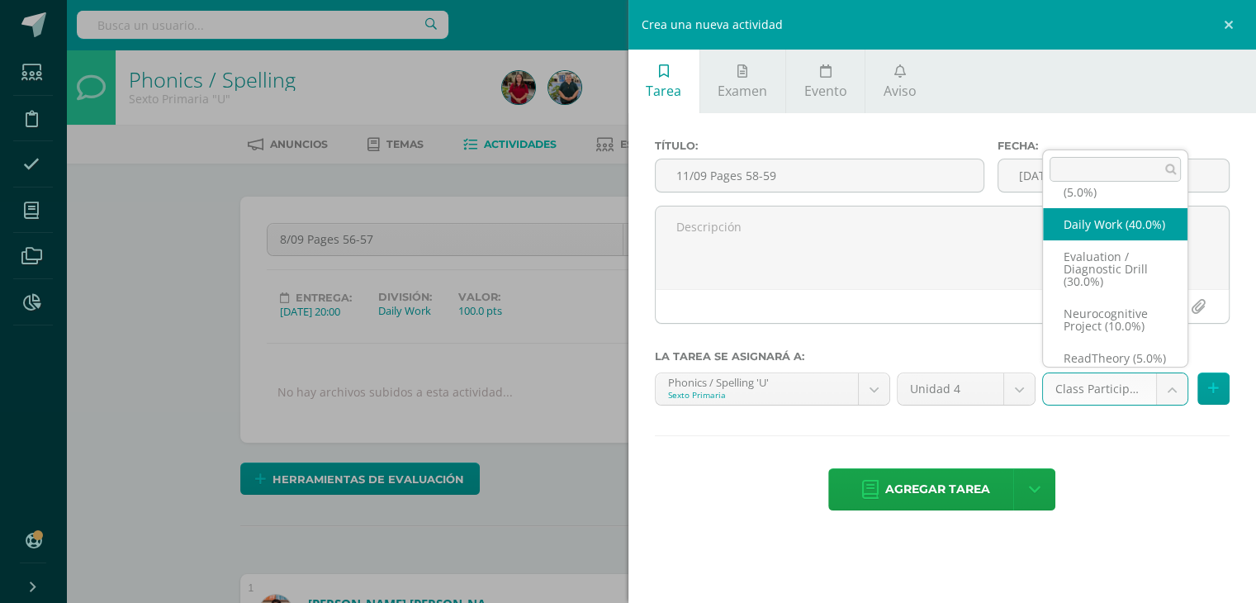
select select "205412"
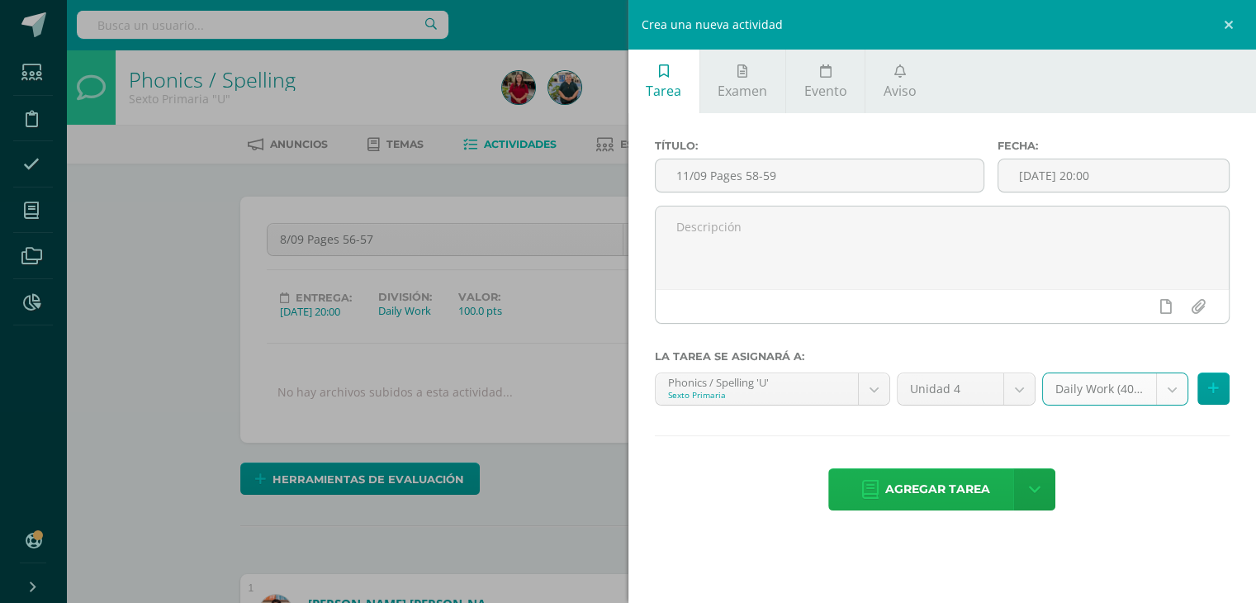
click at [889, 491] on span "Agregar tarea" at bounding box center [937, 489] width 105 height 40
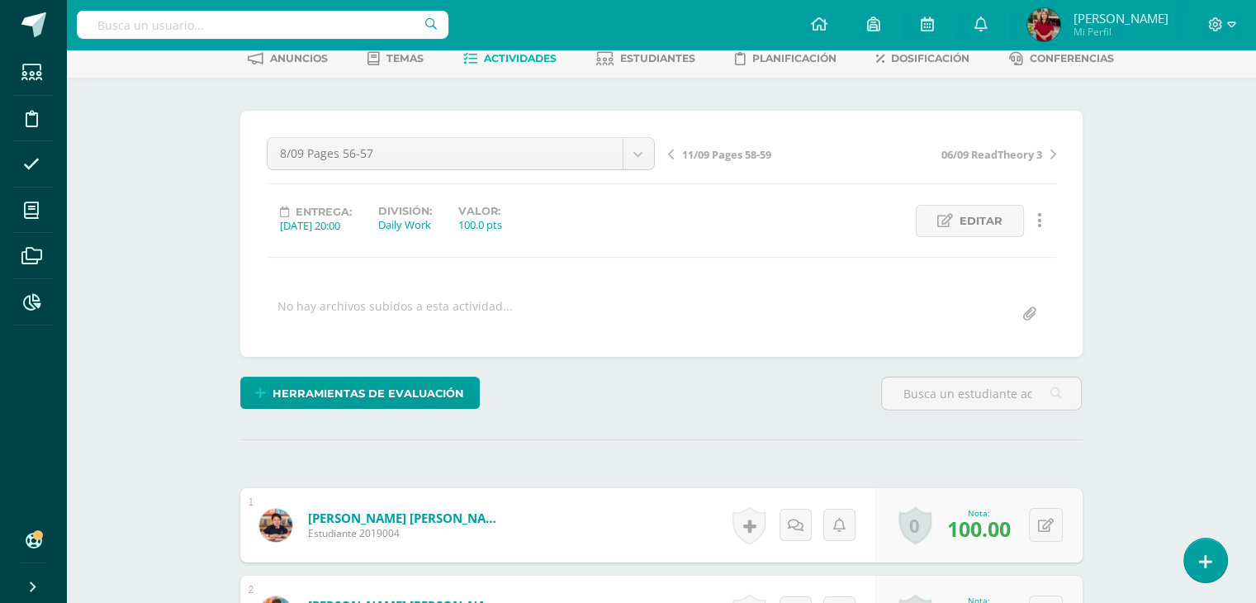
click at [747, 157] on span "11/09 Pages 58-59" at bounding box center [726, 154] width 89 height 15
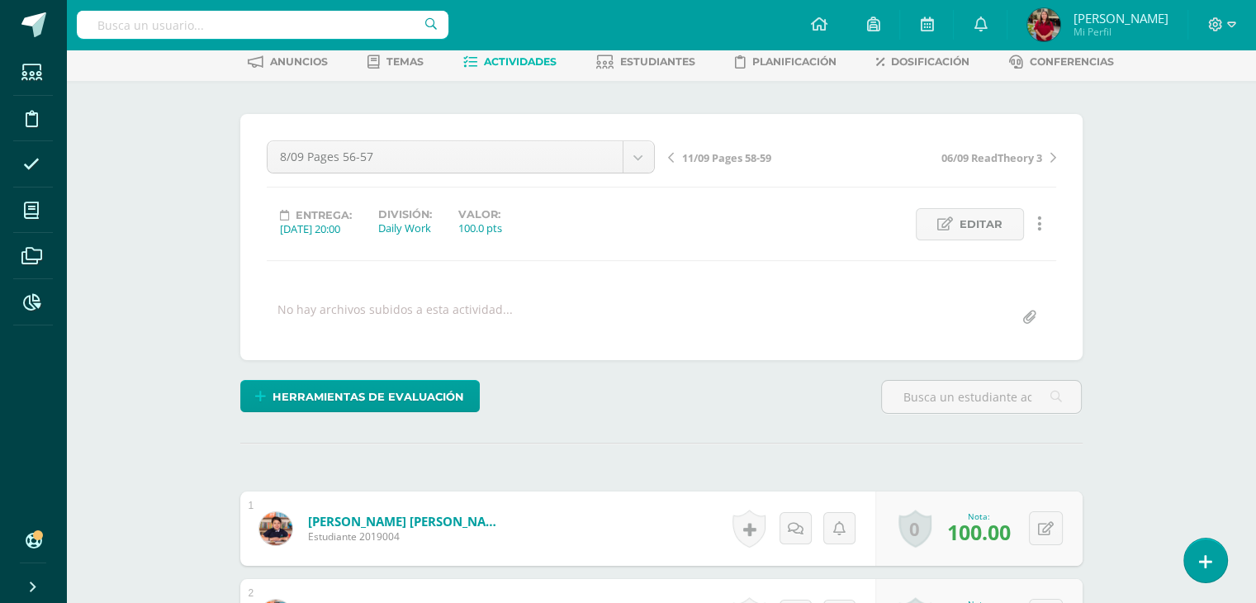
scroll to position [83, 0]
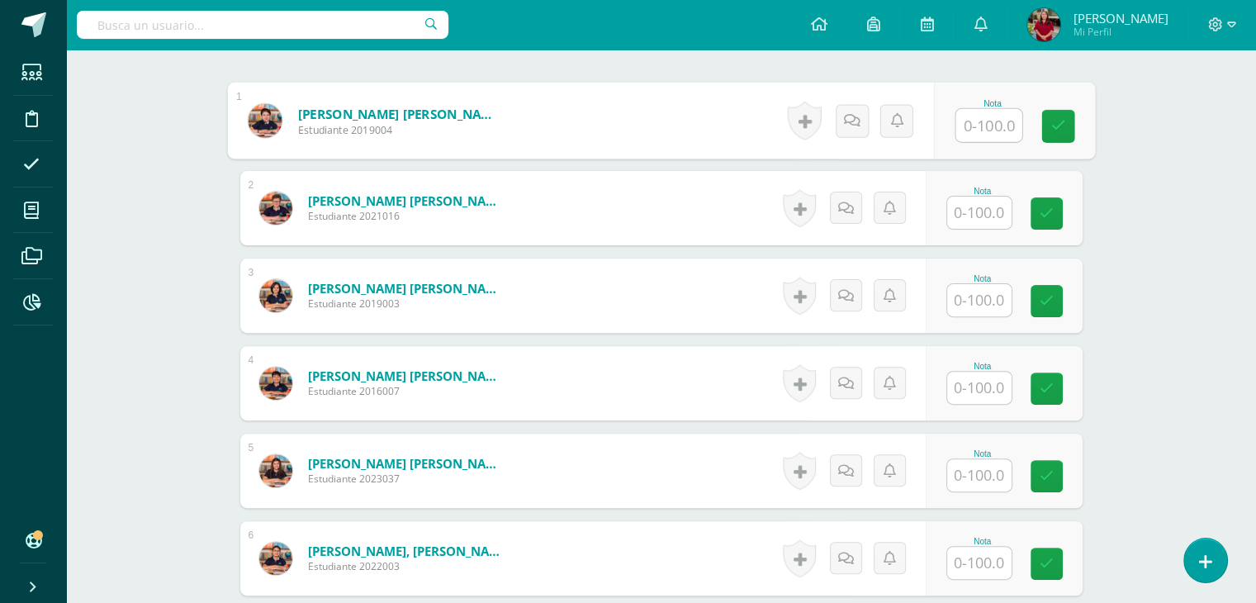
click at [975, 126] on input "text" at bounding box center [989, 125] width 66 height 33
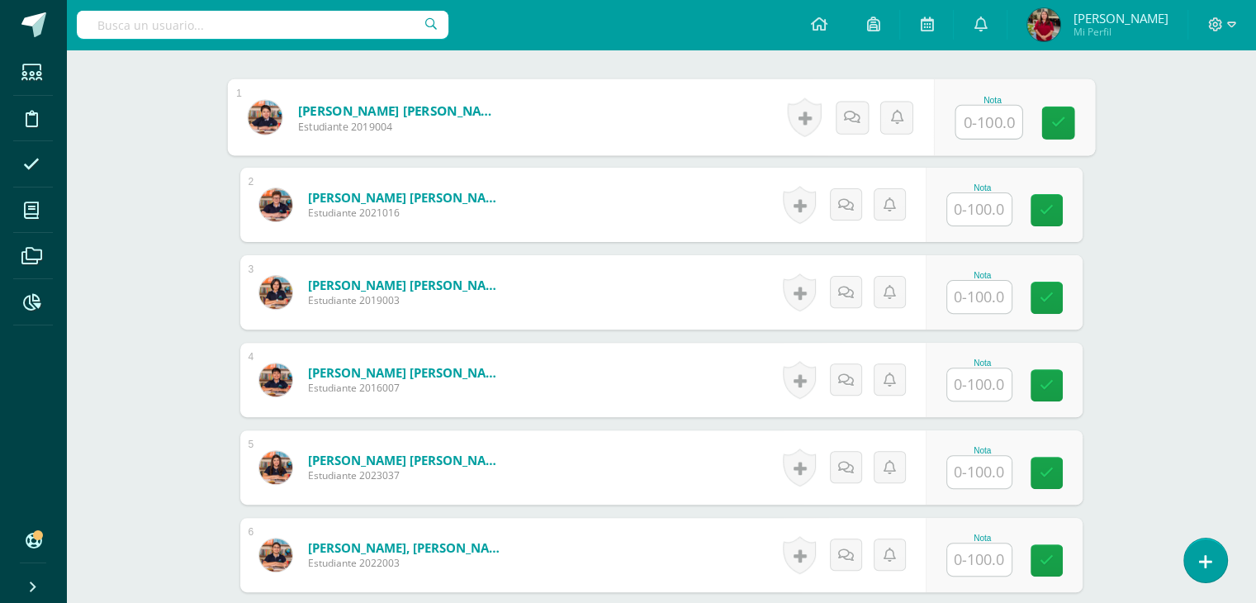
scroll to position [496, 0]
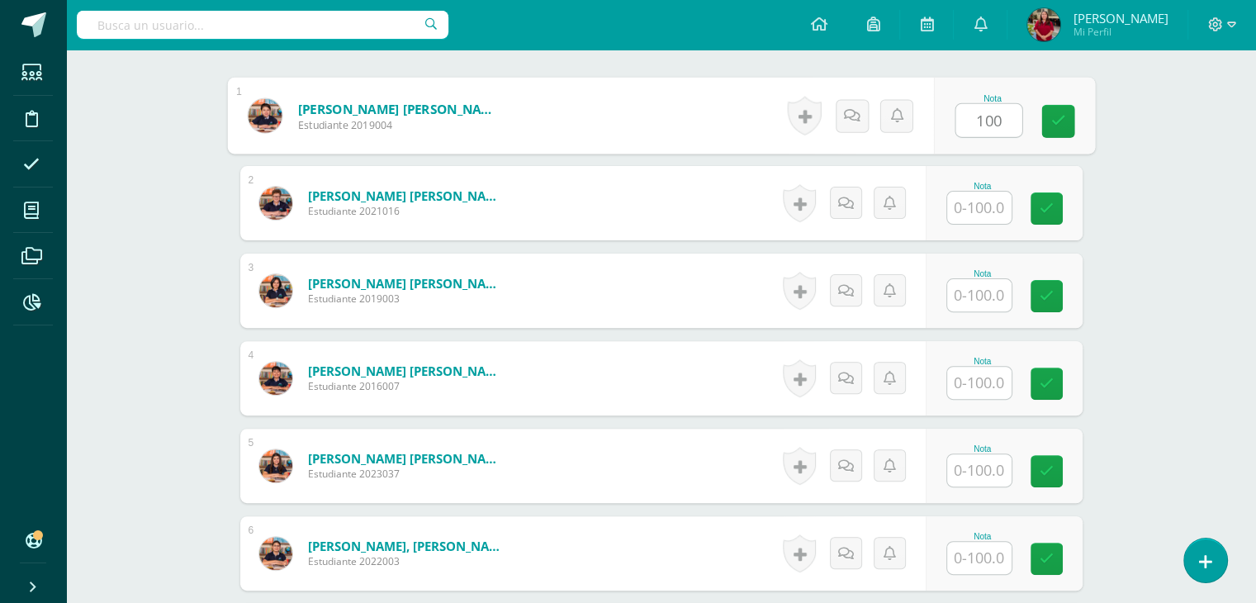
type input "100"
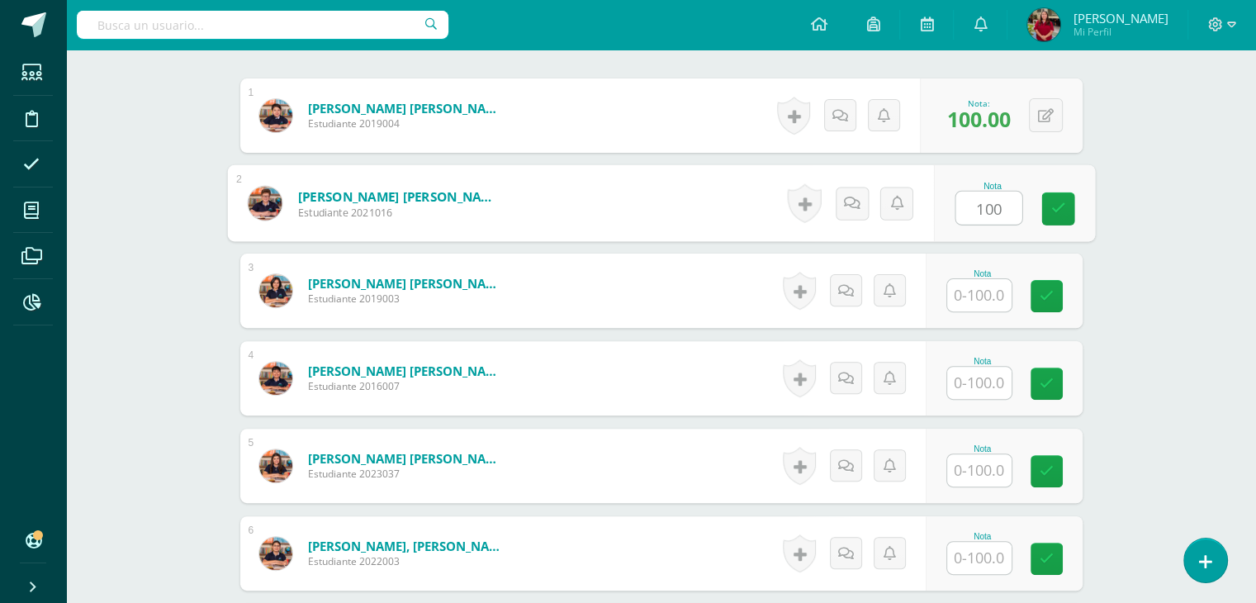
type input "100"
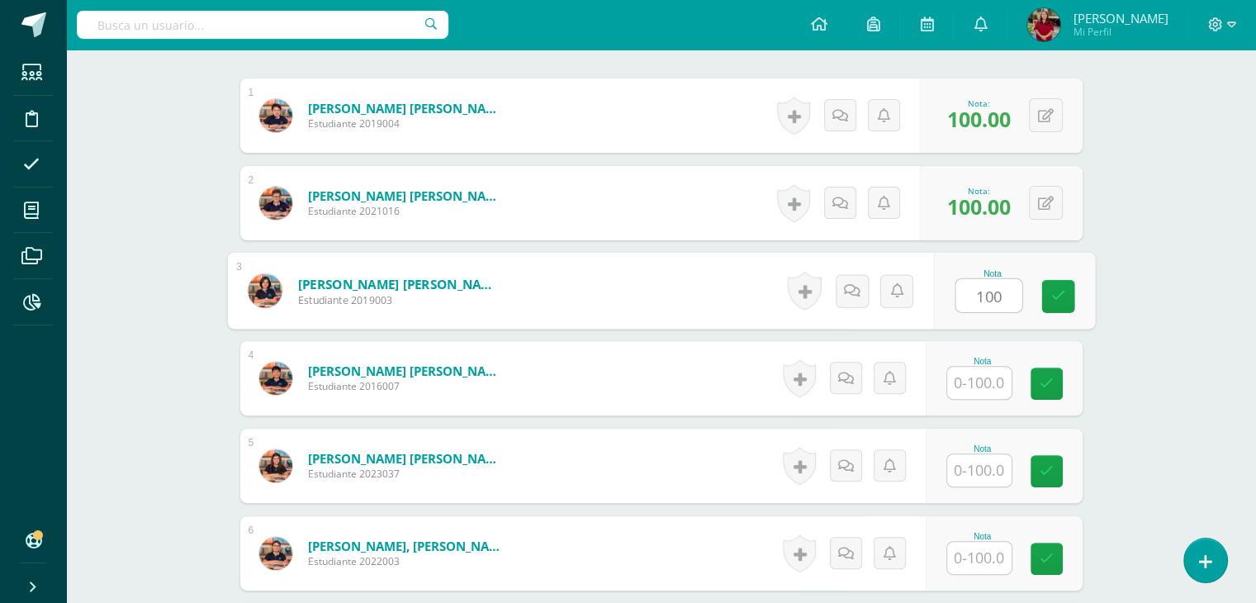
type input "100"
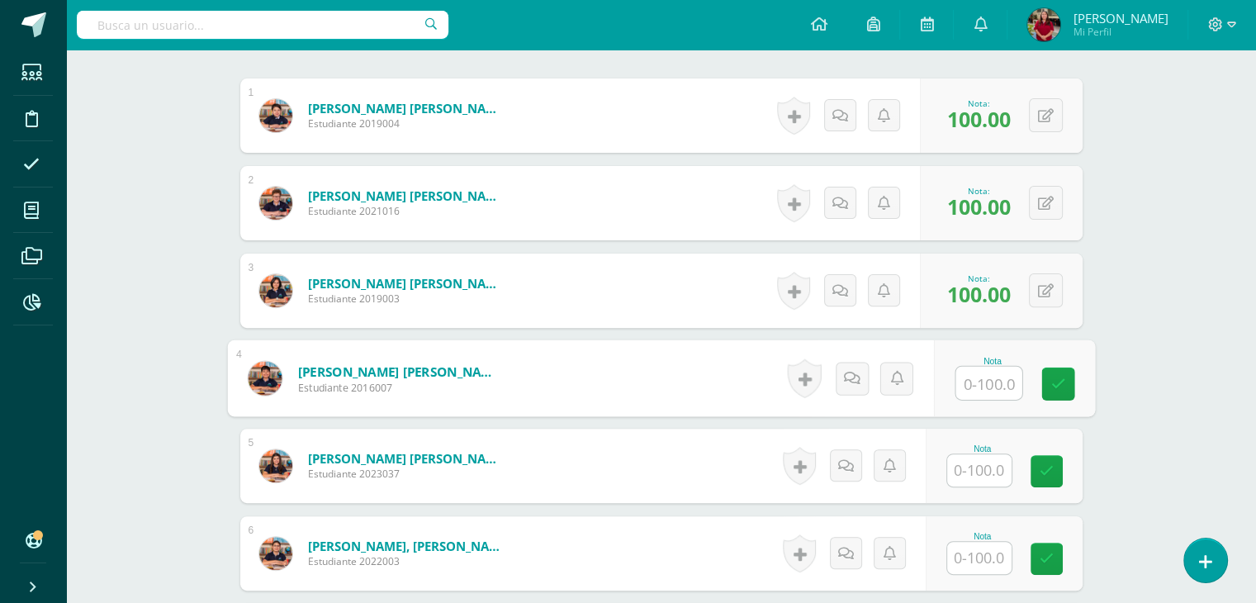
type input "0"
type input "100"
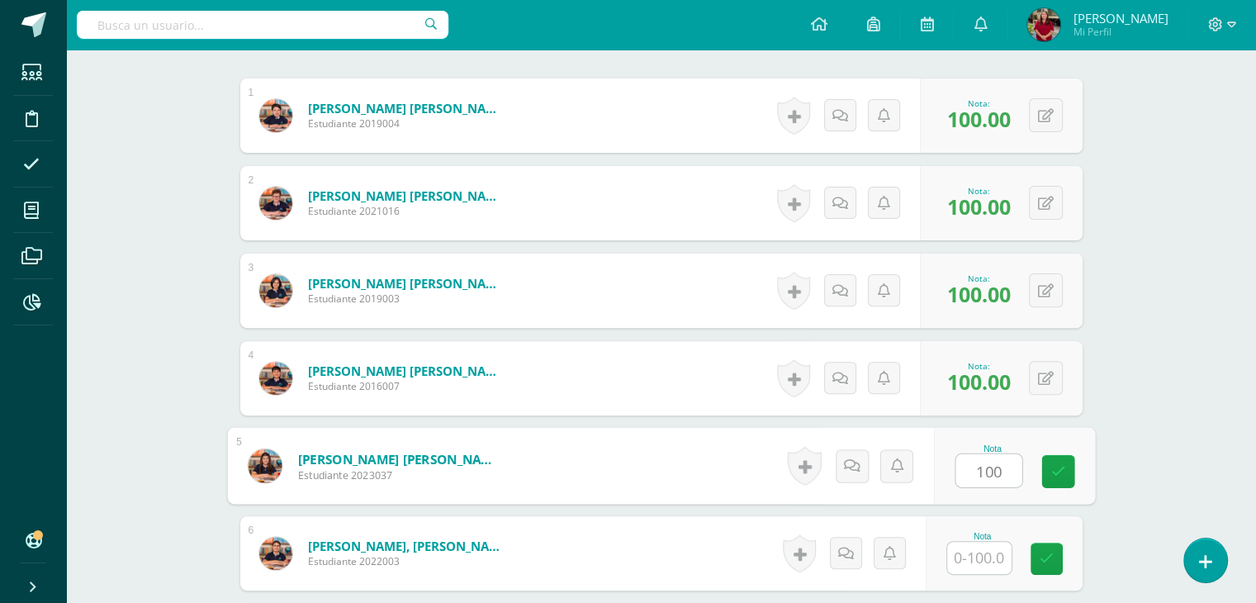
type input "100"
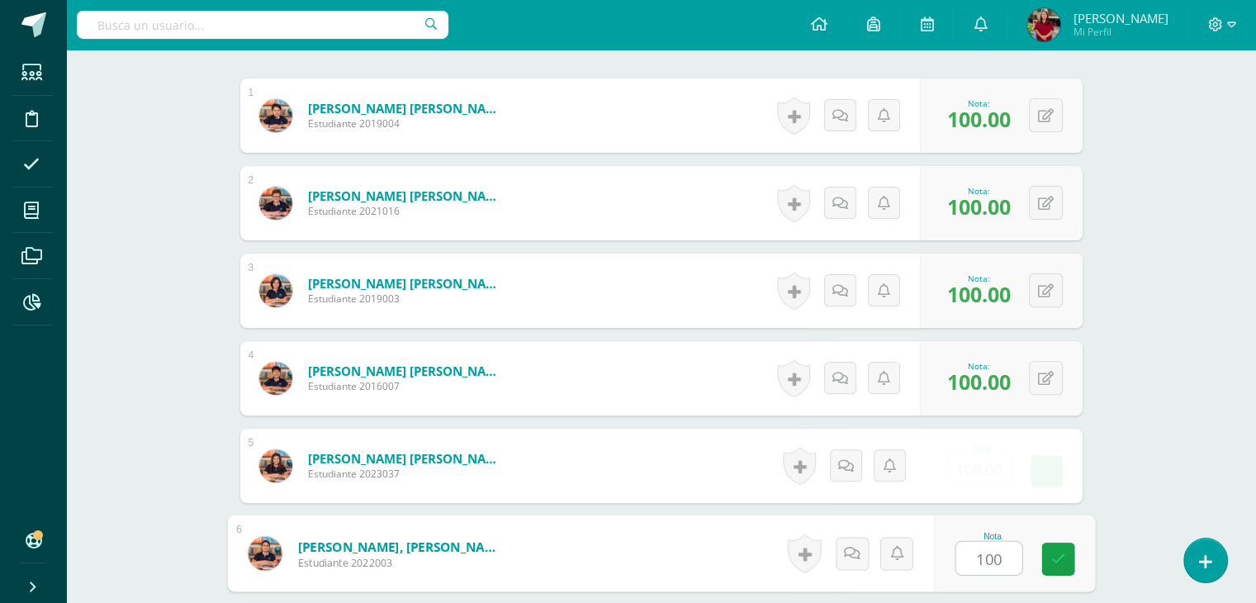
type input "100"
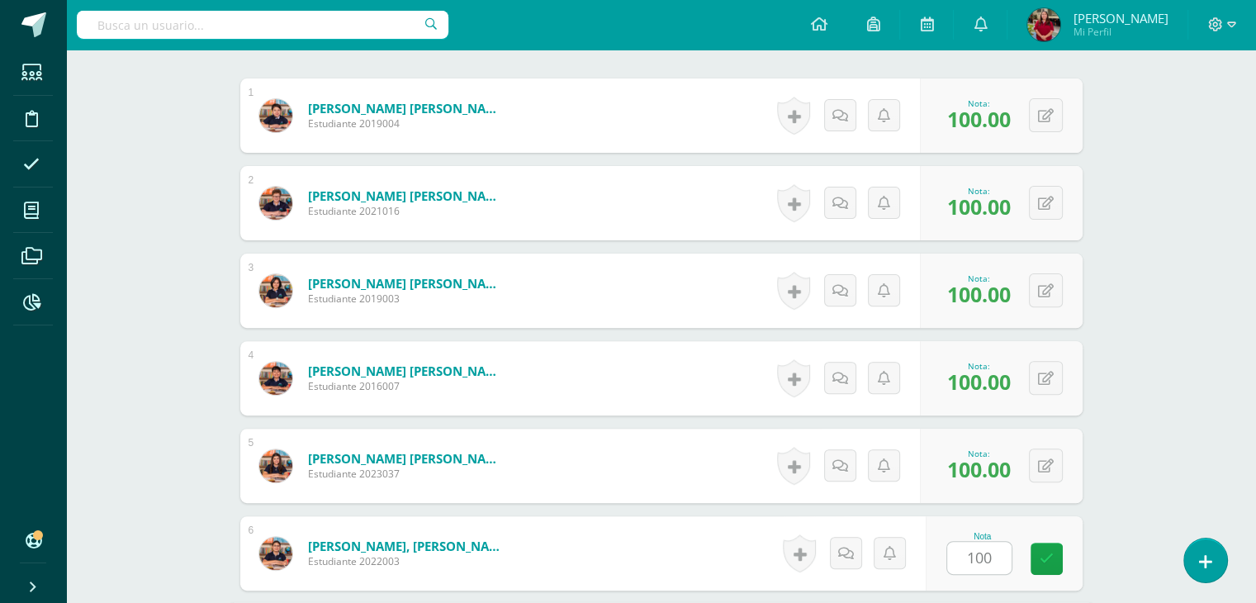
scroll to position [838, 0]
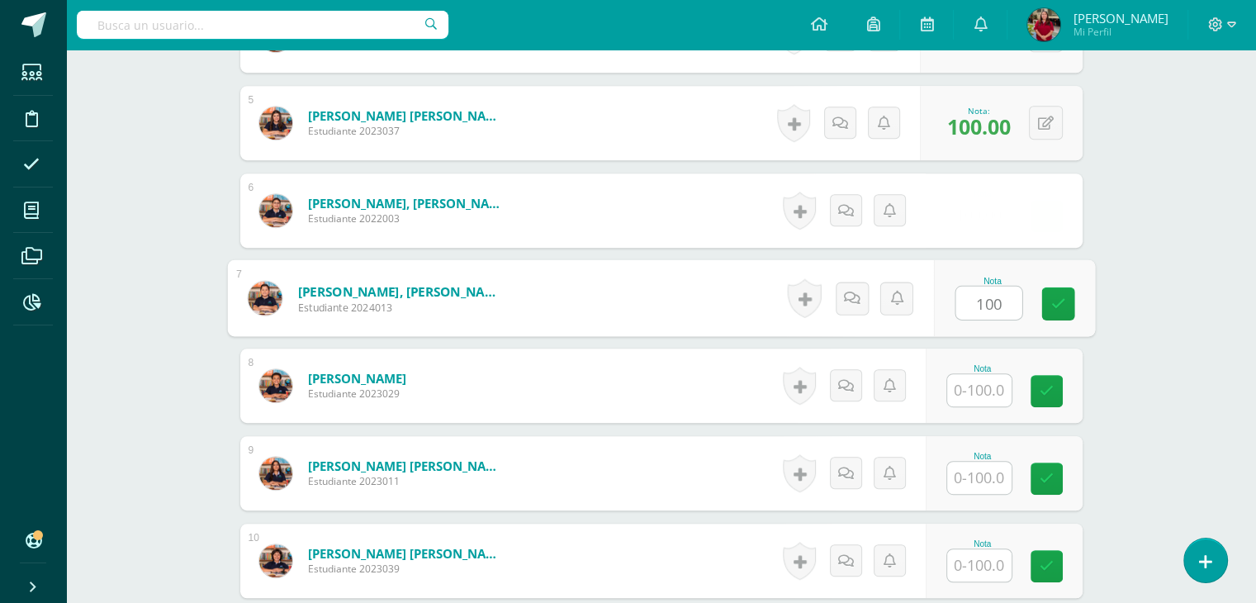
type input "100"
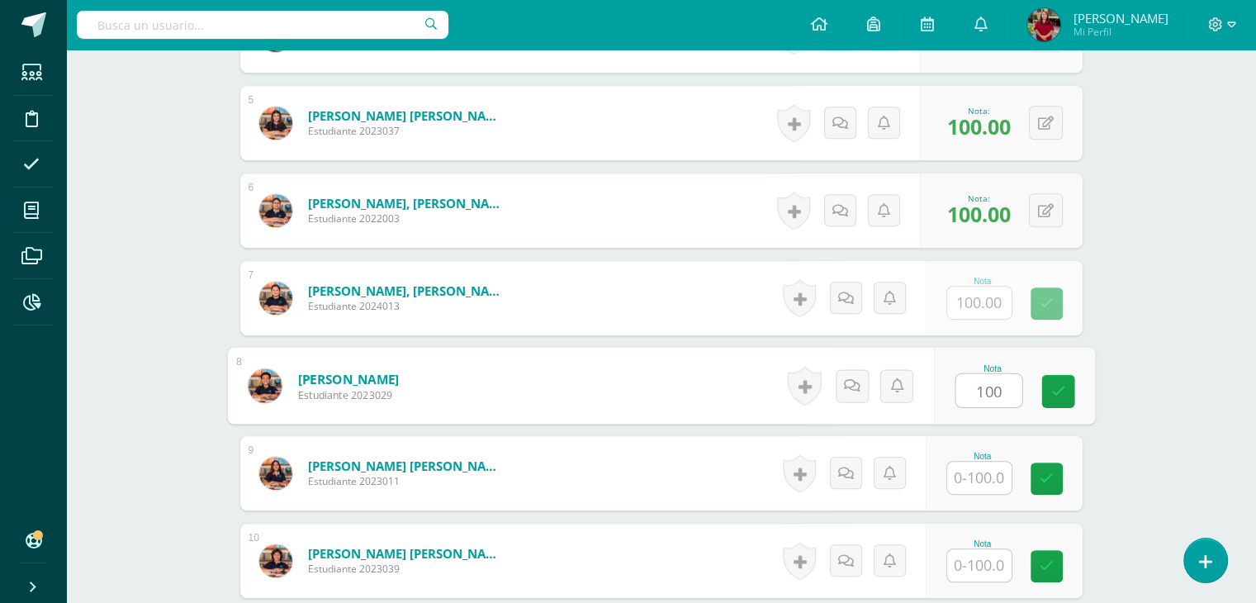
type input "100"
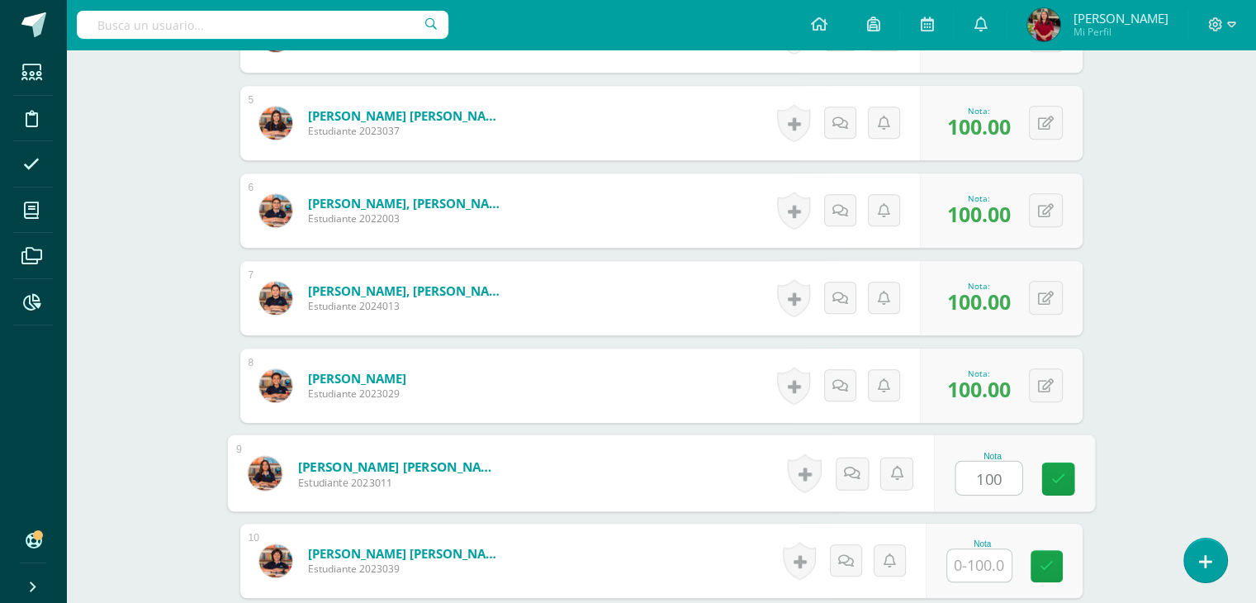
type input "100"
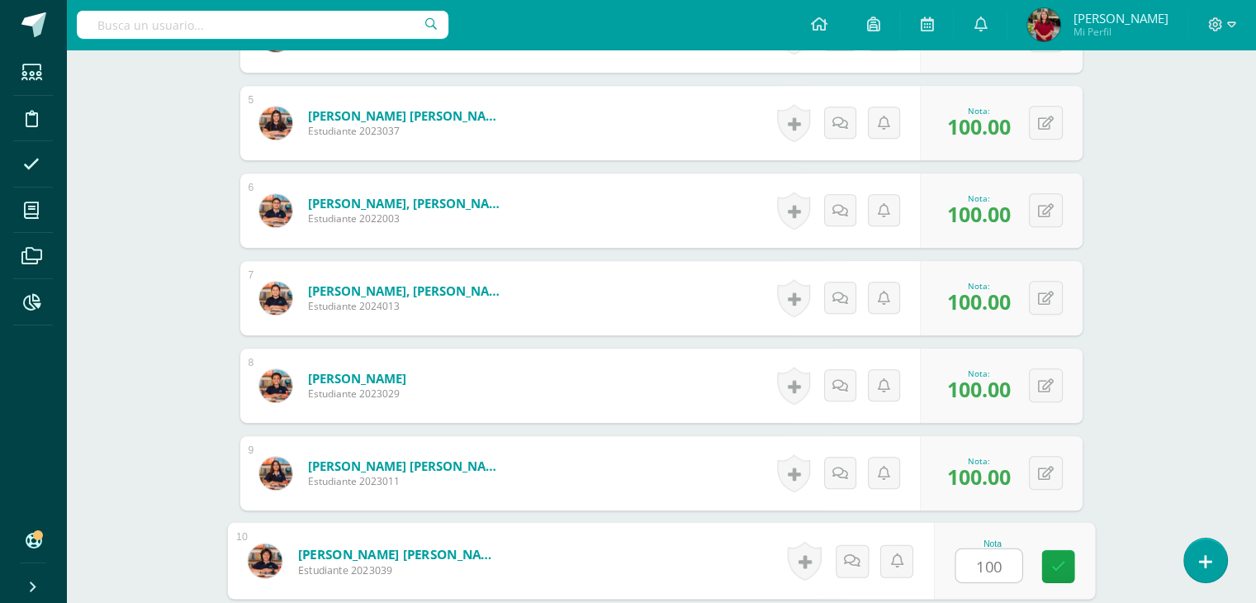
type input "100"
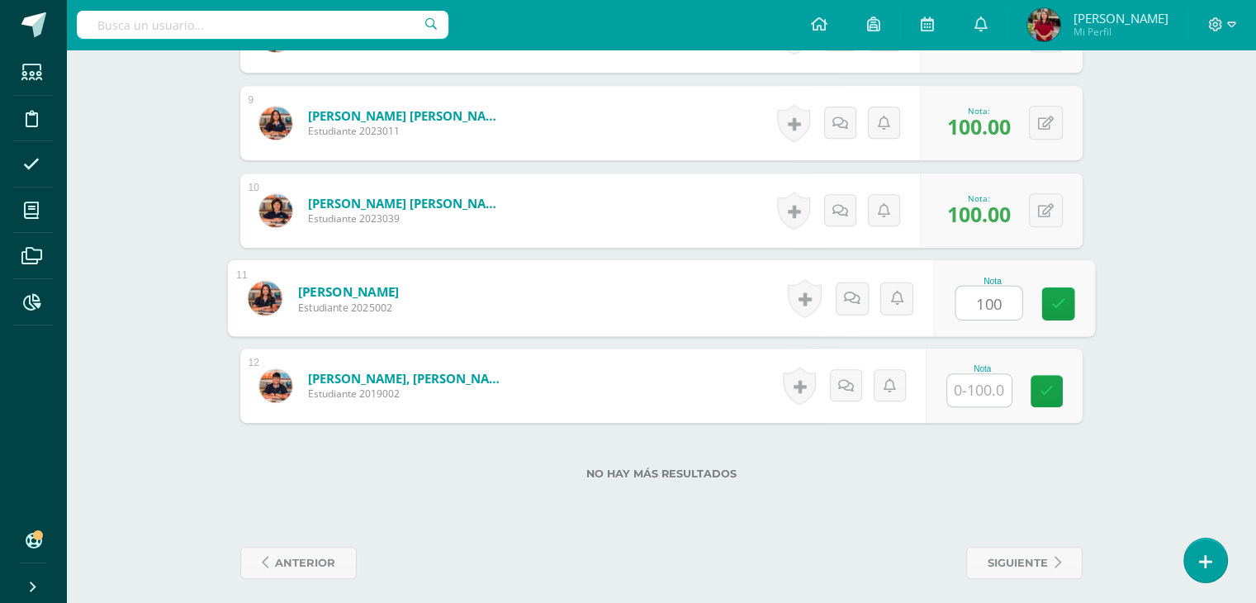
type input "100"
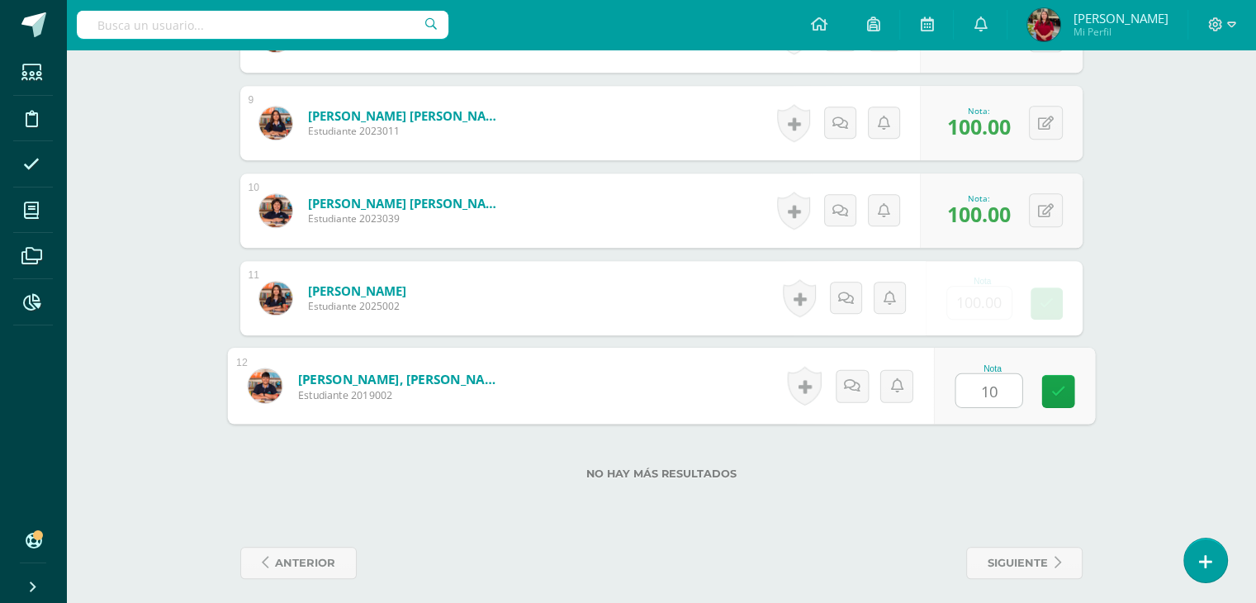
type input "100"
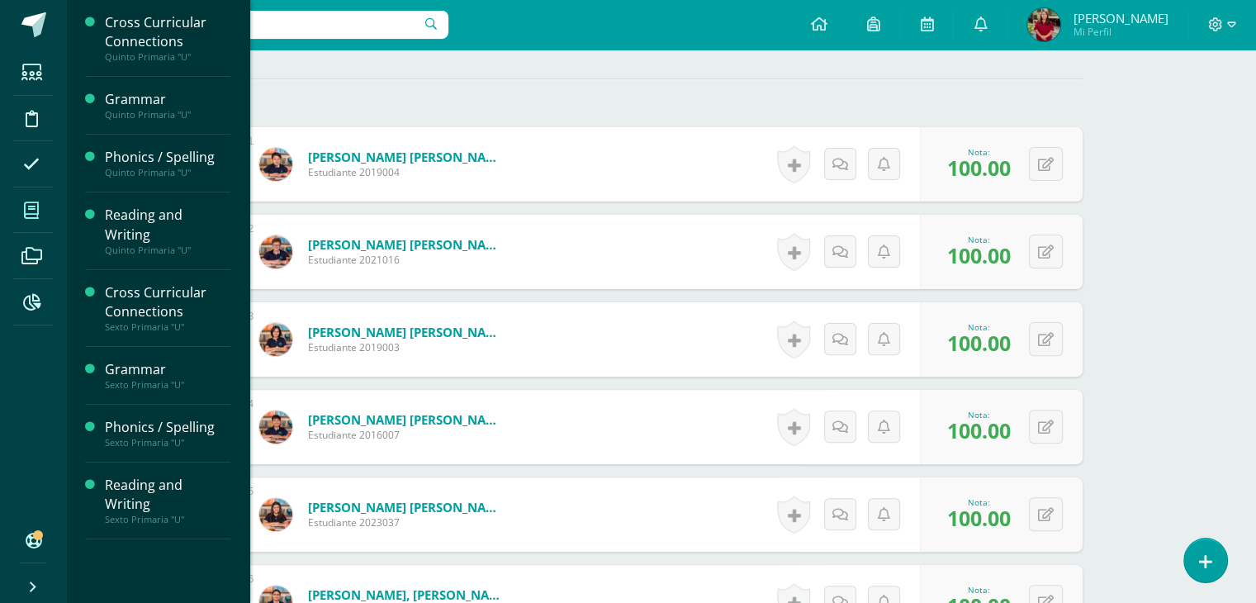
scroll to position [446, 0]
click at [138, 548] on span "Actividades" at bounding box center [155, 548] width 64 height 16
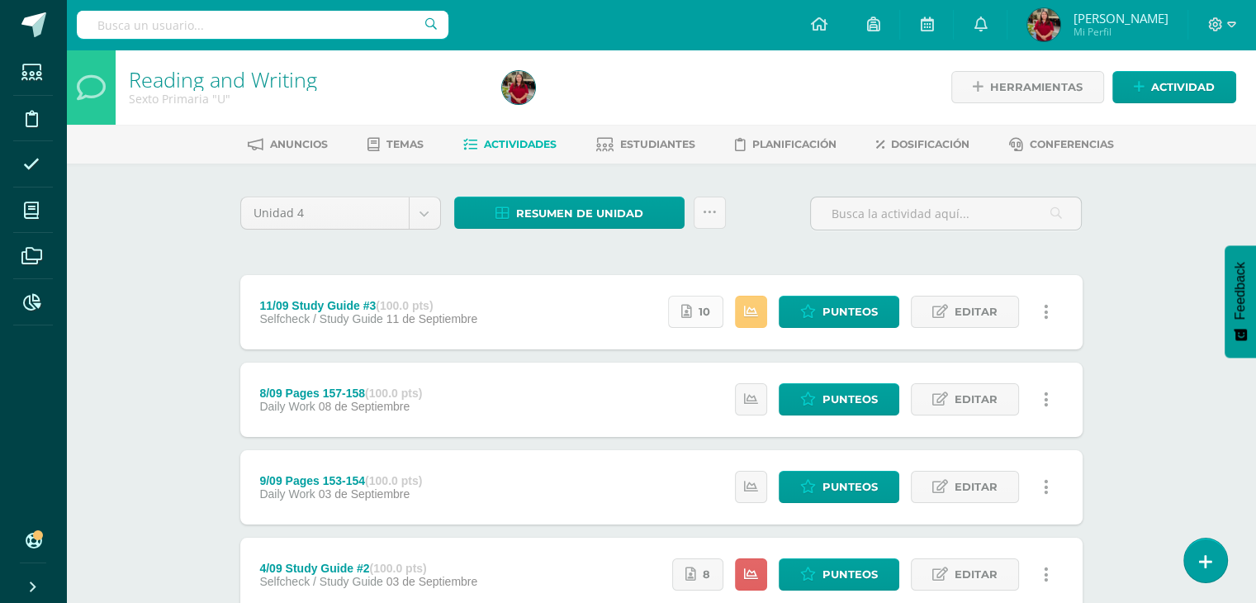
click at [692, 311] on icon at bounding box center [686, 312] width 11 height 14
click at [742, 297] on link at bounding box center [751, 312] width 32 height 32
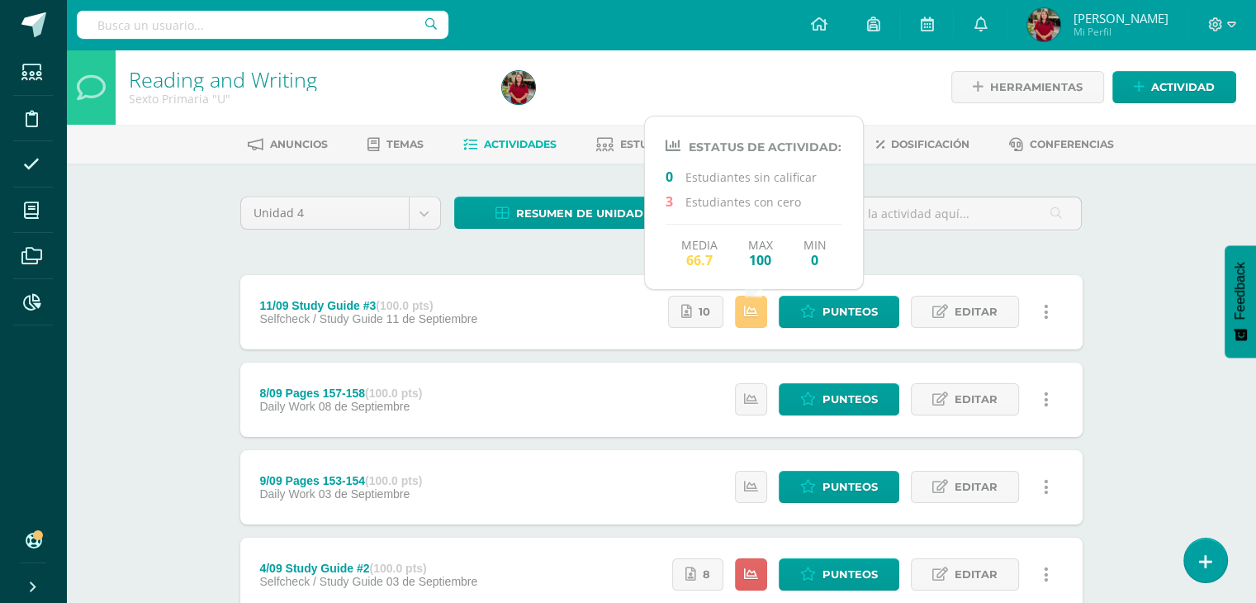
click at [966, 239] on div at bounding box center [946, 220] width 285 height 47
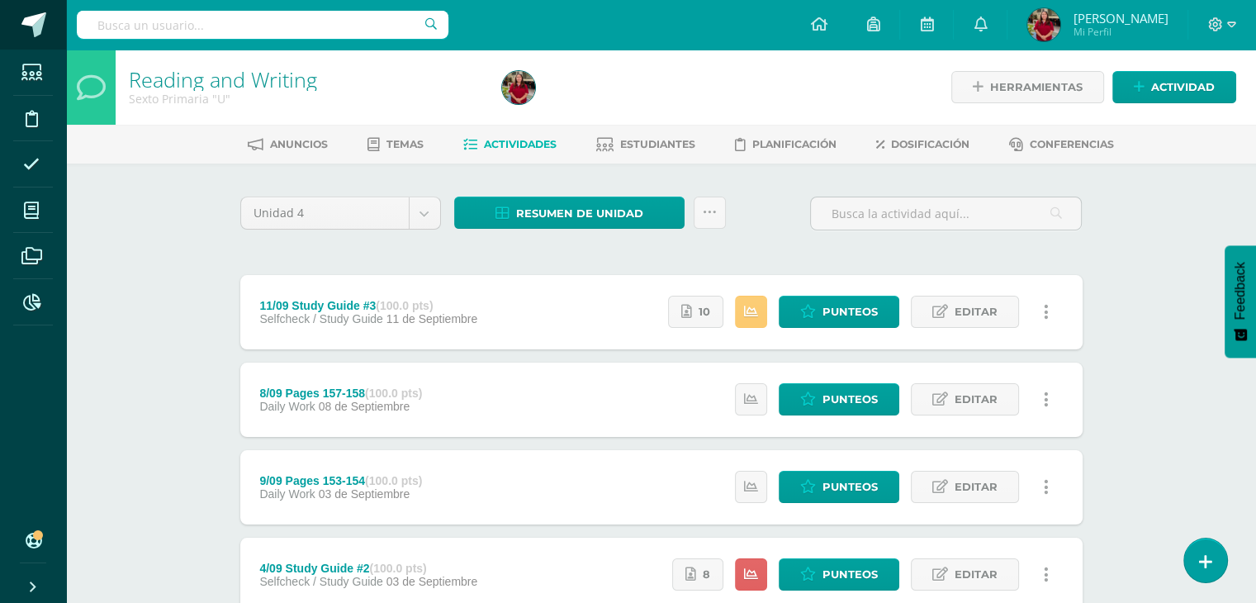
click at [7, 36] on link at bounding box center [33, 25] width 66 height 50
